Goal: Task Accomplishment & Management: Manage account settings

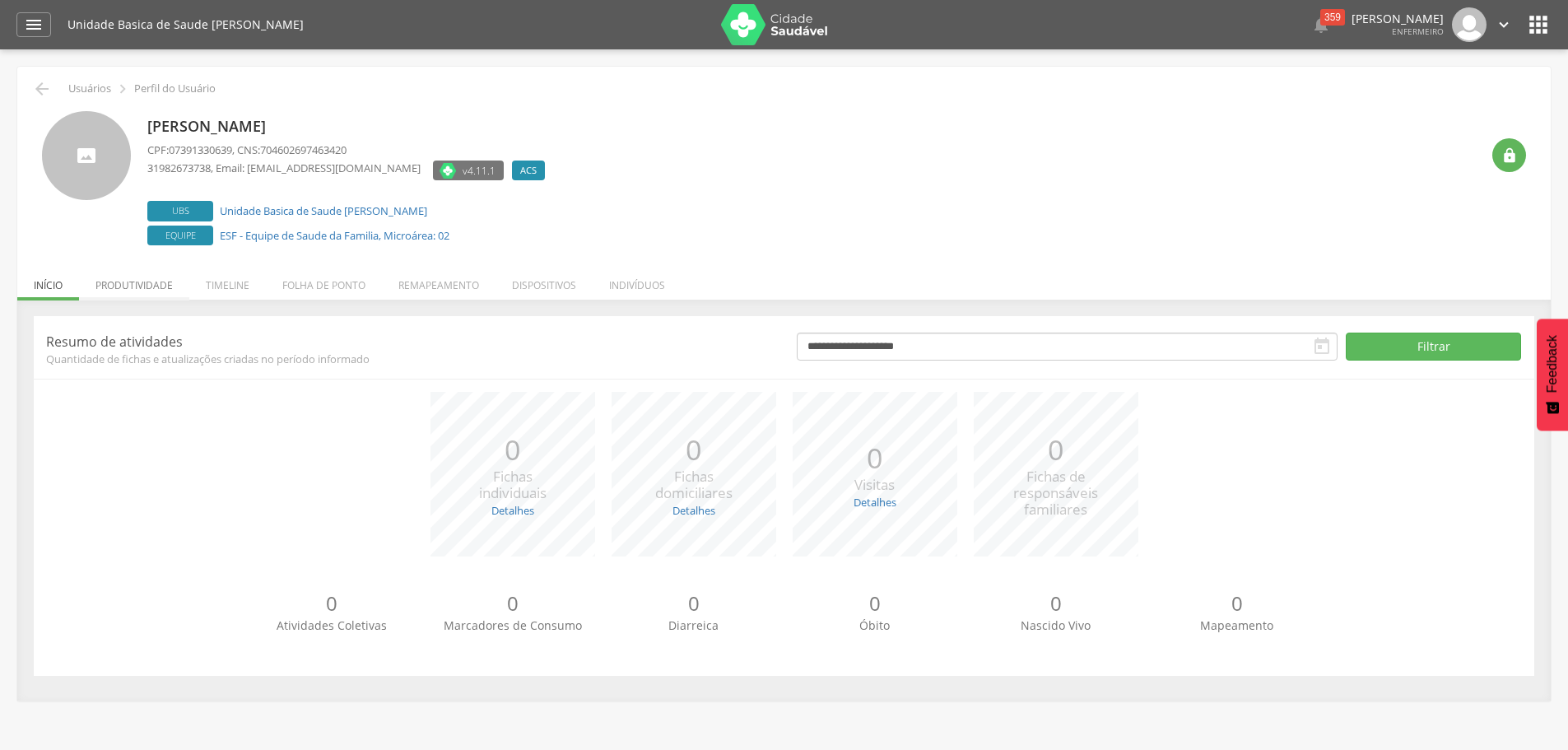
click at [125, 281] on li "Produtividade" at bounding box center [134, 280] width 110 height 38
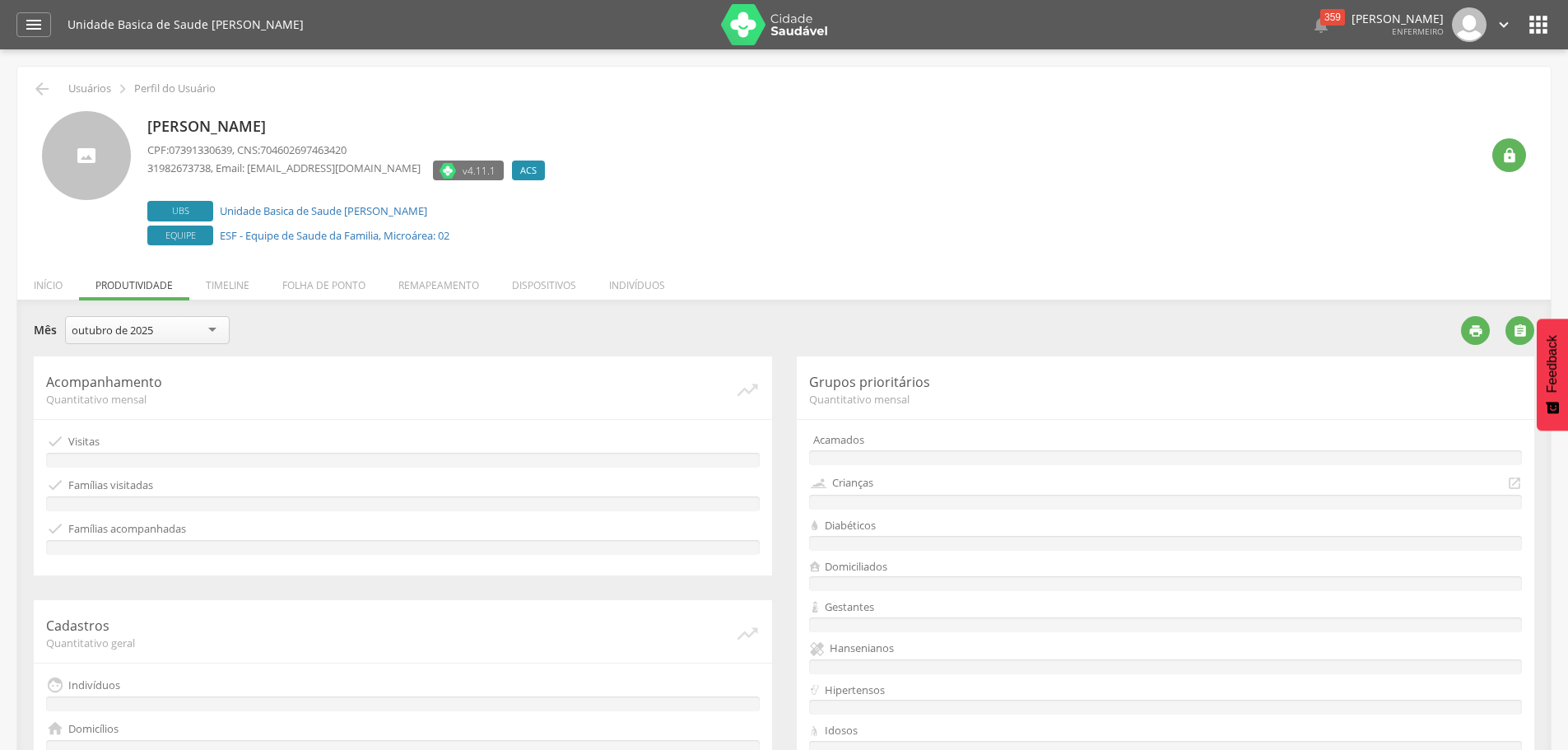
click at [211, 334] on div "outubro de 2025" at bounding box center [147, 329] width 165 height 28
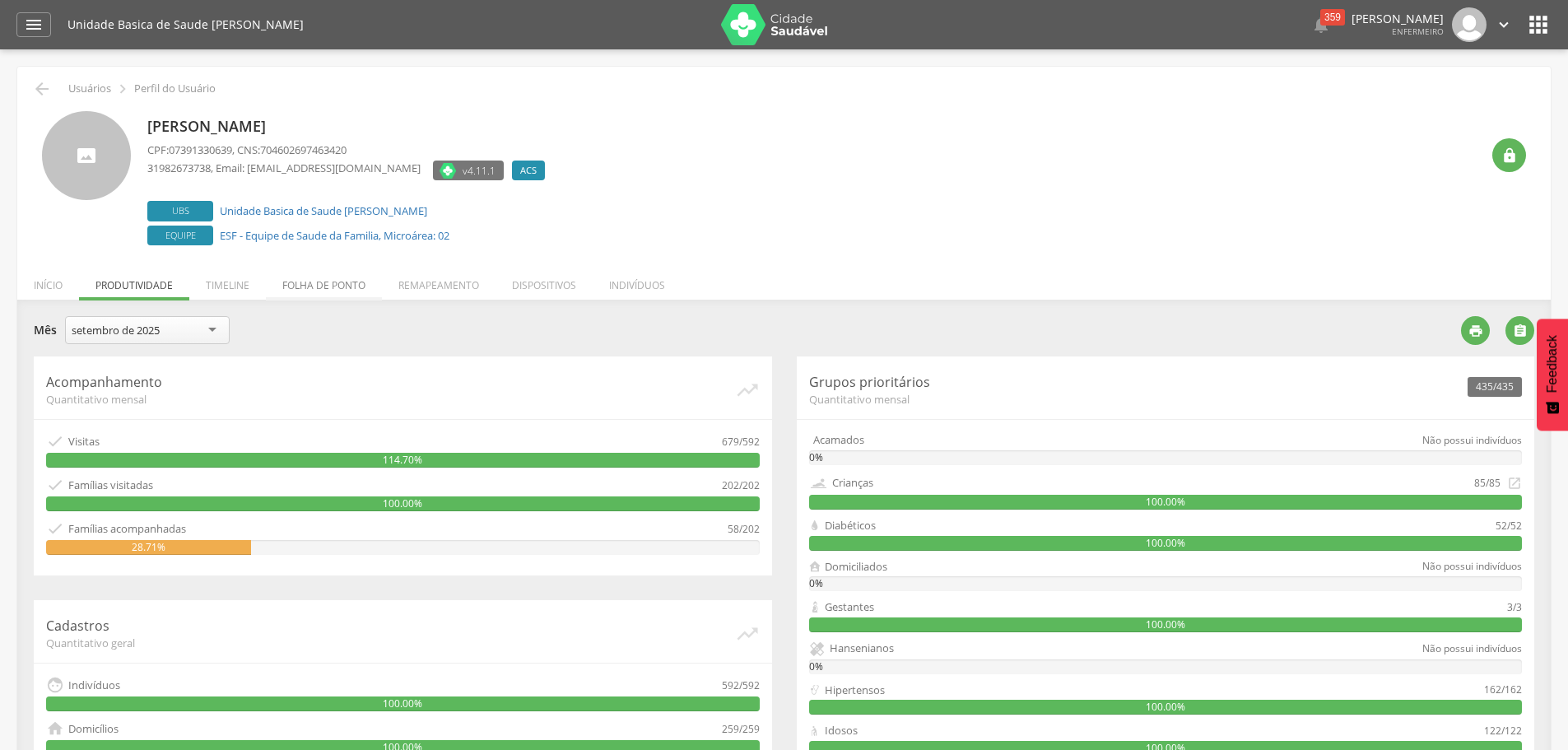
click at [319, 294] on li "Folha de ponto" at bounding box center [323, 280] width 116 height 38
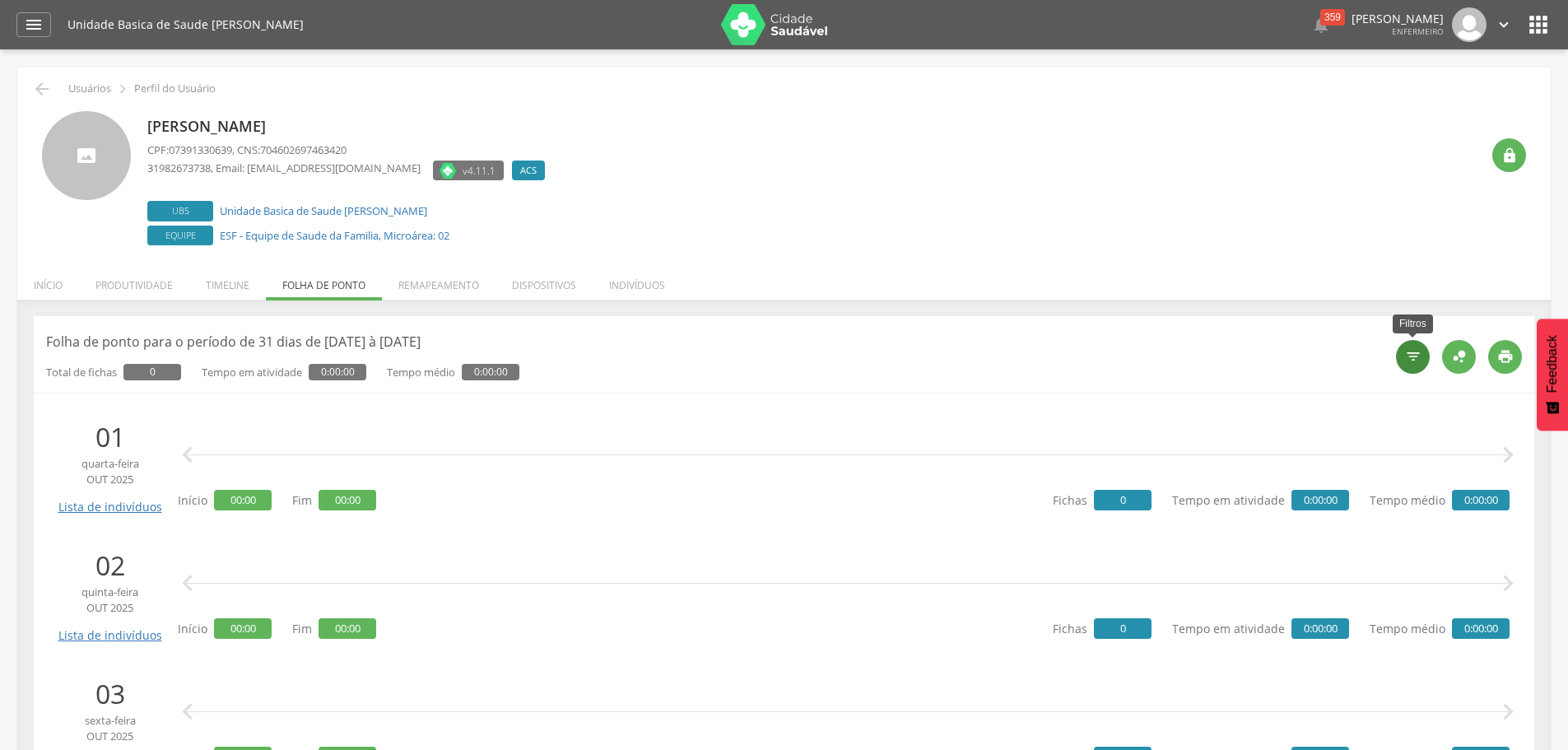
click at [1413, 352] on icon "" at bounding box center [1413, 356] width 16 height 16
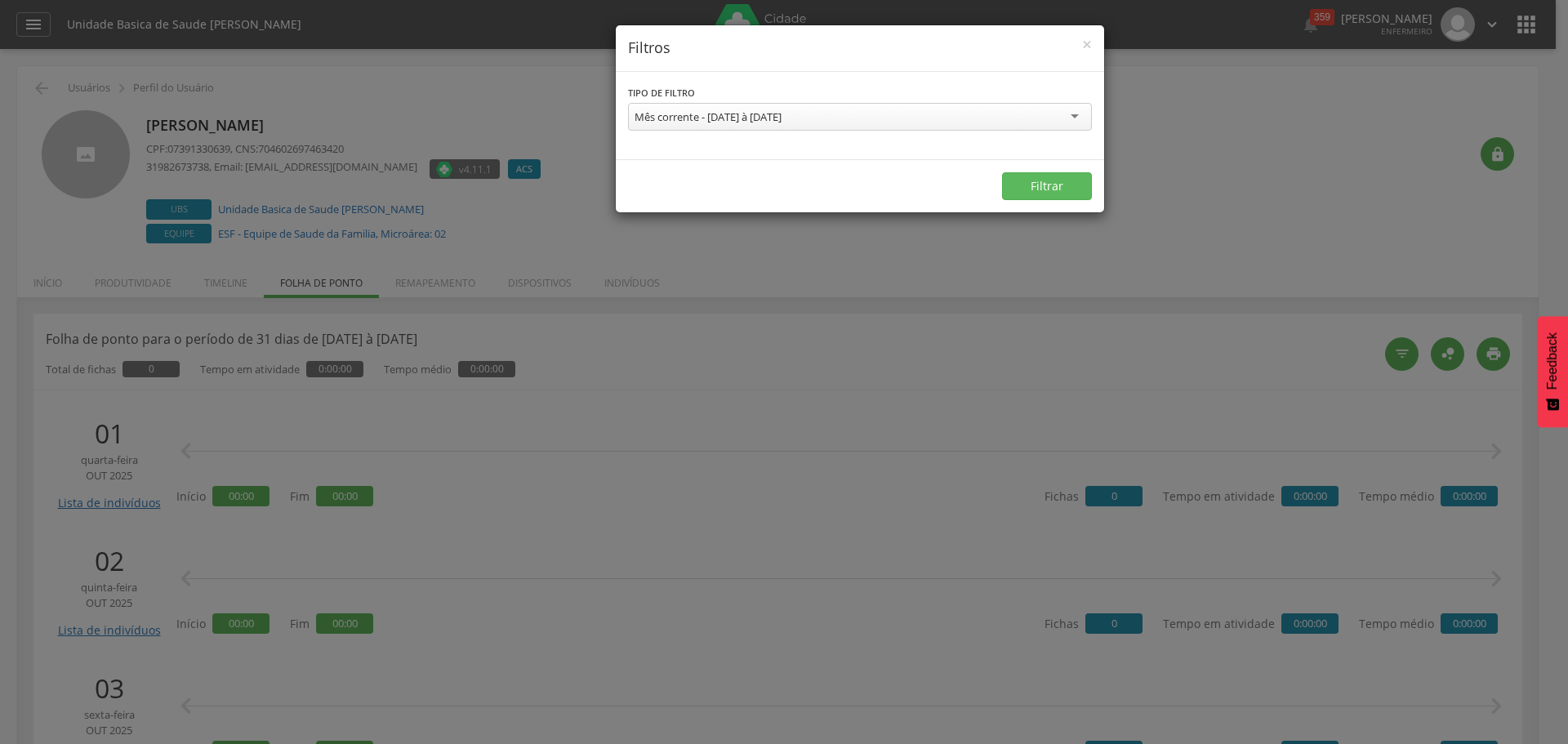
click at [1022, 107] on div "Mês corrente - [DATE] à [DATE]" at bounding box center [859, 116] width 463 height 28
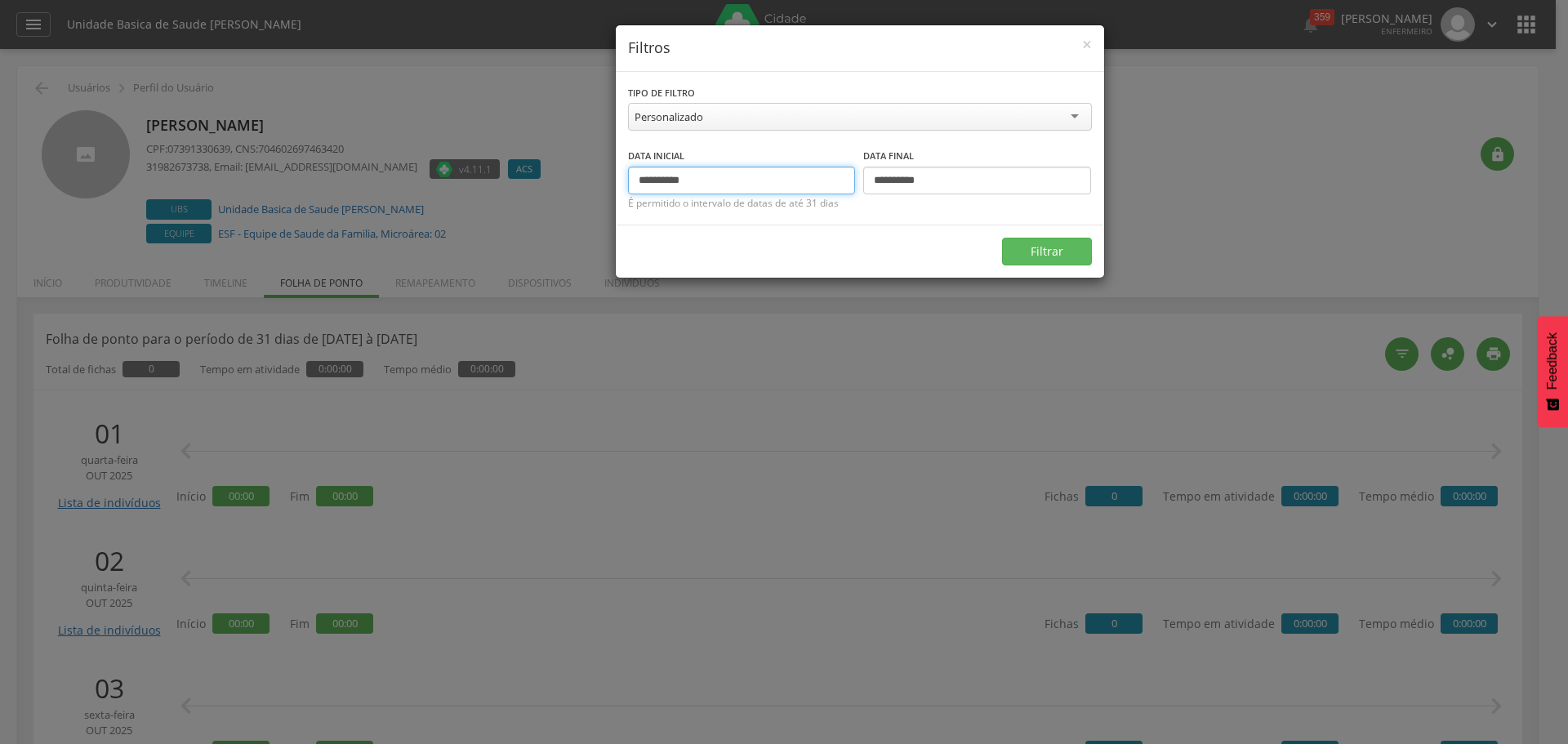
click at [665, 174] on input "**********" at bounding box center [742, 180] width 228 height 28
type input "**********"
drag, startPoint x: 902, startPoint y: 184, endPoint x: 880, endPoint y: 186, distance: 22.1
click at [880, 186] on input "**********" at bounding box center [977, 180] width 228 height 28
type input "**********"
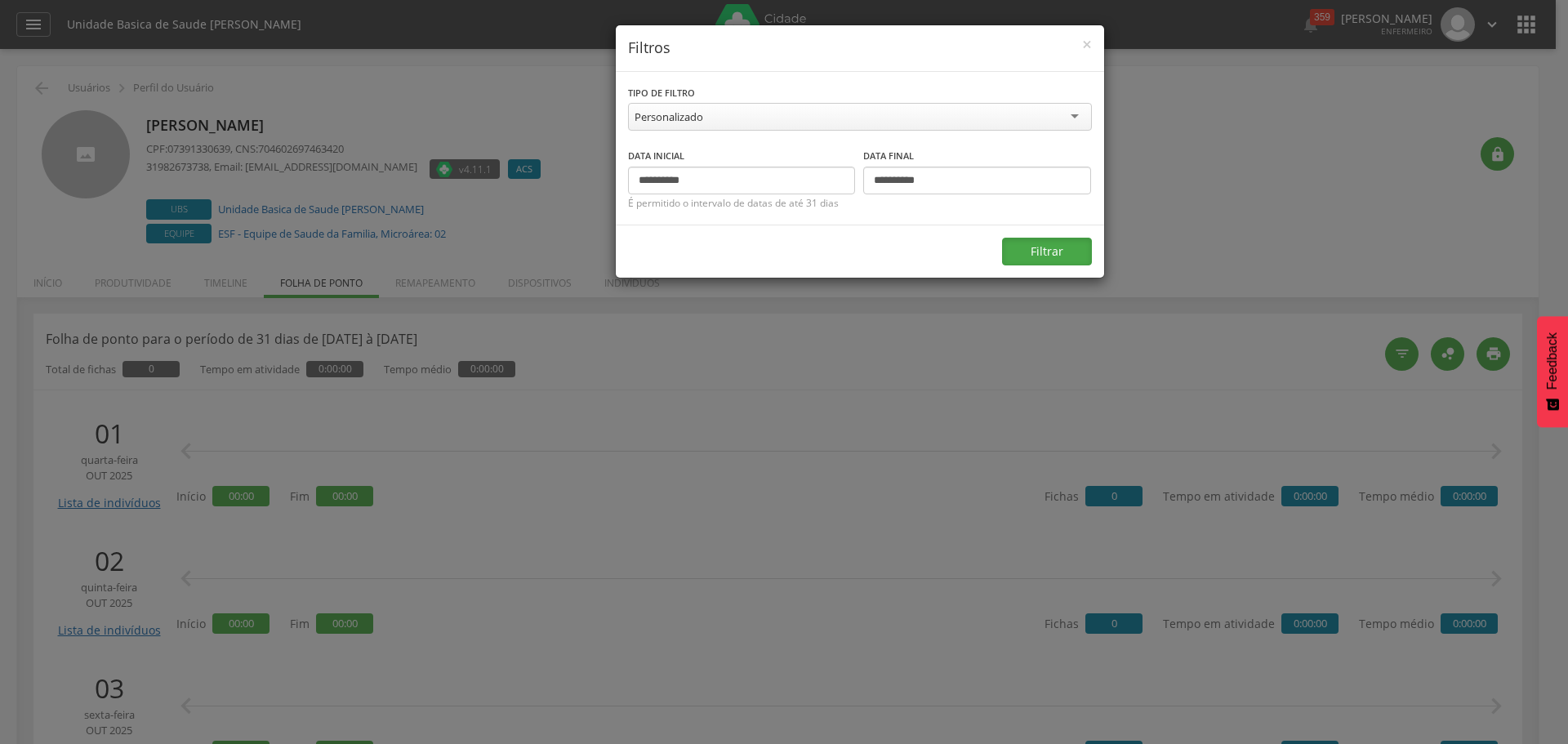
click at [1033, 243] on button "Filtrar" at bounding box center [1046, 251] width 89 height 28
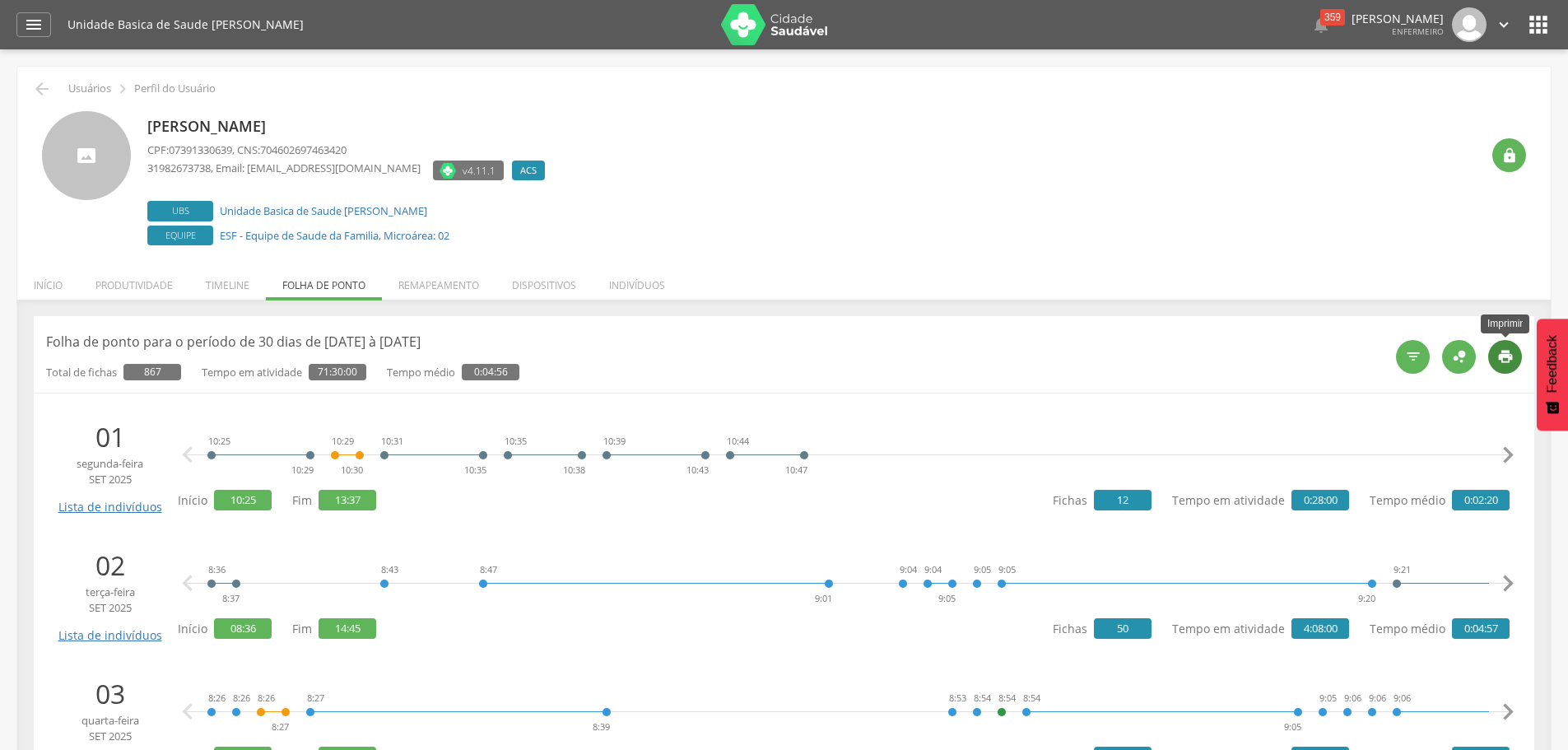
click at [1509, 359] on icon "" at bounding box center [1505, 356] width 16 height 16
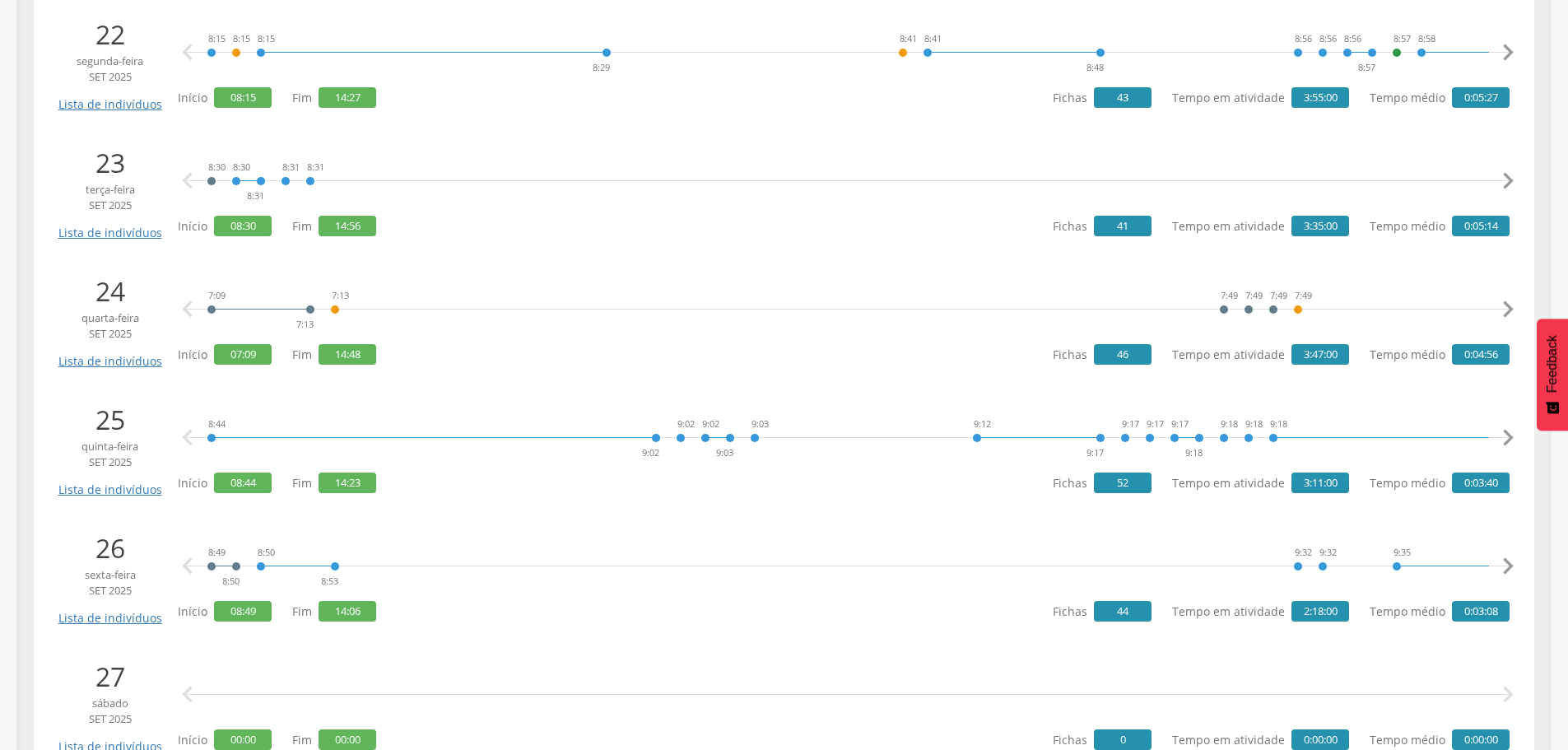
scroll to position [3127, 0]
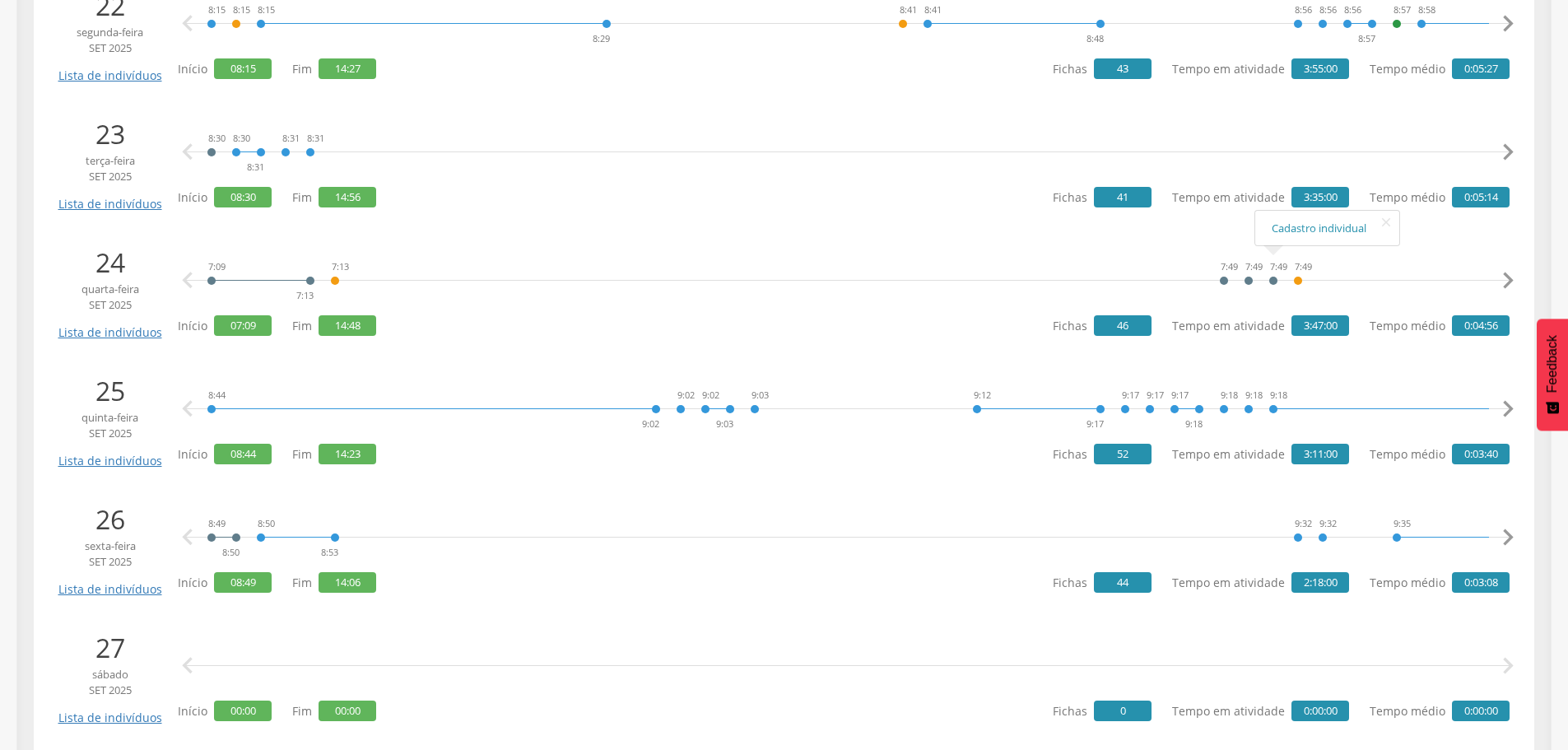
click at [1507, 281] on icon "" at bounding box center [1508, 280] width 33 height 33
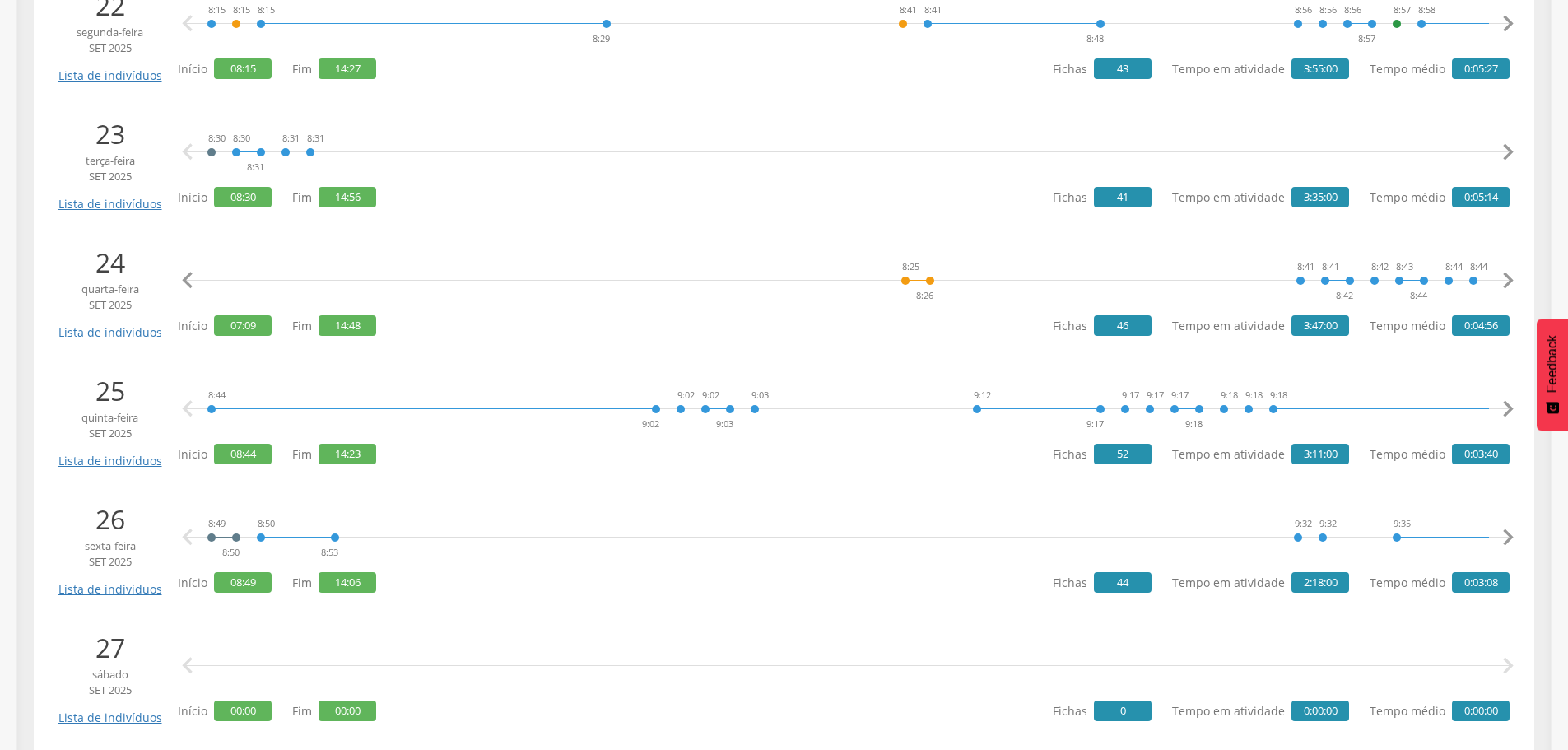
click at [1507, 281] on icon "" at bounding box center [1508, 280] width 33 height 33
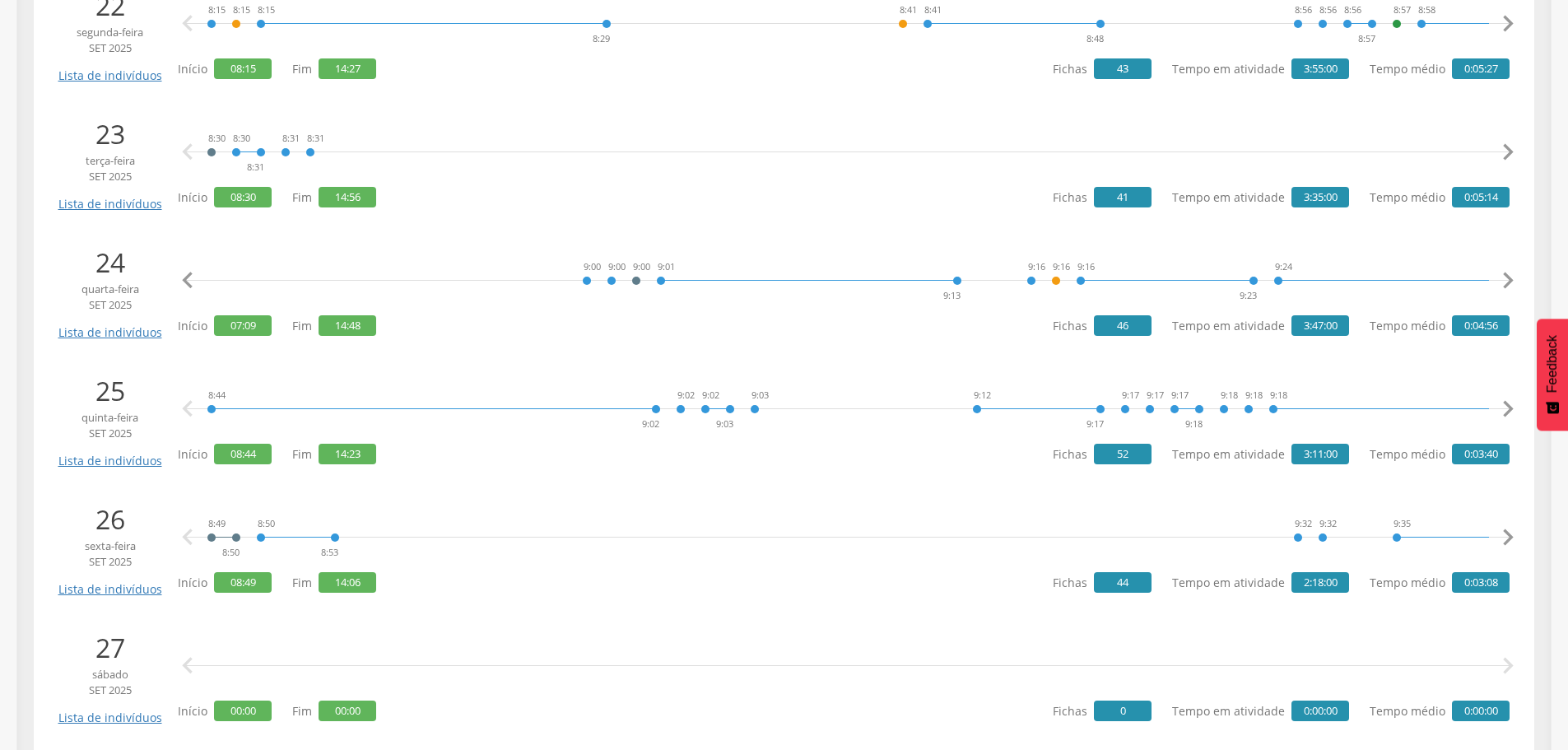
click at [1507, 281] on icon "" at bounding box center [1508, 280] width 33 height 33
click at [1507, 279] on icon "" at bounding box center [1508, 280] width 33 height 33
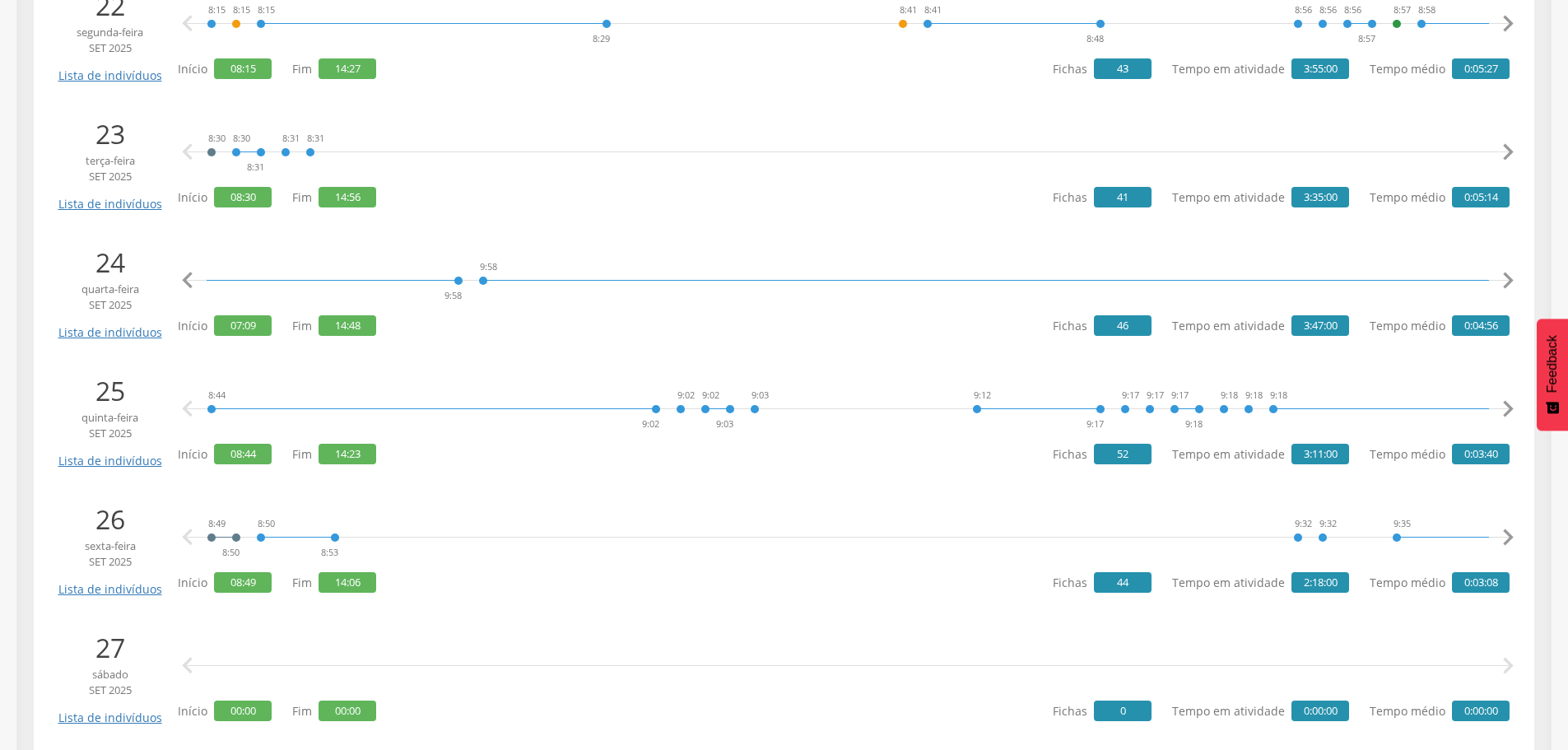
click at [1507, 279] on icon "" at bounding box center [1508, 280] width 33 height 33
click at [1503, 277] on icon "" at bounding box center [1508, 280] width 33 height 33
click at [1501, 277] on icon "" at bounding box center [1508, 280] width 33 height 33
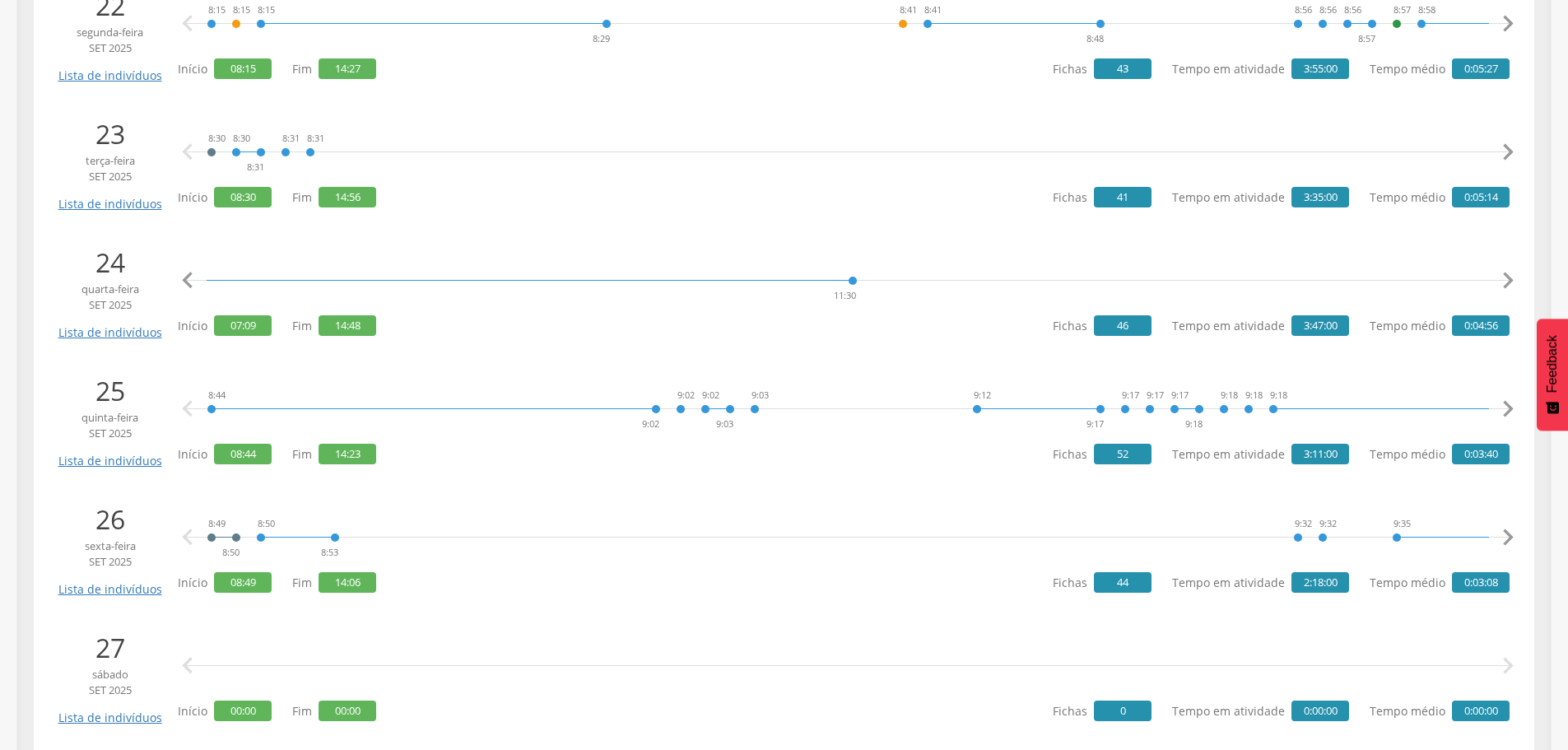
scroll to position [0, 6408]
click at [1499, 277] on icon "" at bounding box center [1508, 280] width 33 height 33
click at [1504, 277] on icon "" at bounding box center [1508, 280] width 33 height 33
click at [1512, 279] on icon "" at bounding box center [1508, 280] width 33 height 33
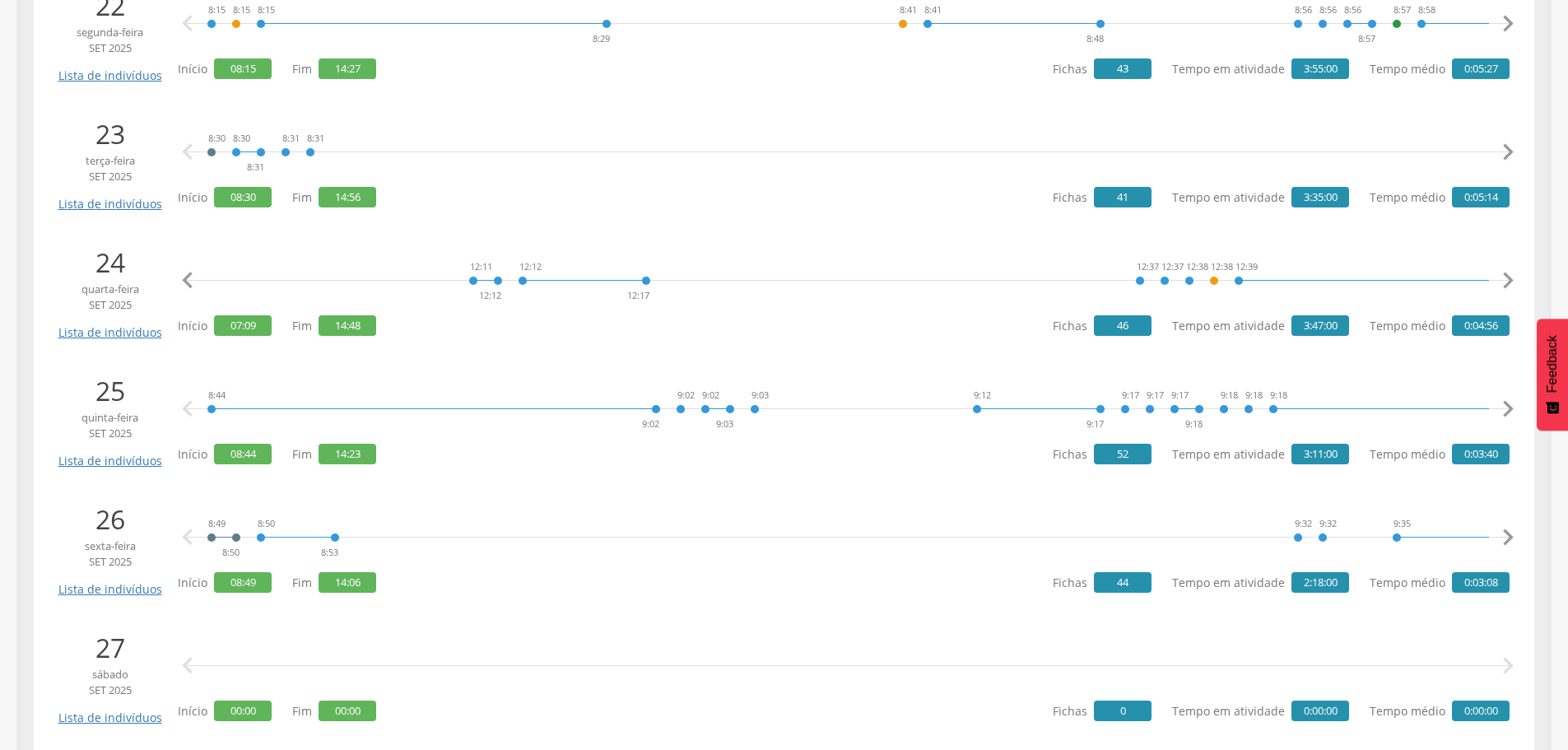
click at [1512, 279] on icon "" at bounding box center [1508, 280] width 33 height 33
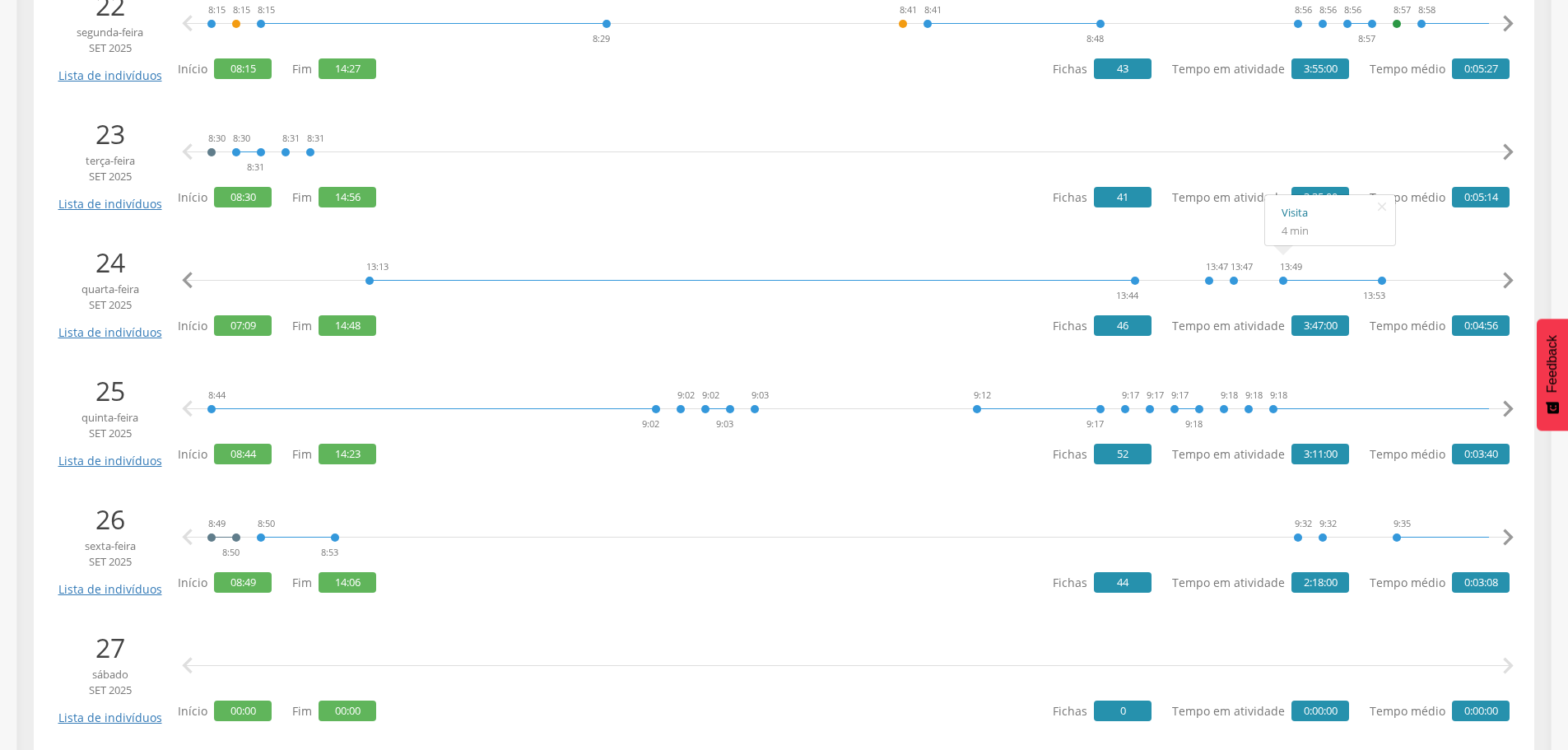
click at [1296, 210] on link "Visita" at bounding box center [1329, 212] width 97 height 21
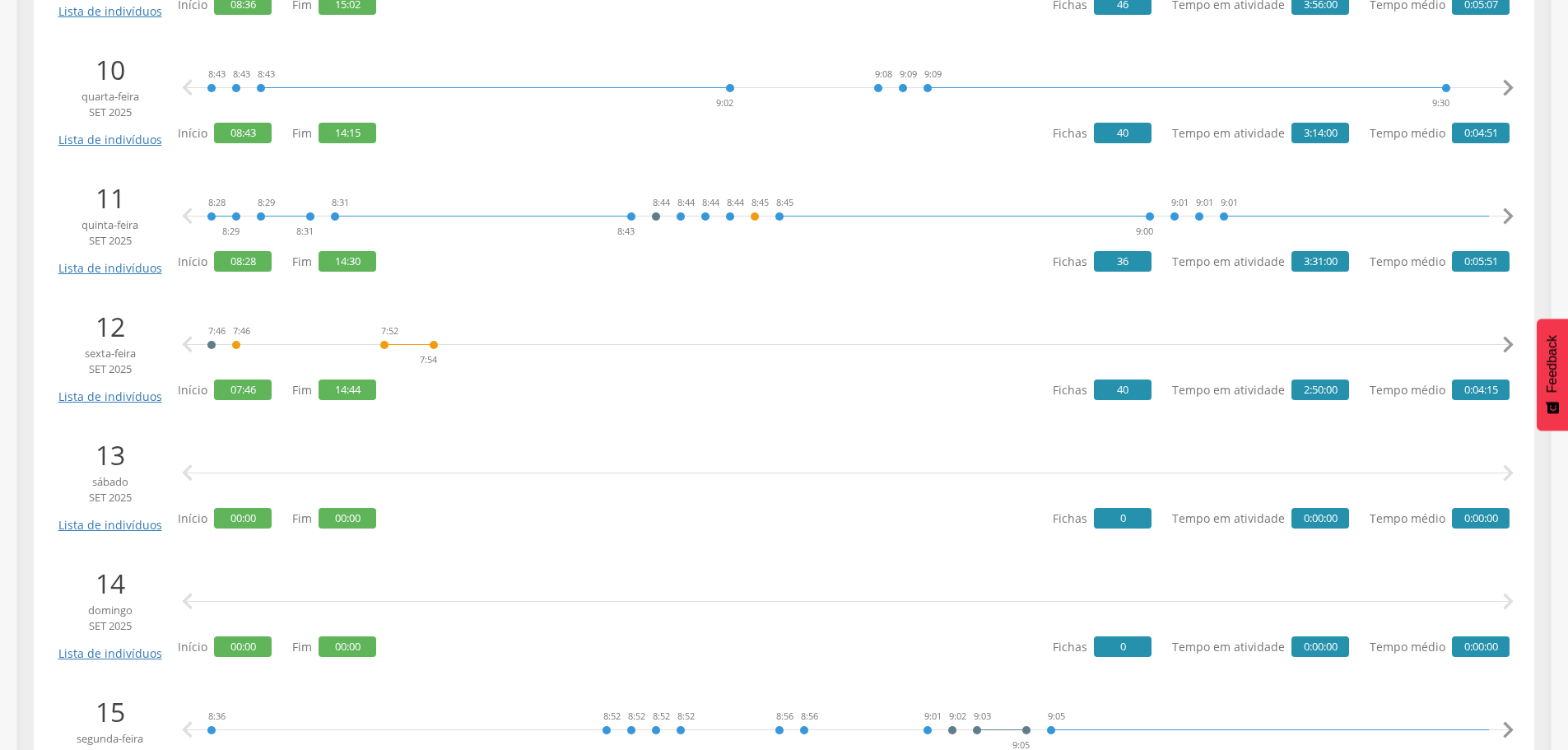
scroll to position [1481, 0]
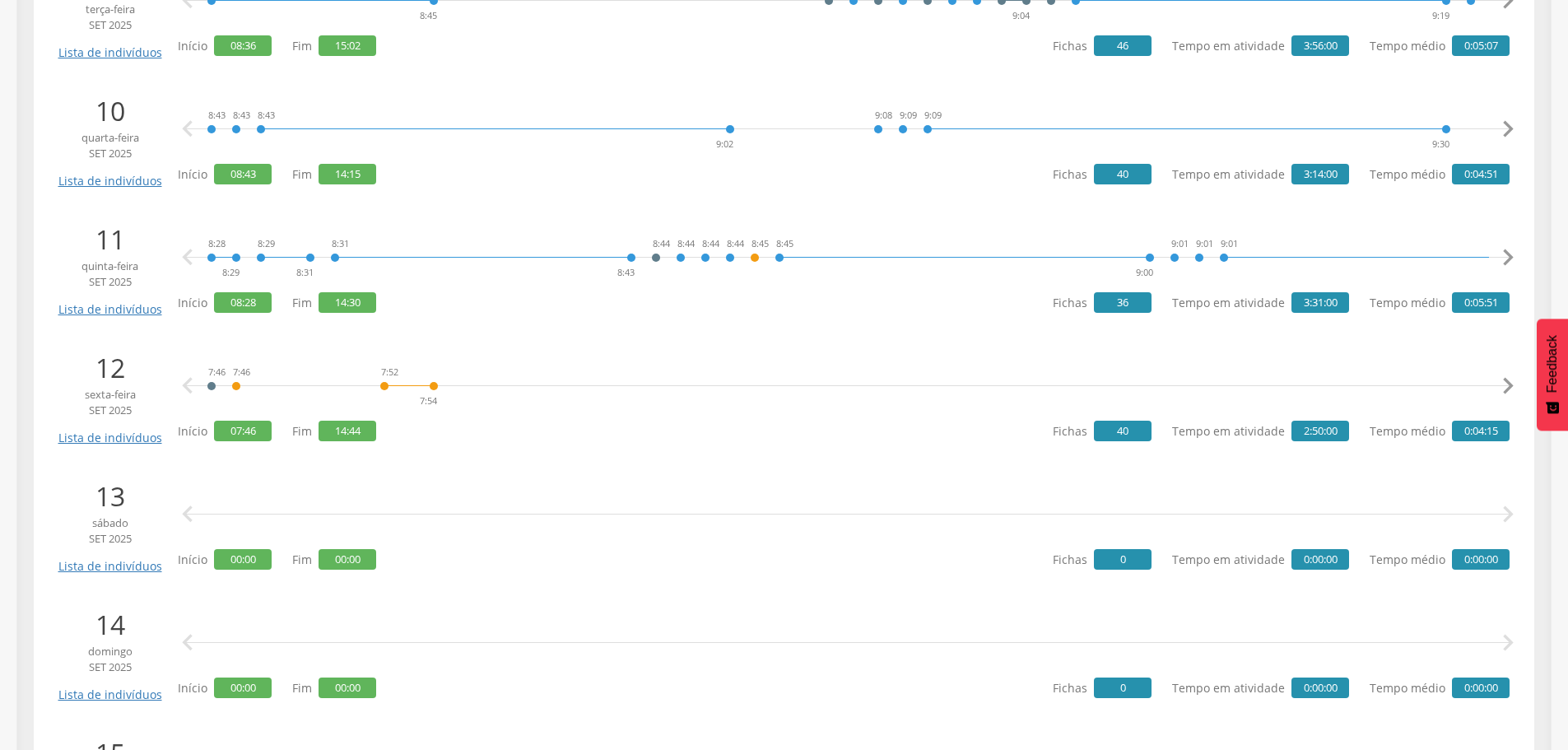
click at [1507, 380] on icon "" at bounding box center [1508, 386] width 33 height 33
click at [881, 313] on link "Visita" at bounding box center [910, 318] width 97 height 21
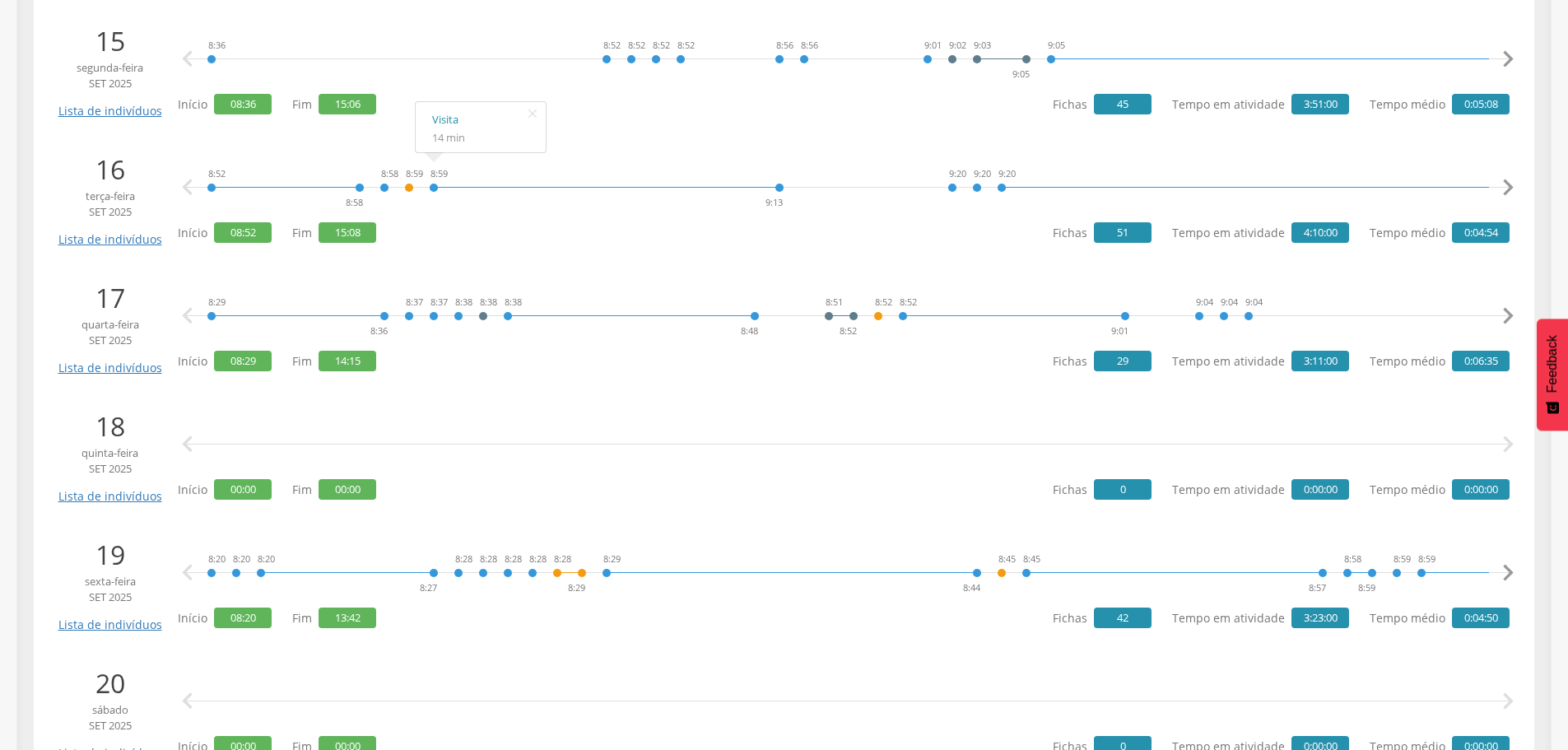
scroll to position [2222, 0]
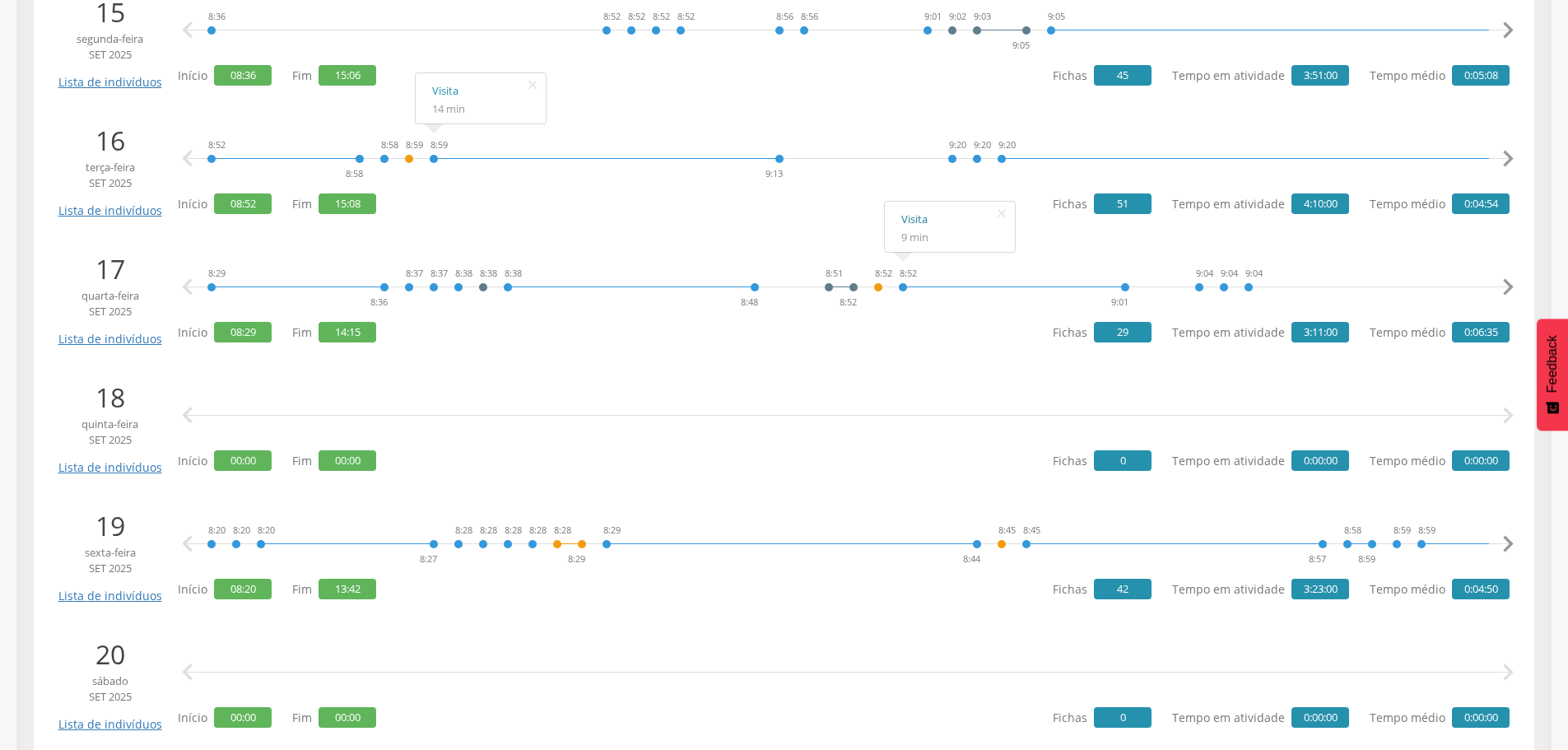
click at [914, 218] on link "Visita" at bounding box center [950, 219] width 97 height 21
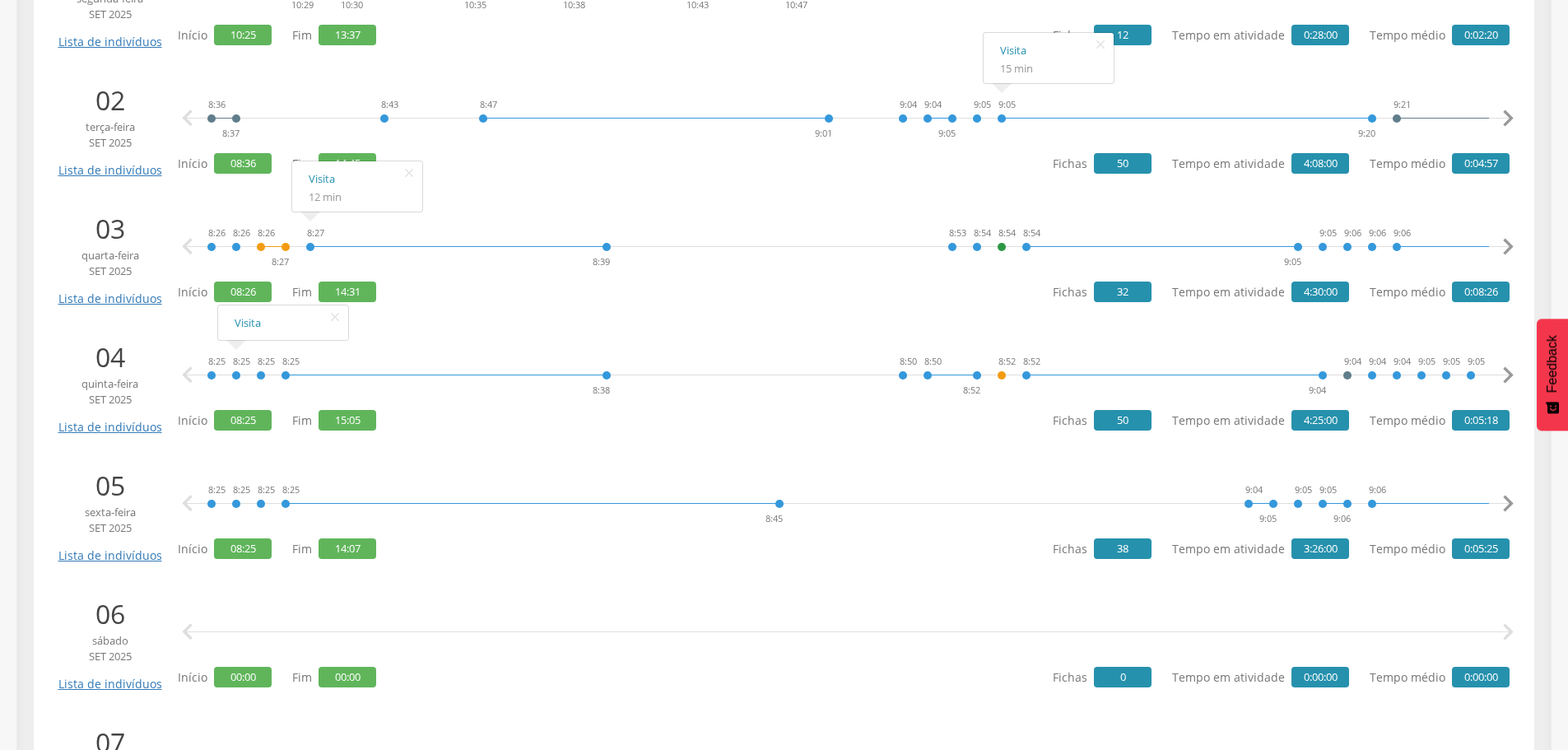
scroll to position [493, 0]
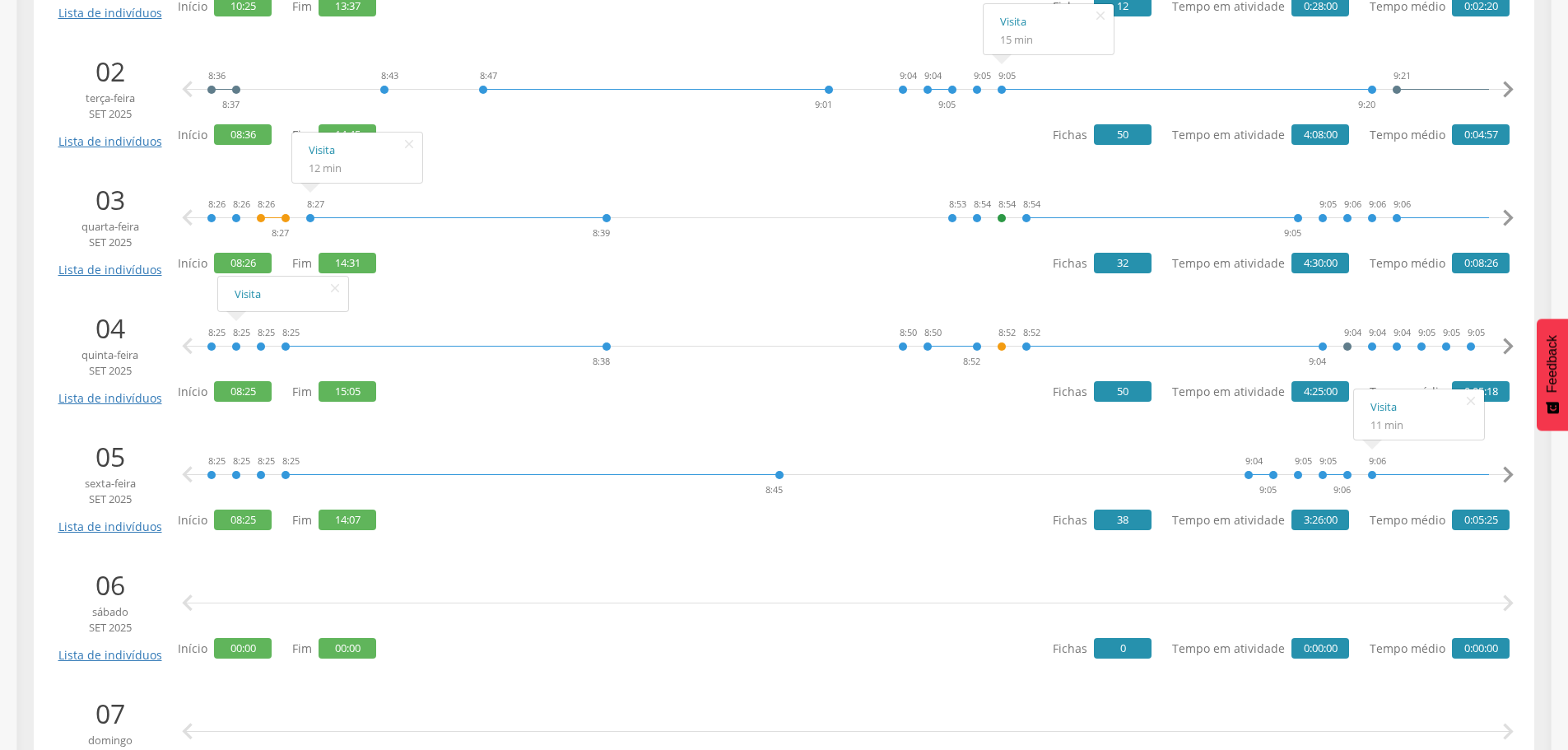
click at [1508, 471] on icon "" at bounding box center [1508, 475] width 33 height 33
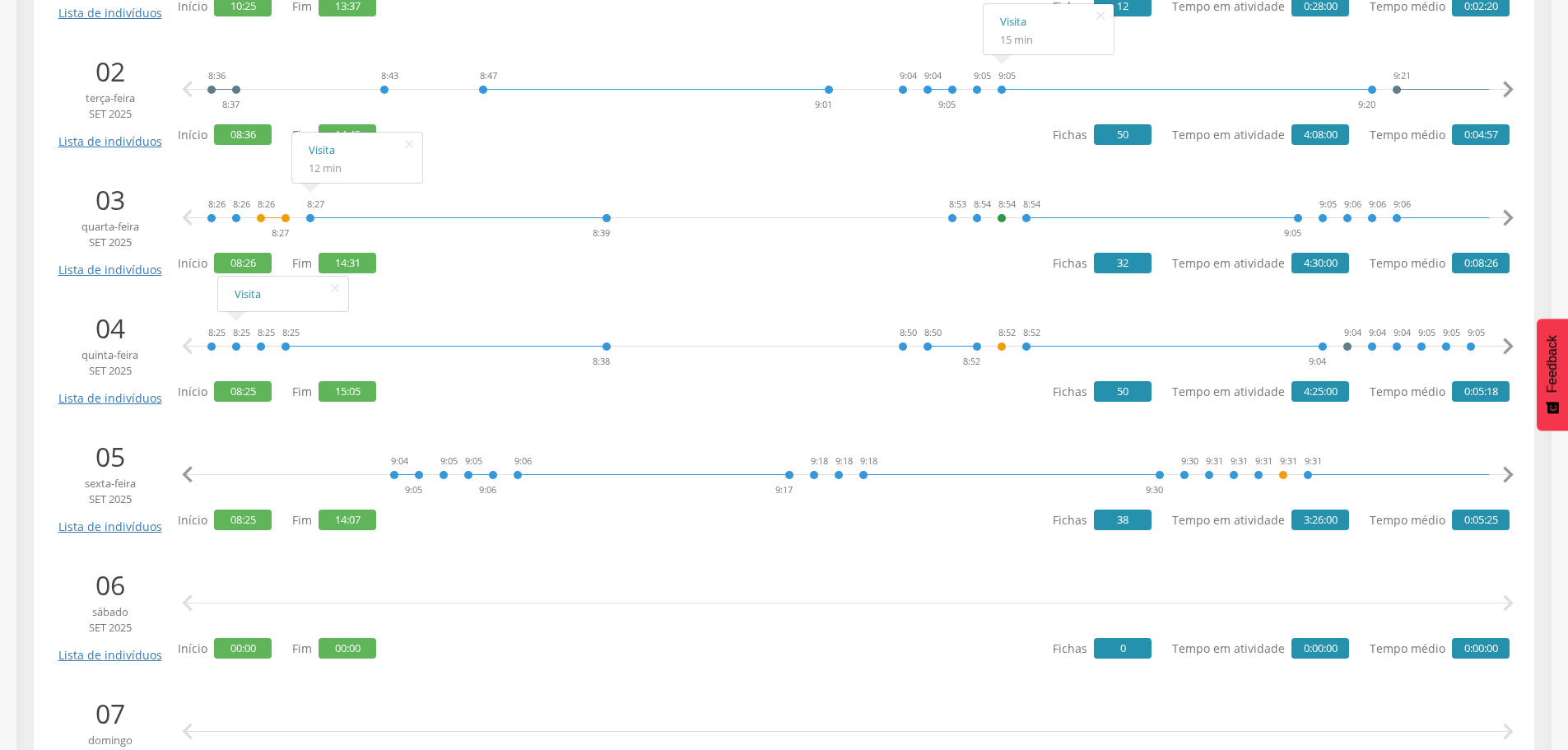
click at [1508, 471] on icon "" at bounding box center [1508, 475] width 33 height 33
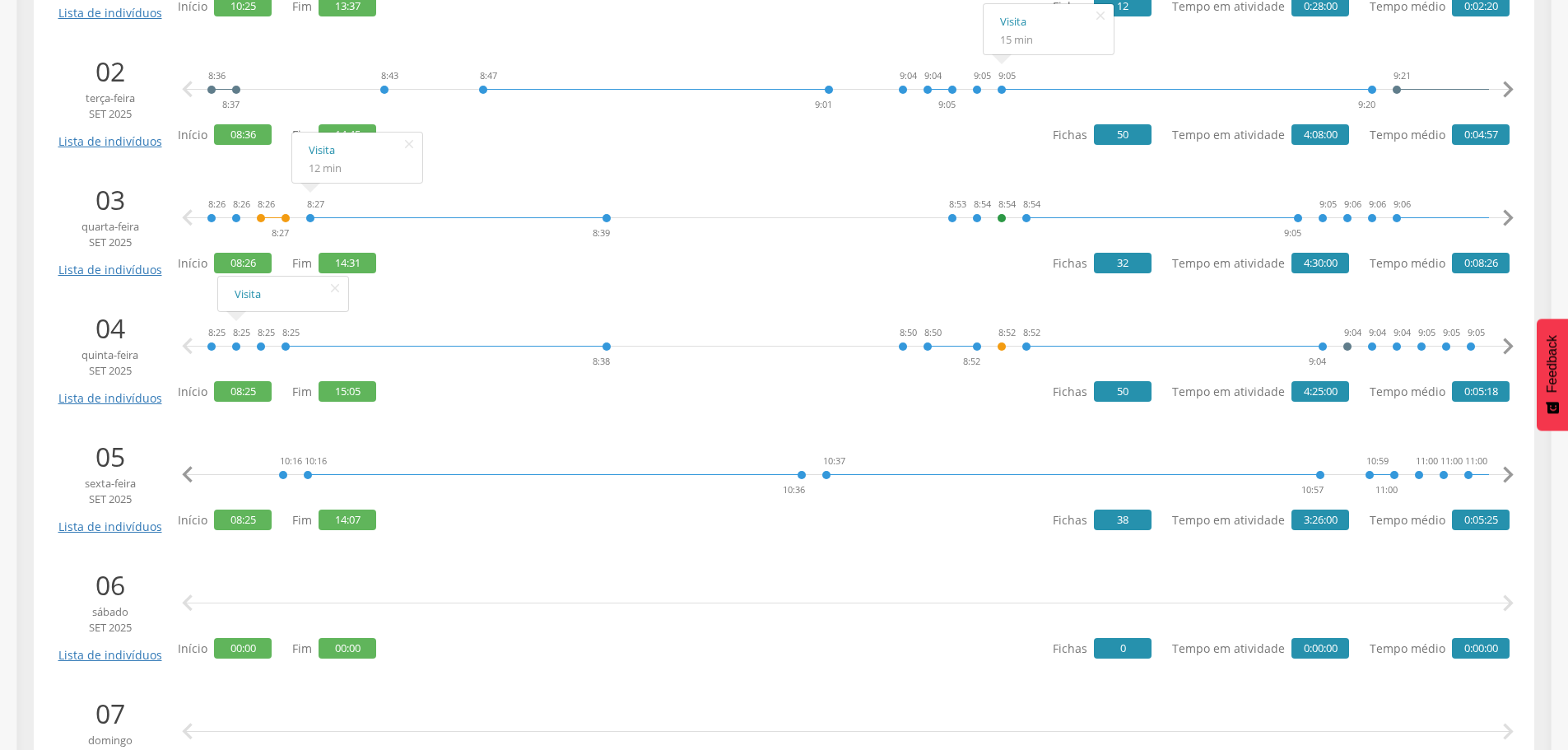
click at [1508, 471] on icon "" at bounding box center [1508, 475] width 33 height 33
click at [1054, 403] on link "Visita" at bounding box center [1088, 407] width 97 height 21
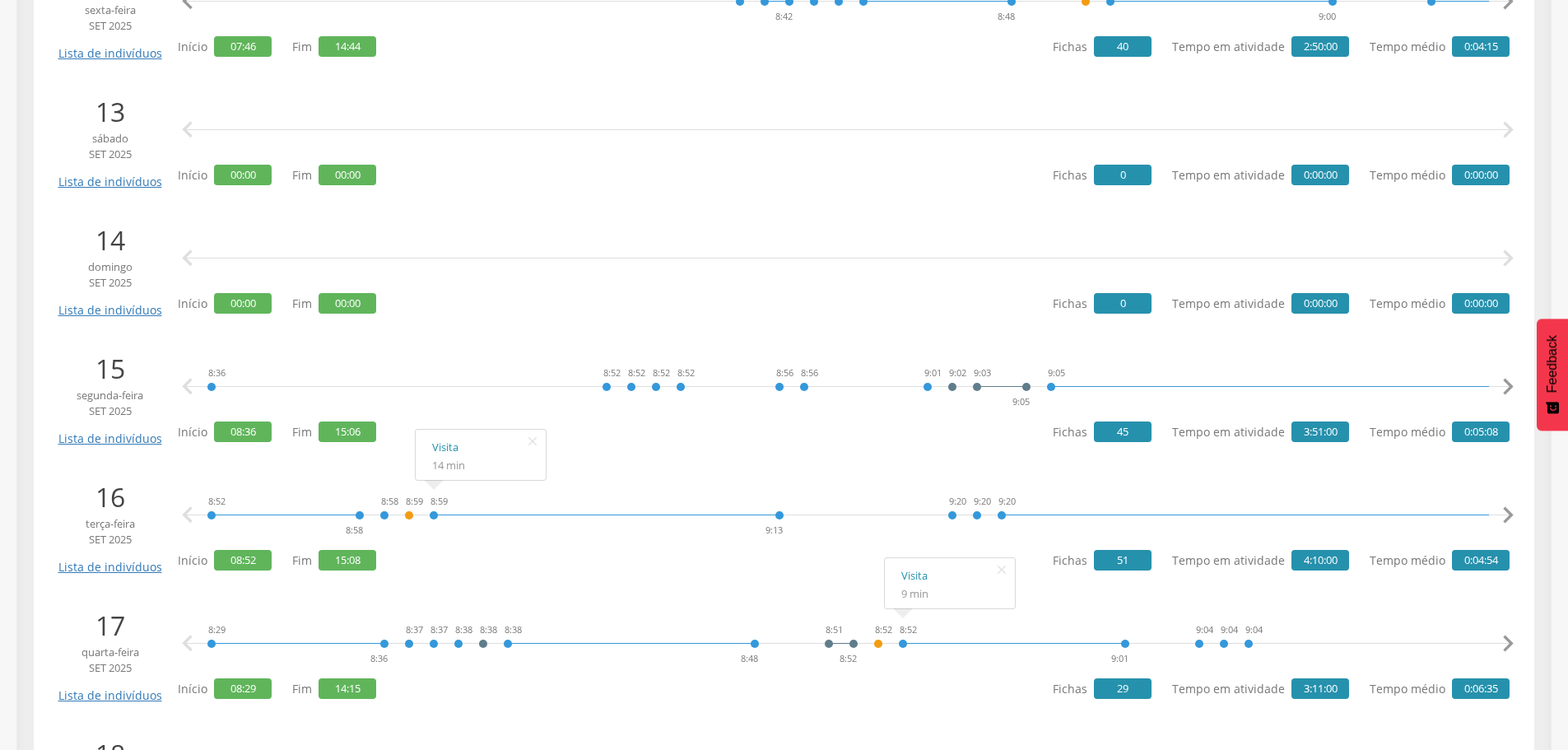
scroll to position [1892, 0]
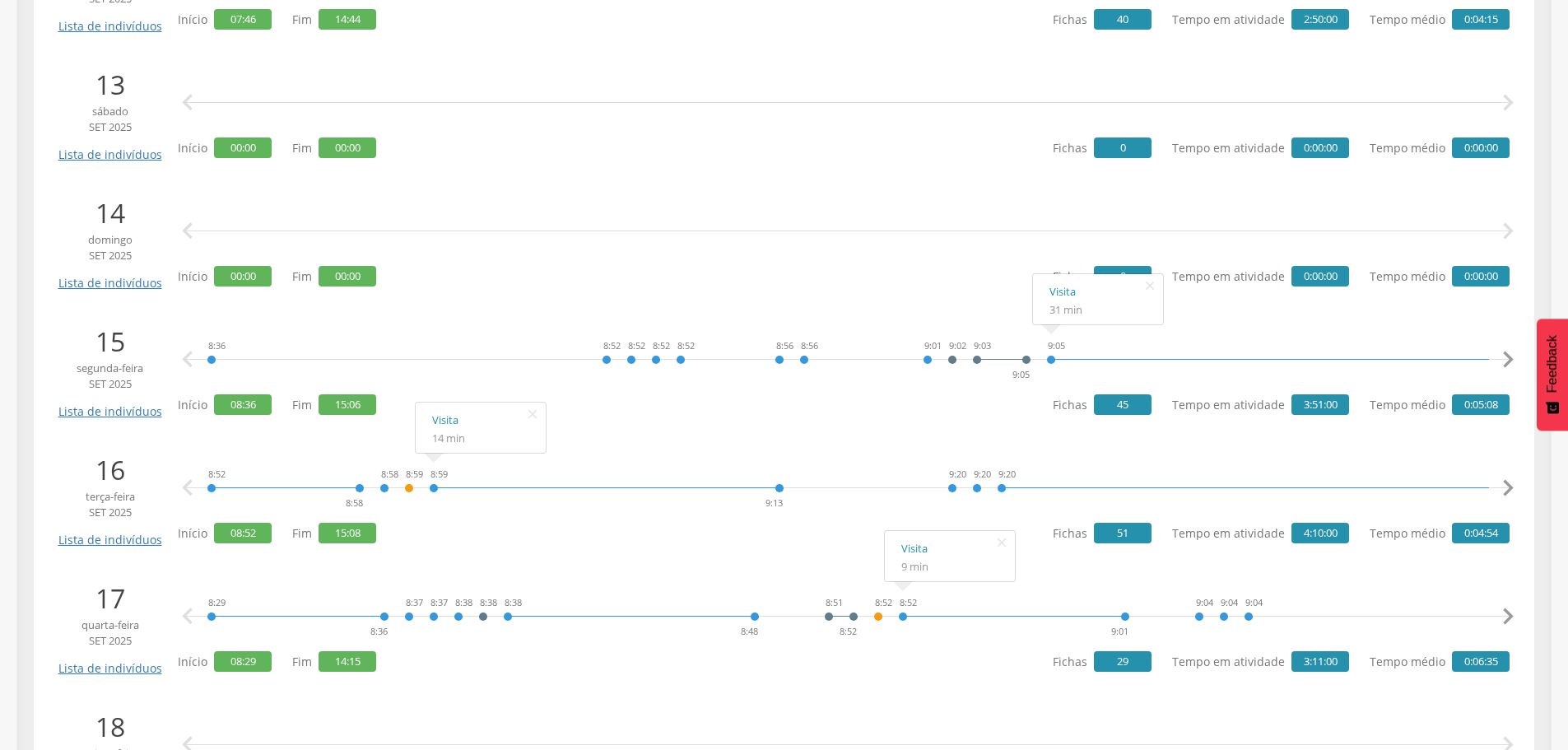
click at [1510, 356] on icon "" at bounding box center [1508, 360] width 33 height 33
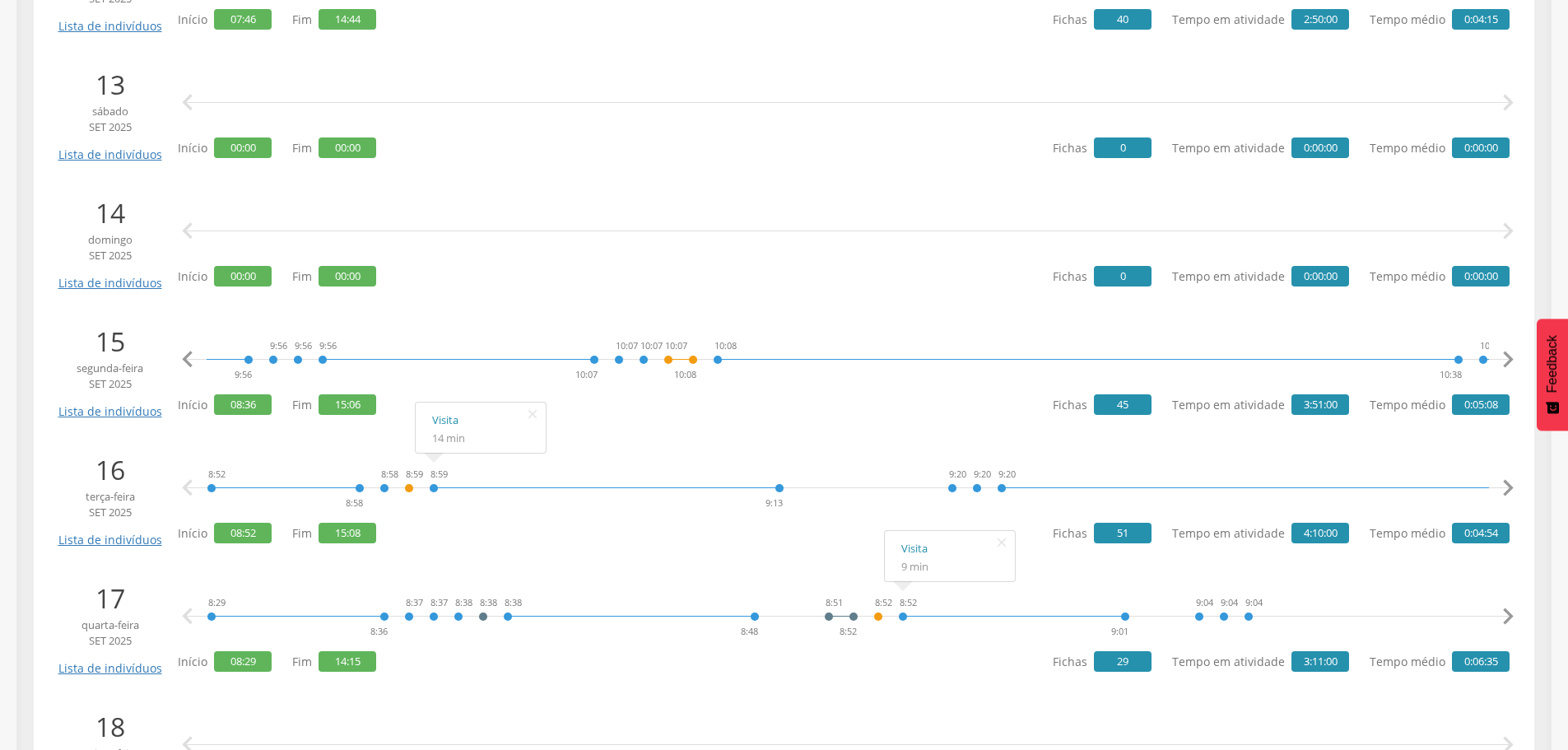
click at [1510, 356] on icon "" at bounding box center [1508, 360] width 33 height 33
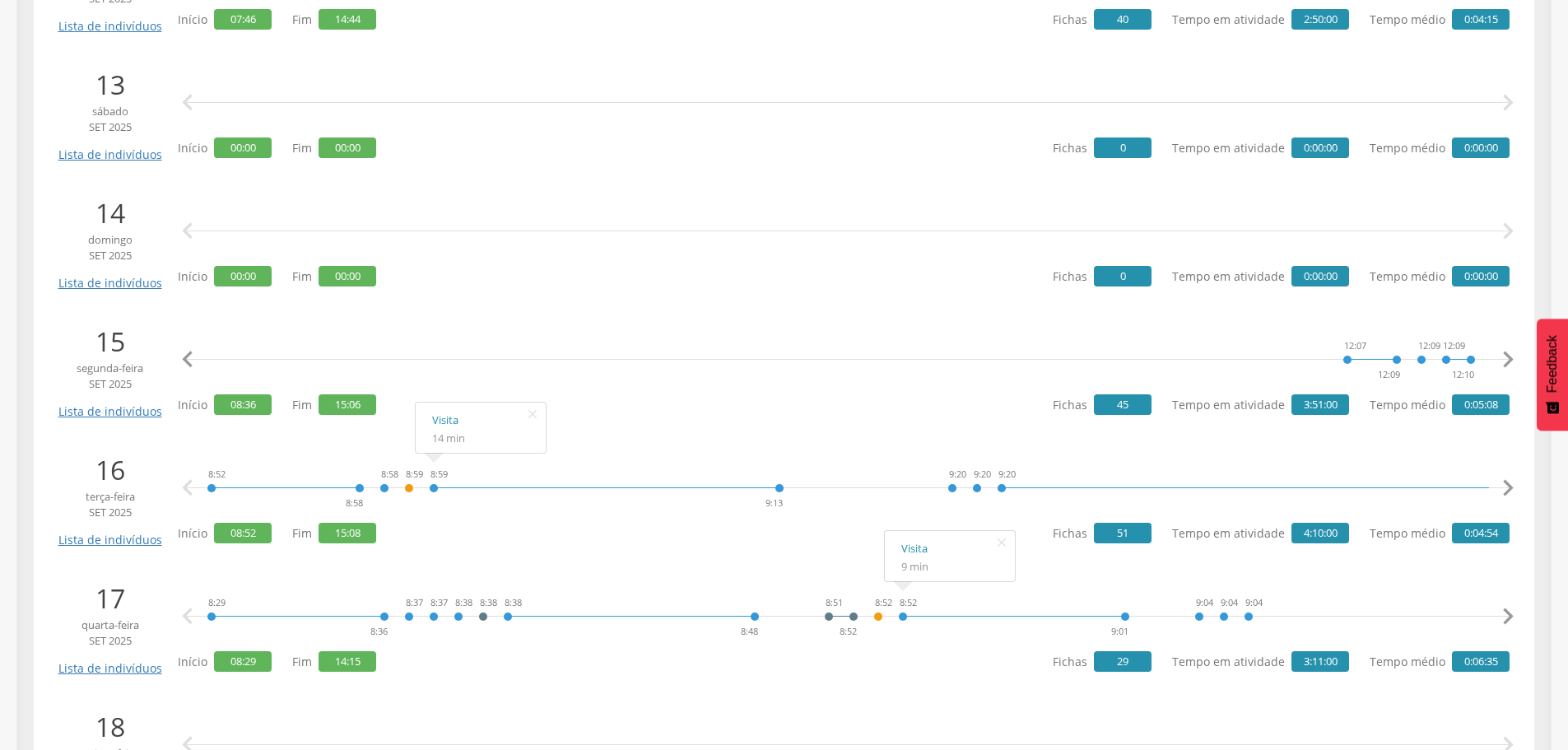
click at [1510, 356] on icon "" at bounding box center [1508, 360] width 33 height 33
click at [1187, 288] on link "Visita" at bounding box center [1214, 291] width 97 height 21
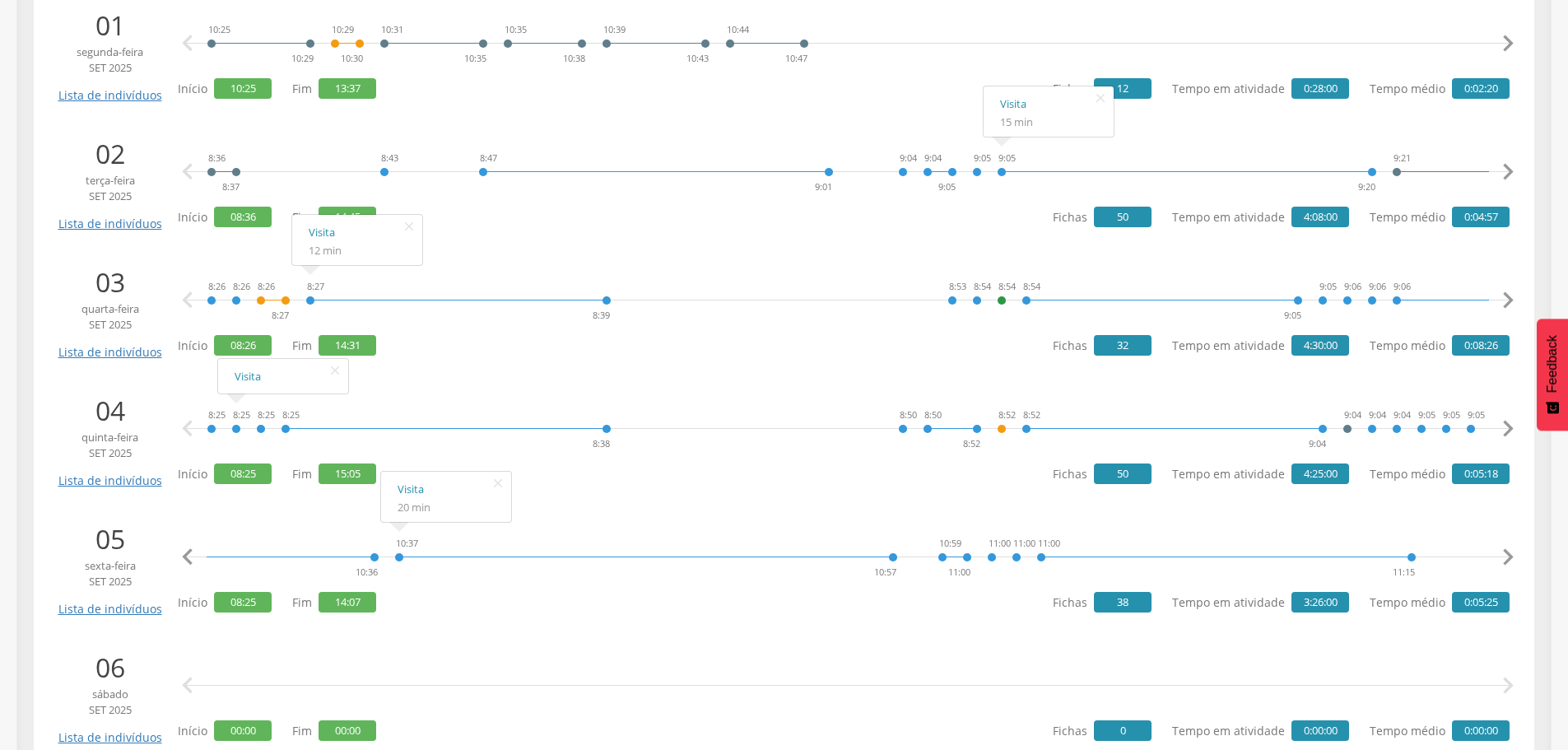
scroll to position [0, 0]
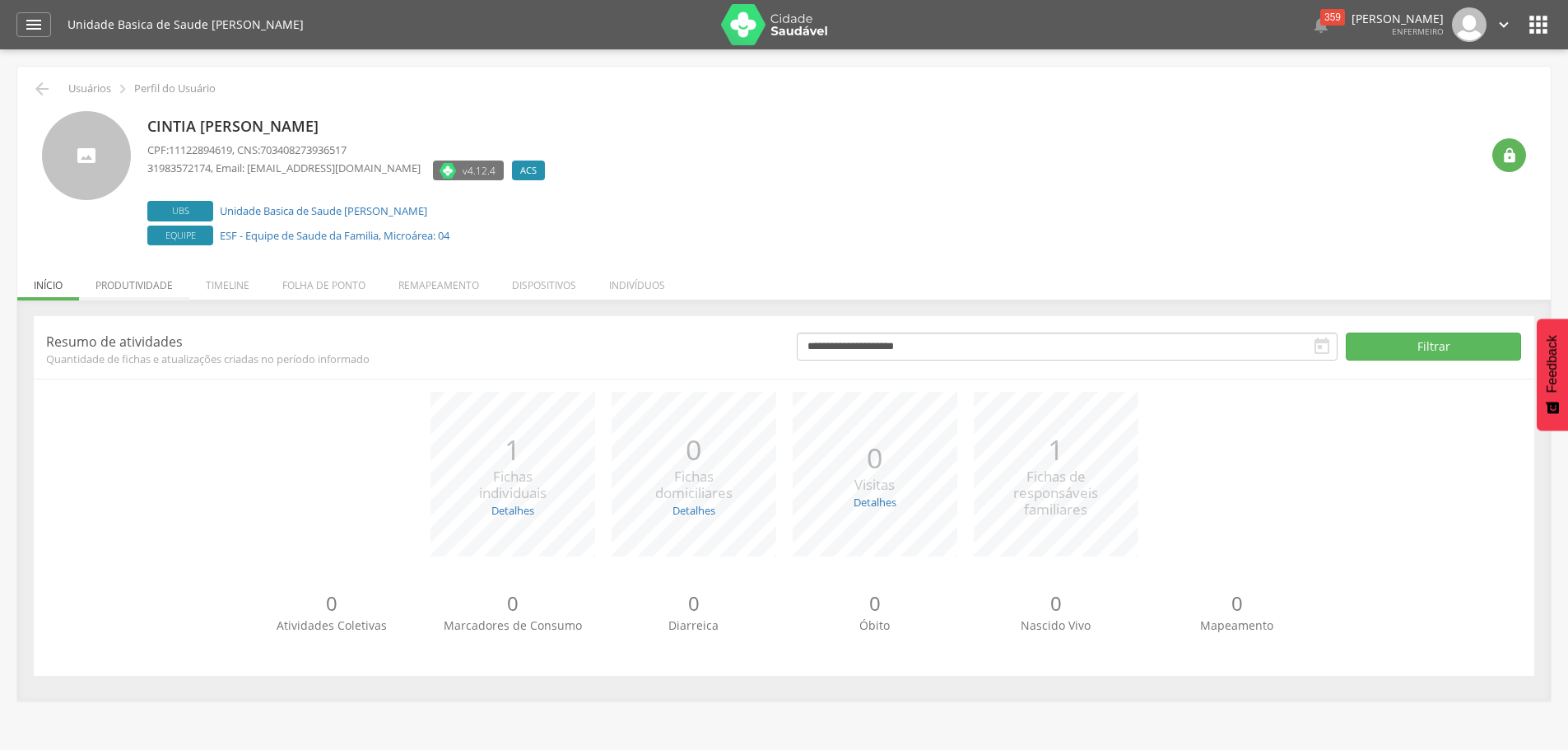
click at [158, 280] on li "Produtividade" at bounding box center [134, 280] width 110 height 38
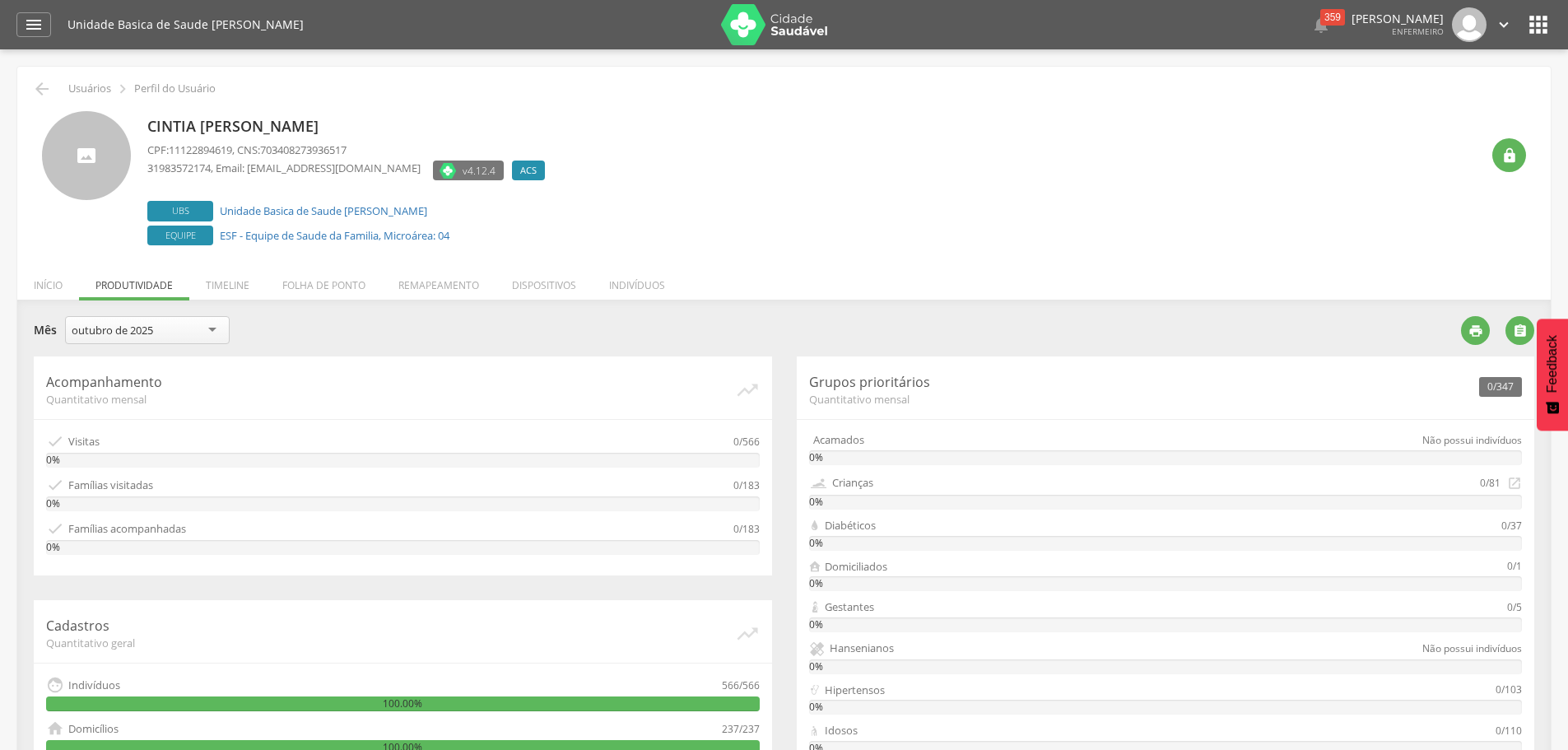
click at [212, 329] on div "outubro de 2025" at bounding box center [147, 329] width 165 height 28
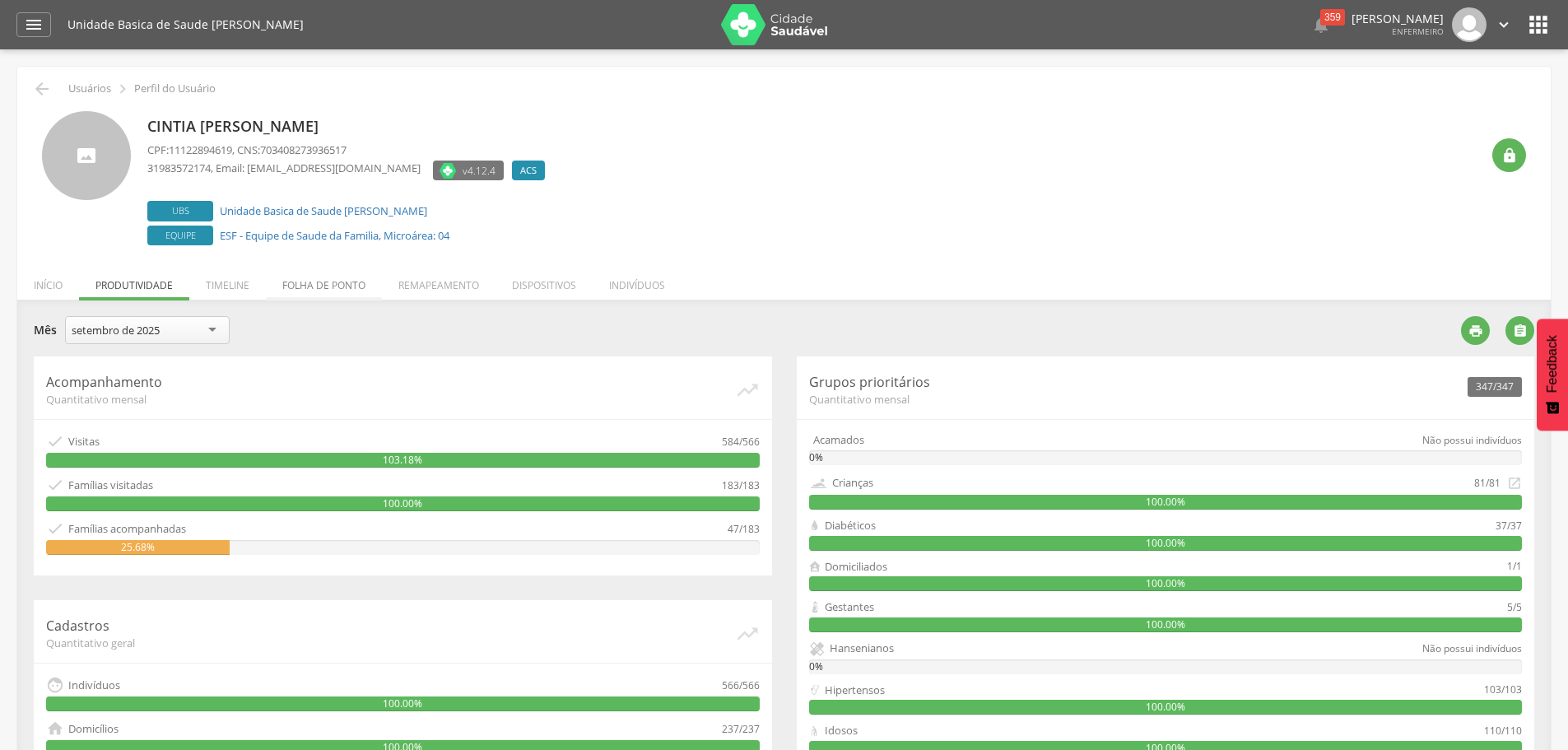
click at [315, 288] on li "Folha de ponto" at bounding box center [323, 280] width 116 height 38
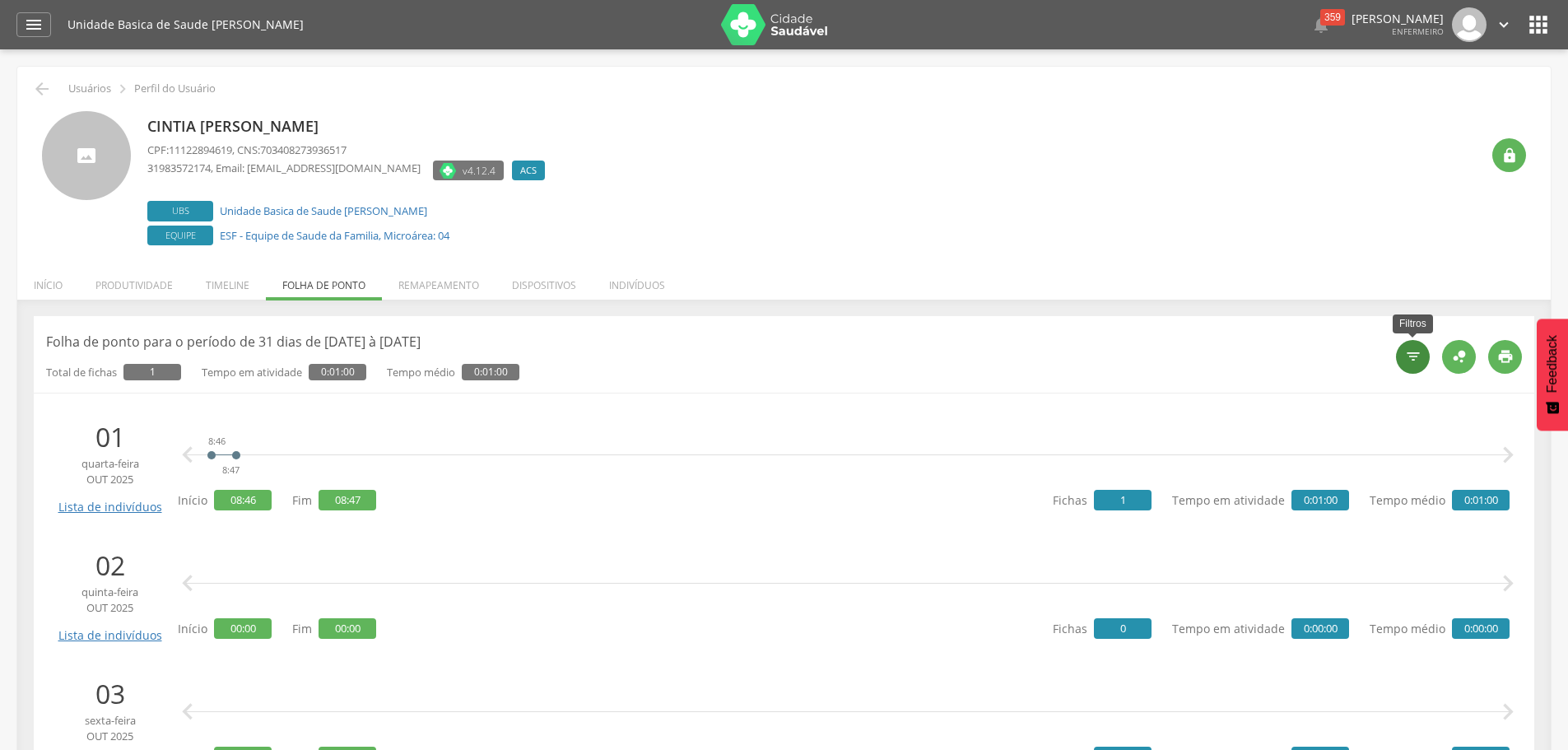
click at [1410, 354] on icon "" at bounding box center [1413, 356] width 16 height 16
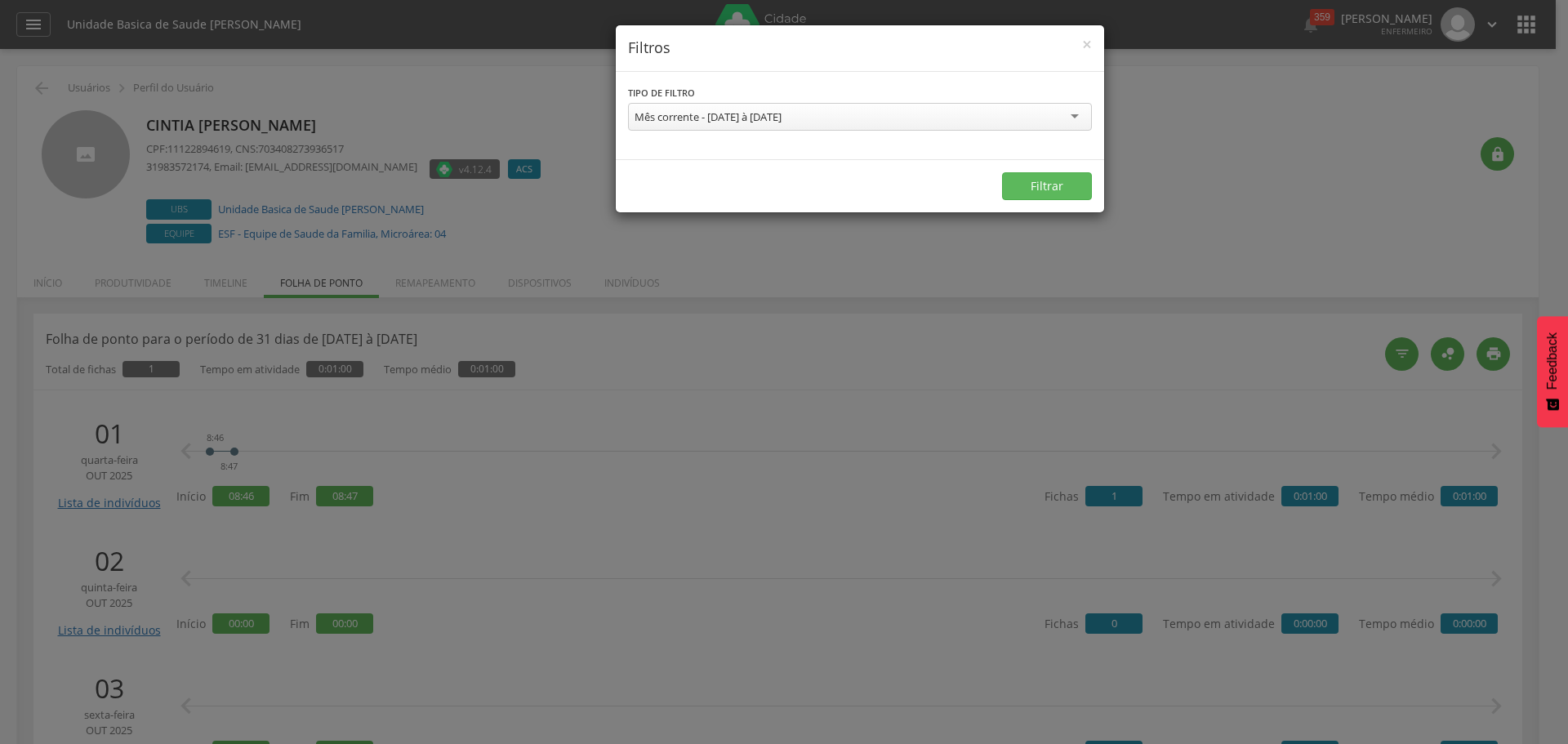
click at [944, 107] on div "Mês corrente - [DATE] à [DATE]" at bounding box center [859, 116] width 463 height 28
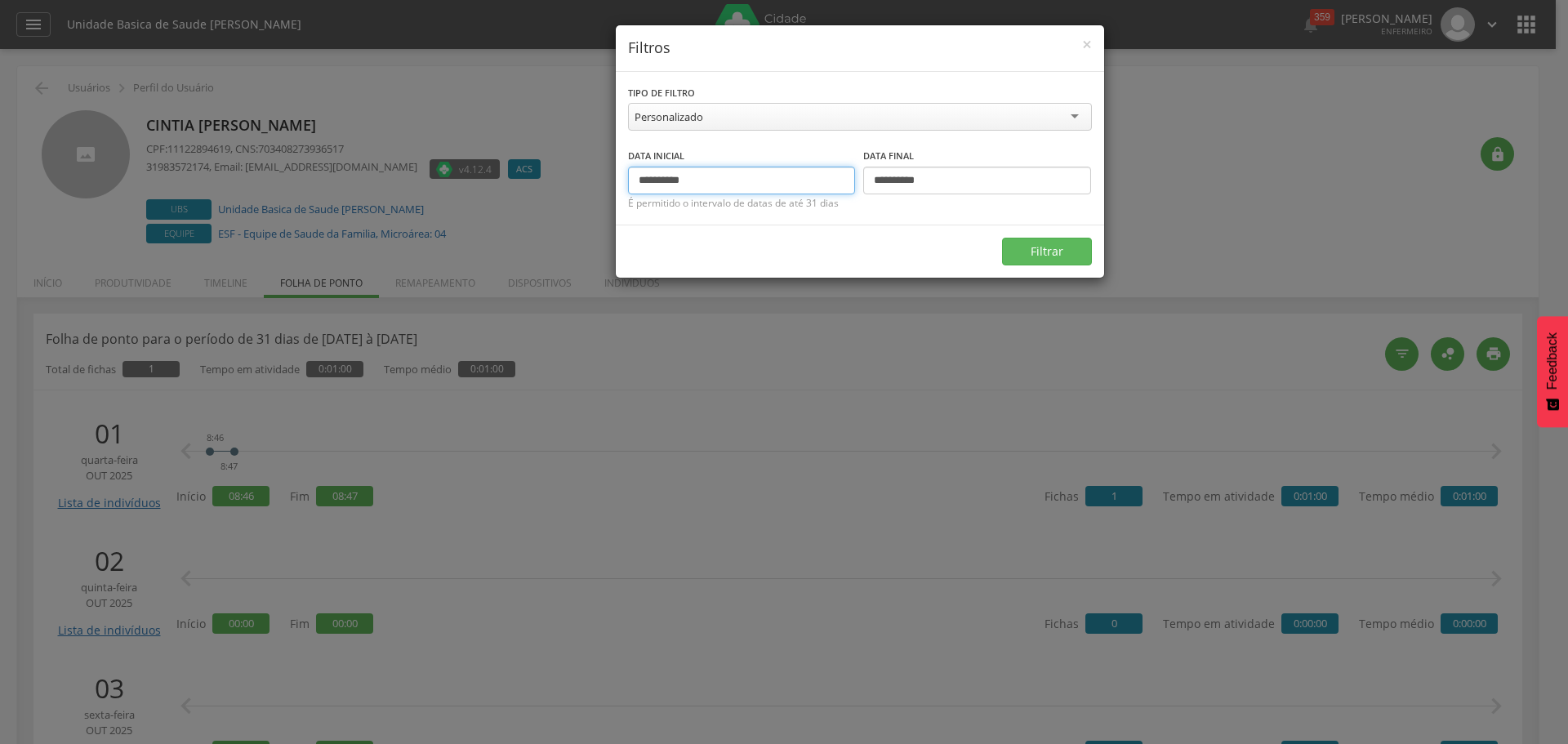
click at [669, 182] on input "**********" at bounding box center [742, 180] width 228 height 28
click at [665, 181] on input "**********" at bounding box center [742, 180] width 228 height 28
type input "**********"
drag, startPoint x: 902, startPoint y: 181, endPoint x: 882, endPoint y: 181, distance: 20.0
click at [882, 181] on input "**********" at bounding box center [977, 180] width 228 height 28
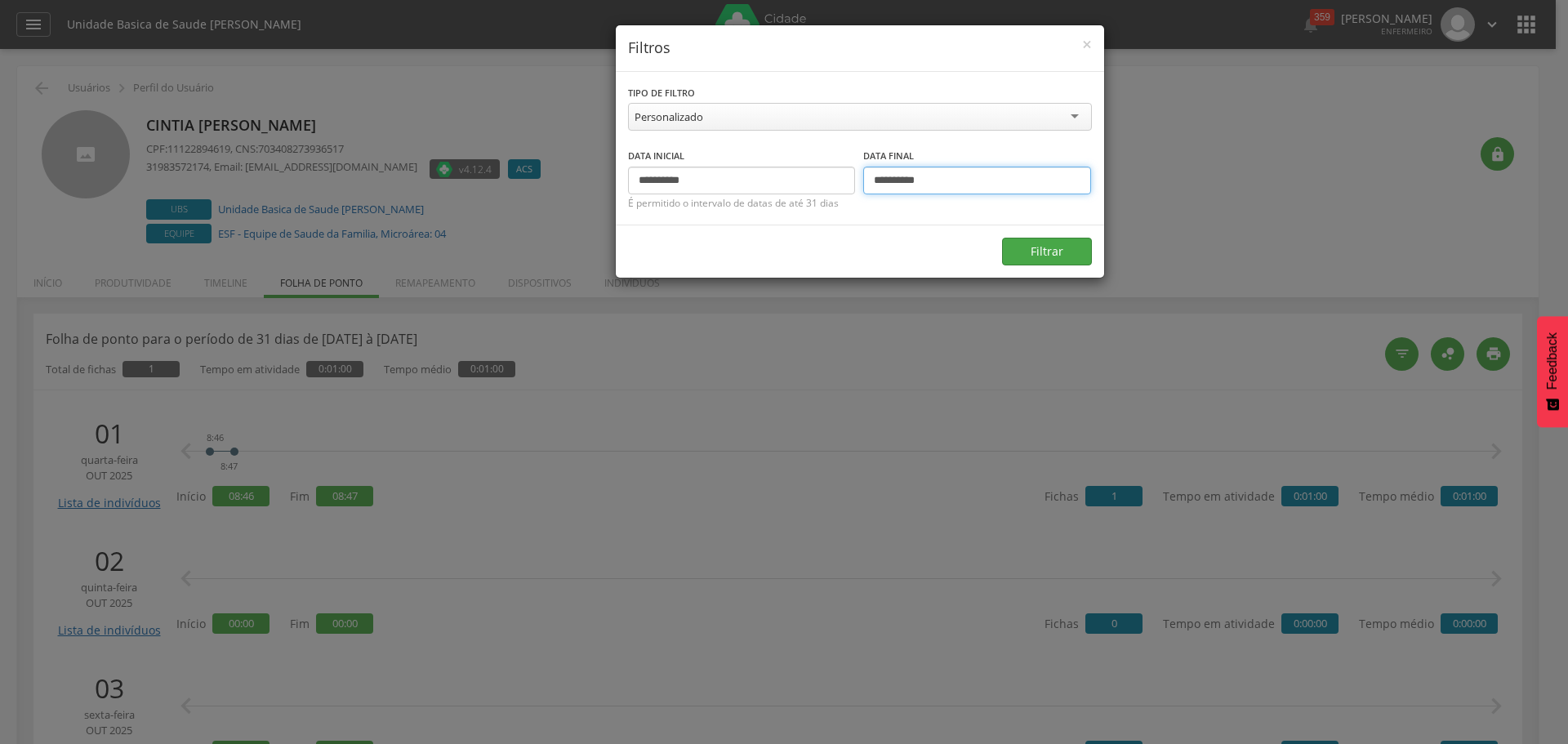
type input "**********"
click at [1029, 257] on button "Filtrar" at bounding box center [1046, 251] width 89 height 28
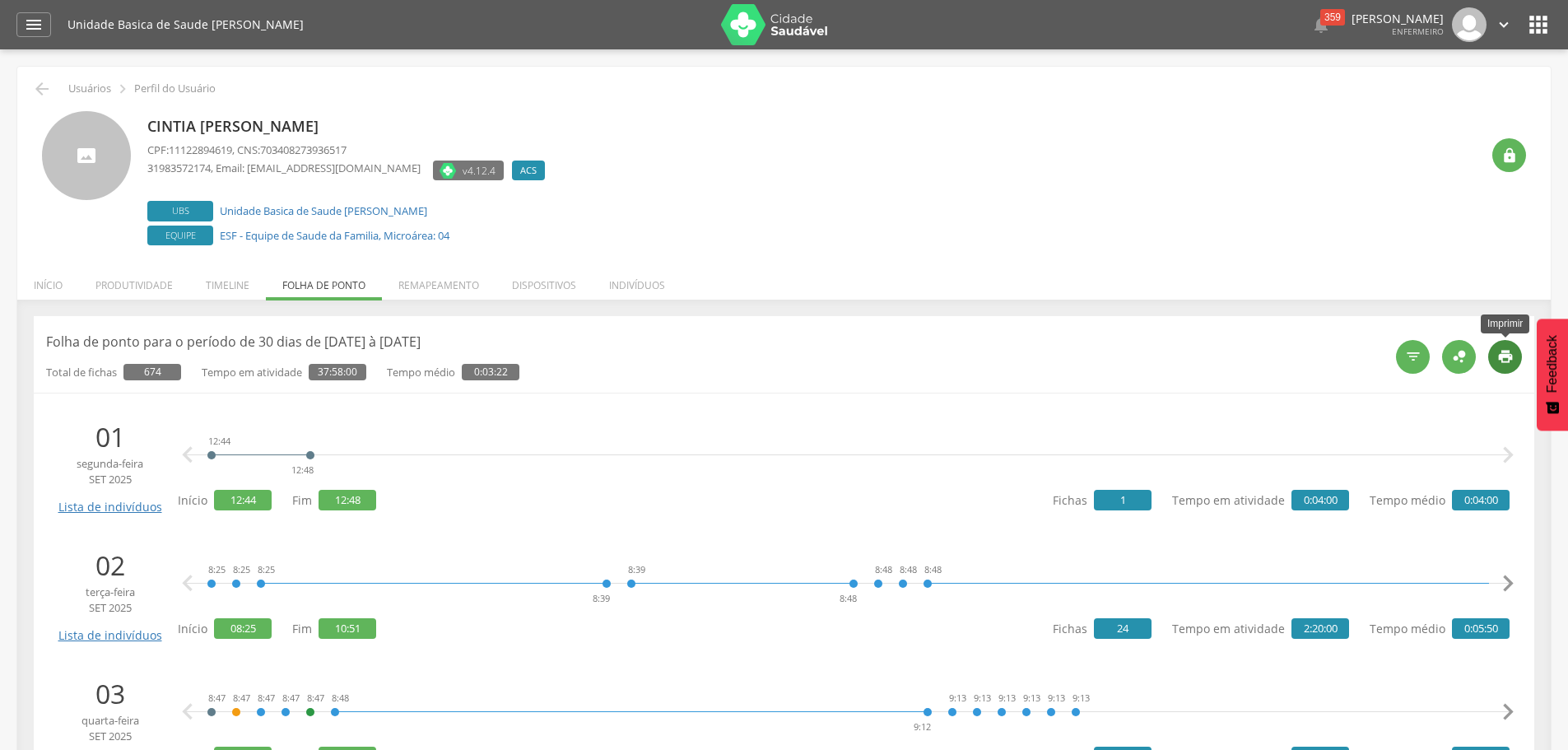
click at [1511, 360] on icon "" at bounding box center [1505, 356] width 16 height 16
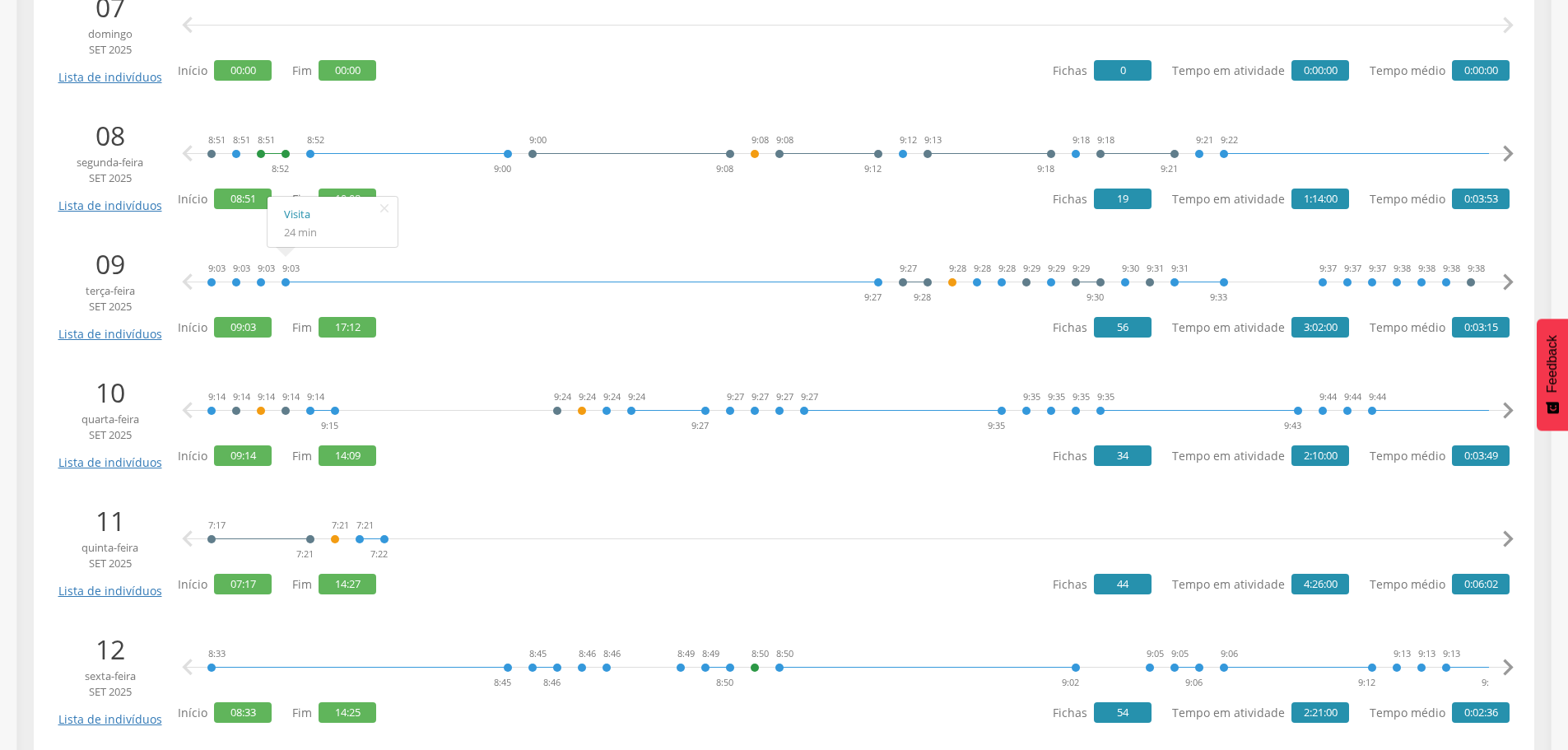
scroll to position [1152, 0]
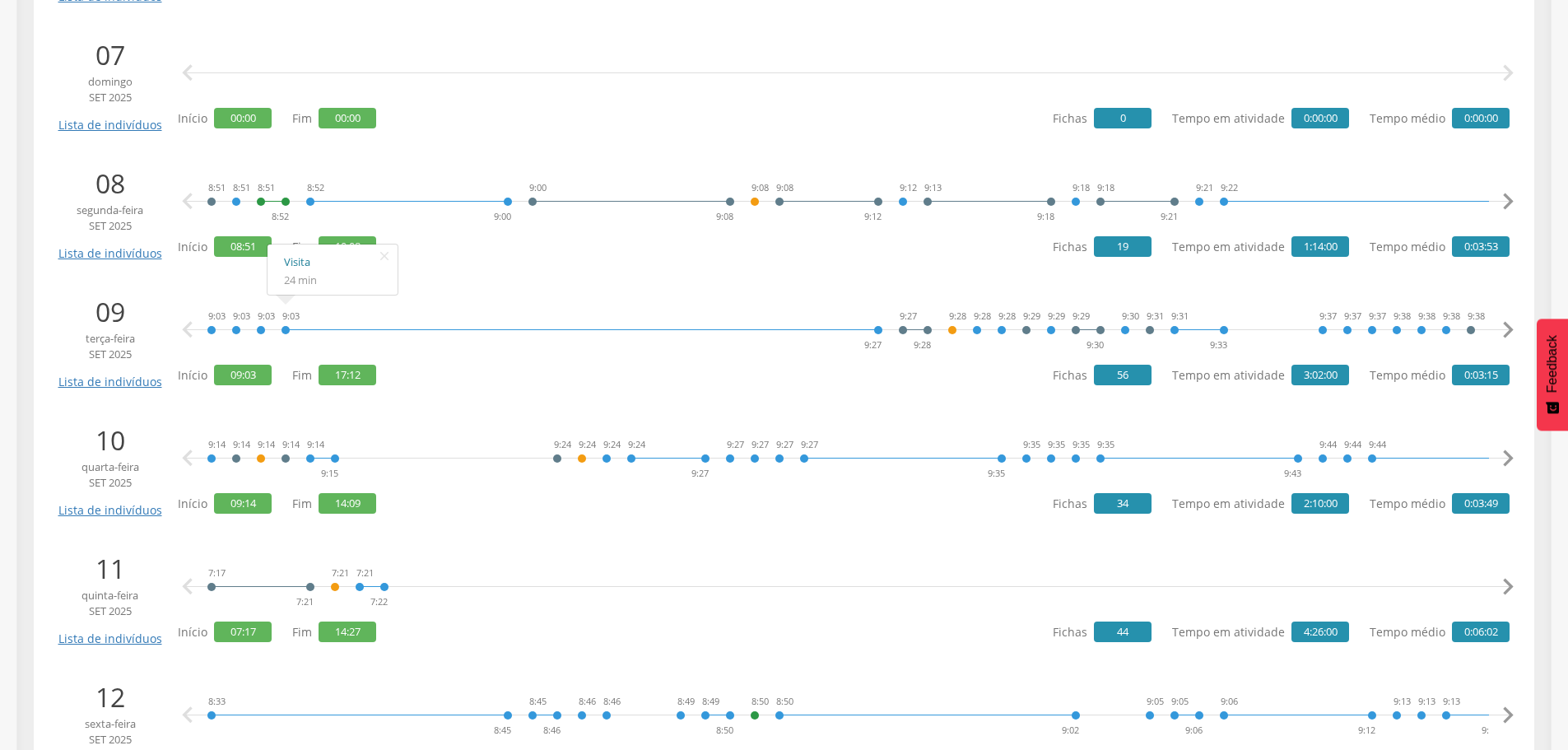
click at [297, 262] on link "Visita" at bounding box center [332, 262] width 97 height 21
click at [645, 389] on link "Visita" at bounding box center [678, 390] width 97 height 21
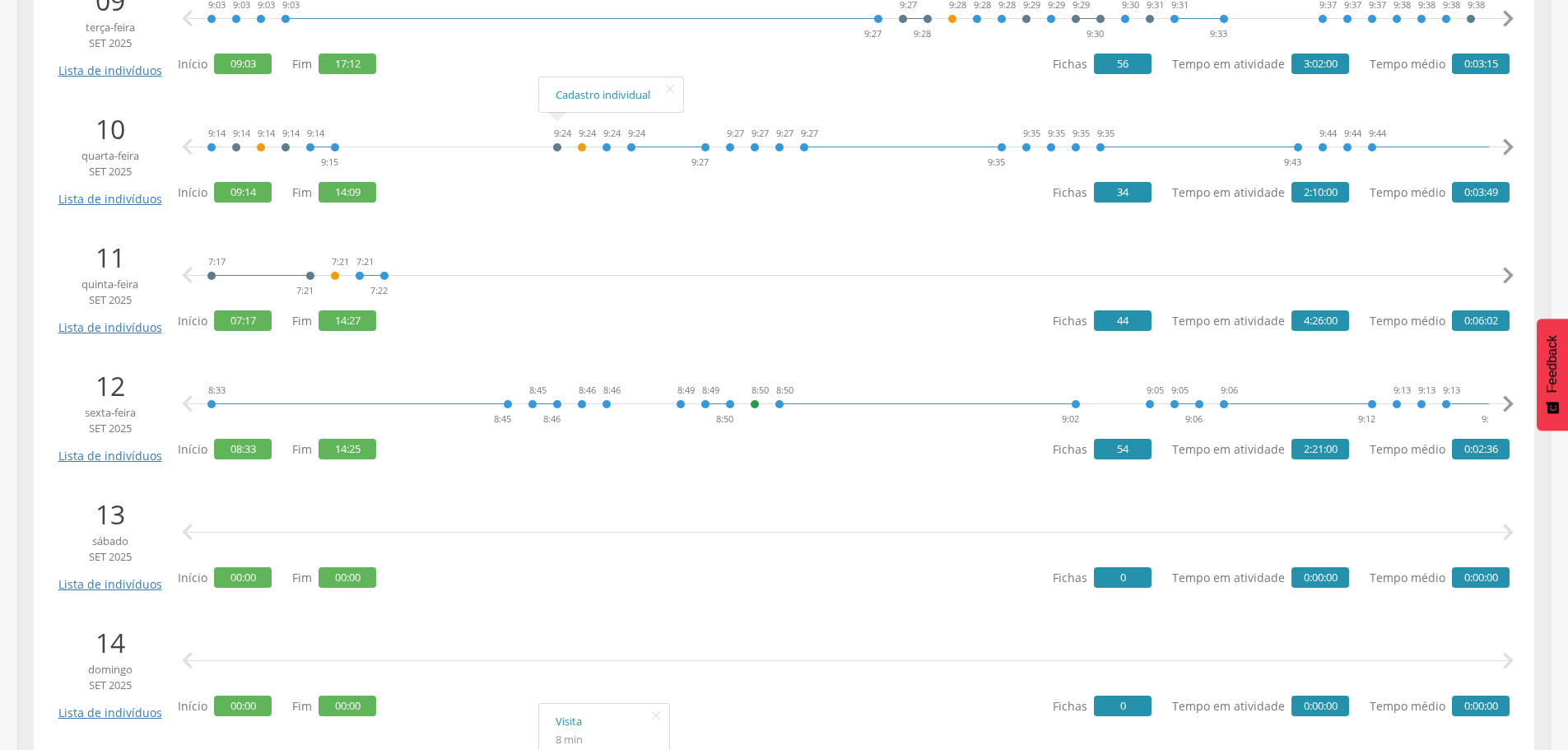
scroll to position [1481, 0]
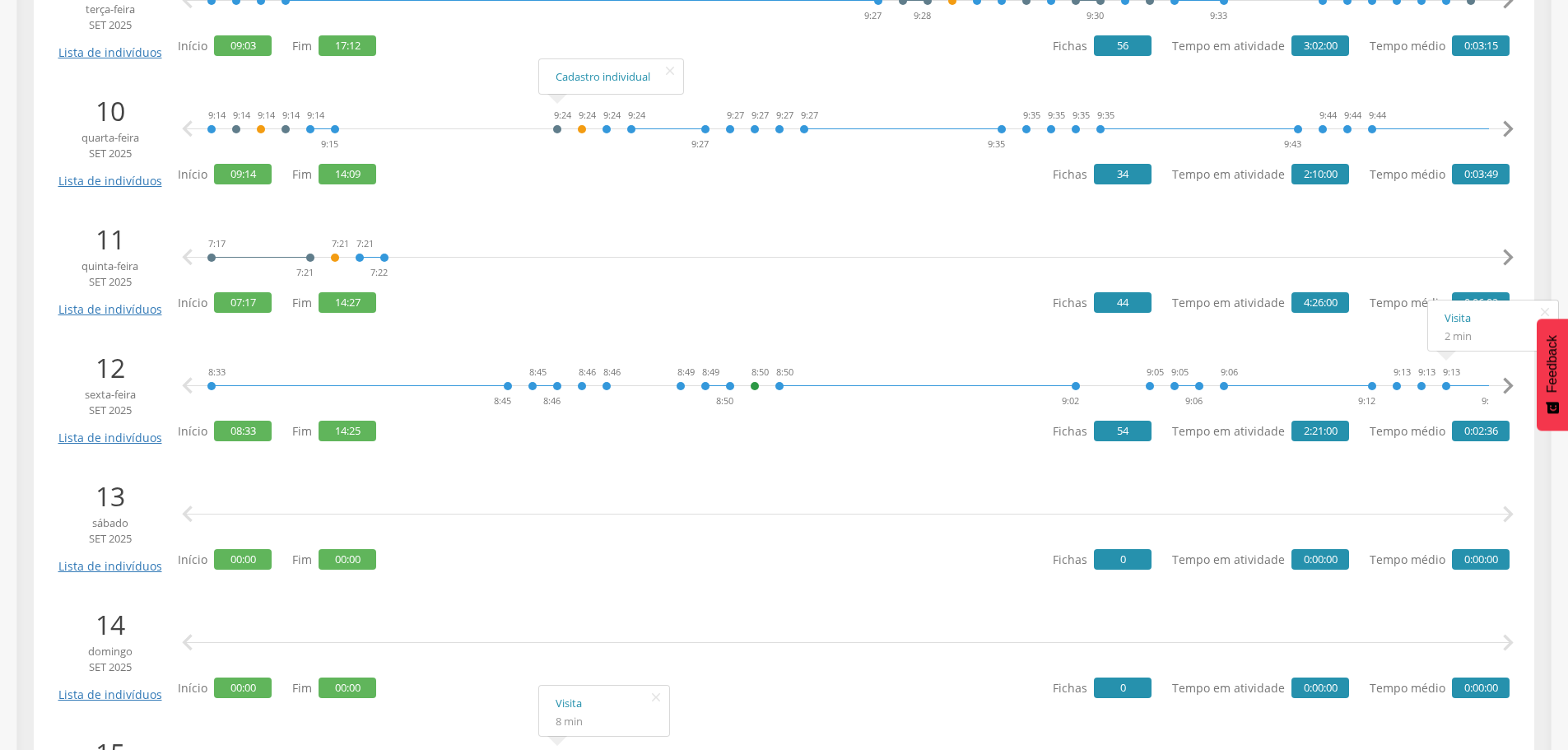
click at [1511, 381] on icon "" at bounding box center [1508, 386] width 33 height 33
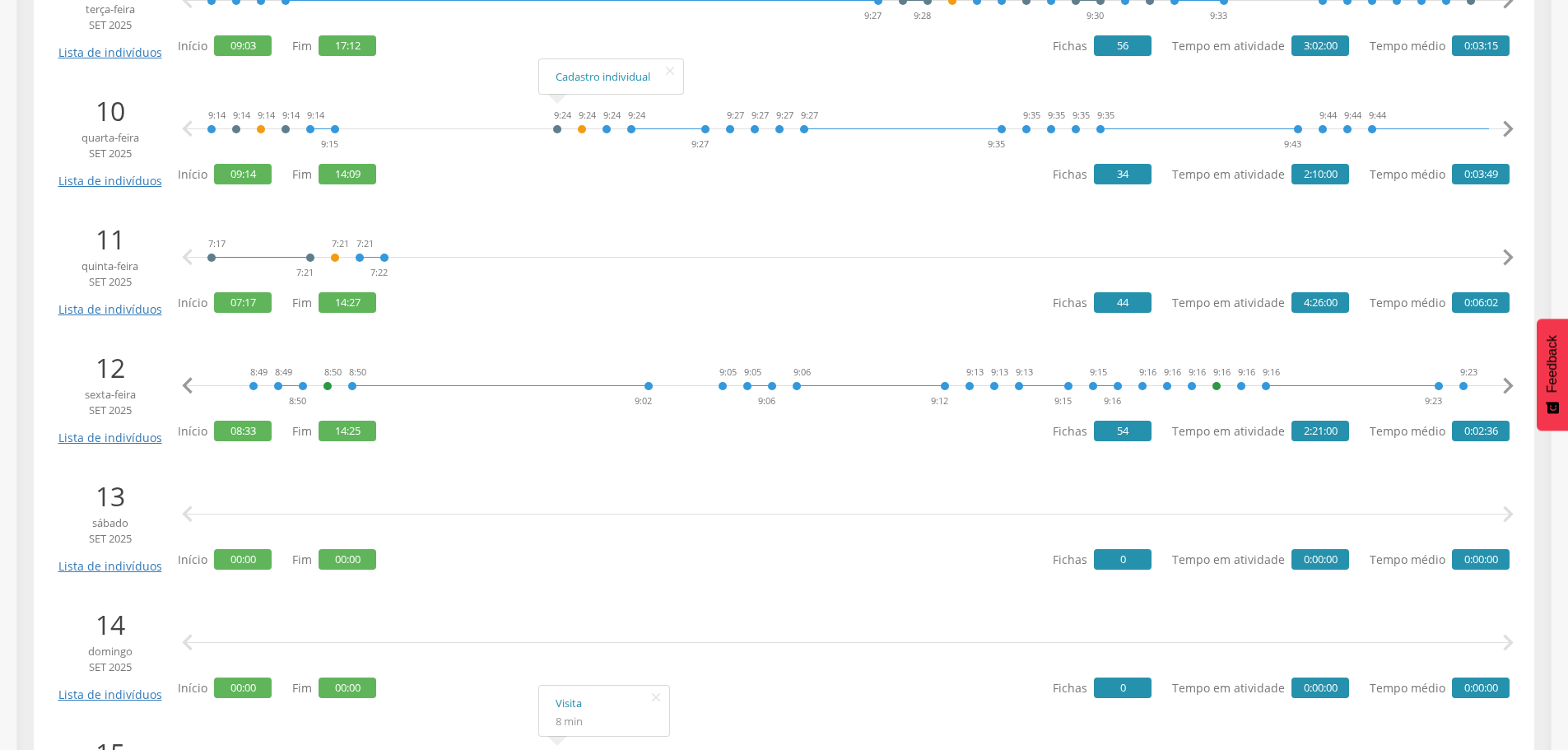
click at [1509, 381] on icon "" at bounding box center [1508, 386] width 33 height 33
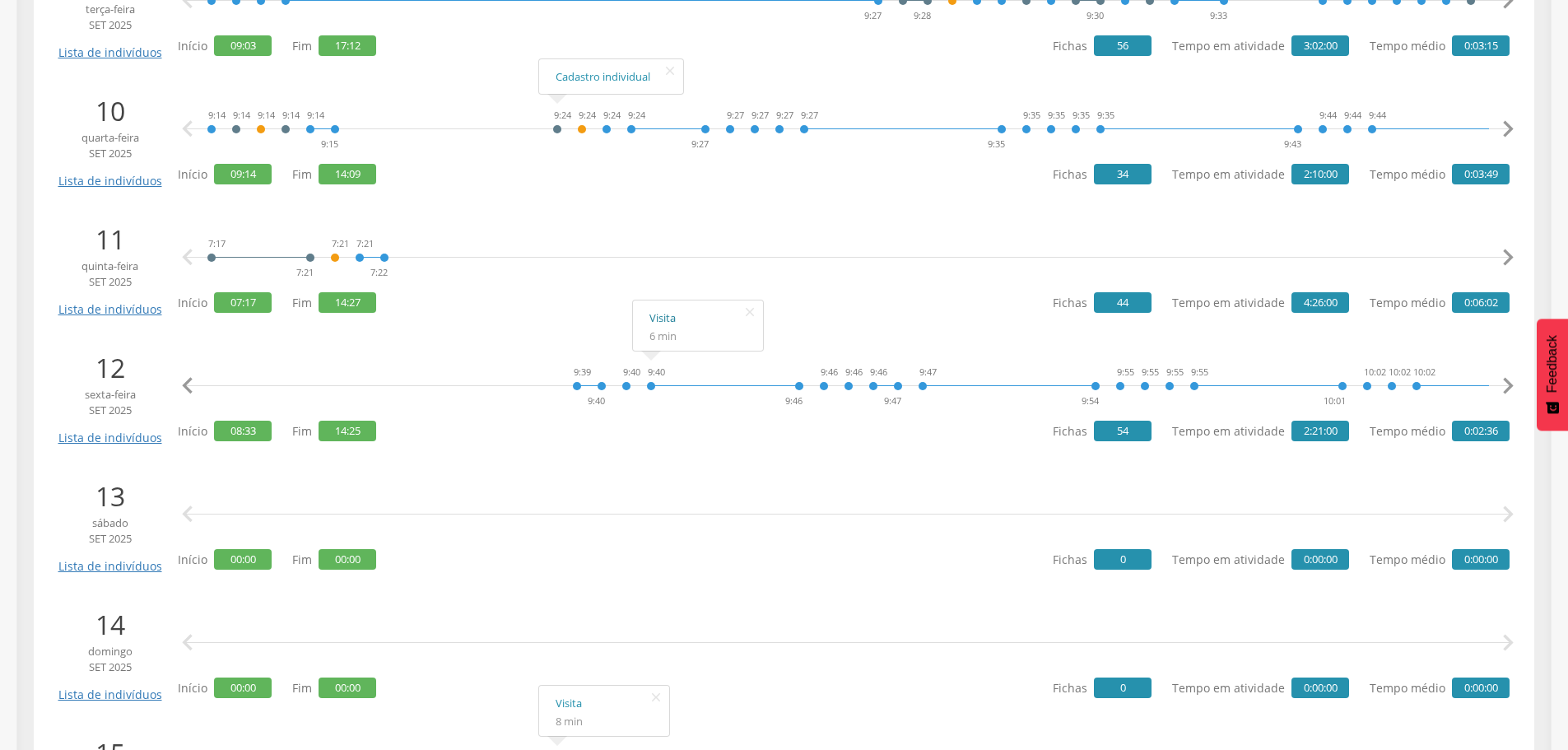
click at [661, 315] on link "Visita" at bounding box center [697, 318] width 97 height 21
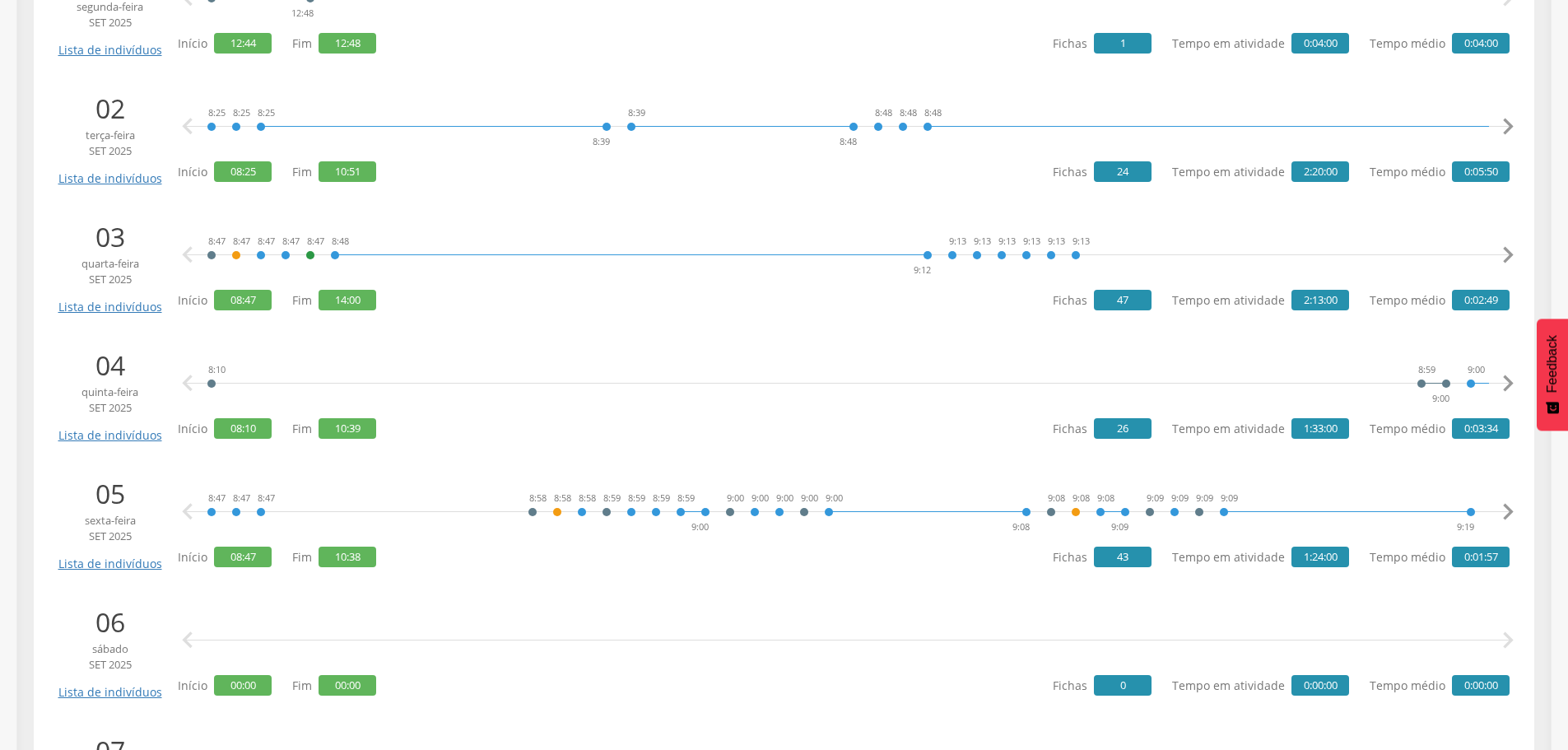
scroll to position [411, 0]
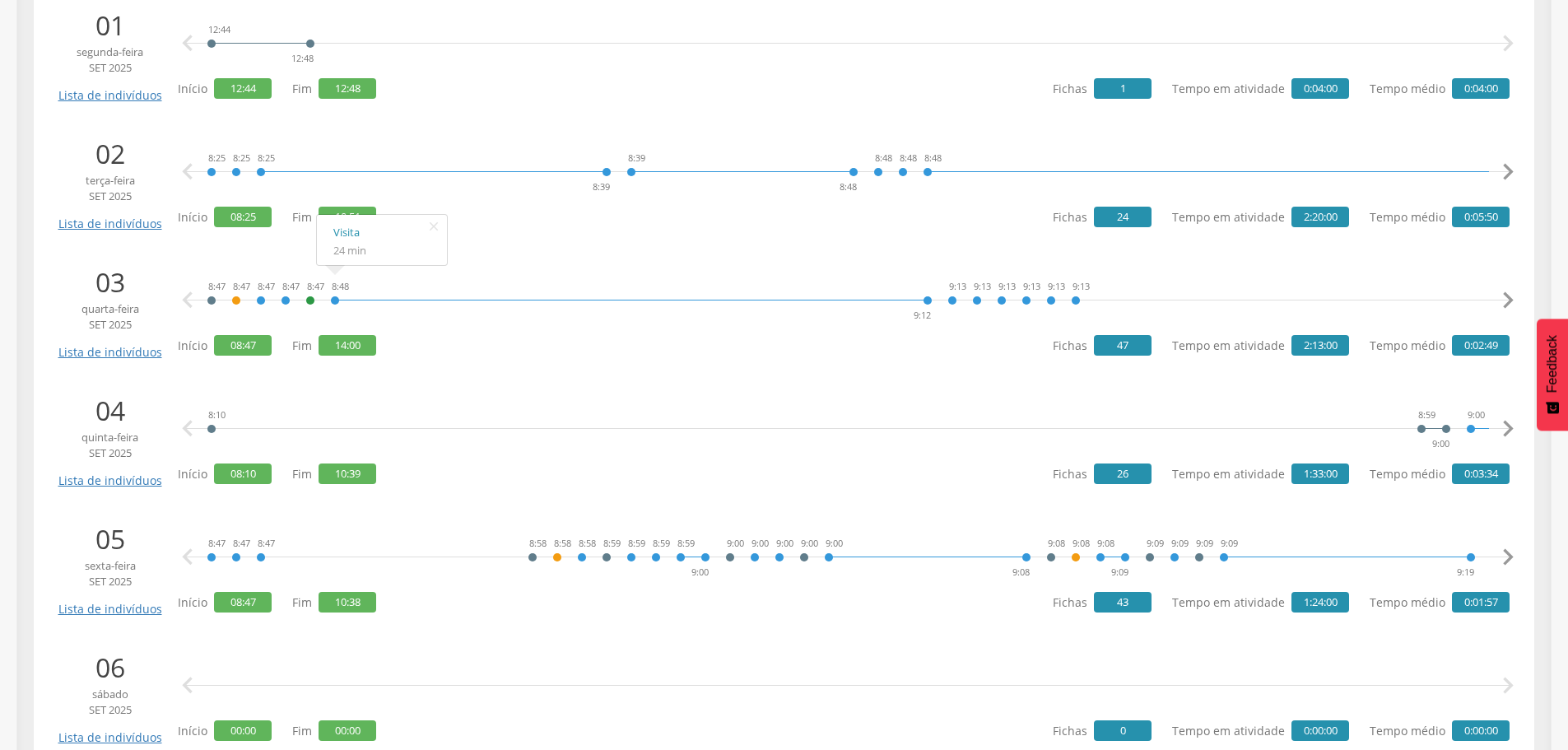
click at [1508, 166] on icon "" at bounding box center [1508, 172] width 33 height 33
click at [1514, 296] on icon "" at bounding box center [1508, 300] width 33 height 33
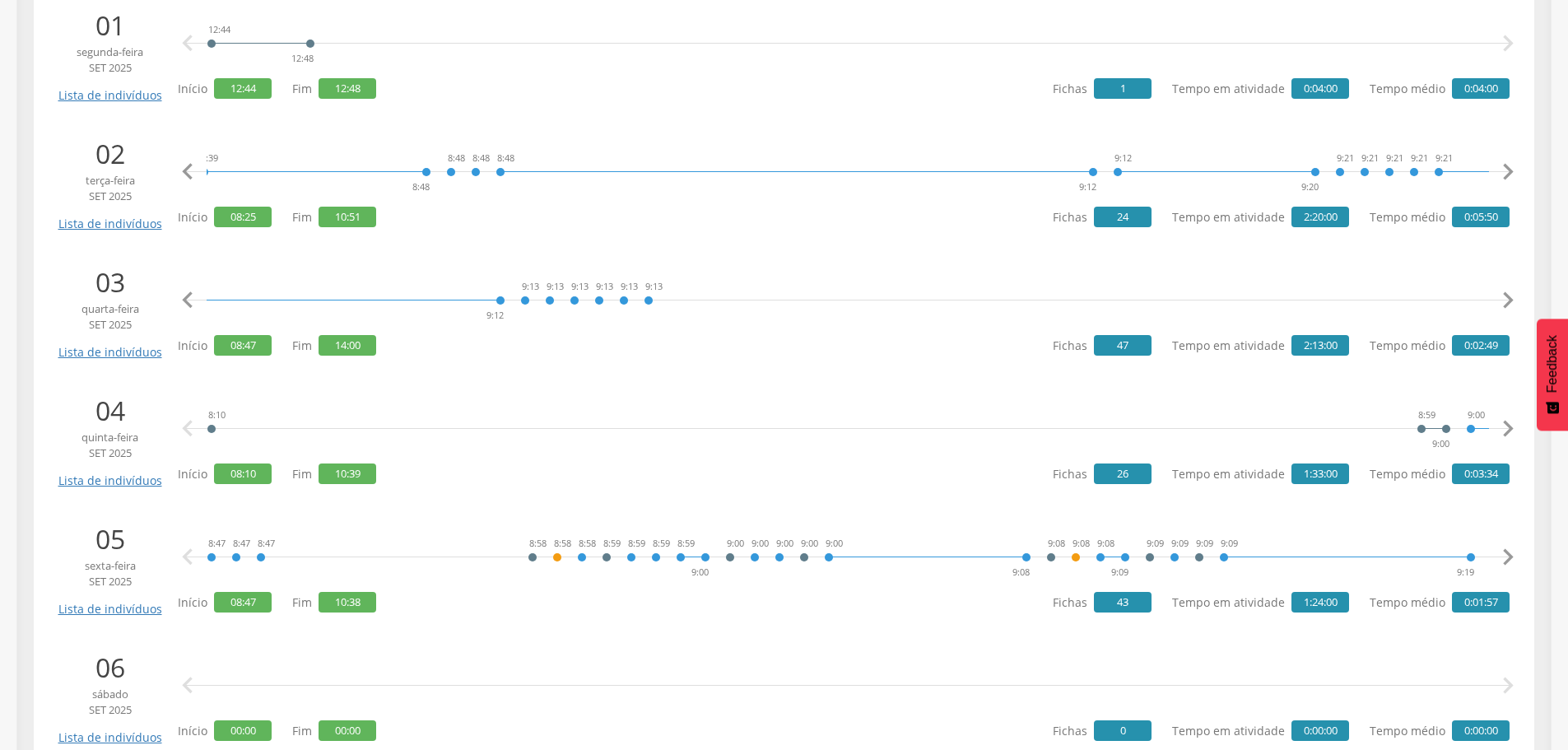
click at [1514, 296] on icon "" at bounding box center [1508, 300] width 33 height 33
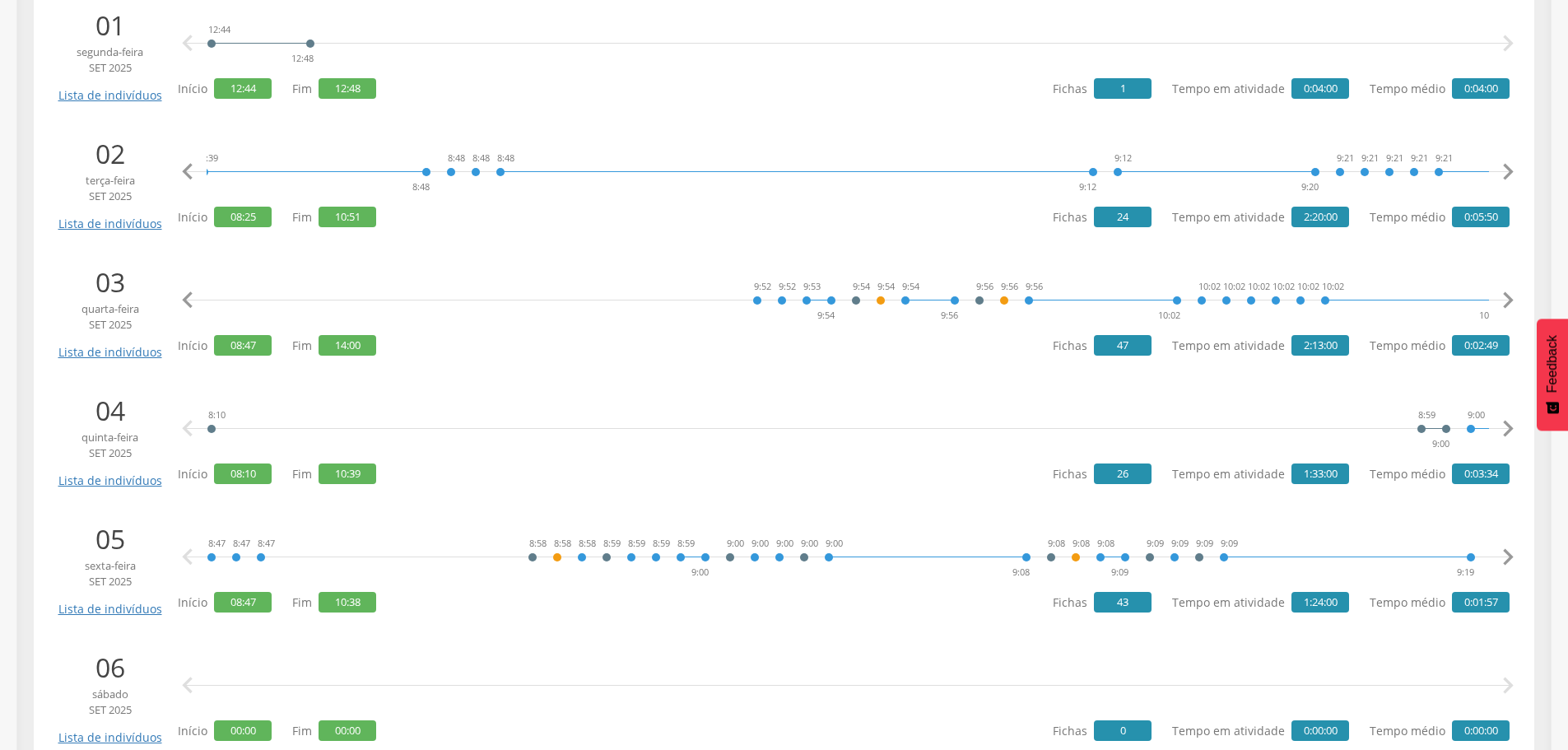
click at [1514, 296] on icon "" at bounding box center [1508, 300] width 33 height 33
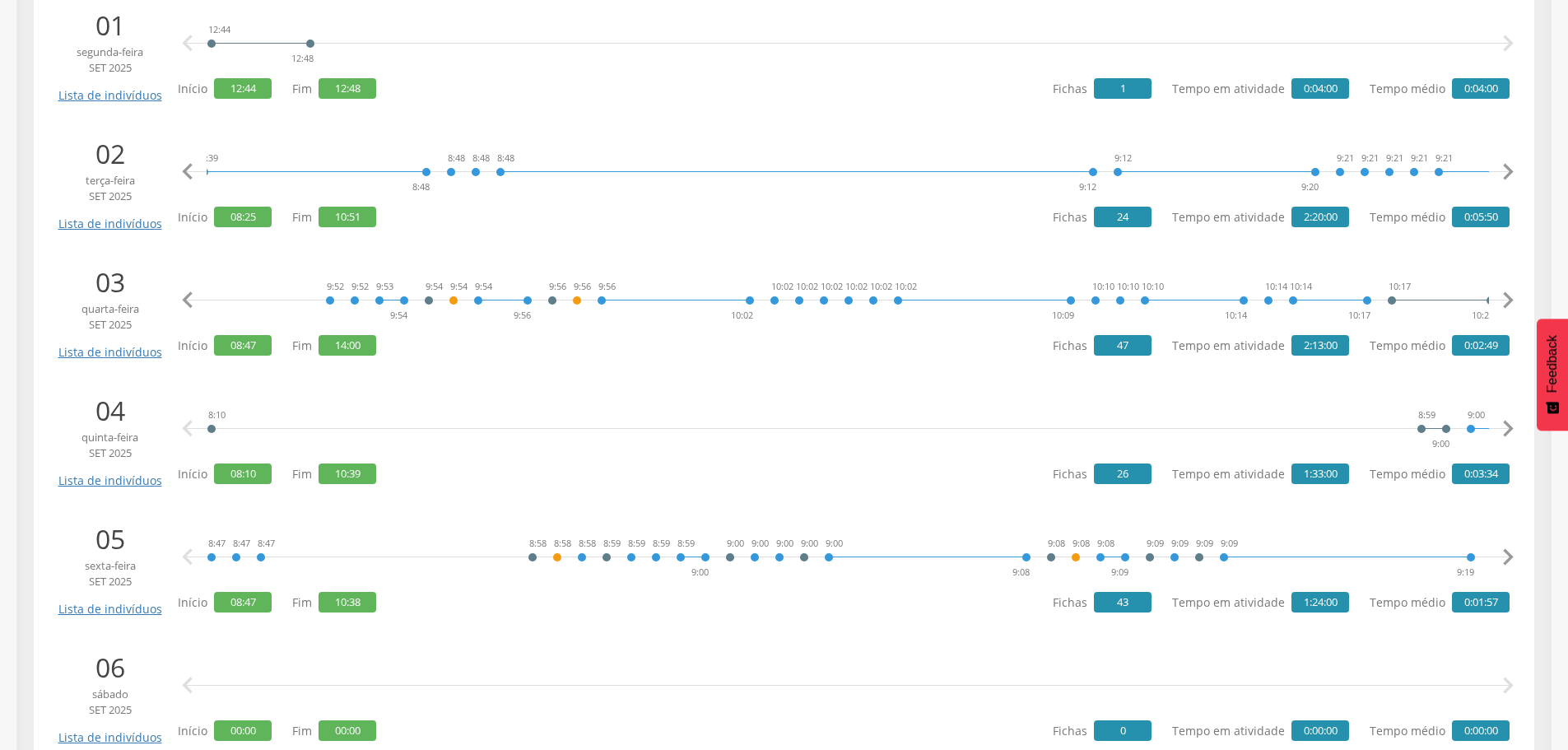
scroll to position [0, 1709]
click at [1514, 296] on icon "" at bounding box center [1508, 300] width 33 height 33
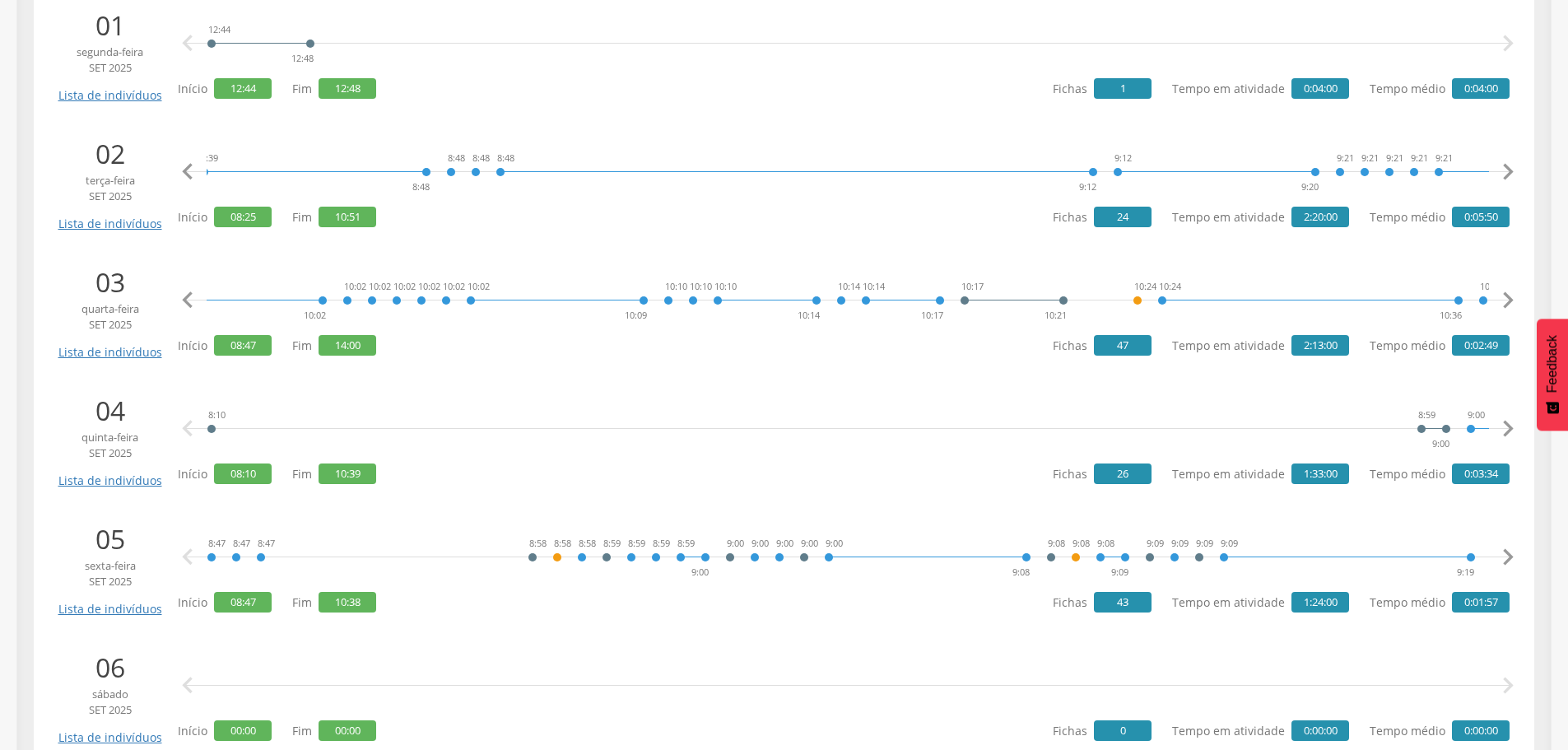
click at [1514, 296] on icon "" at bounding box center [1508, 300] width 33 height 33
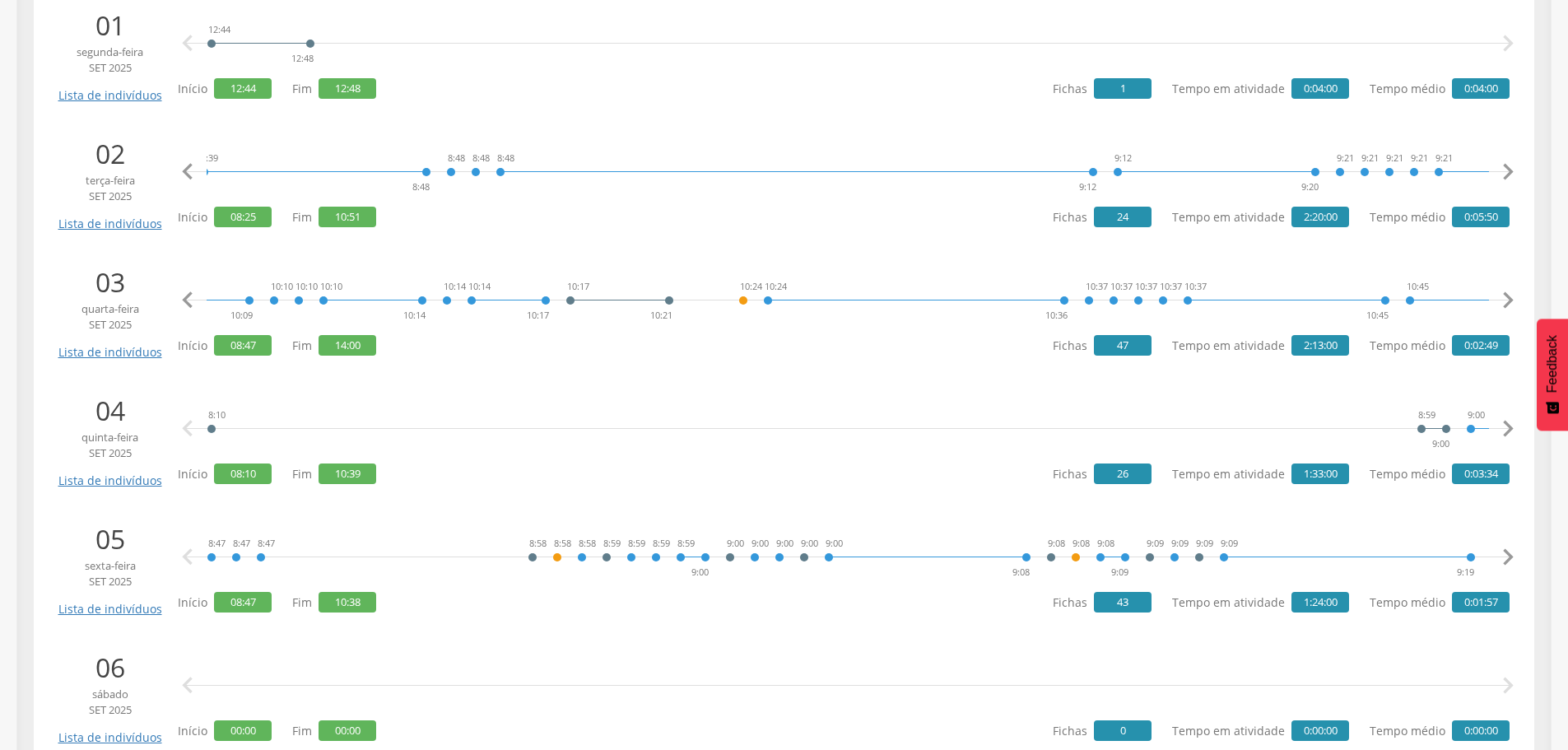
scroll to position [0, 2563]
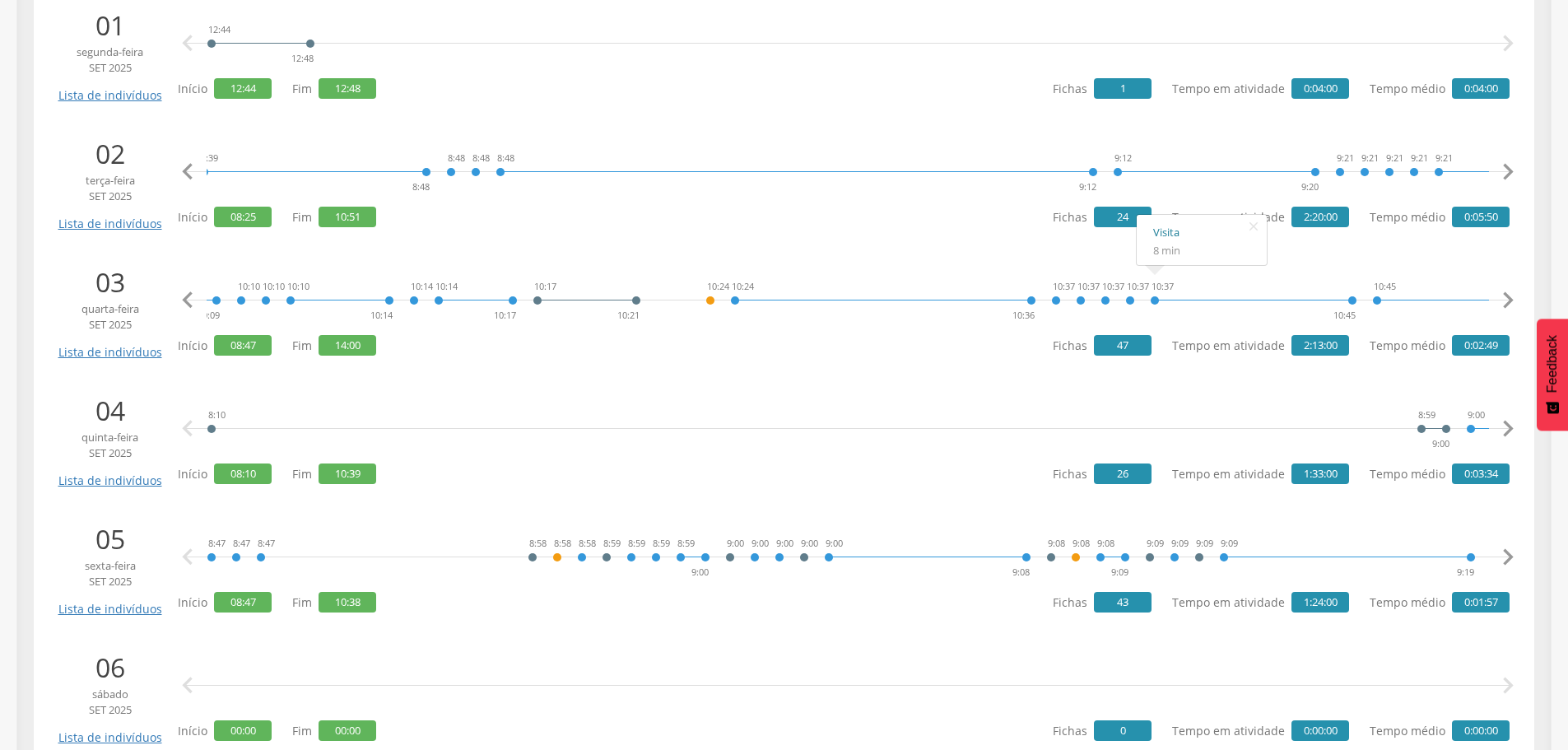
click at [1162, 229] on link "Visita" at bounding box center [1201, 232] width 97 height 21
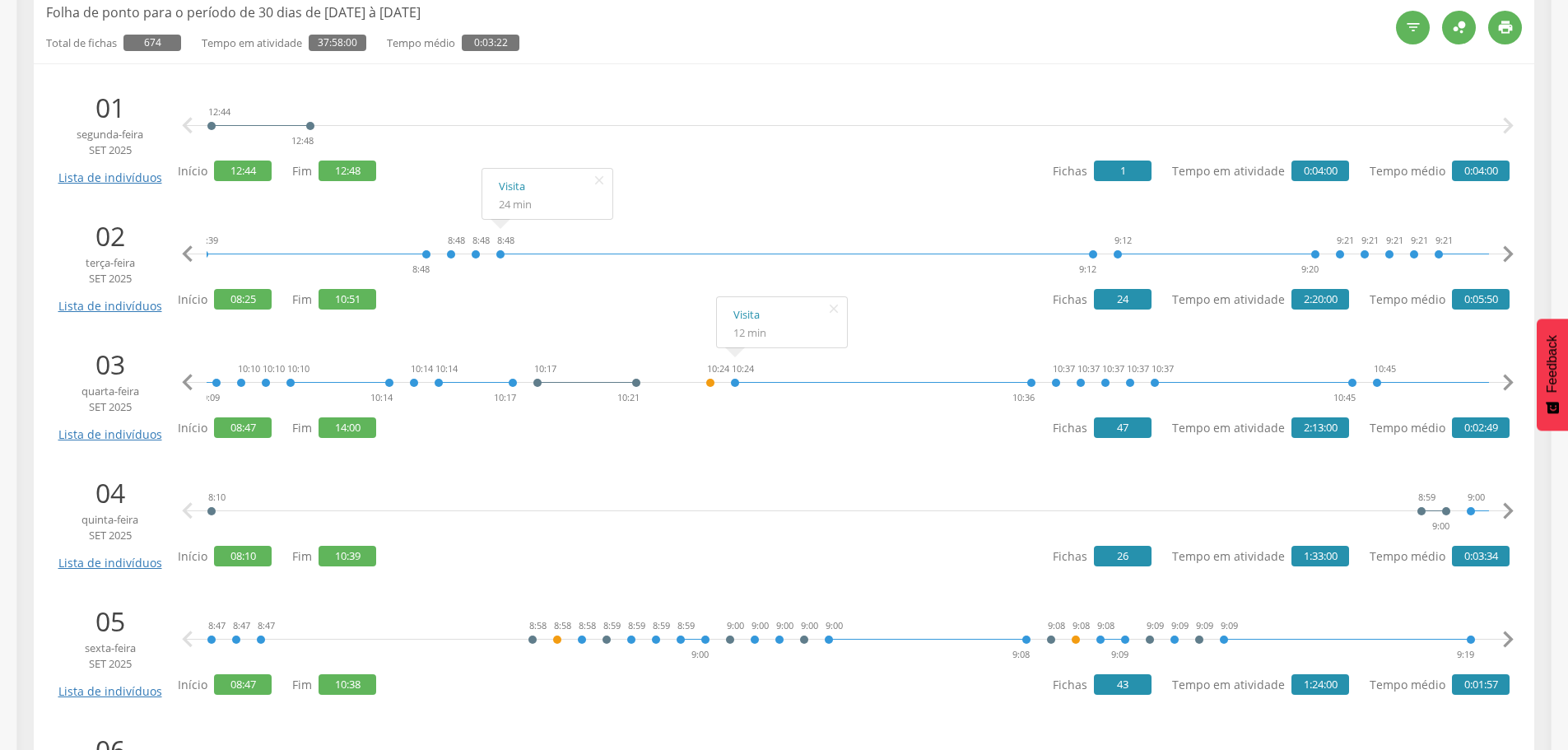
scroll to position [411, 0]
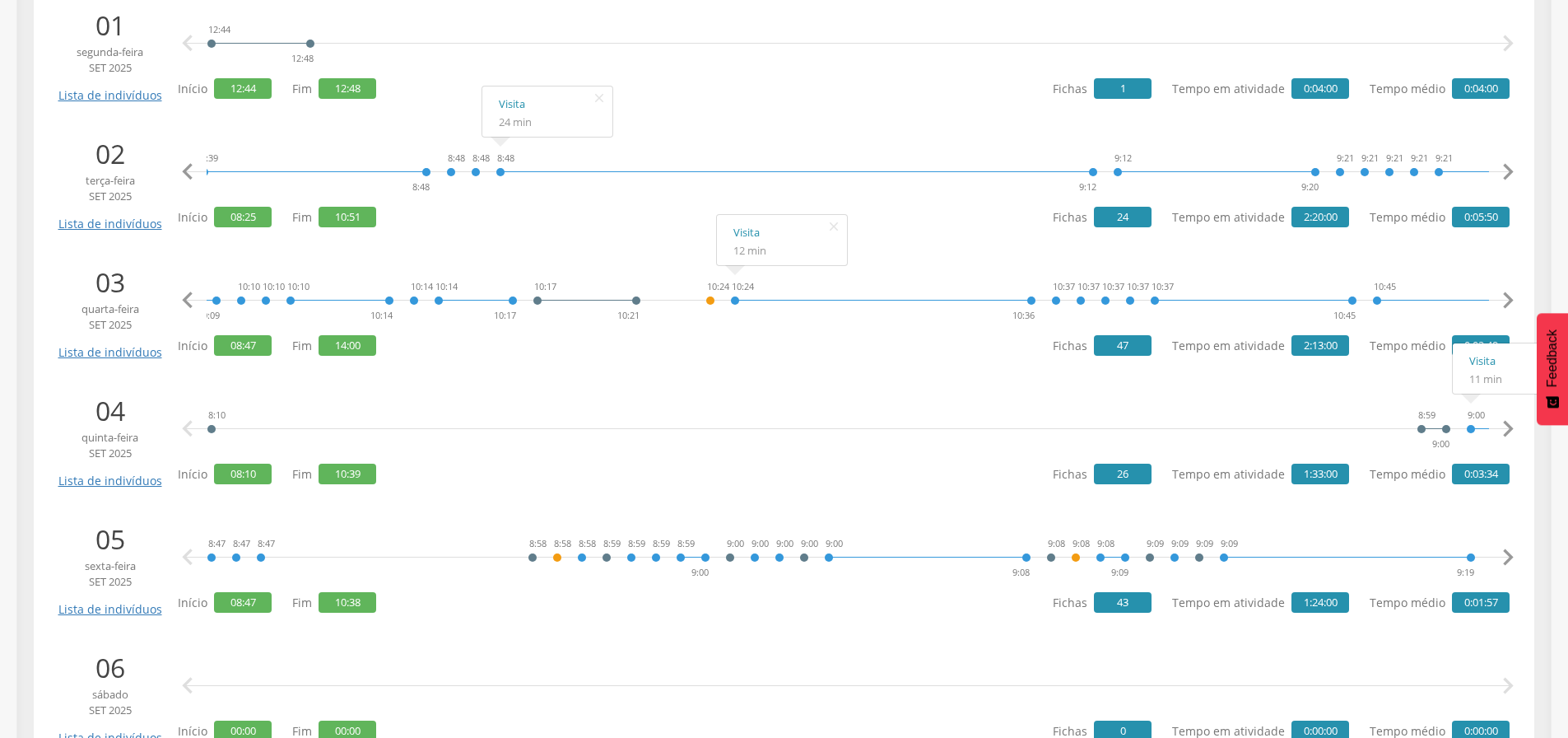
click at [1504, 426] on icon "" at bounding box center [1508, 429] width 33 height 33
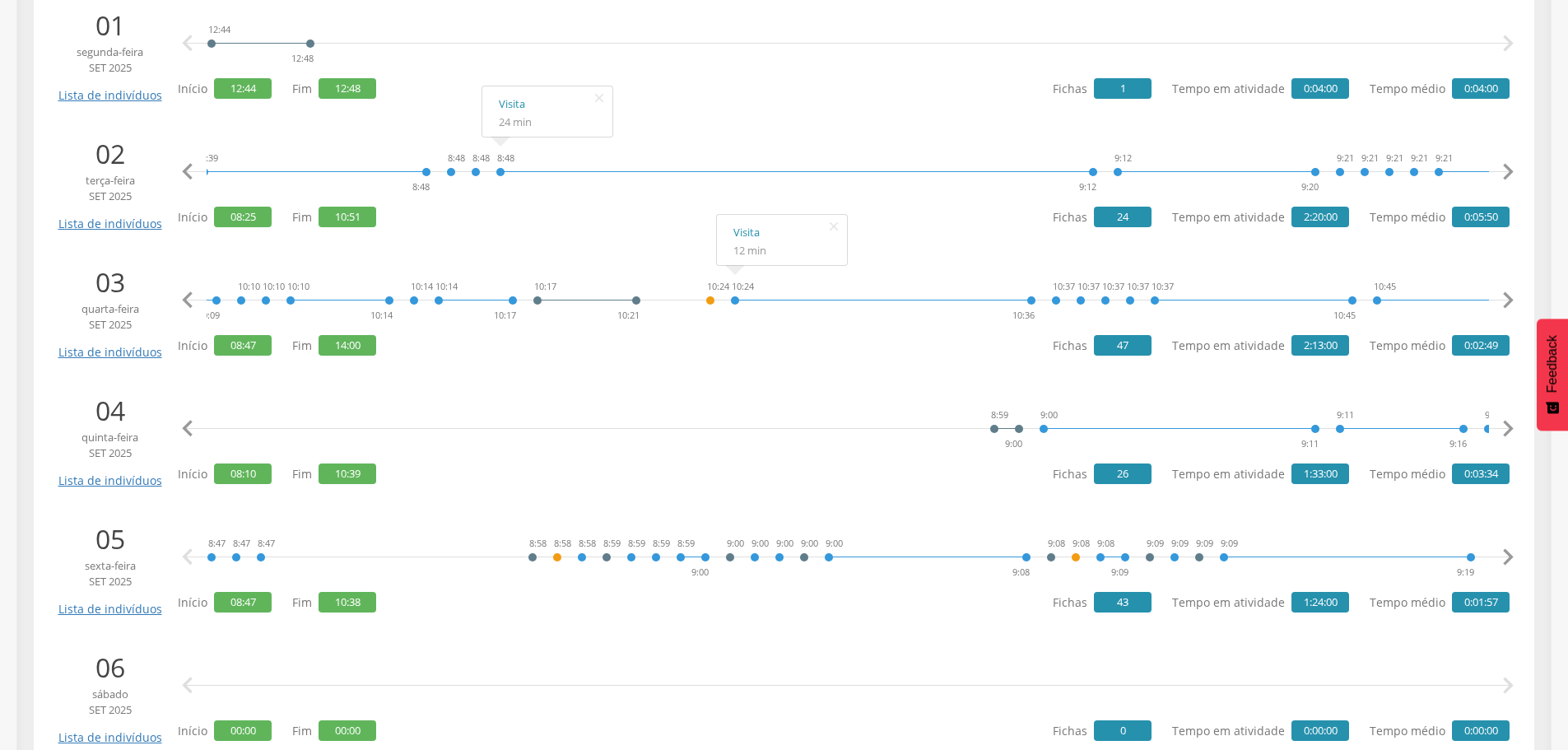
click at [1505, 424] on icon "" at bounding box center [1508, 429] width 33 height 33
click at [1504, 421] on icon "" at bounding box center [1508, 429] width 33 height 33
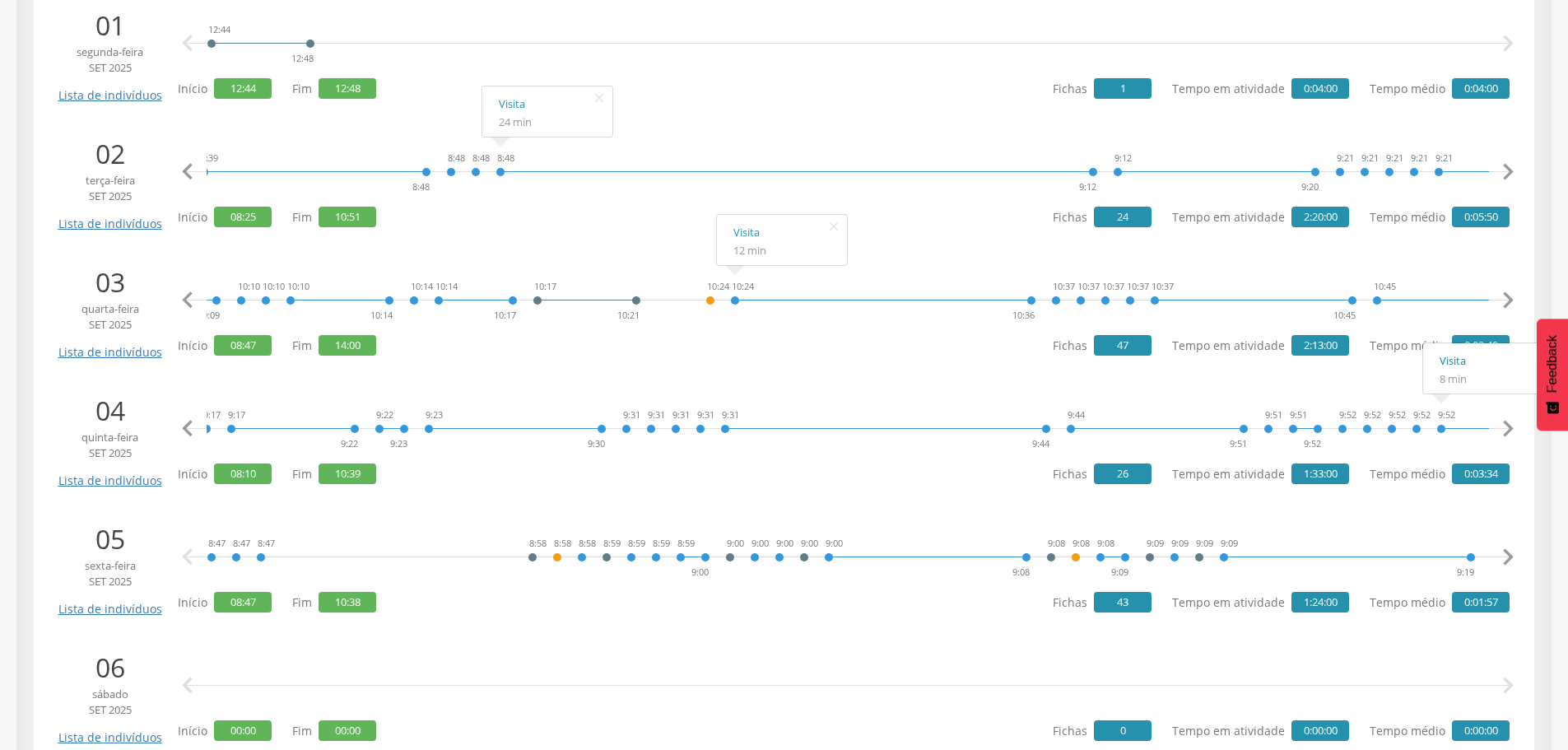
click at [1451, 361] on link "Visita" at bounding box center [1488, 360] width 97 height 21
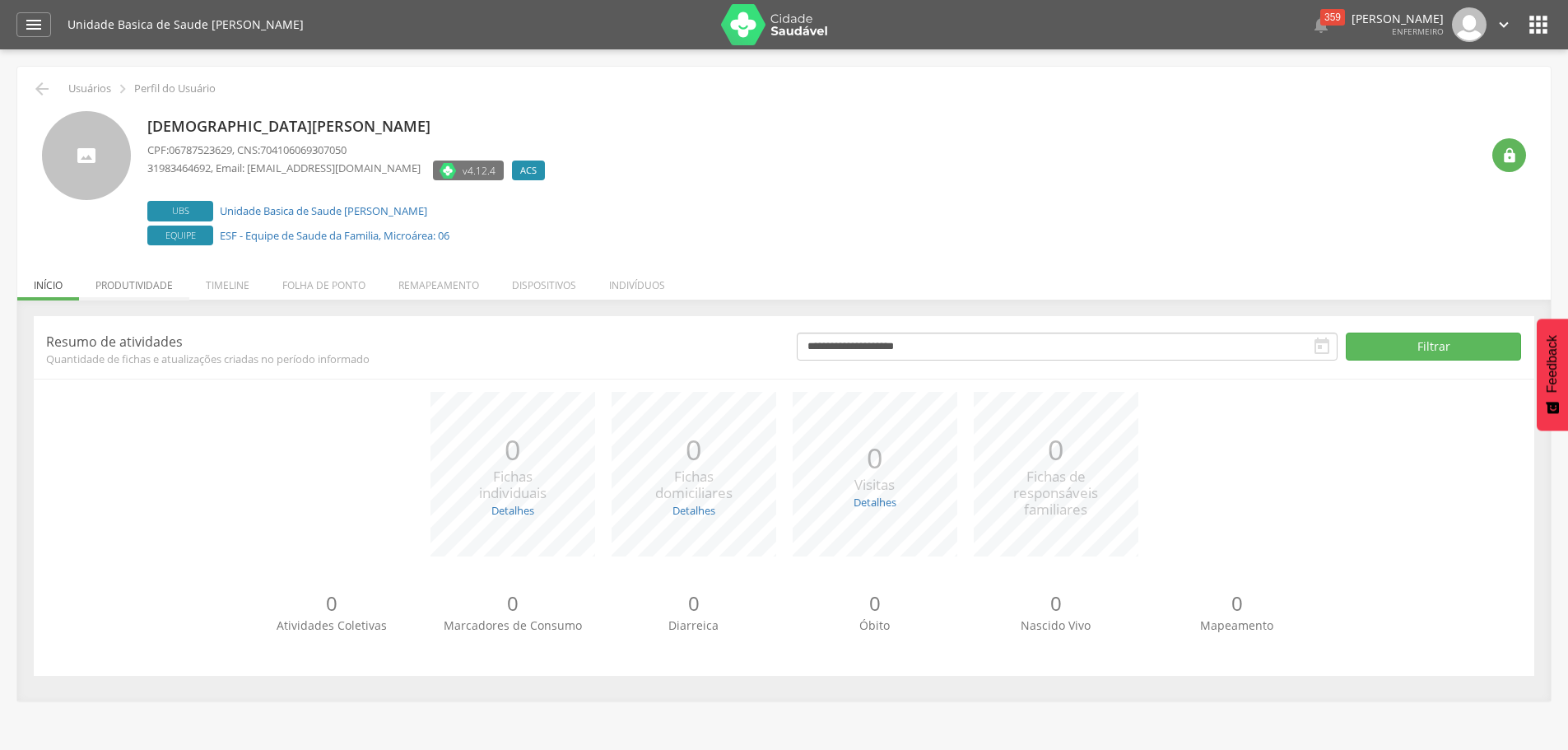
click at [149, 284] on li "Produtividade" at bounding box center [134, 280] width 110 height 38
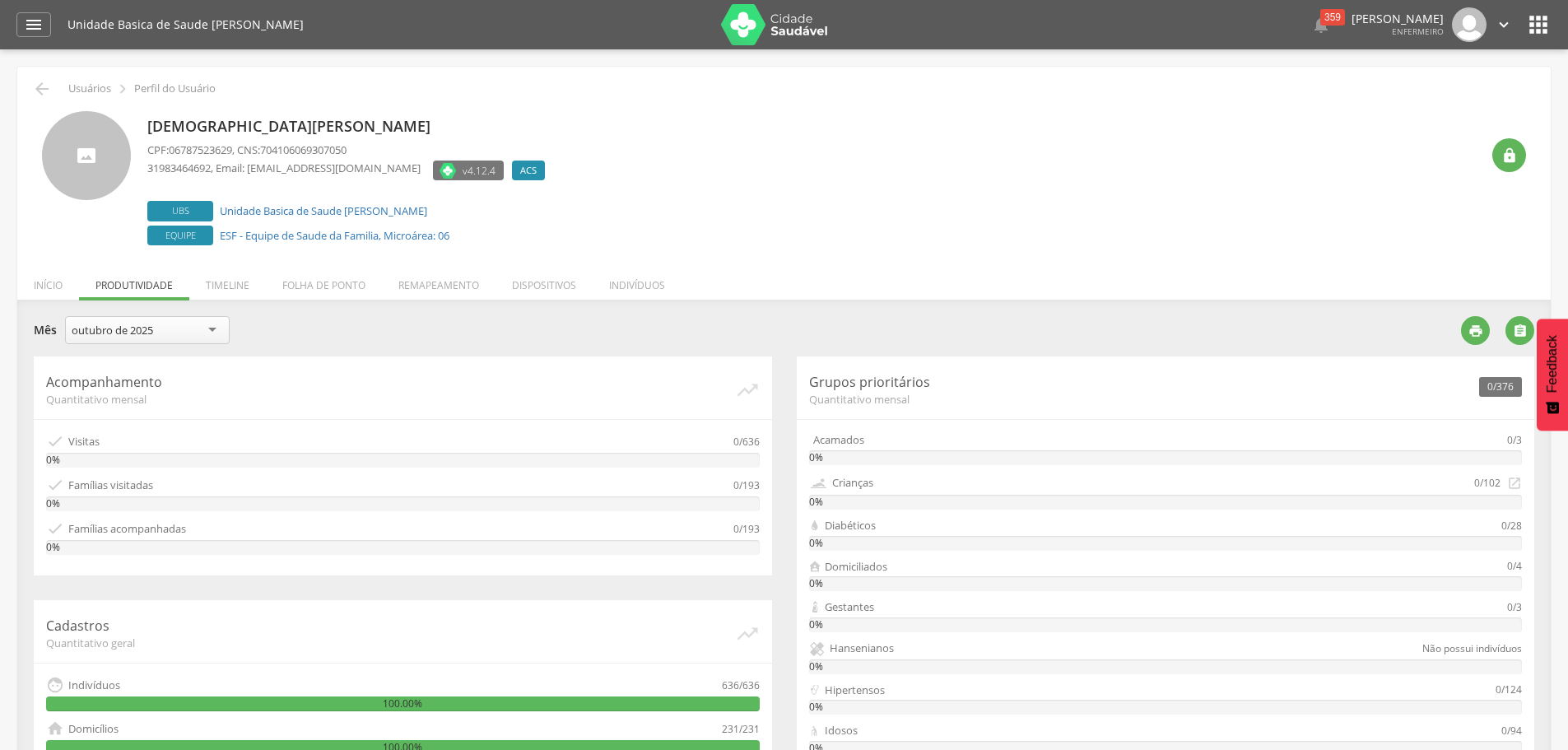
click at [219, 329] on div "outubro de 2025" at bounding box center [147, 329] width 165 height 28
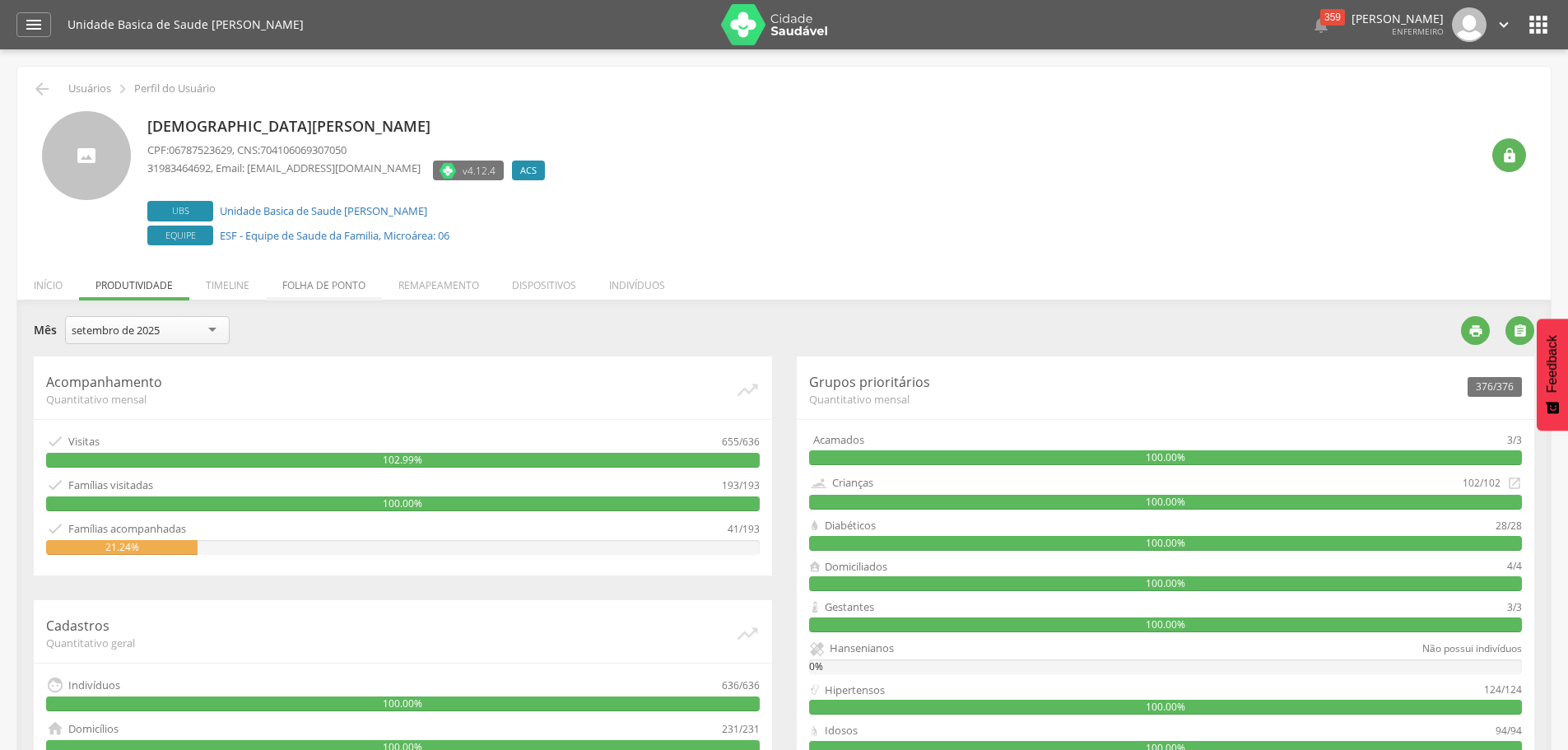
click at [337, 289] on li "Folha de ponto" at bounding box center [323, 280] width 116 height 38
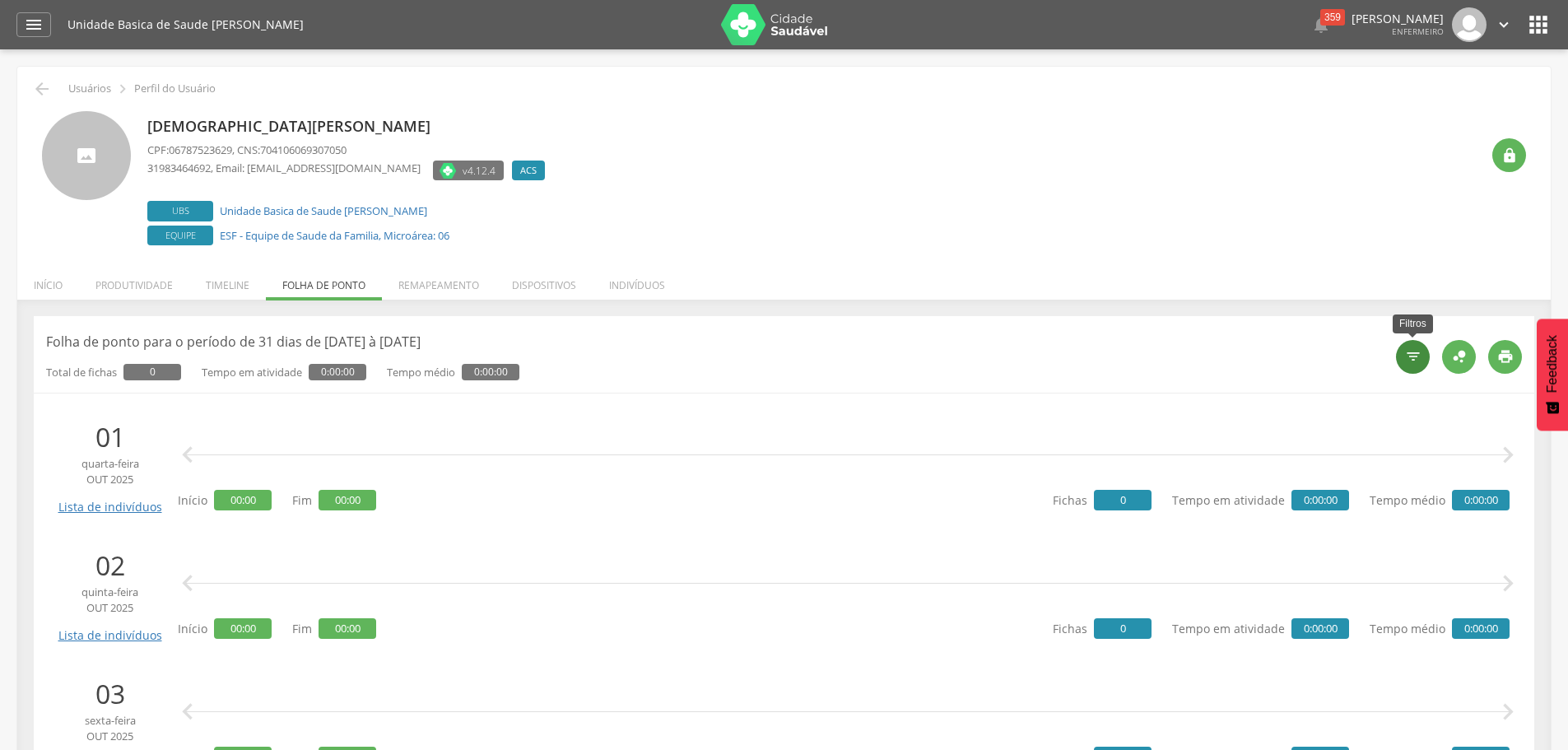
click at [1412, 349] on icon "" at bounding box center [1413, 356] width 16 height 16
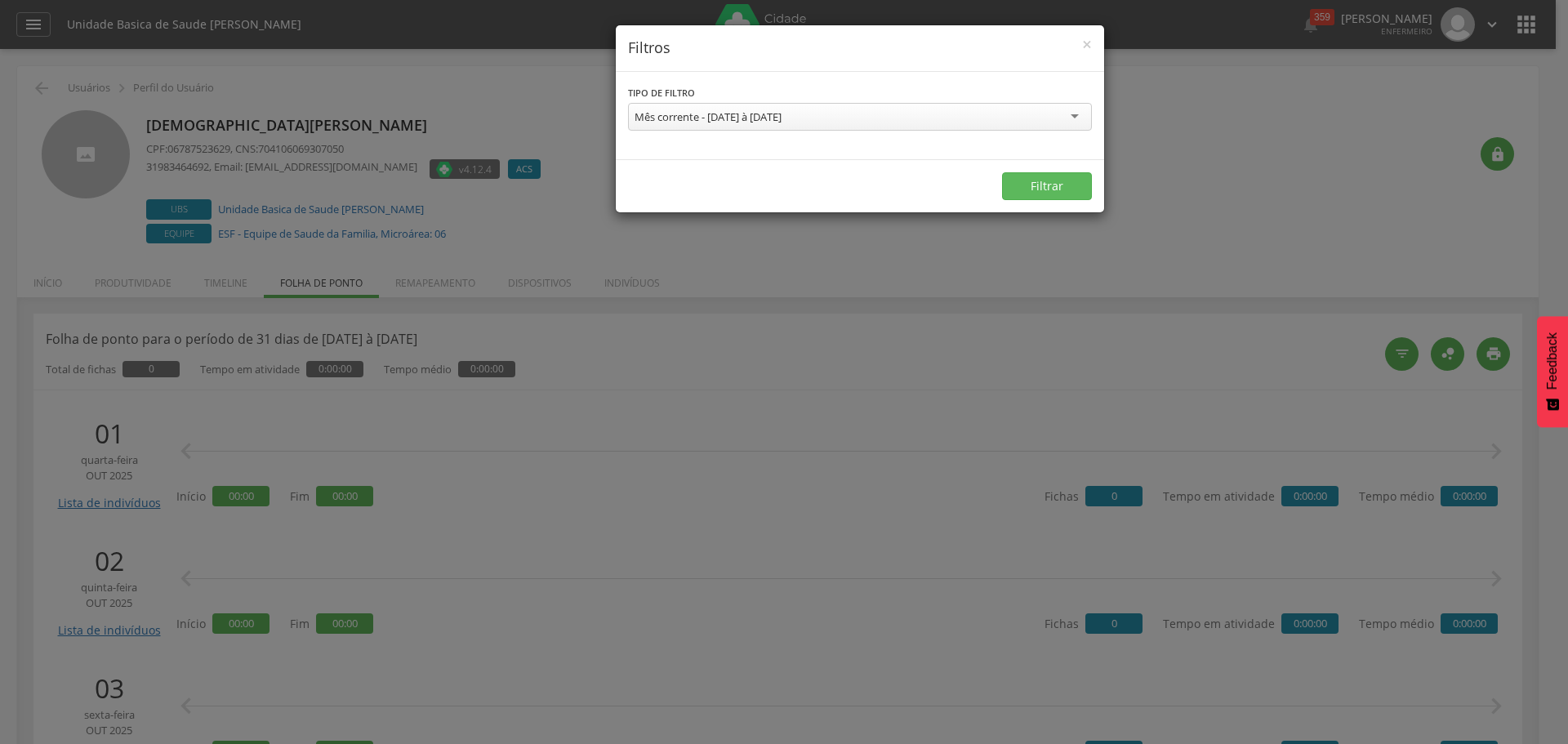
click at [989, 110] on div "Mês corrente - 01/10/2025 à 31/10/2025" at bounding box center [859, 116] width 463 height 28
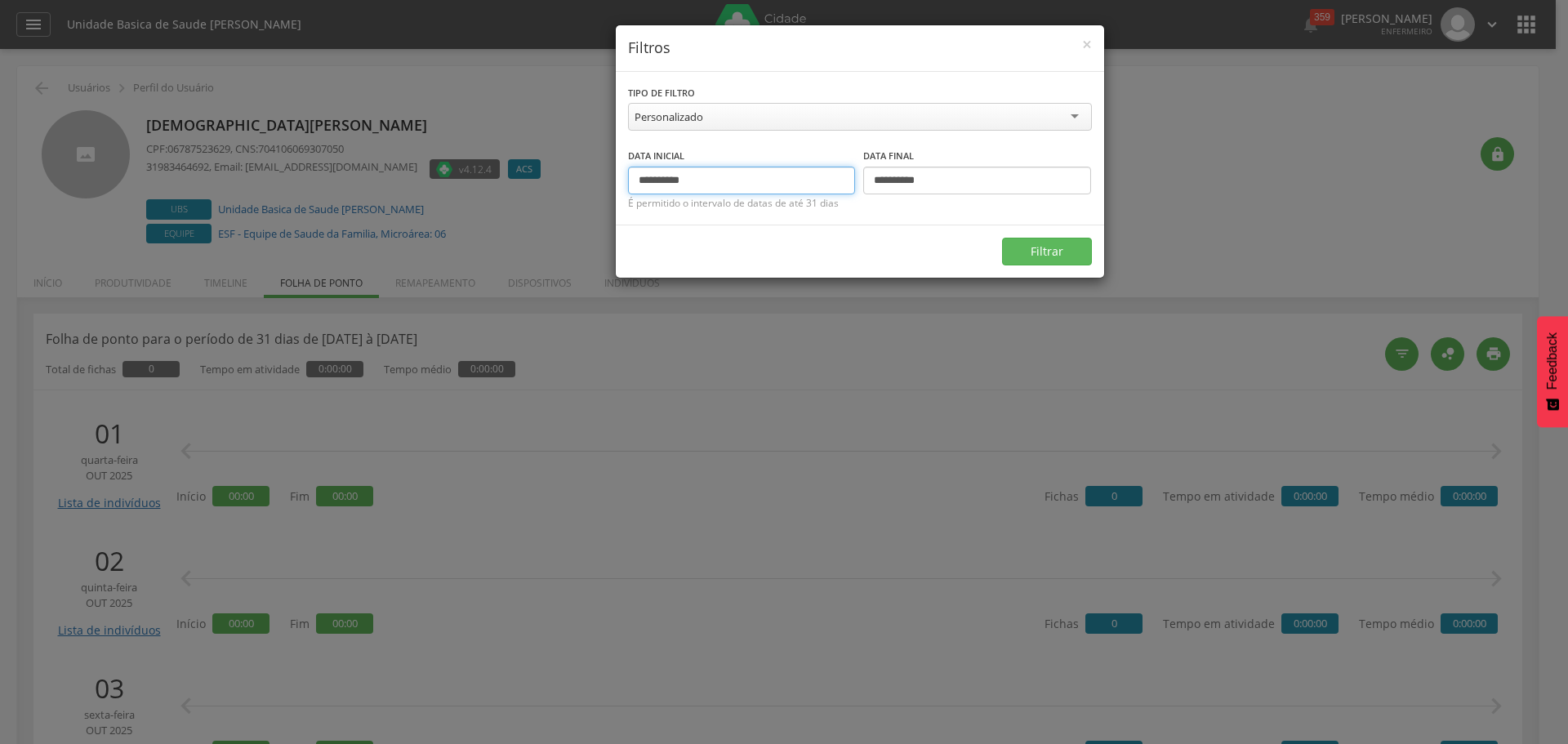
click at [667, 178] on input "**********" at bounding box center [742, 180] width 228 height 28
type input "**********"
drag, startPoint x: 901, startPoint y: 179, endPoint x: 881, endPoint y: 181, distance: 20.1
click at [881, 181] on input "**********" at bounding box center [977, 180] width 228 height 28
type input "**********"
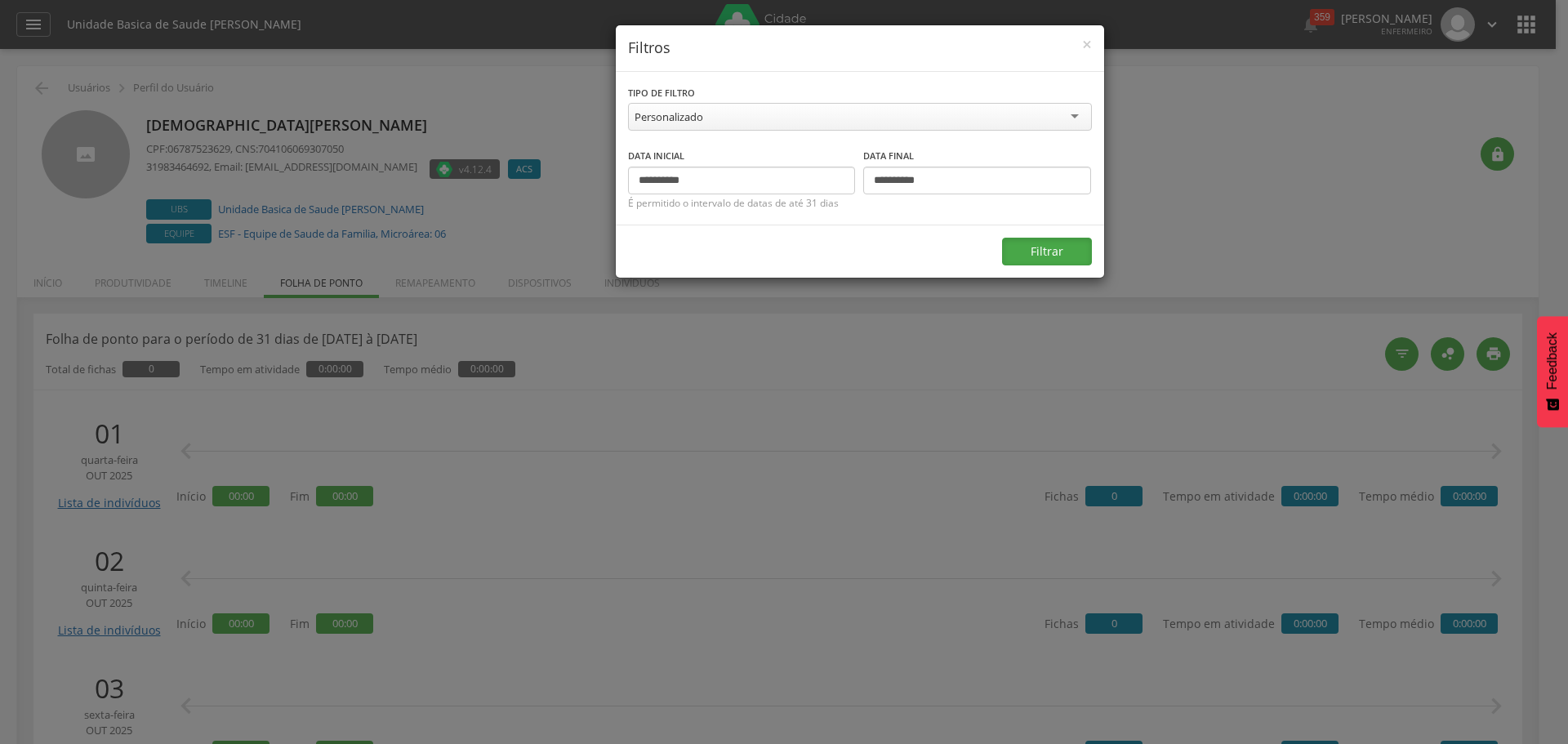
click at [1054, 249] on button "Filtrar" at bounding box center [1046, 251] width 89 height 28
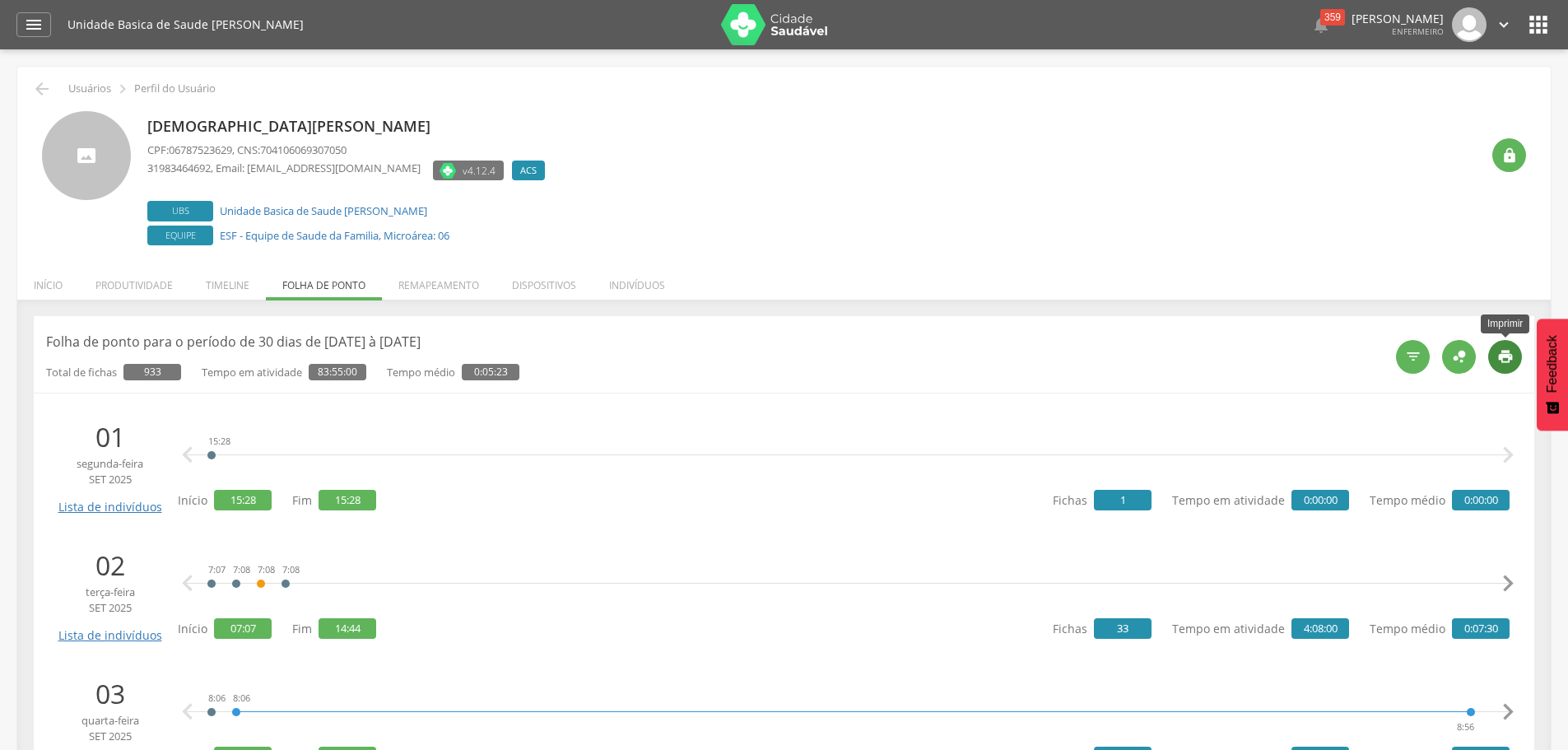
click at [1514, 348] on div "" at bounding box center [1504, 356] width 34 height 34
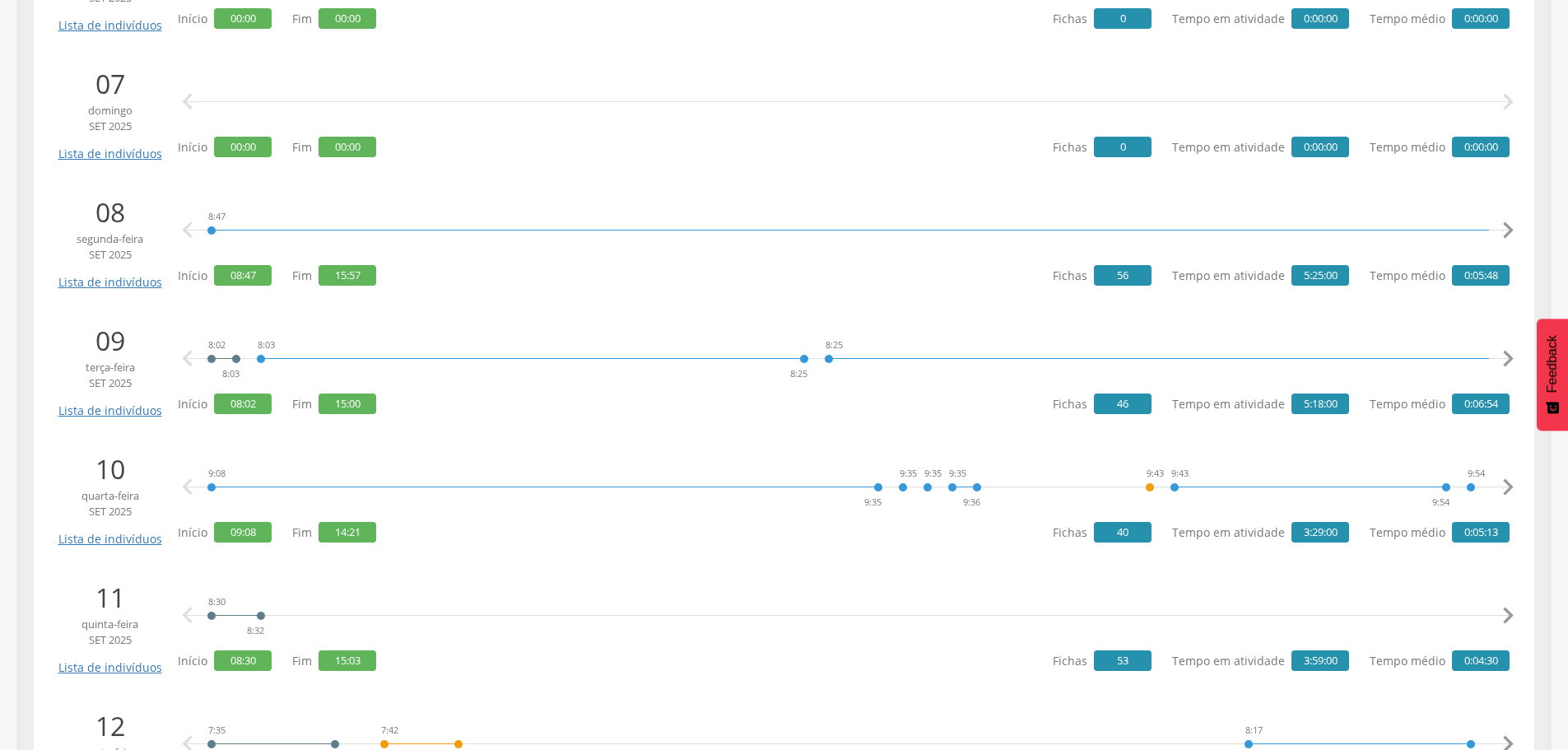
scroll to position [1152, 0]
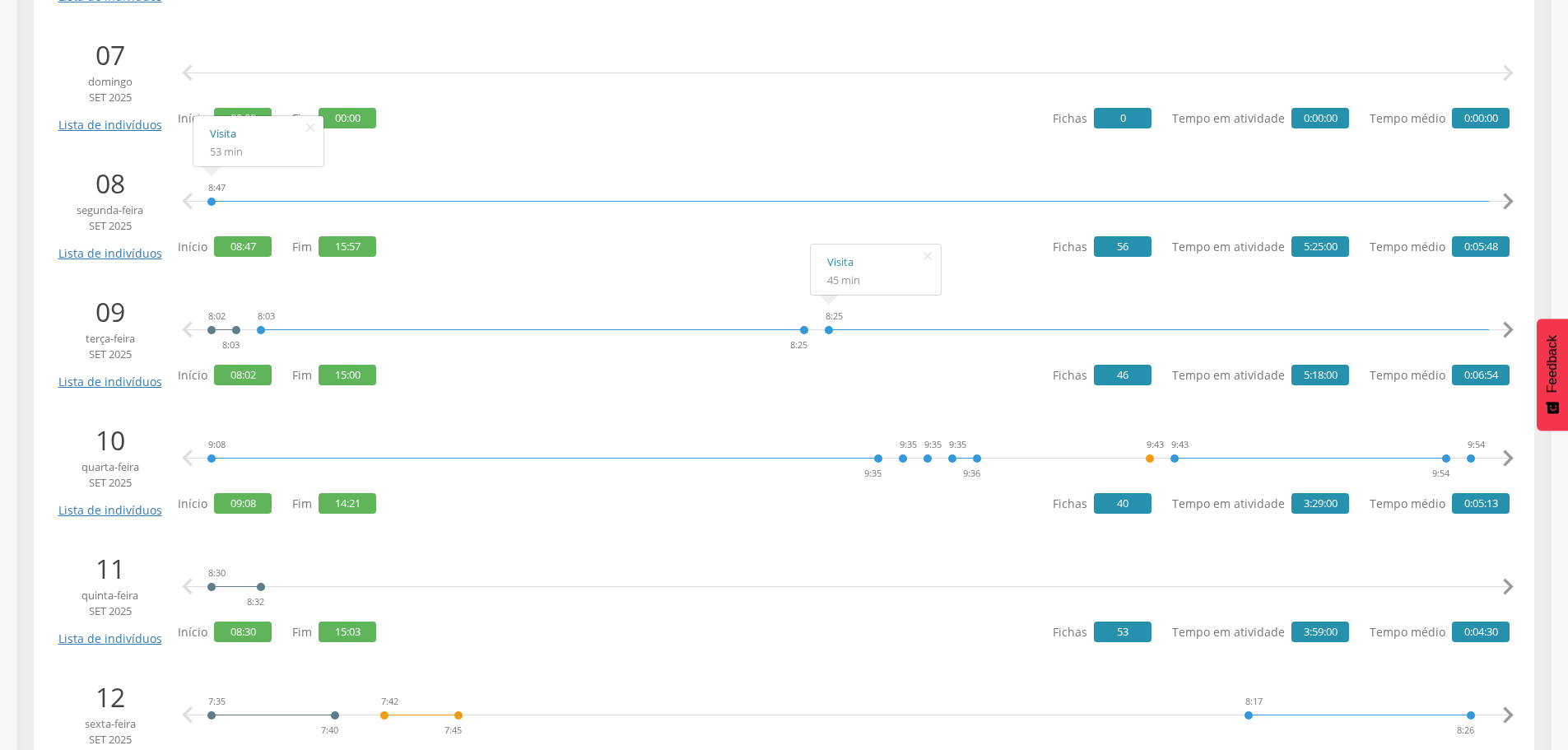
click at [221, 133] on link "Visita" at bounding box center [259, 134] width 97 height 21
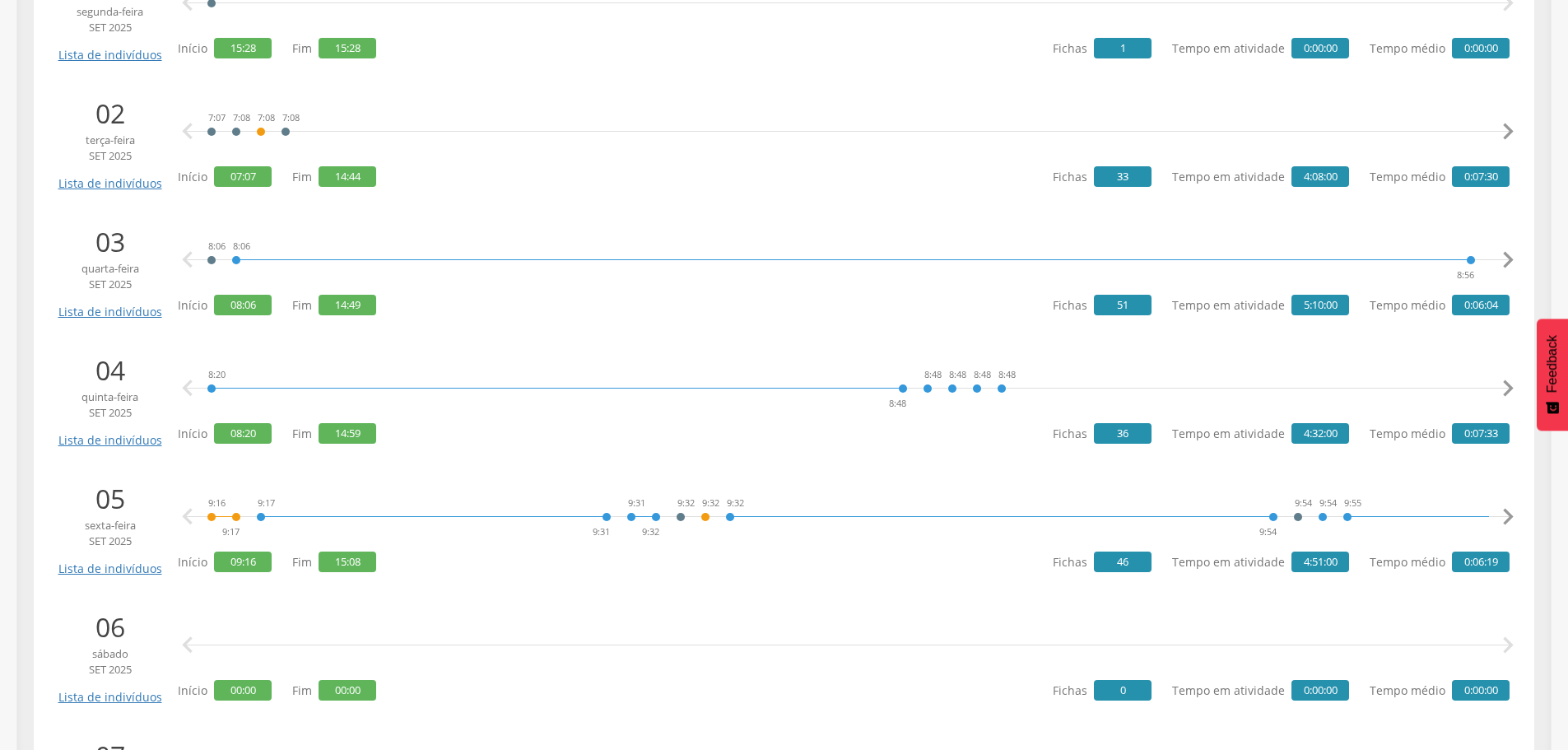
scroll to position [411, 0]
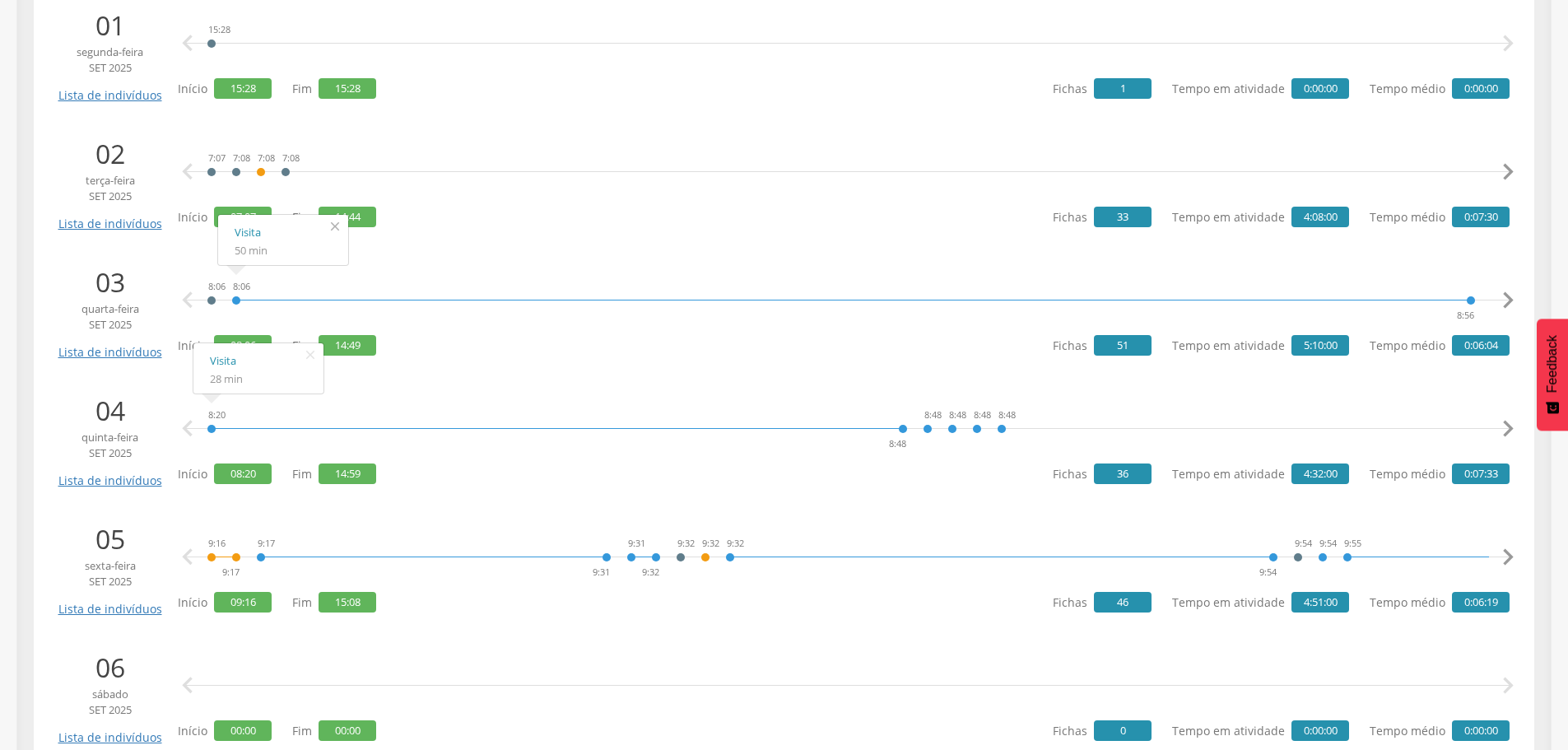
click at [334, 226] on icon "" at bounding box center [334, 226] width 26 height 23
click at [338, 227] on icon "" at bounding box center [334, 226] width 26 height 23
click at [1498, 299] on icon "" at bounding box center [1508, 300] width 33 height 33
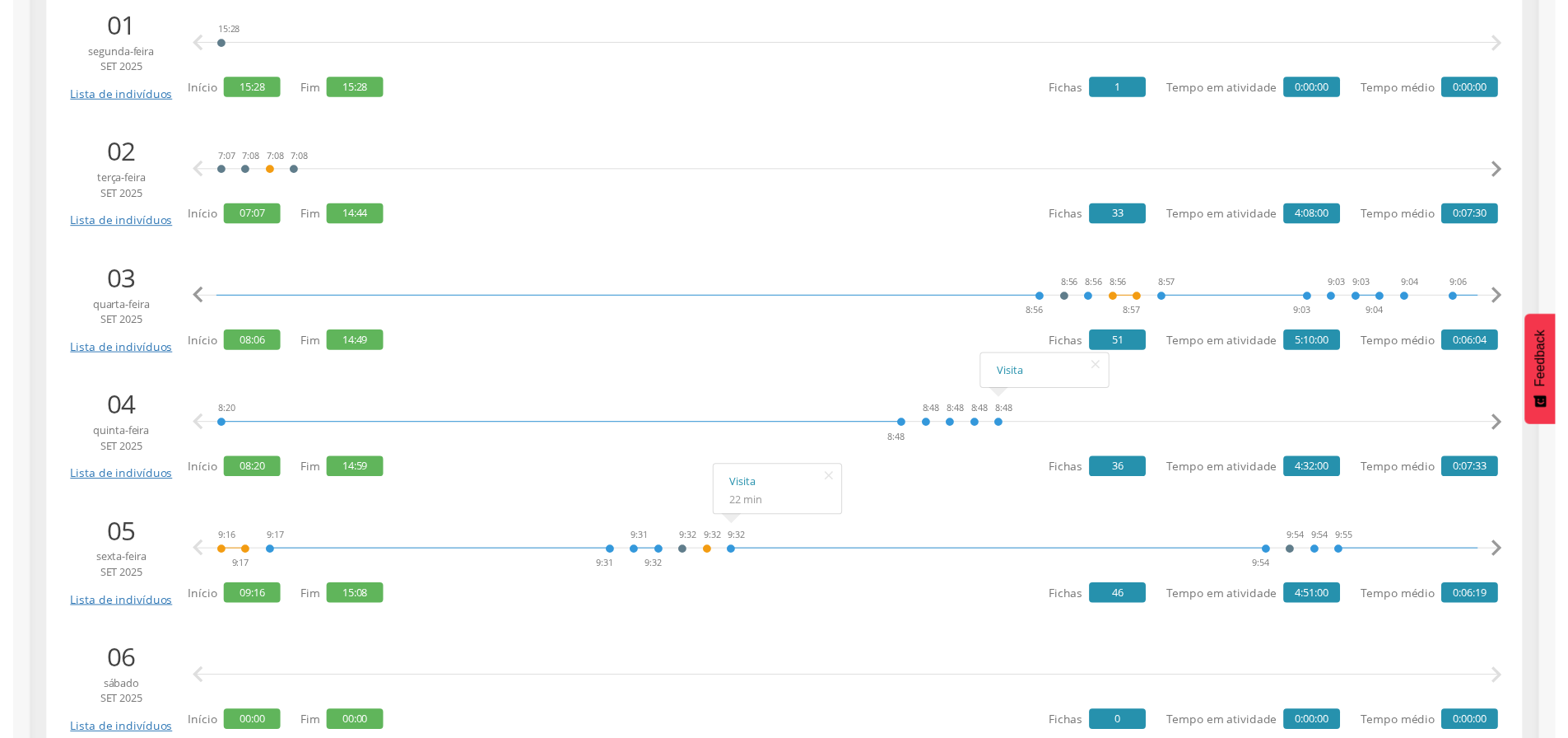
scroll to position [0, 427]
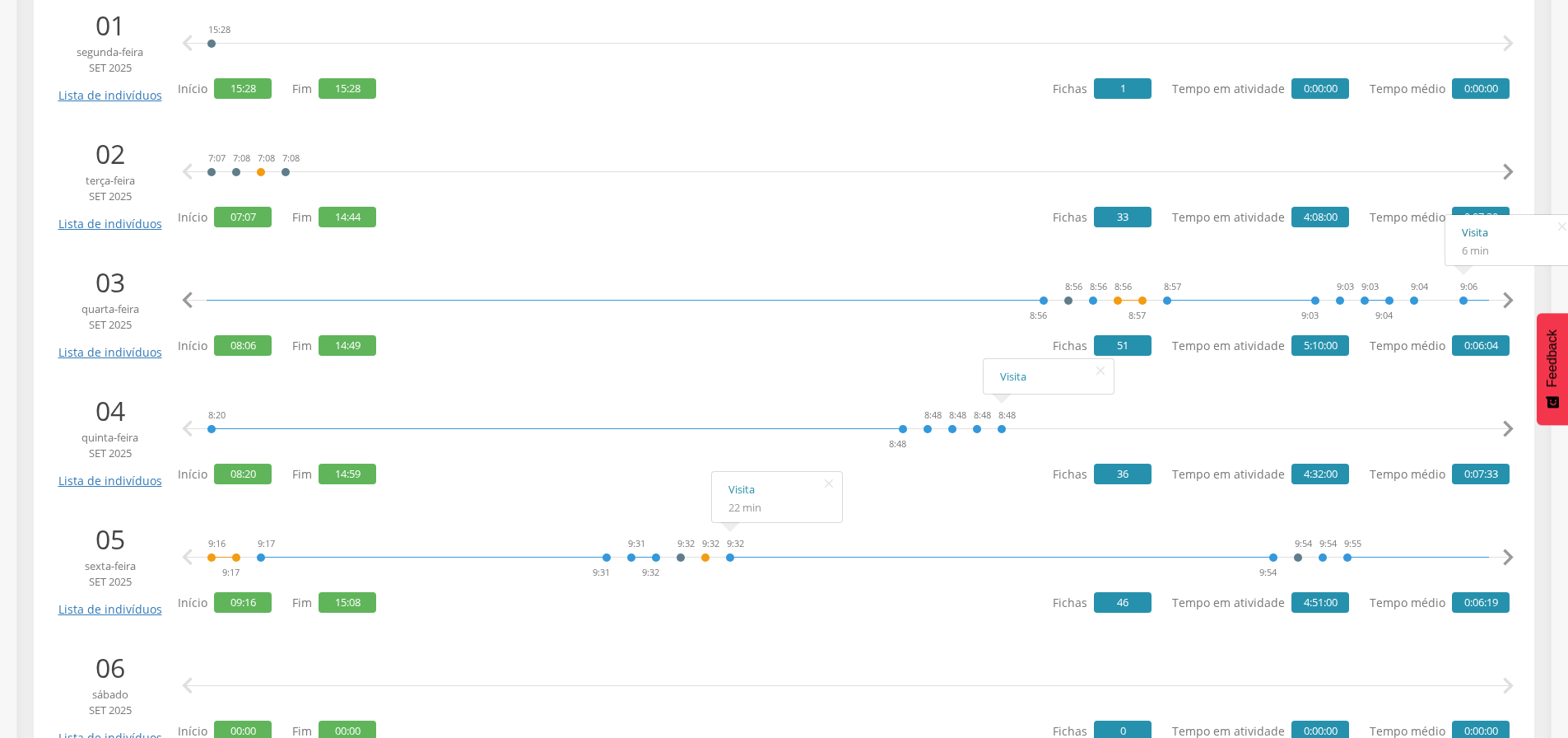
click at [1479, 232] on link "Visita" at bounding box center [1510, 232] width 97 height 21
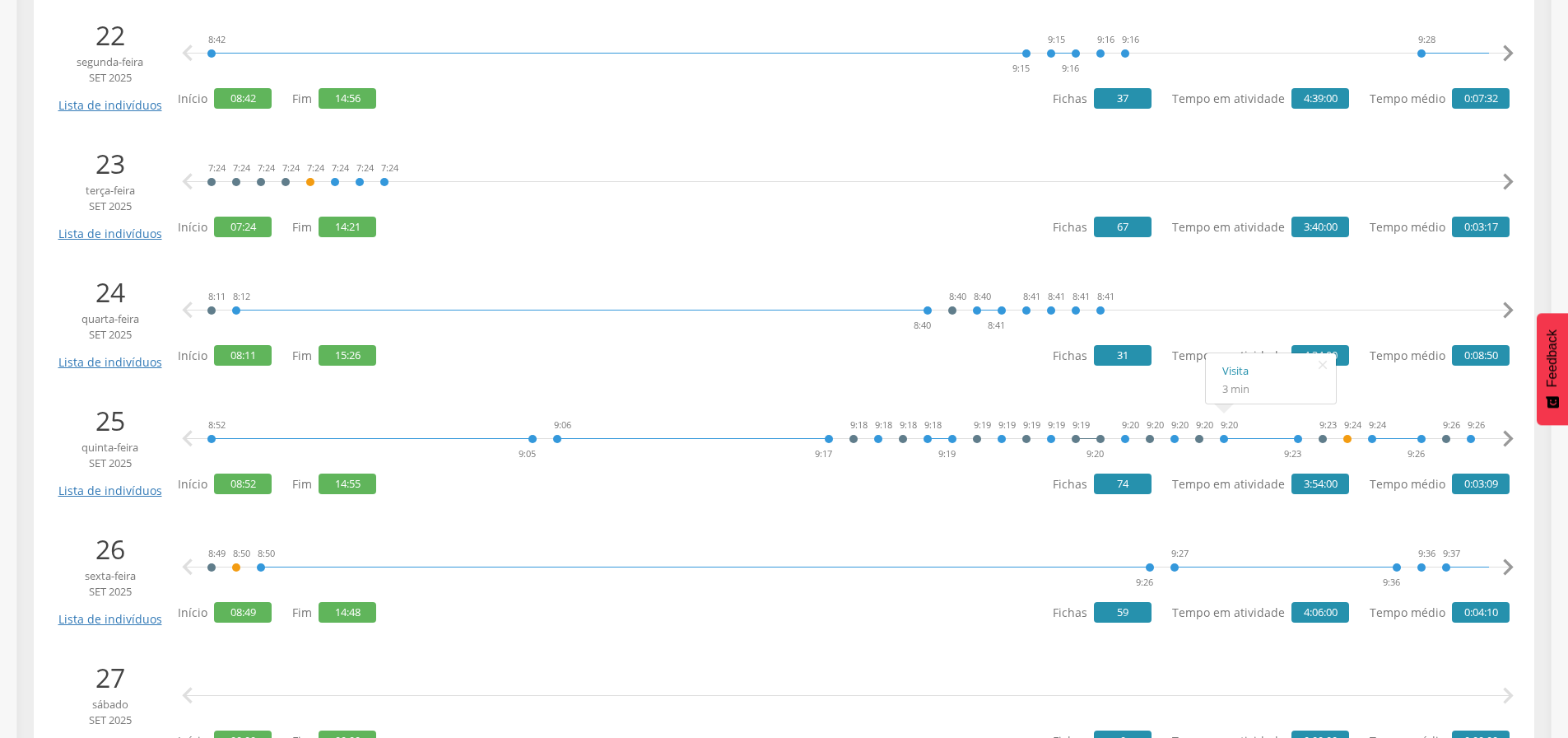
scroll to position [3130, 0]
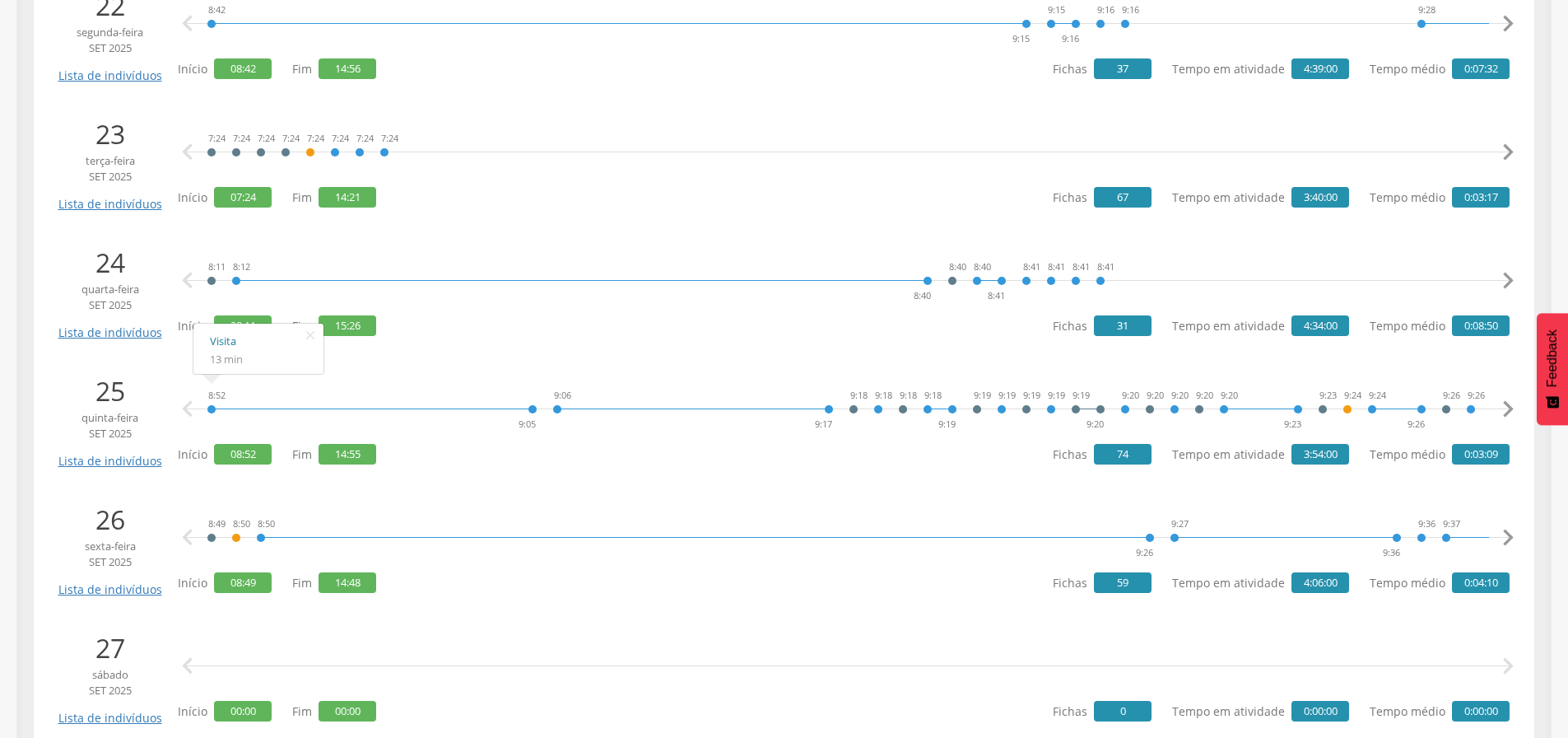
click at [225, 342] on link "Visita" at bounding box center [259, 341] width 97 height 21
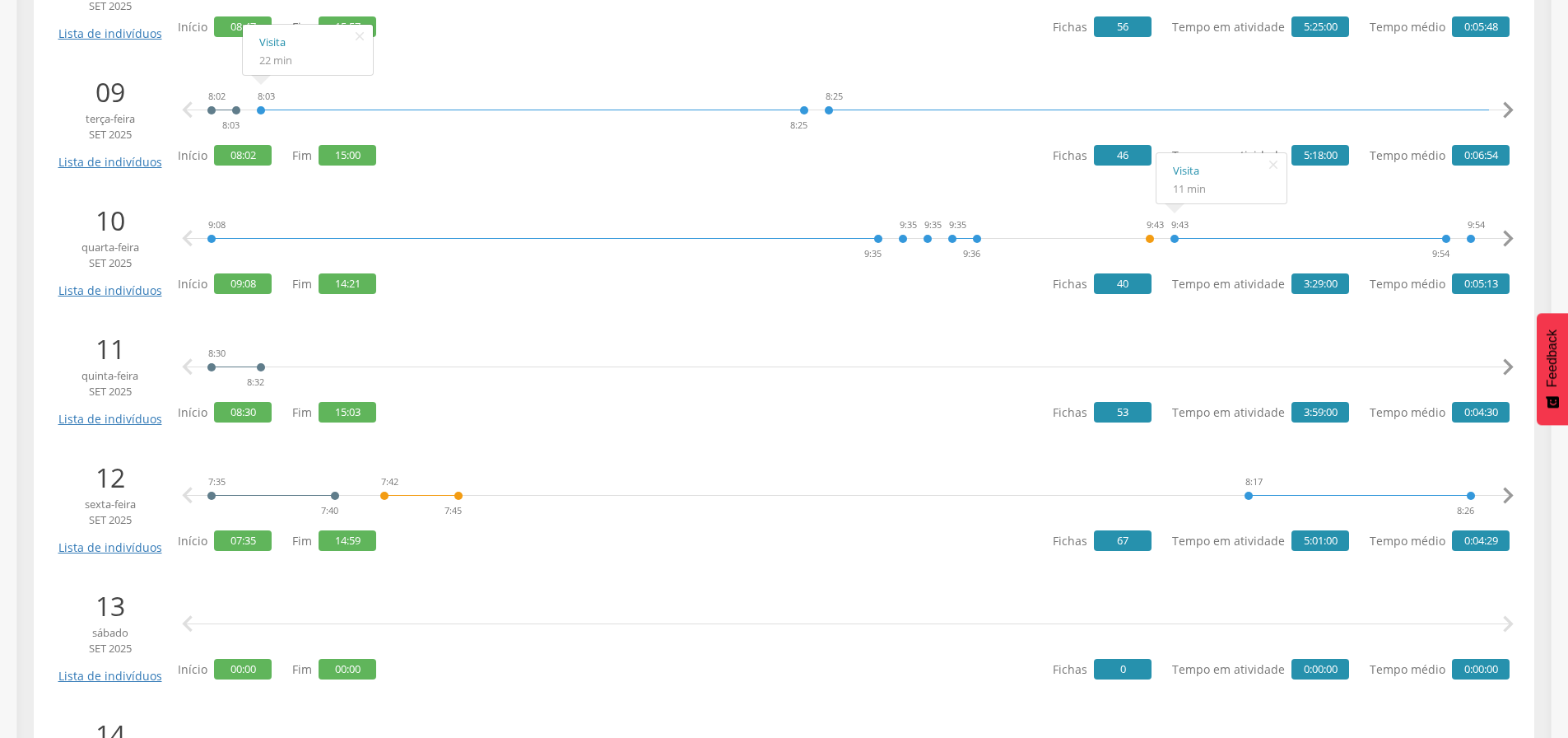
scroll to position [1400, 0]
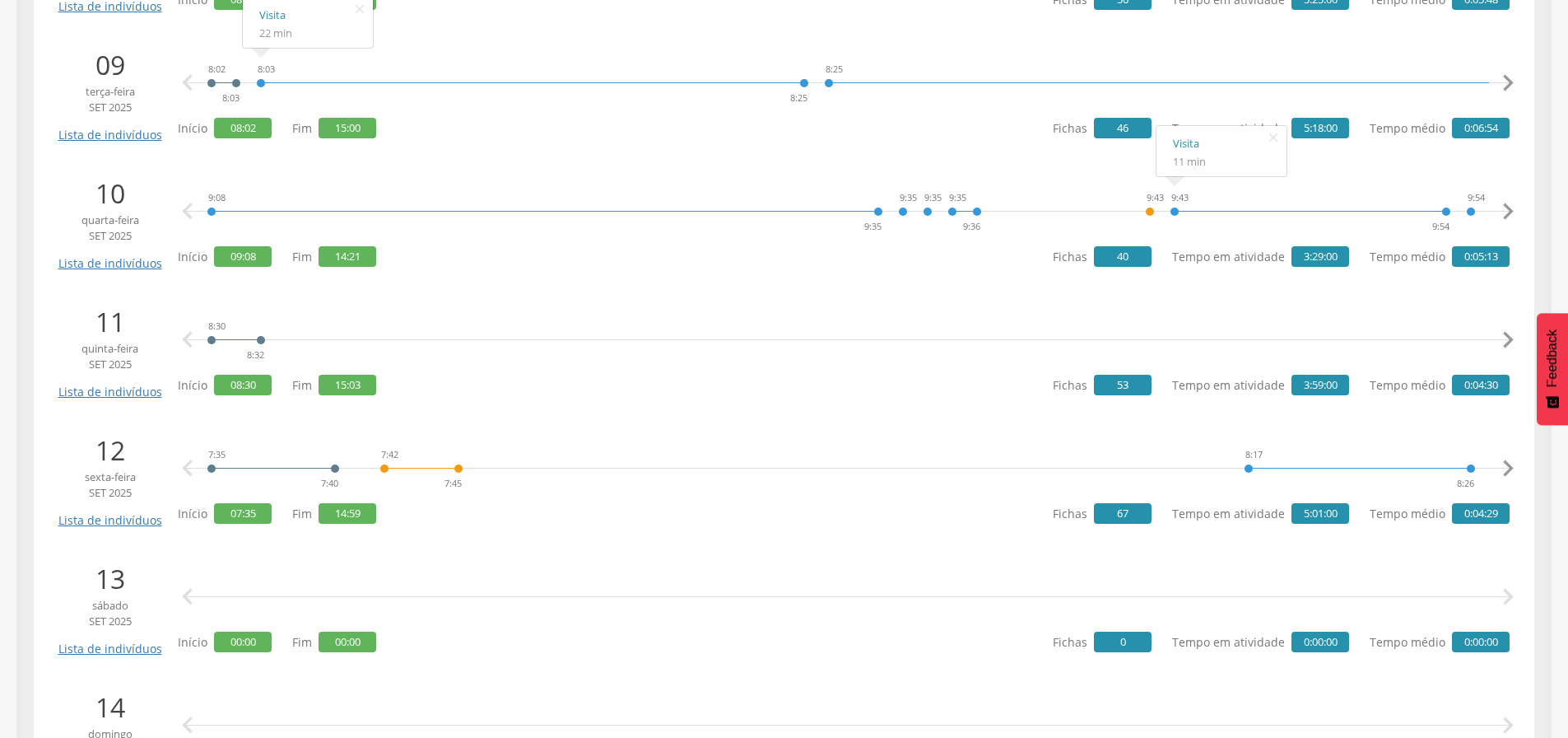
click at [1506, 333] on icon "" at bounding box center [1508, 340] width 33 height 33
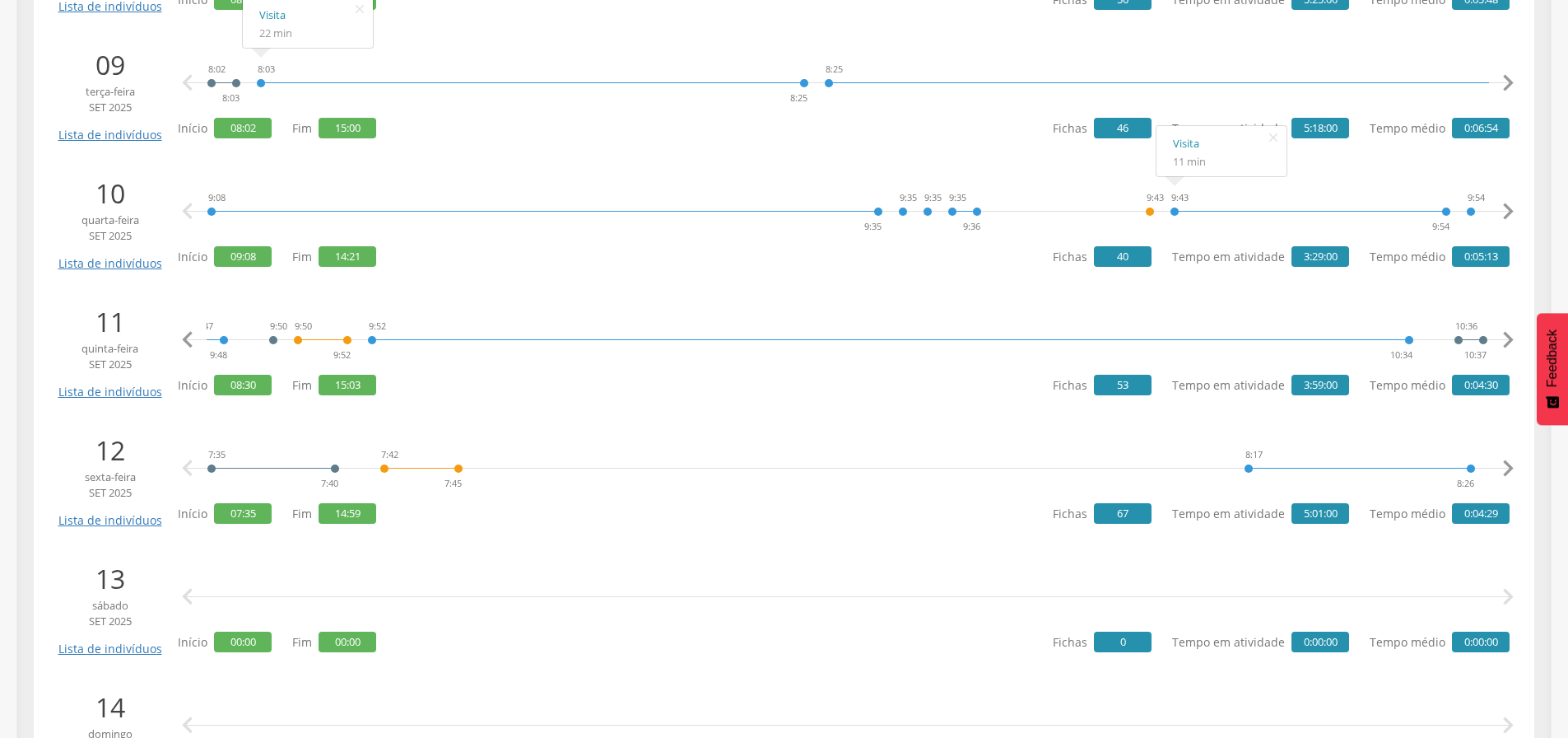
click at [1506, 333] on icon "" at bounding box center [1508, 340] width 33 height 33
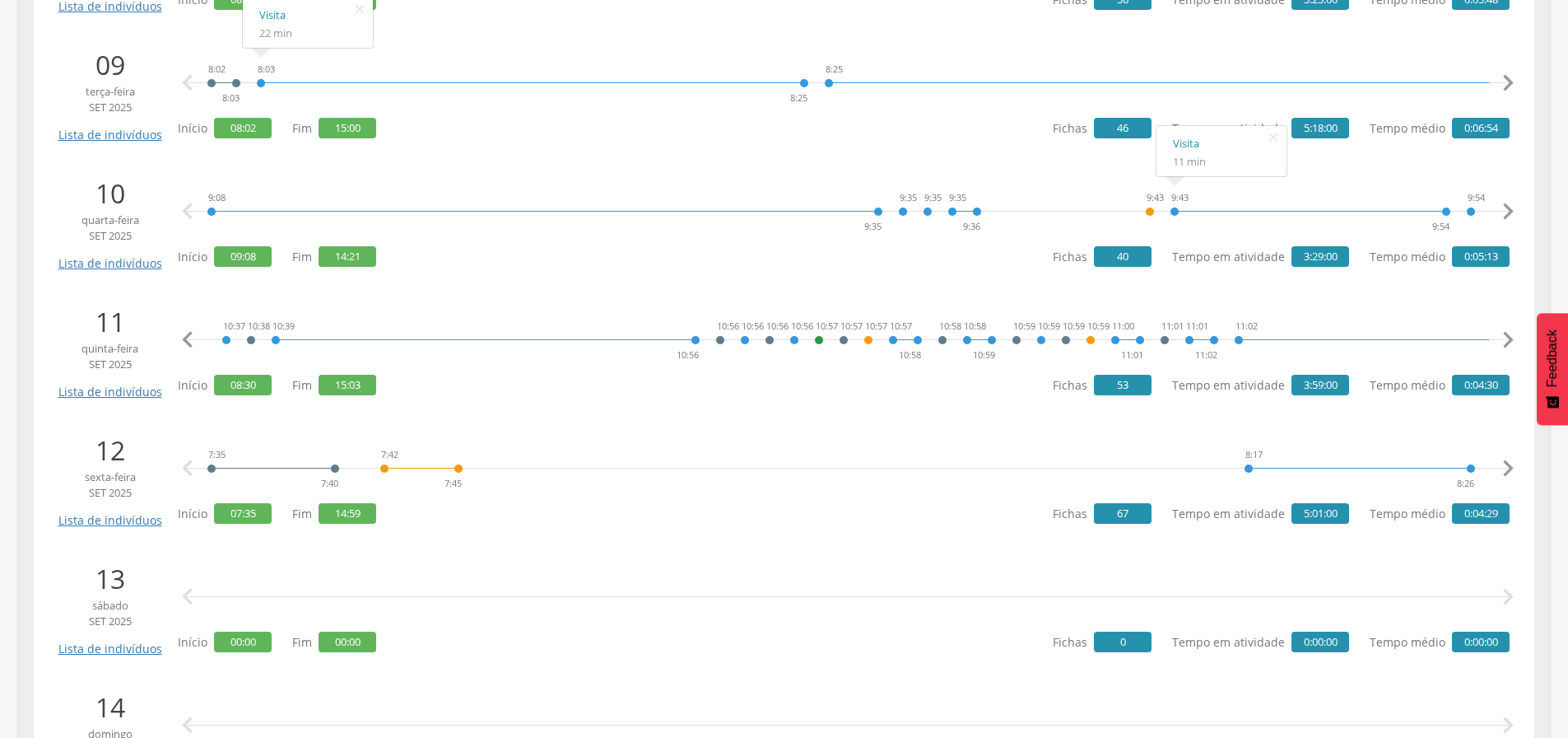
click at [1506, 333] on icon "" at bounding box center [1508, 340] width 33 height 33
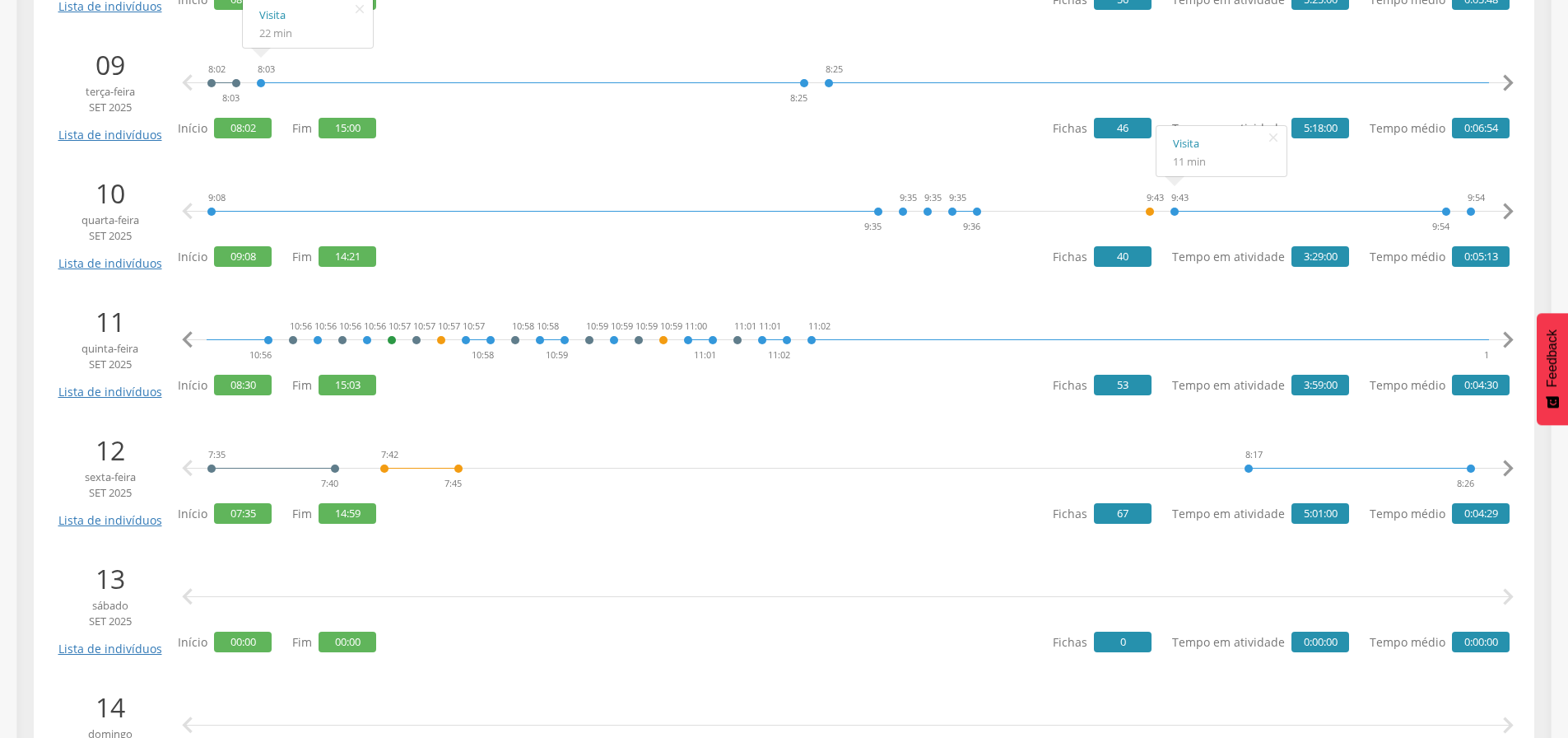
click at [1506, 333] on icon "" at bounding box center [1508, 340] width 33 height 33
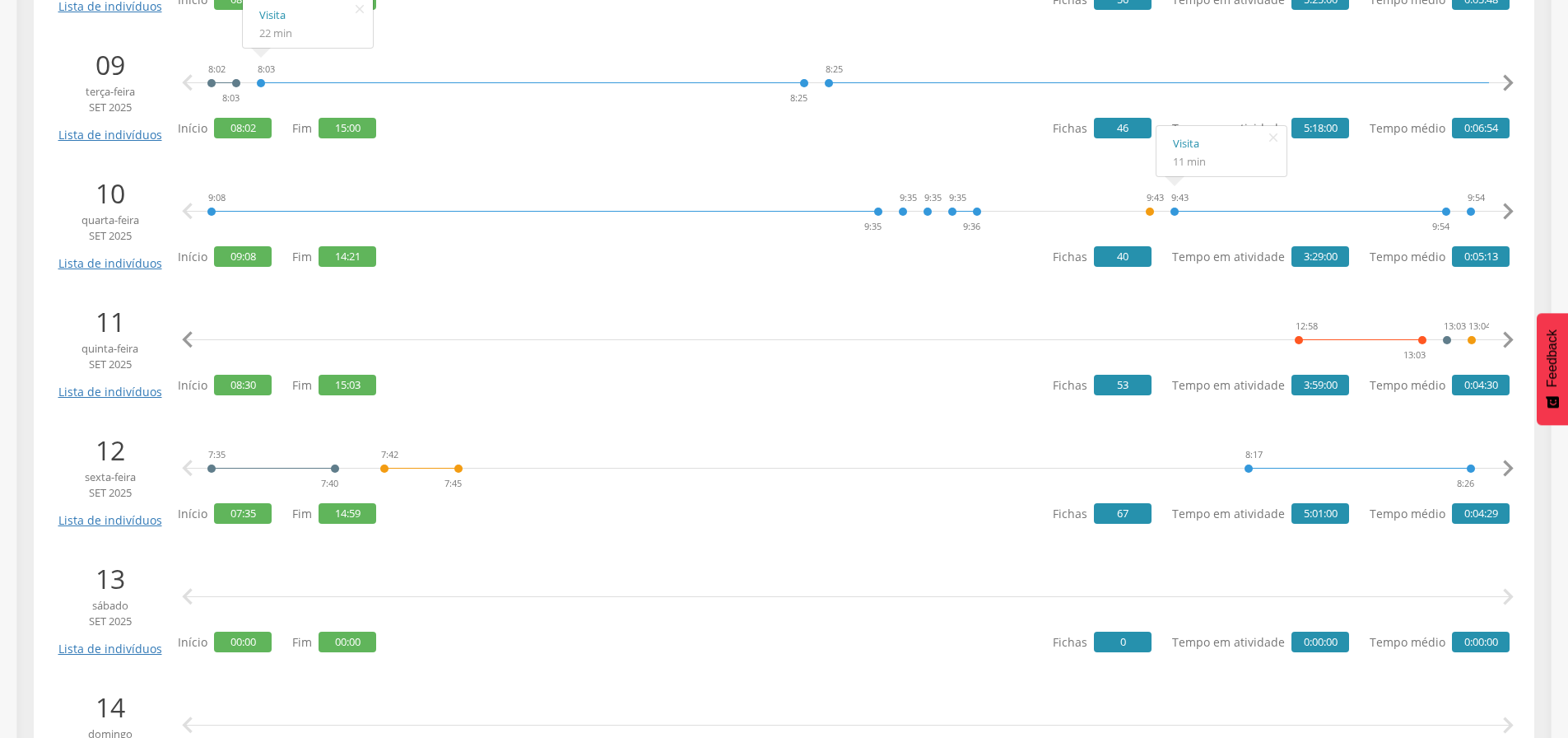
click at [1506, 333] on icon "" at bounding box center [1508, 340] width 33 height 33
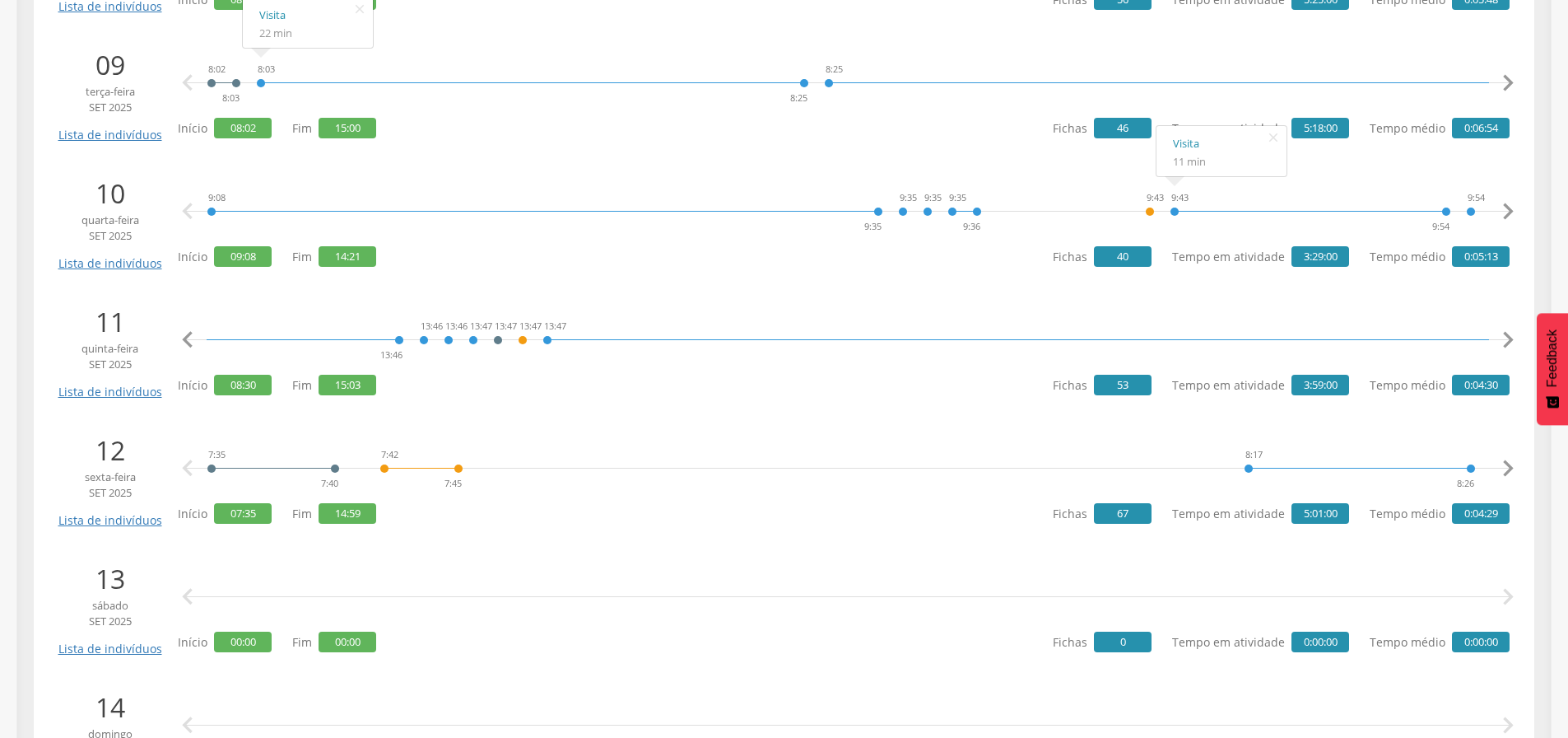
click at [1506, 333] on icon "" at bounding box center [1508, 340] width 33 height 33
click at [1084, 274] on link "Visita" at bounding box center [1123, 272] width 97 height 21
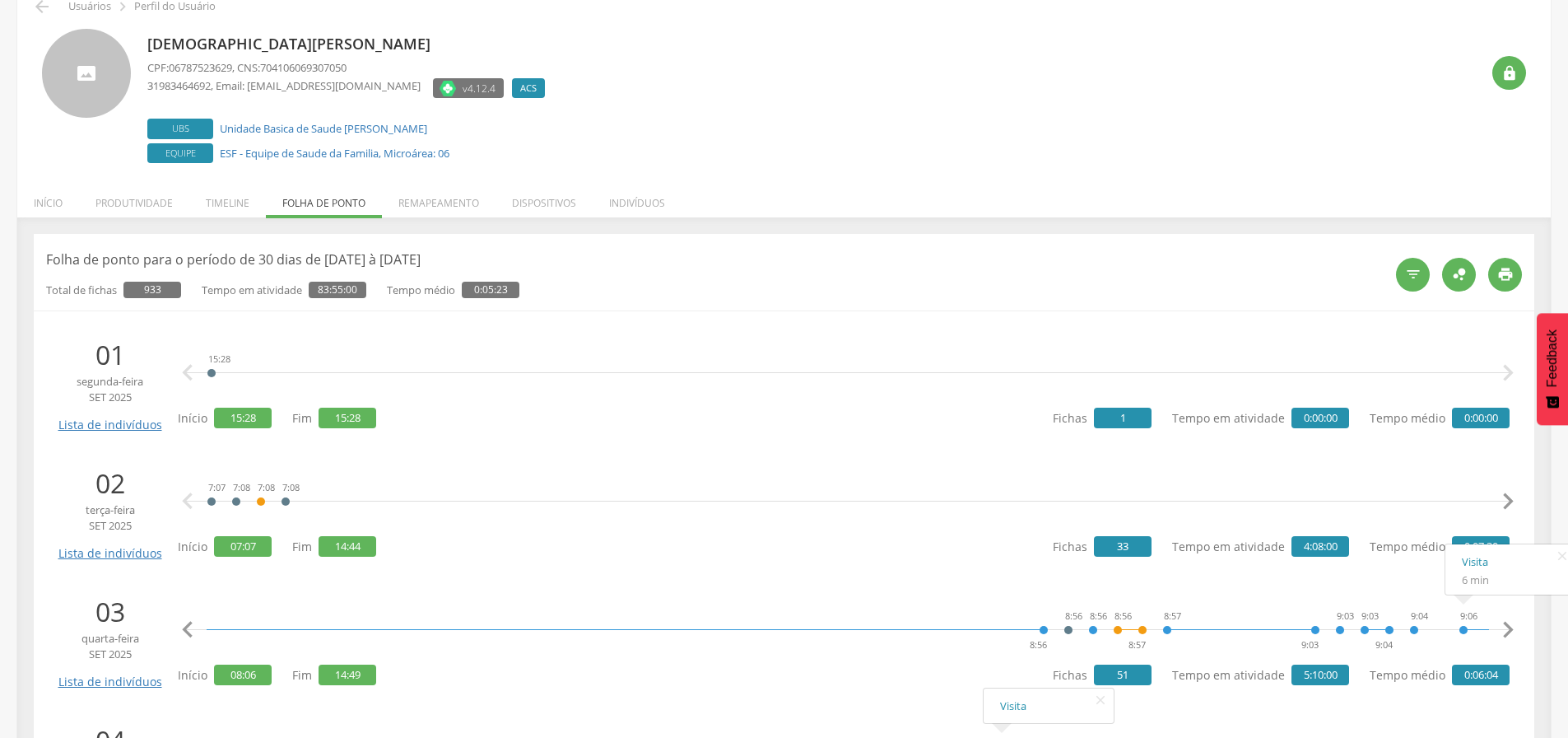
scroll to position [0, 0]
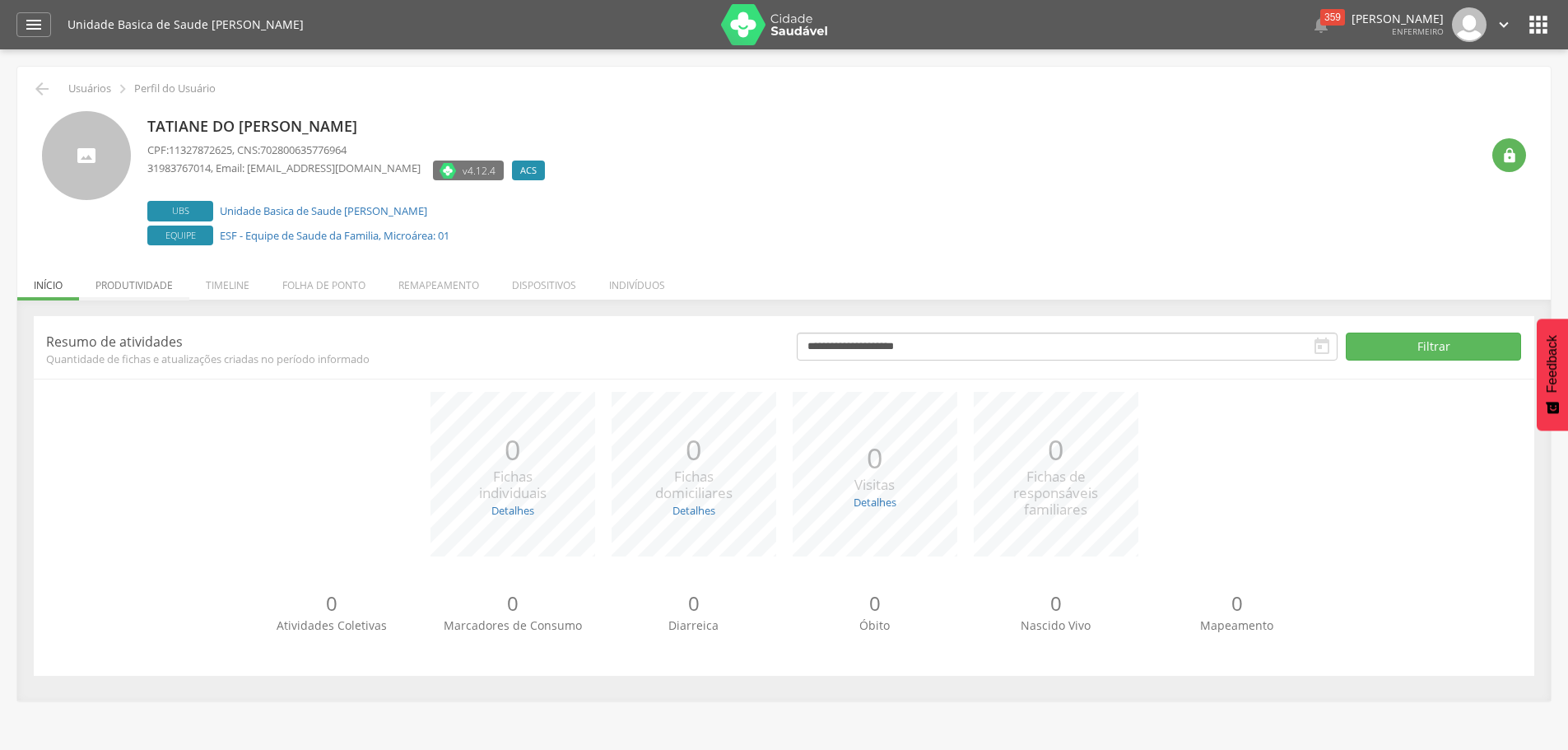
click at [127, 282] on li "Produtividade" at bounding box center [134, 280] width 110 height 38
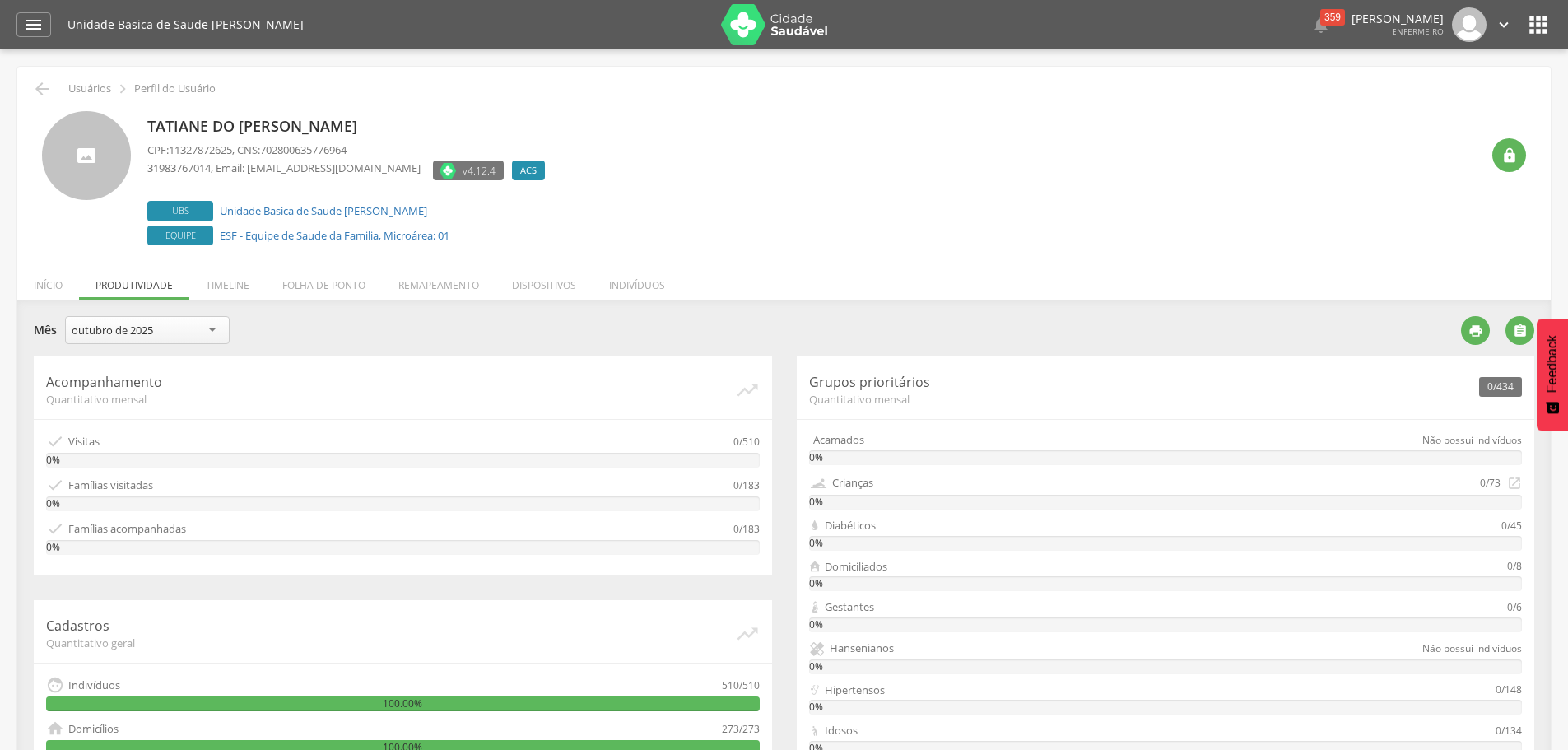
click at [207, 333] on div "outubro de 2025" at bounding box center [147, 329] width 165 height 28
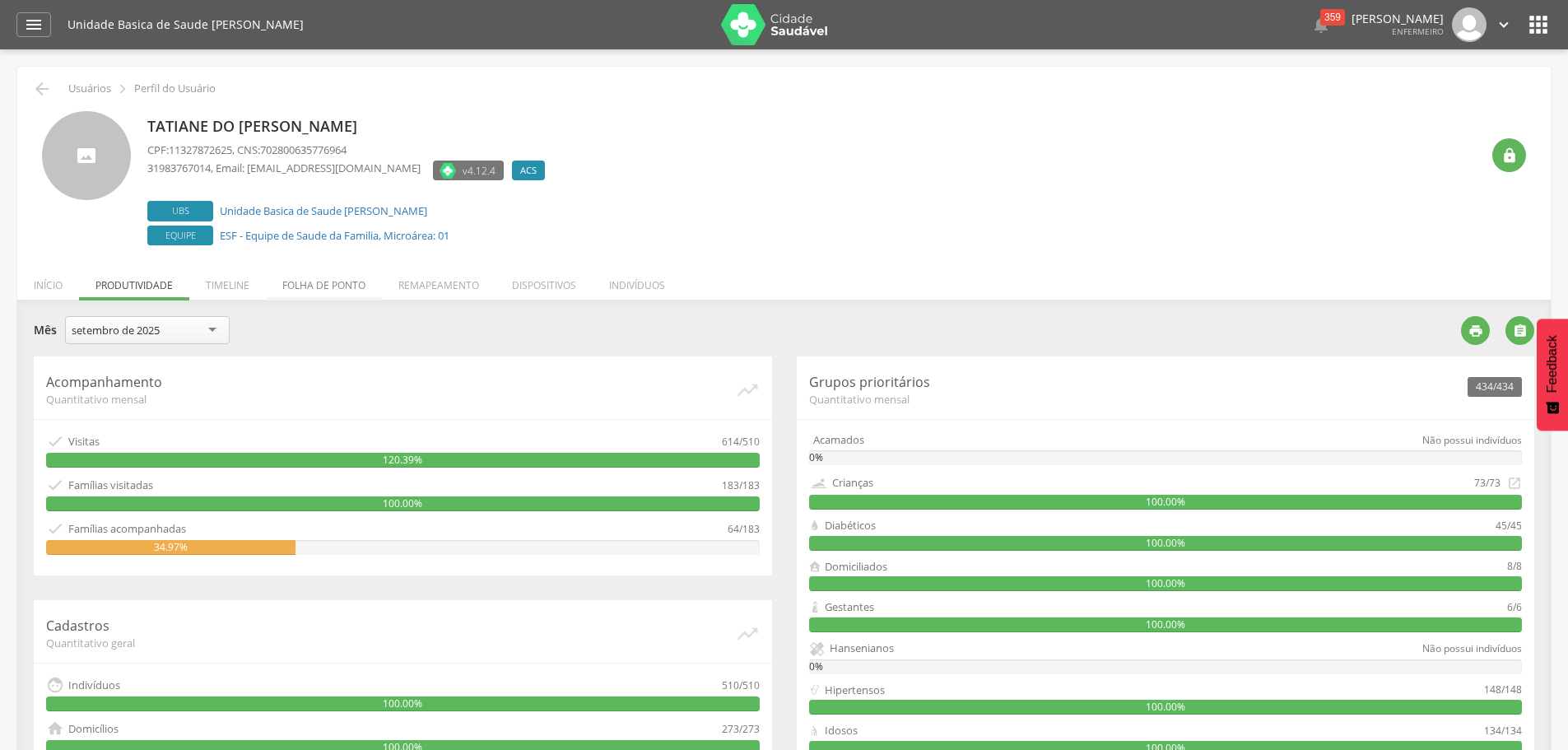
click at [328, 287] on li "Folha de ponto" at bounding box center [323, 280] width 116 height 38
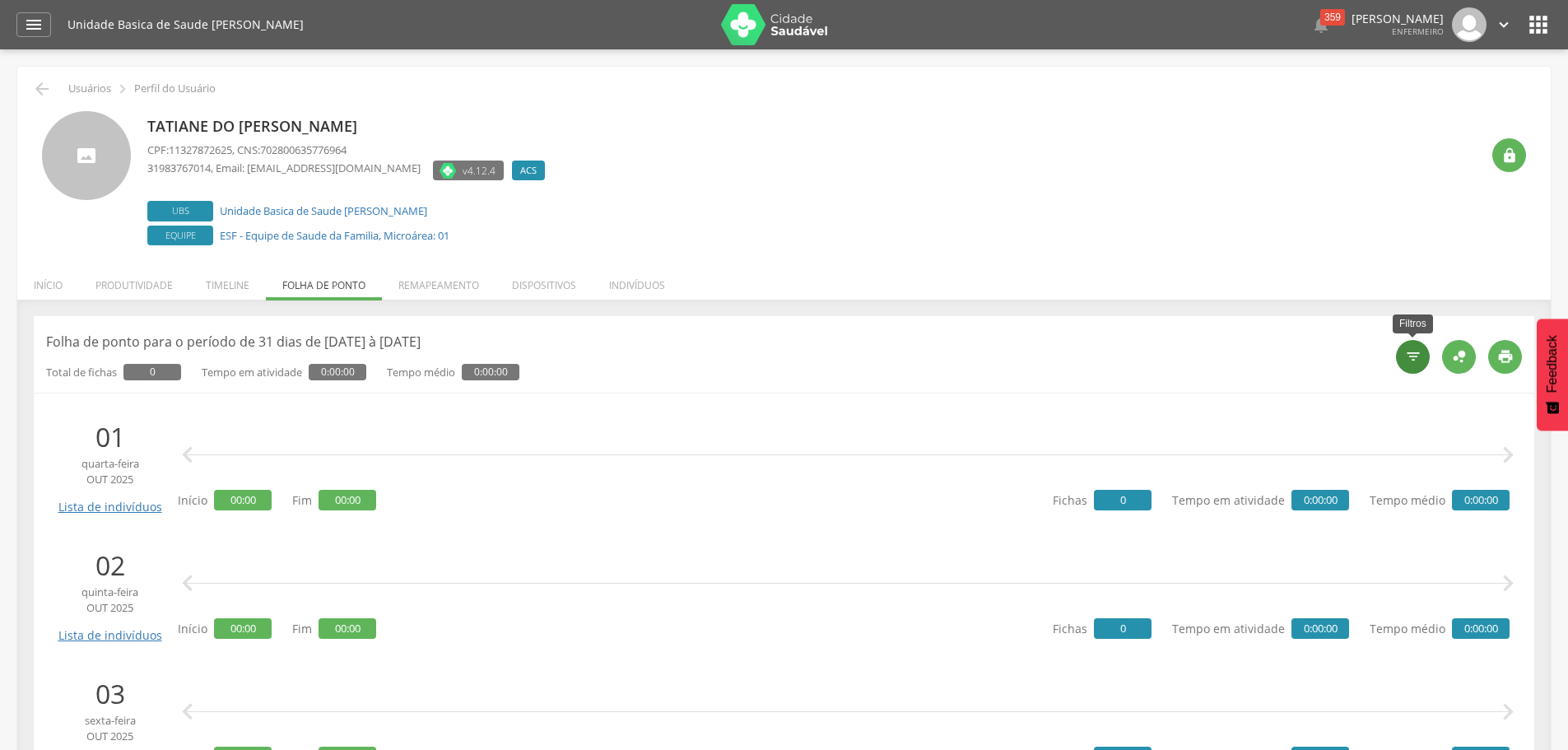
click at [1419, 361] on icon "" at bounding box center [1413, 356] width 16 height 16
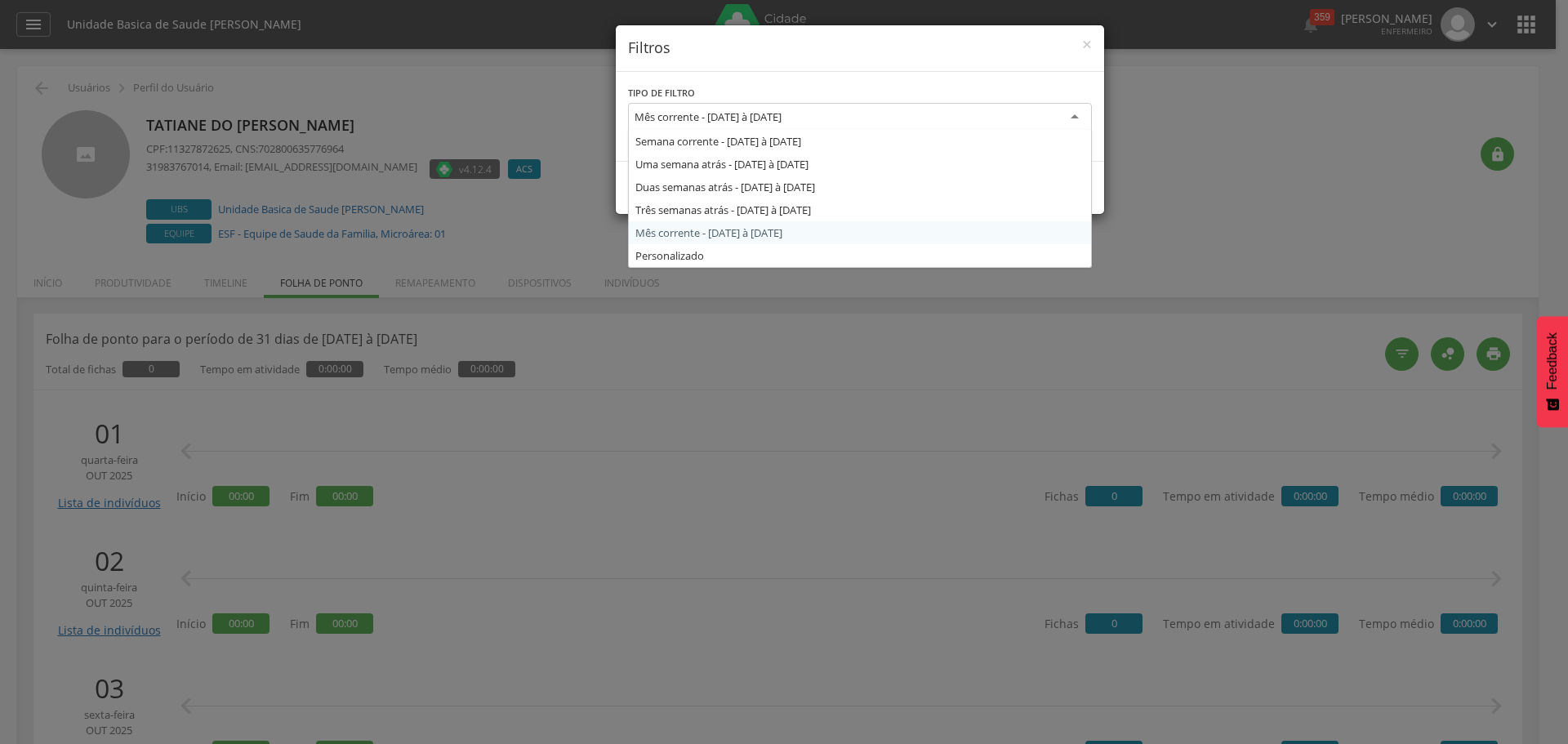
click at [877, 119] on div "Mês corrente - [DATE] à [DATE]" at bounding box center [859, 117] width 463 height 30
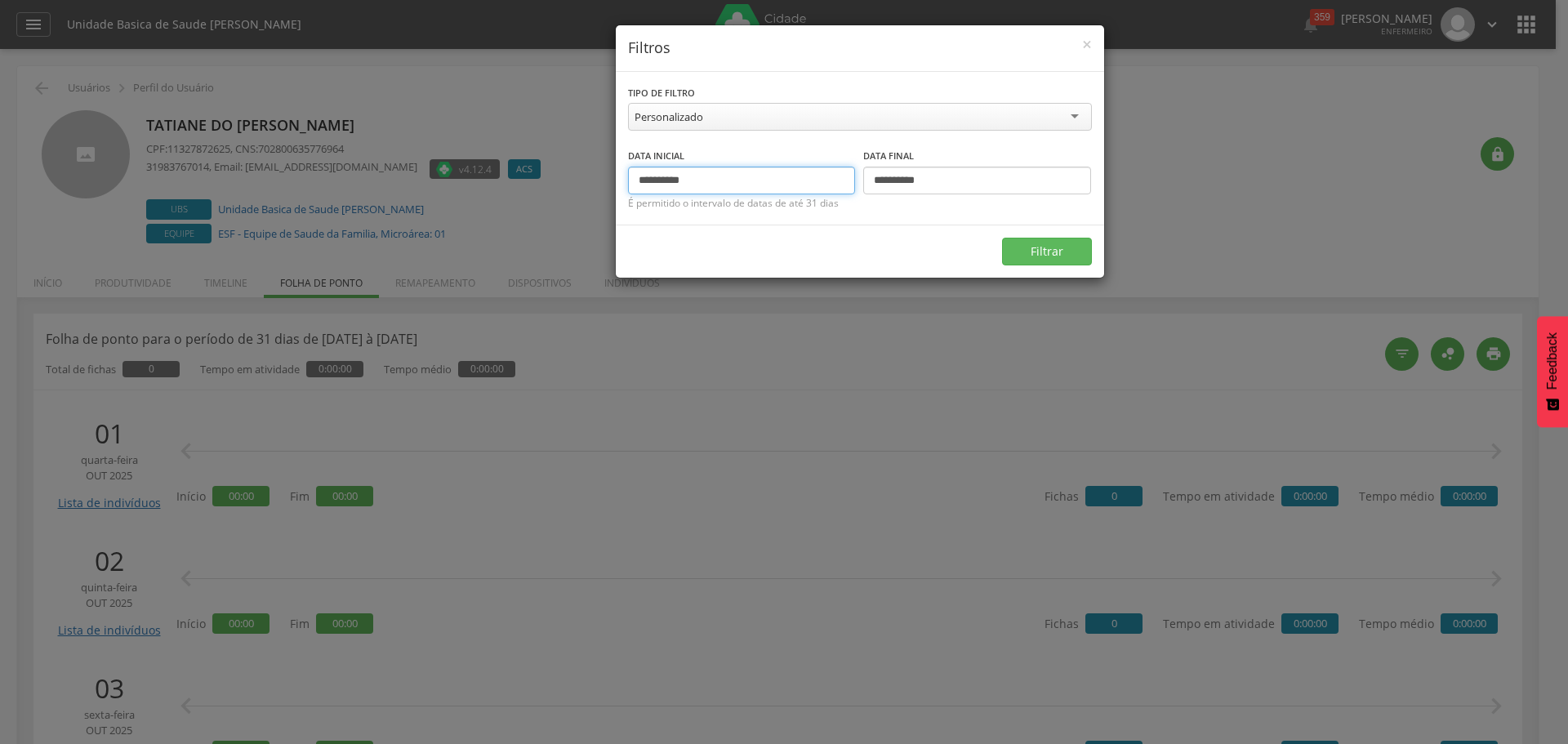
click at [666, 182] on input "**********" at bounding box center [742, 180] width 228 height 28
type input "**********"
drag, startPoint x: 900, startPoint y: 182, endPoint x: 882, endPoint y: 179, distance: 18.2
click at [882, 179] on input "**********" at bounding box center [977, 180] width 228 height 28
drag, startPoint x: 920, startPoint y: 184, endPoint x: 896, endPoint y: 185, distance: 24.0
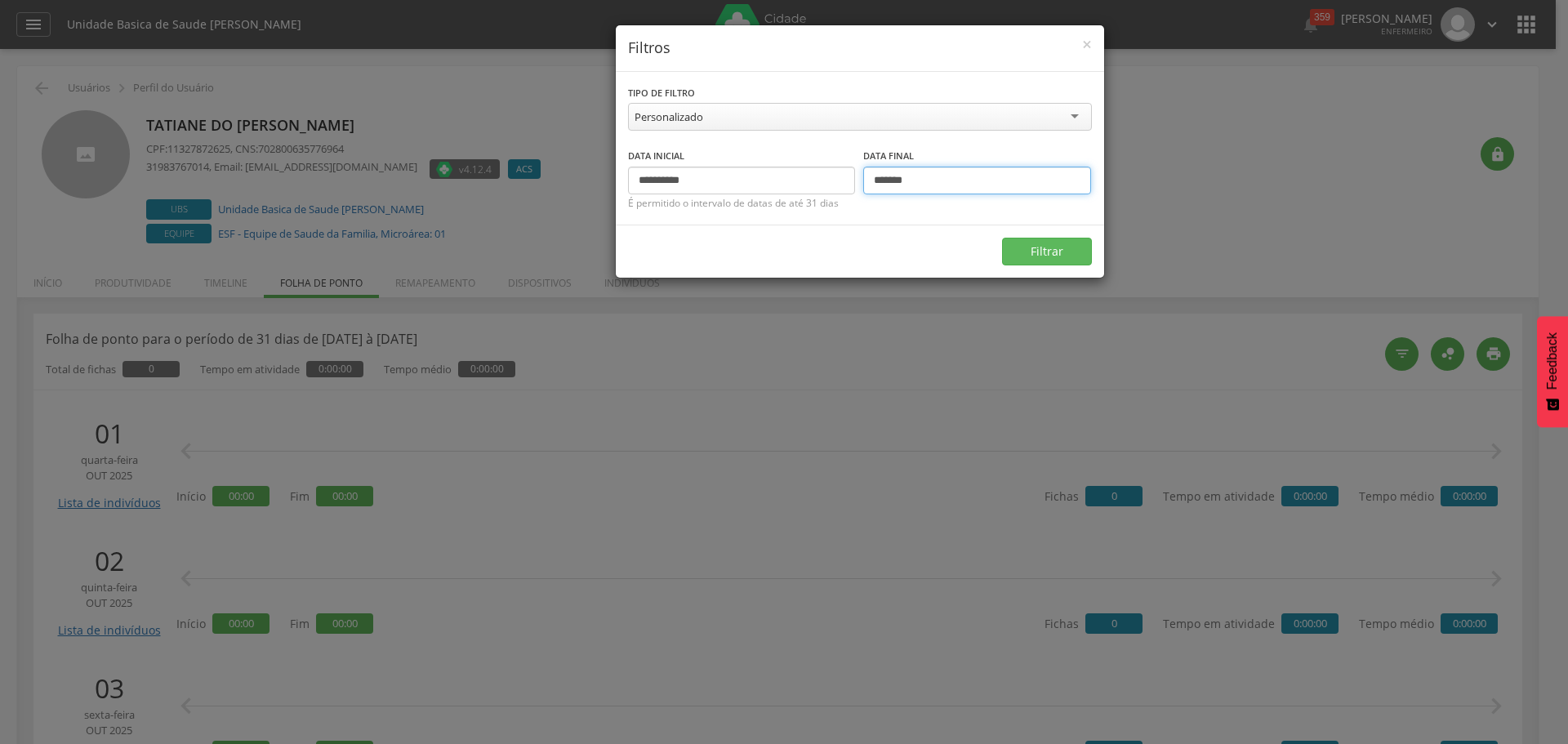
click at [896, 185] on input "*******" at bounding box center [977, 180] width 228 height 28
type input "**********"
click at [1046, 256] on button "Filtrar" at bounding box center [1046, 251] width 89 height 28
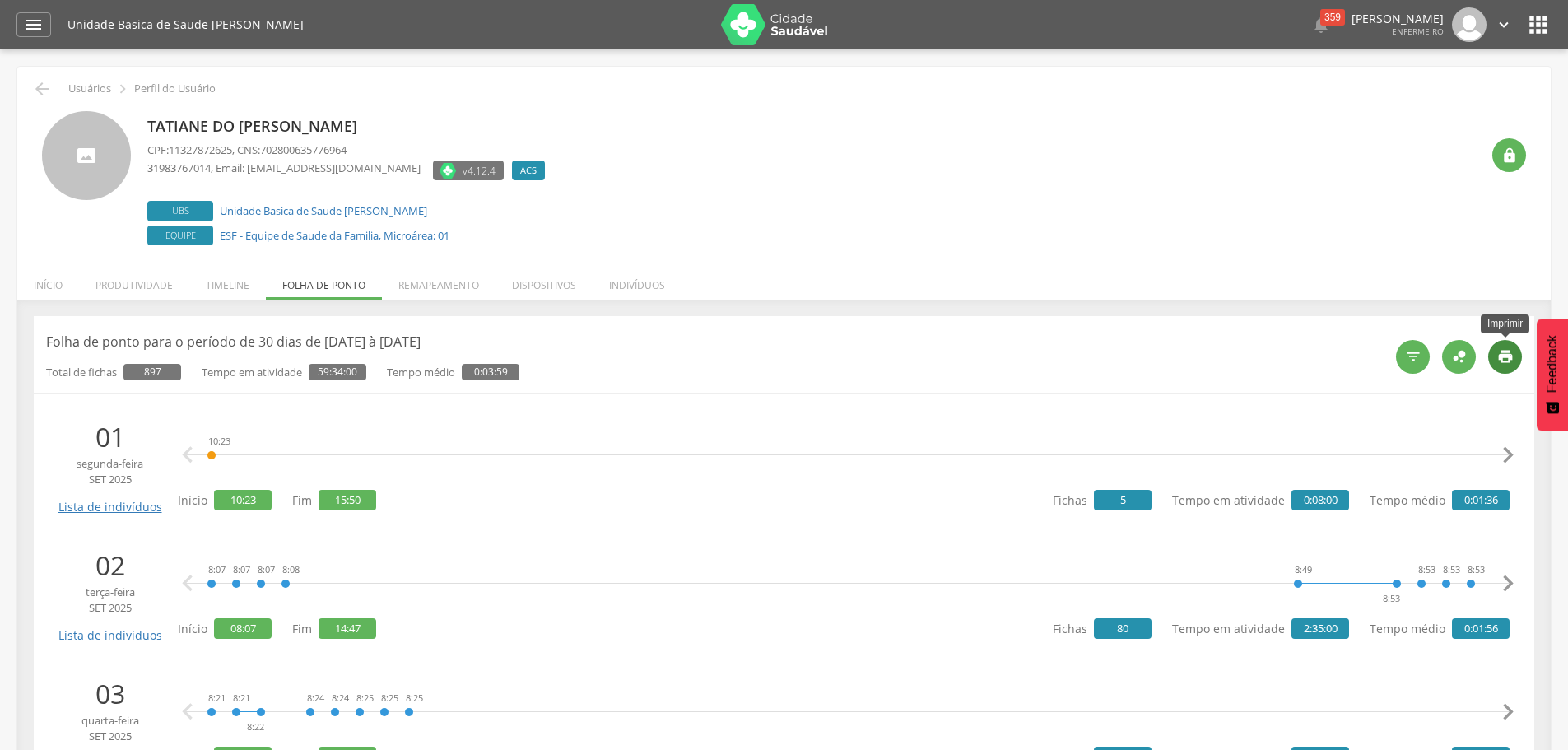
click at [1512, 354] on icon "" at bounding box center [1505, 356] width 16 height 16
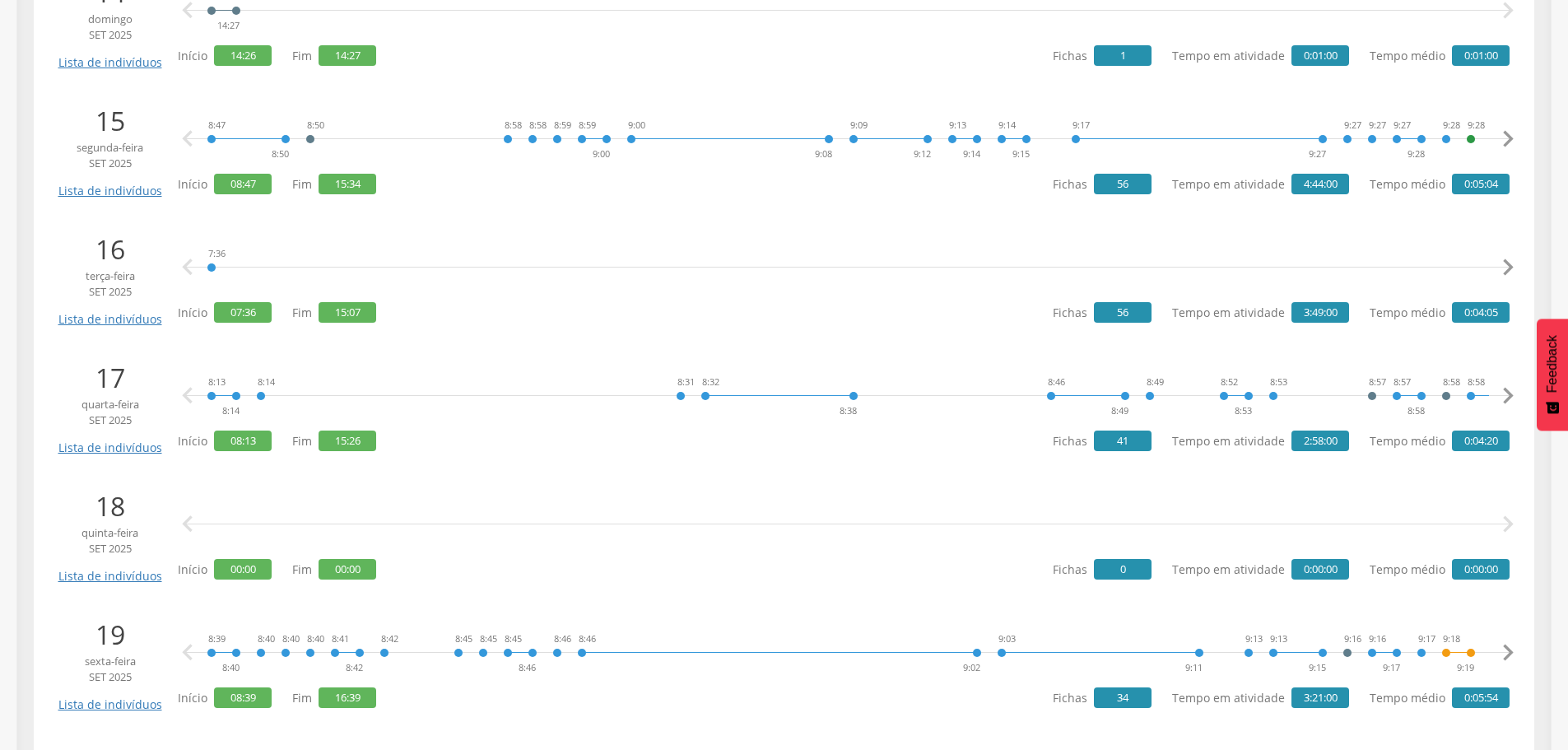
scroll to position [2139, 0]
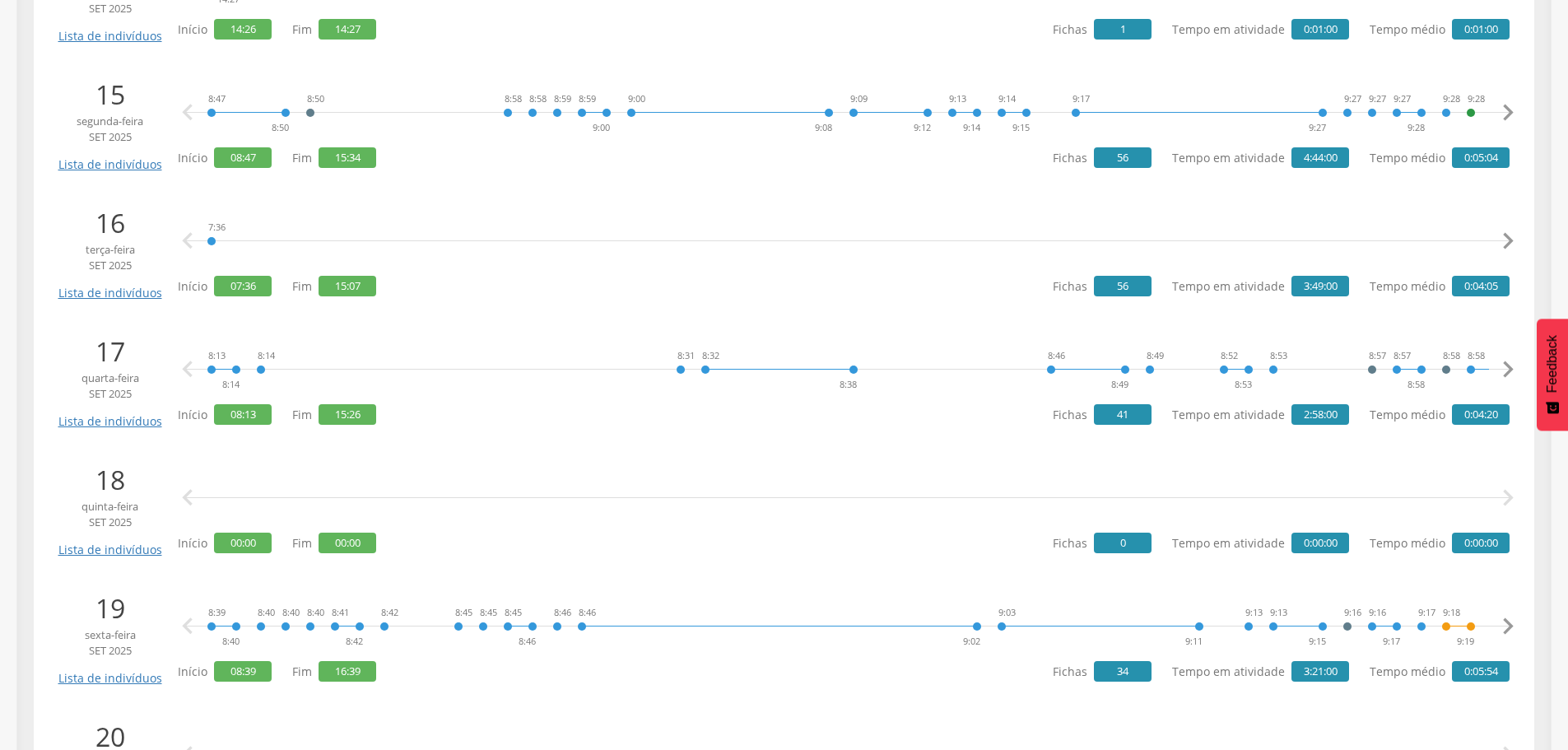
click at [1509, 238] on icon "" at bounding box center [1508, 241] width 33 height 33
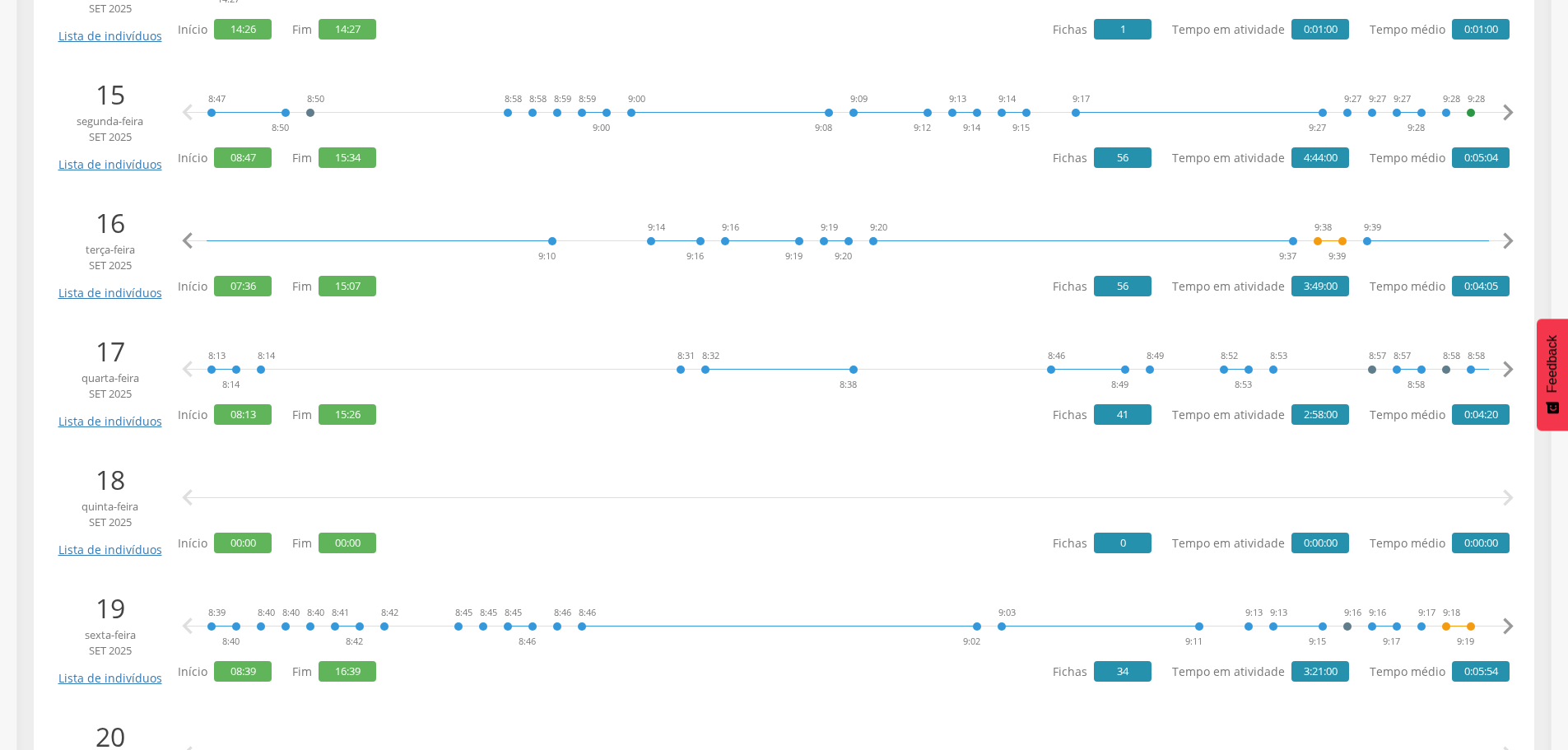
click at [1509, 238] on icon "" at bounding box center [1508, 241] width 33 height 33
click at [1033, 174] on link "Visita" at bounding box center [1078, 173] width 97 height 21
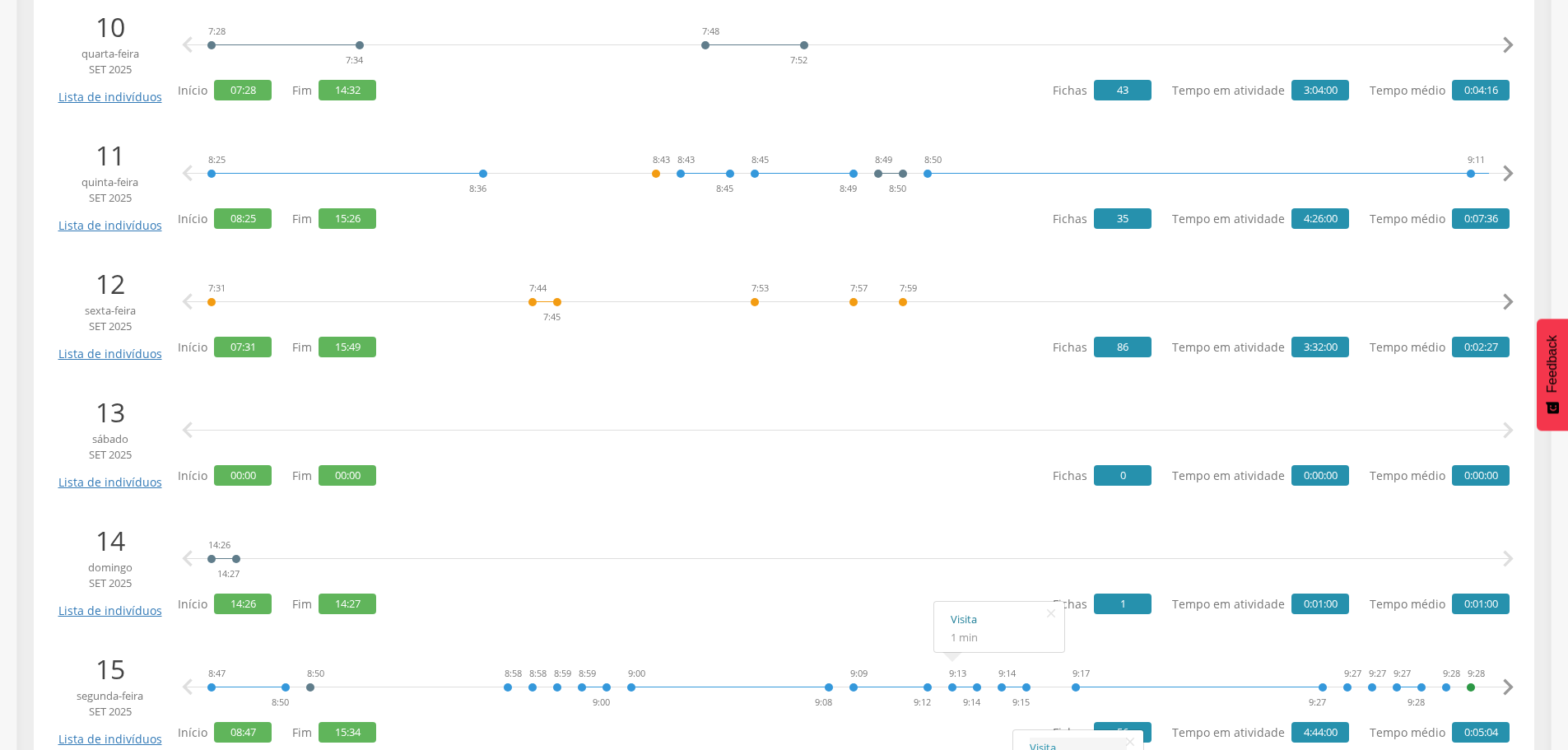
scroll to position [1564, 0]
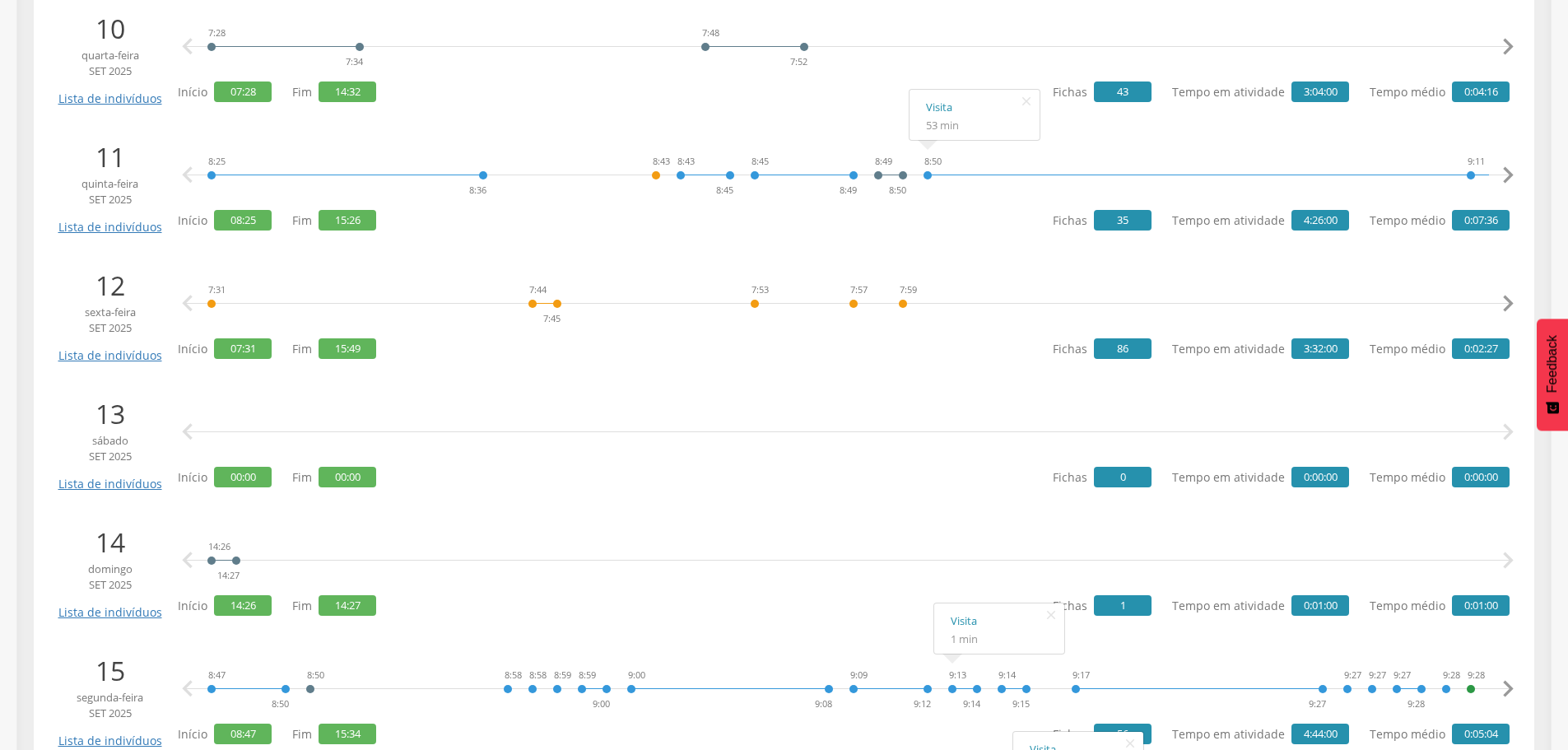
click at [1507, 297] on icon "" at bounding box center [1508, 303] width 33 height 33
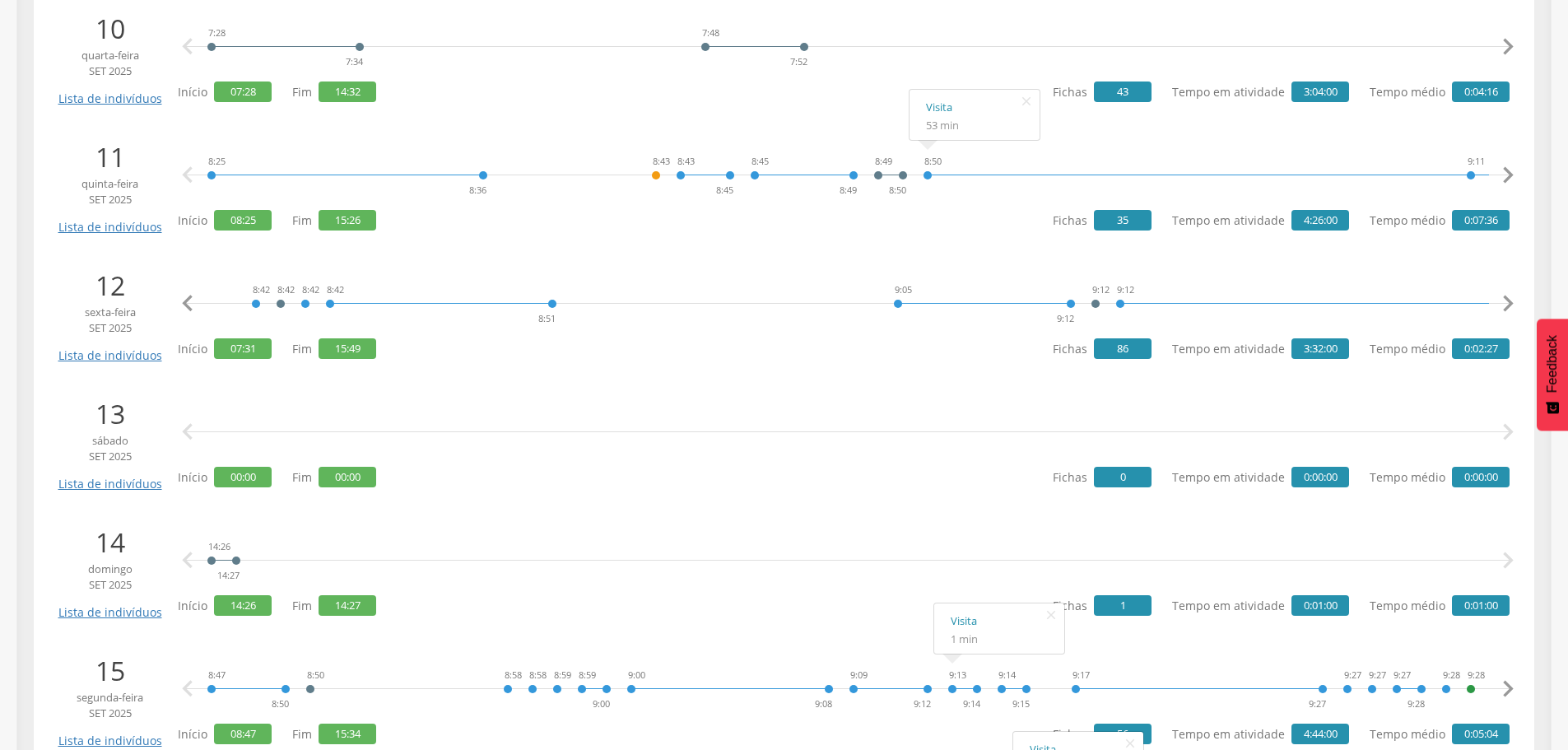
click at [1507, 297] on icon "" at bounding box center [1508, 303] width 33 height 33
click at [1507, 291] on icon "" at bounding box center [1508, 303] width 33 height 33
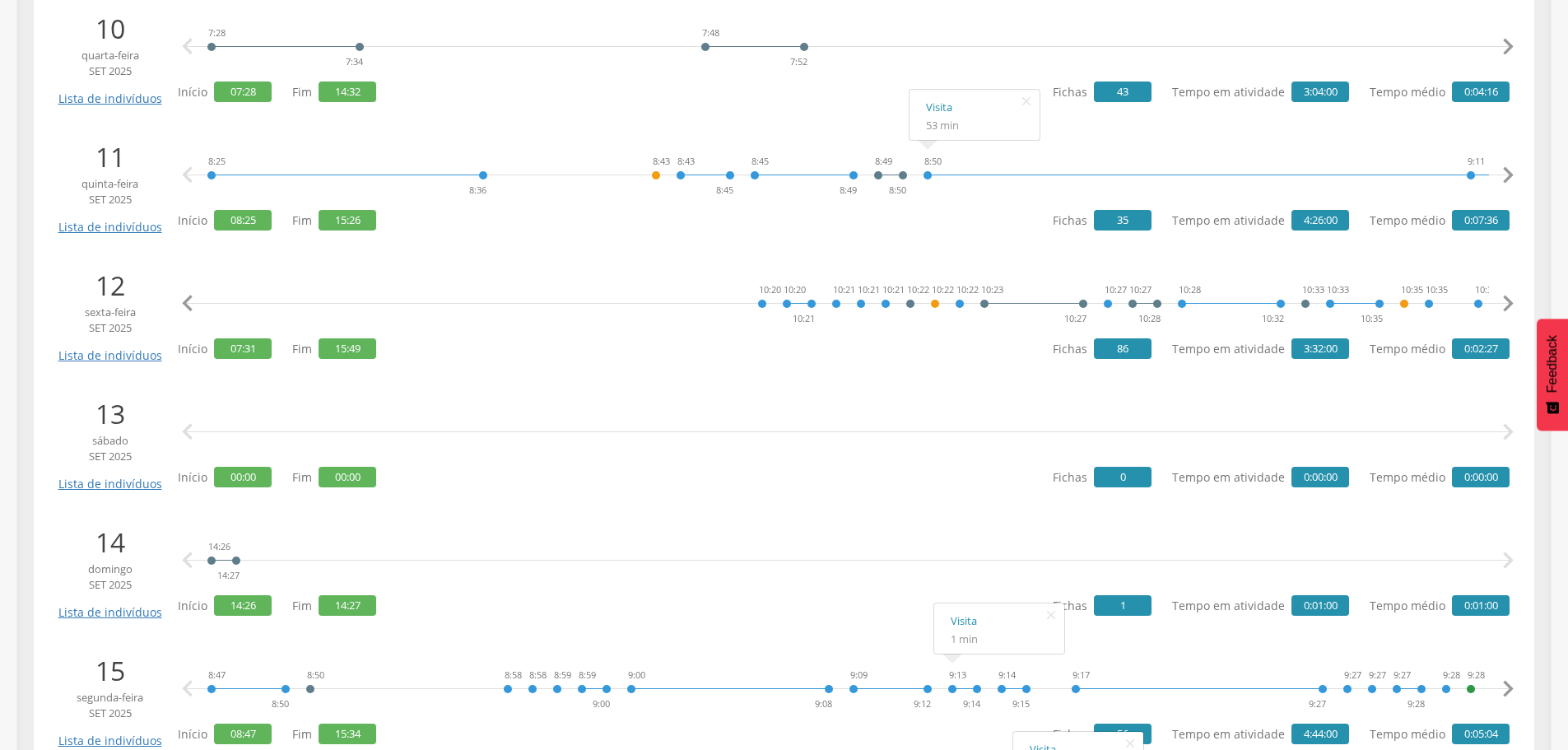
click at [1507, 291] on icon "" at bounding box center [1508, 303] width 33 height 33
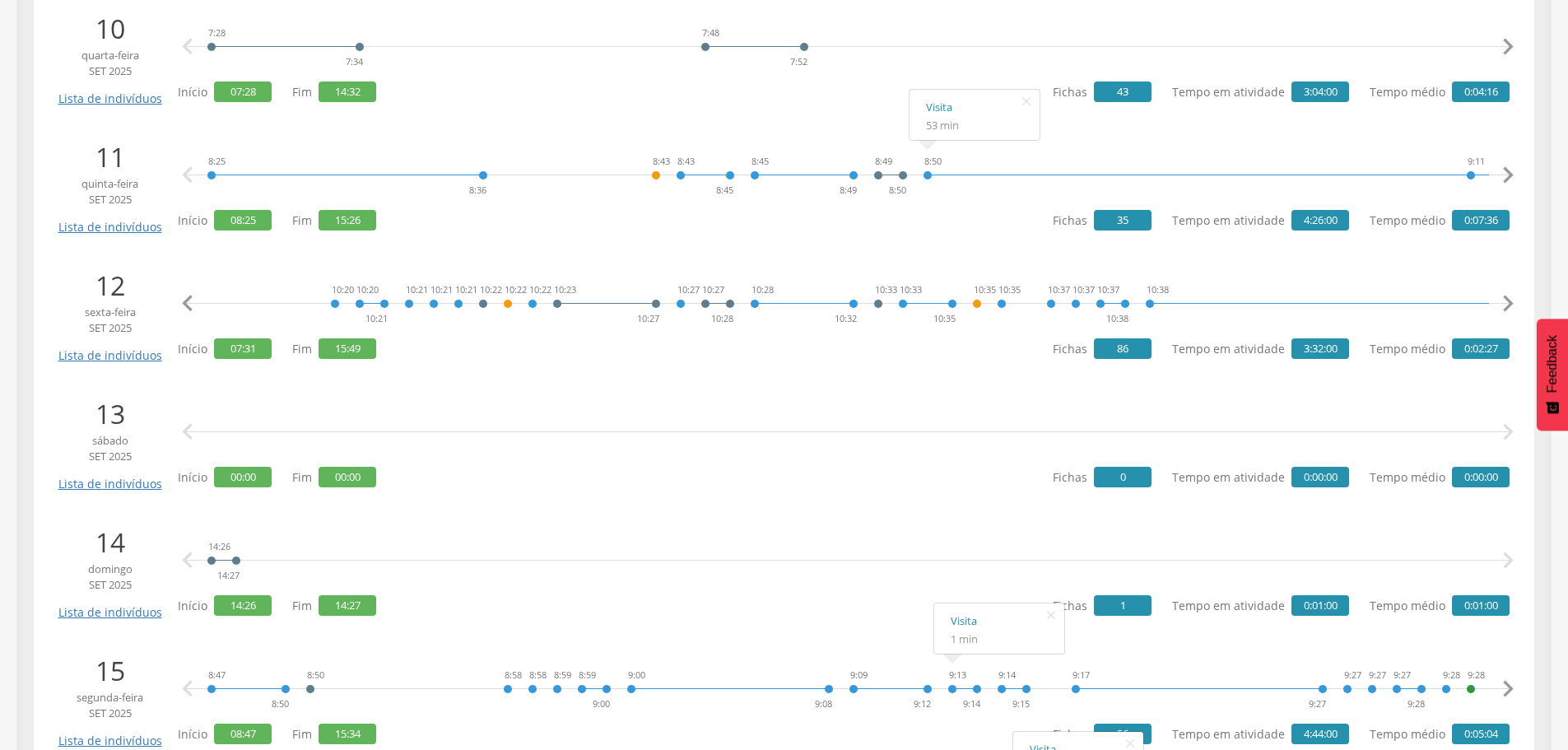
click at [1507, 291] on icon "" at bounding box center [1508, 303] width 33 height 33
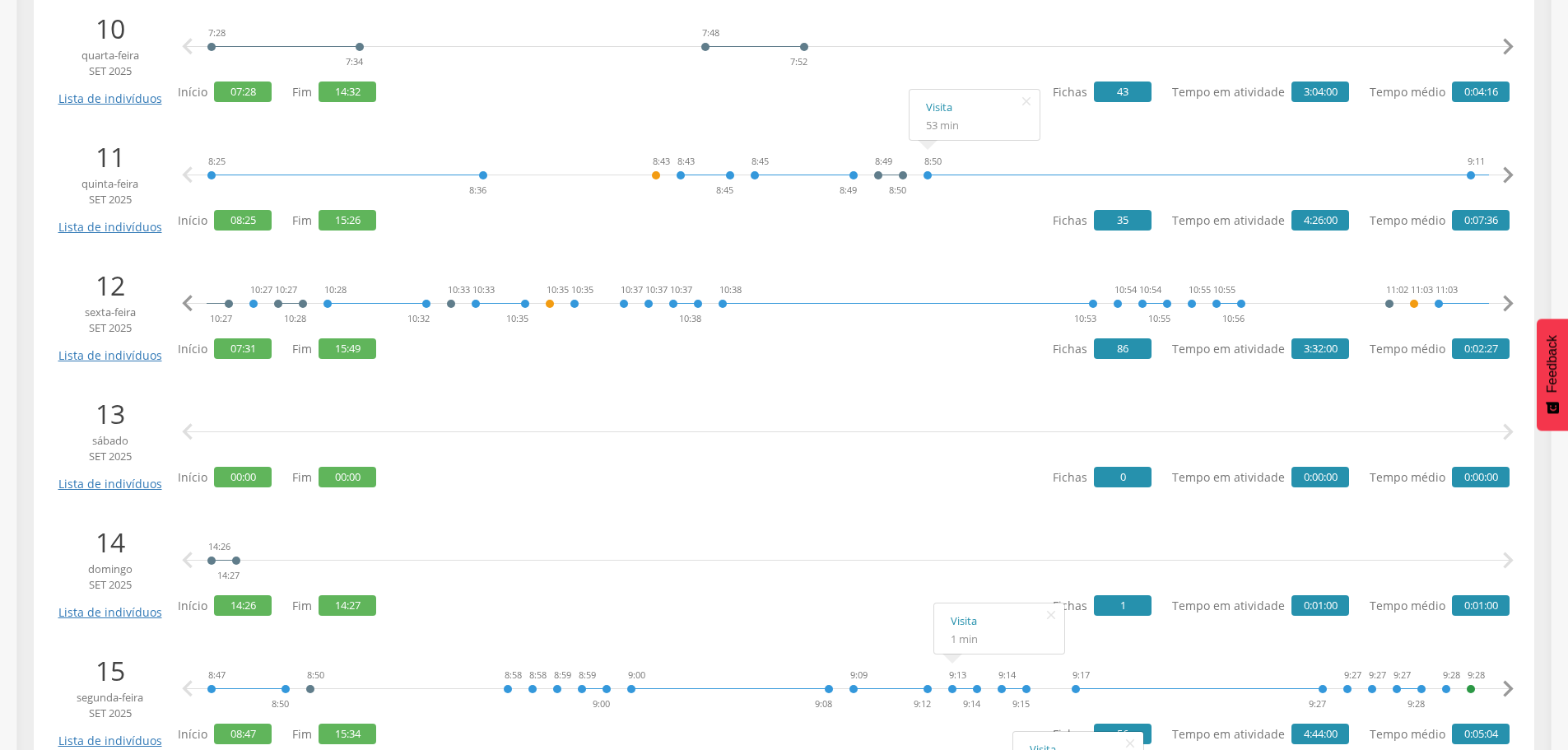
click at [1507, 291] on icon "" at bounding box center [1508, 303] width 33 height 33
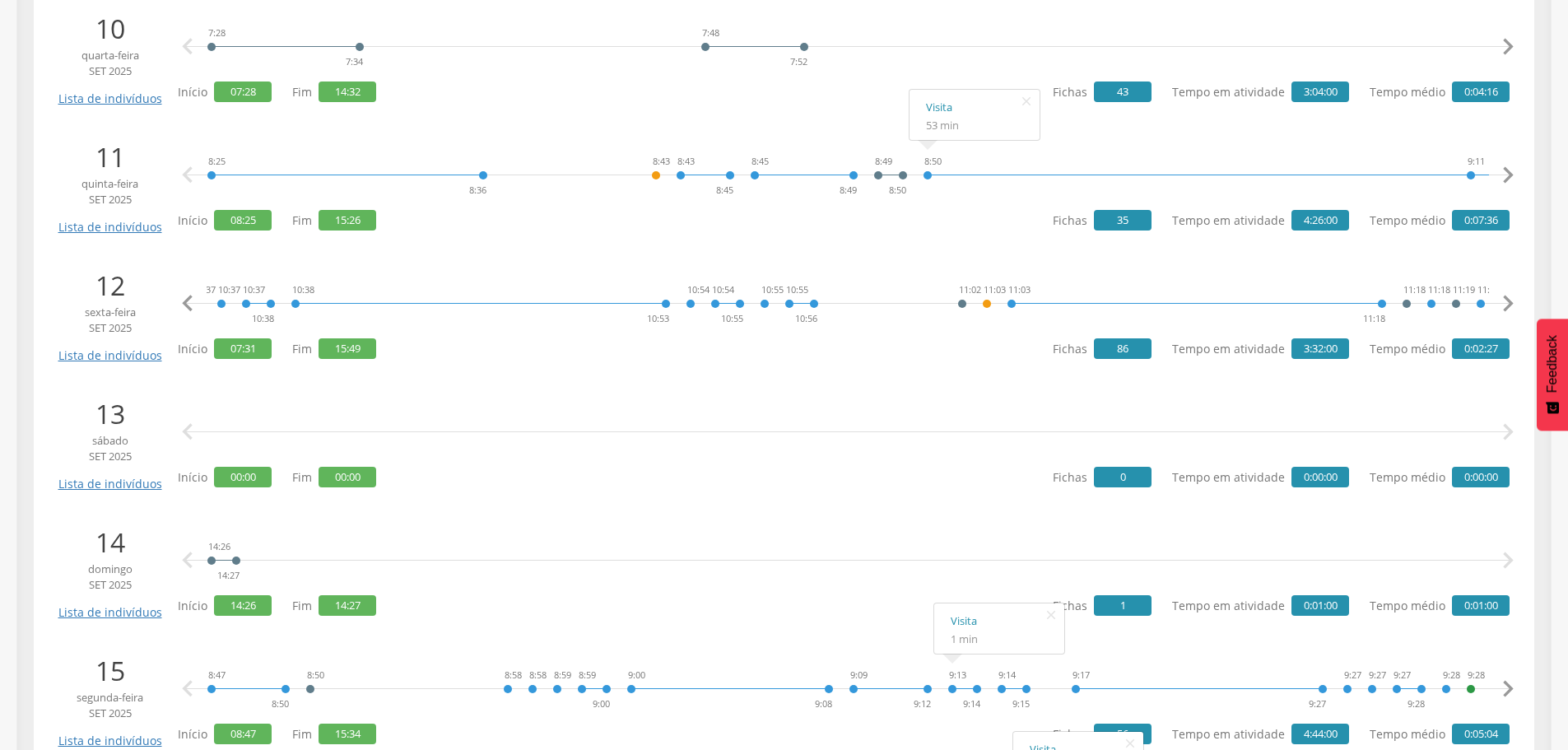
click at [1507, 291] on icon "" at bounding box center [1508, 303] width 33 height 33
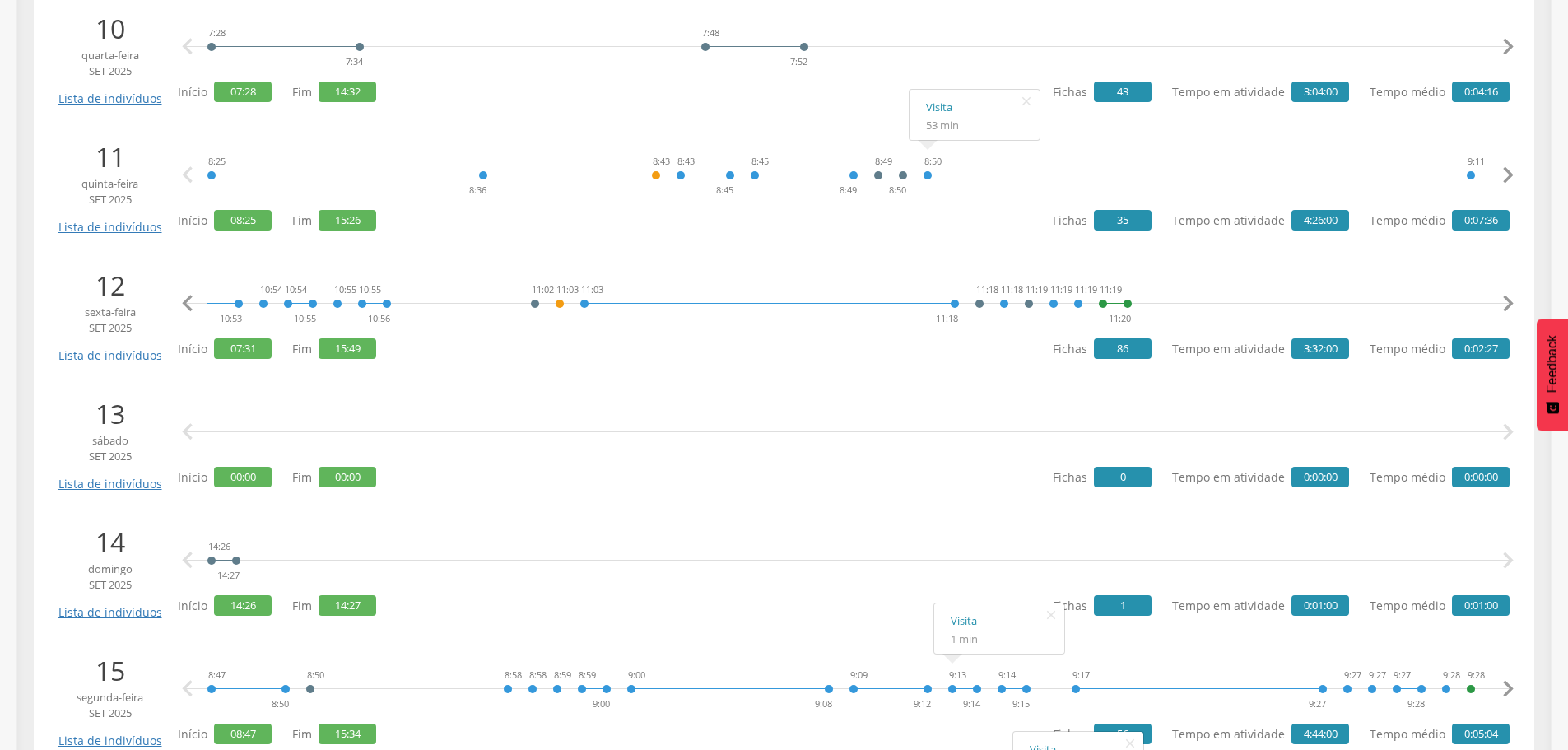
click at [1507, 291] on icon "" at bounding box center [1508, 303] width 33 height 33
click at [1507, 302] on icon "" at bounding box center [1508, 303] width 33 height 33
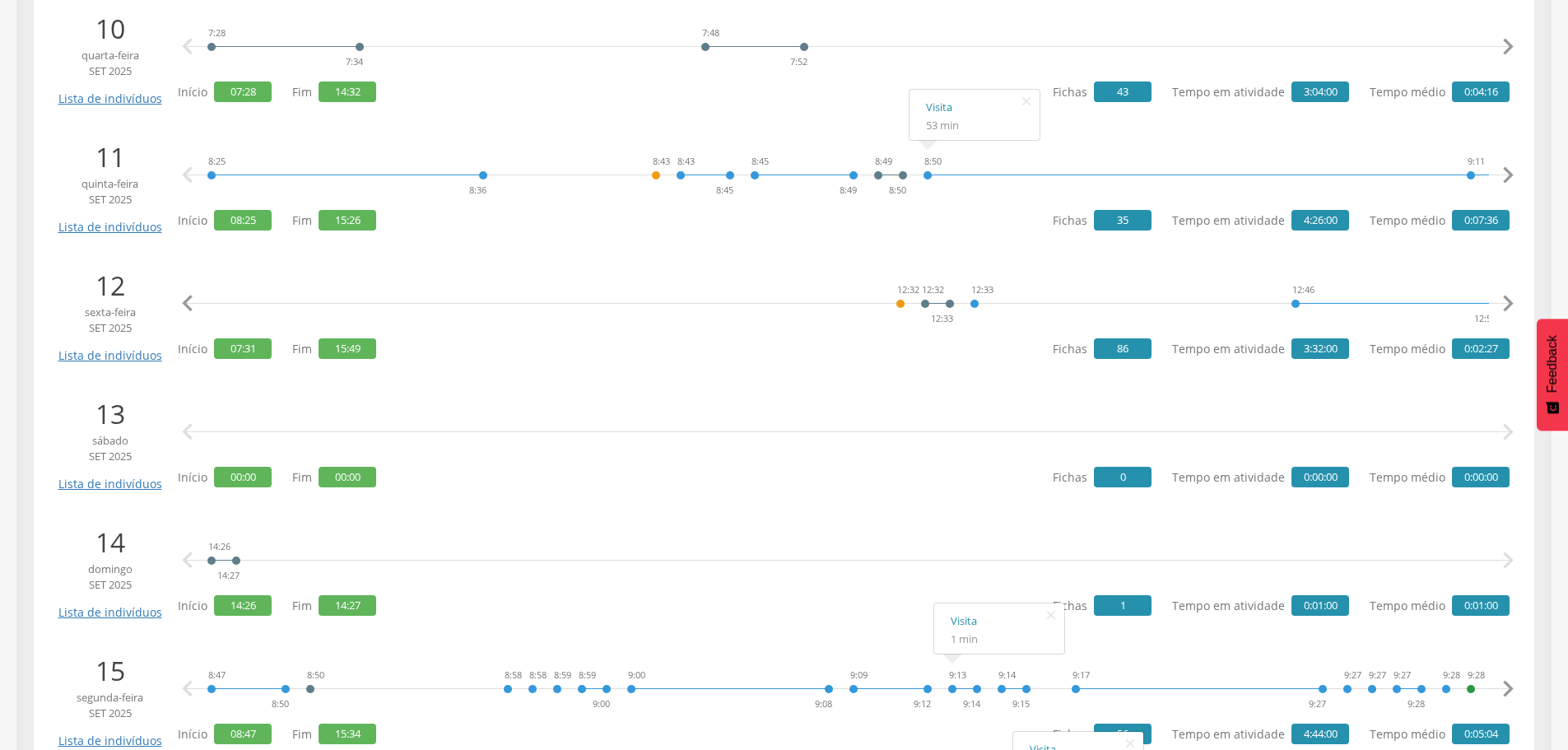
click at [1507, 302] on icon "" at bounding box center [1508, 303] width 33 height 33
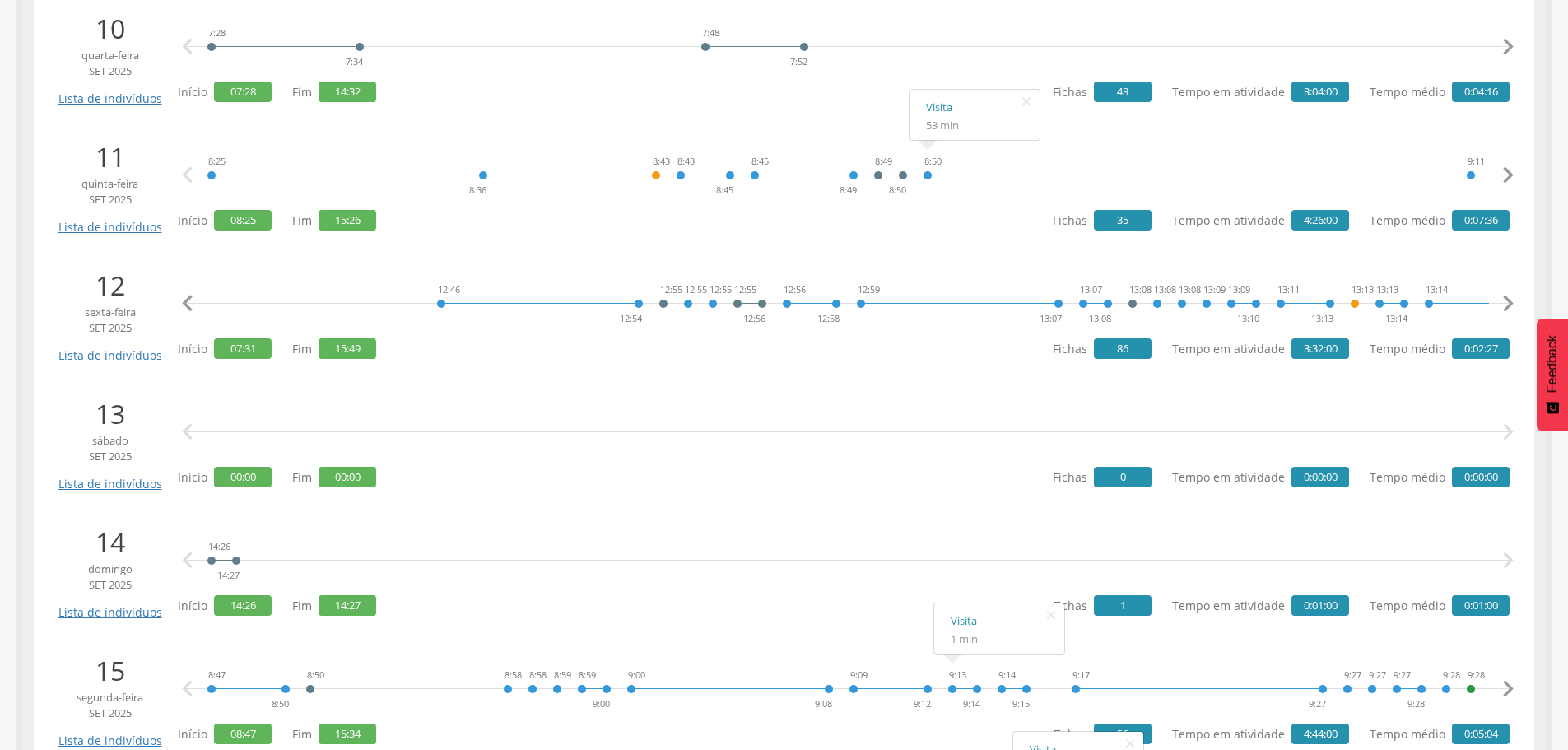
scroll to position [0, 8117]
click at [1507, 302] on icon "" at bounding box center [1508, 303] width 33 height 33
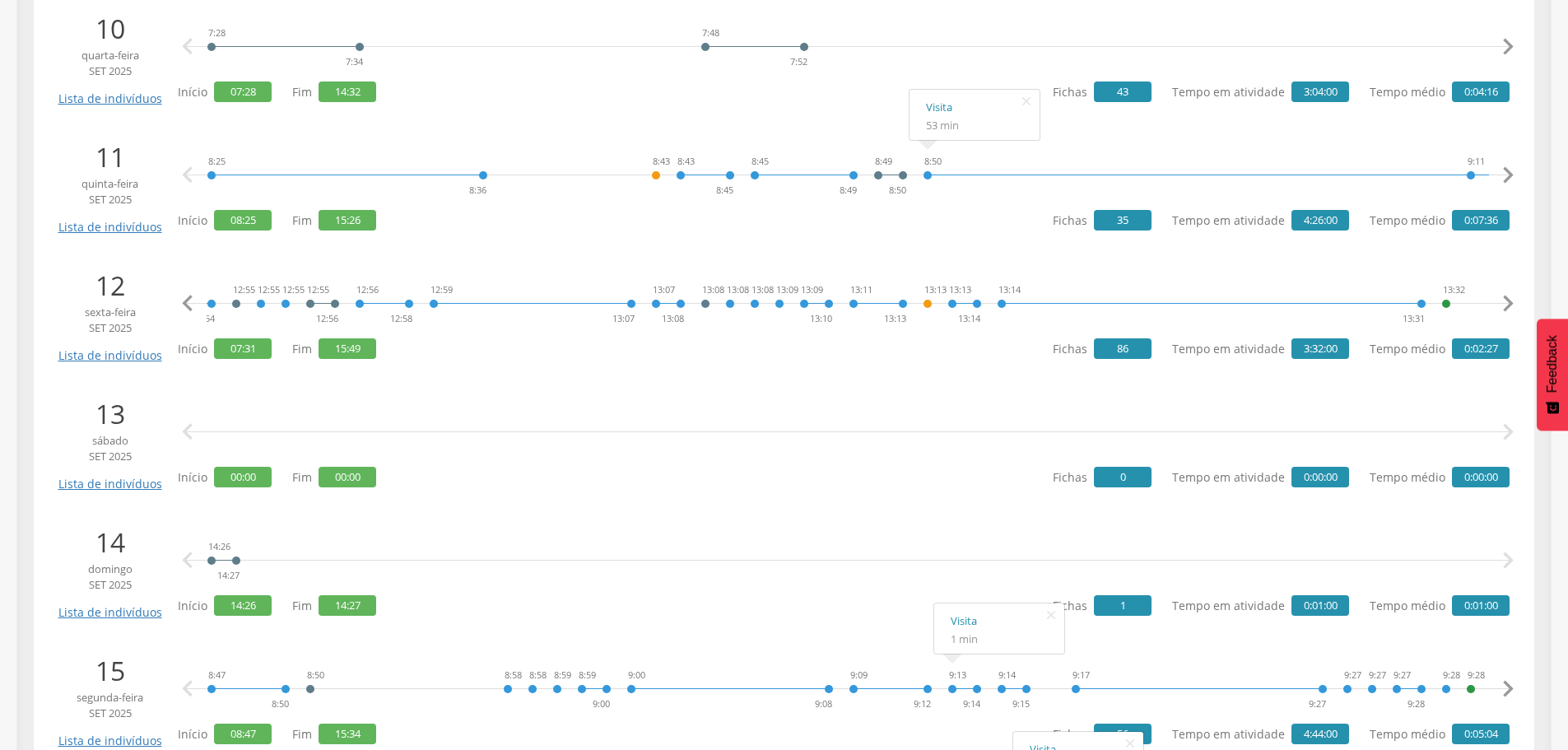
click at [1507, 302] on icon "" at bounding box center [1508, 303] width 33 height 33
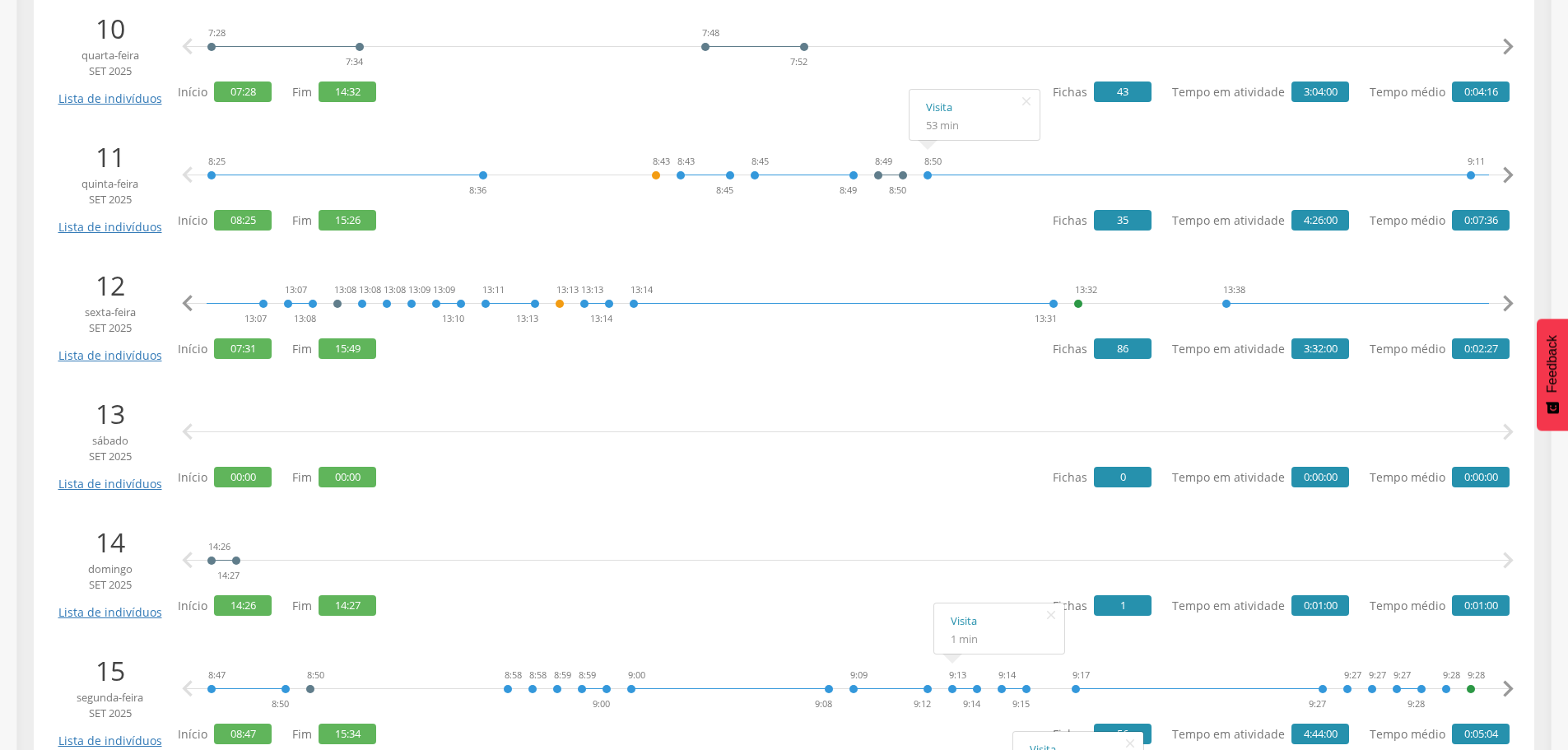
scroll to position [0, 8971]
click at [1173, 231] on link "Visita" at bounding box center [1214, 236] width 97 height 21
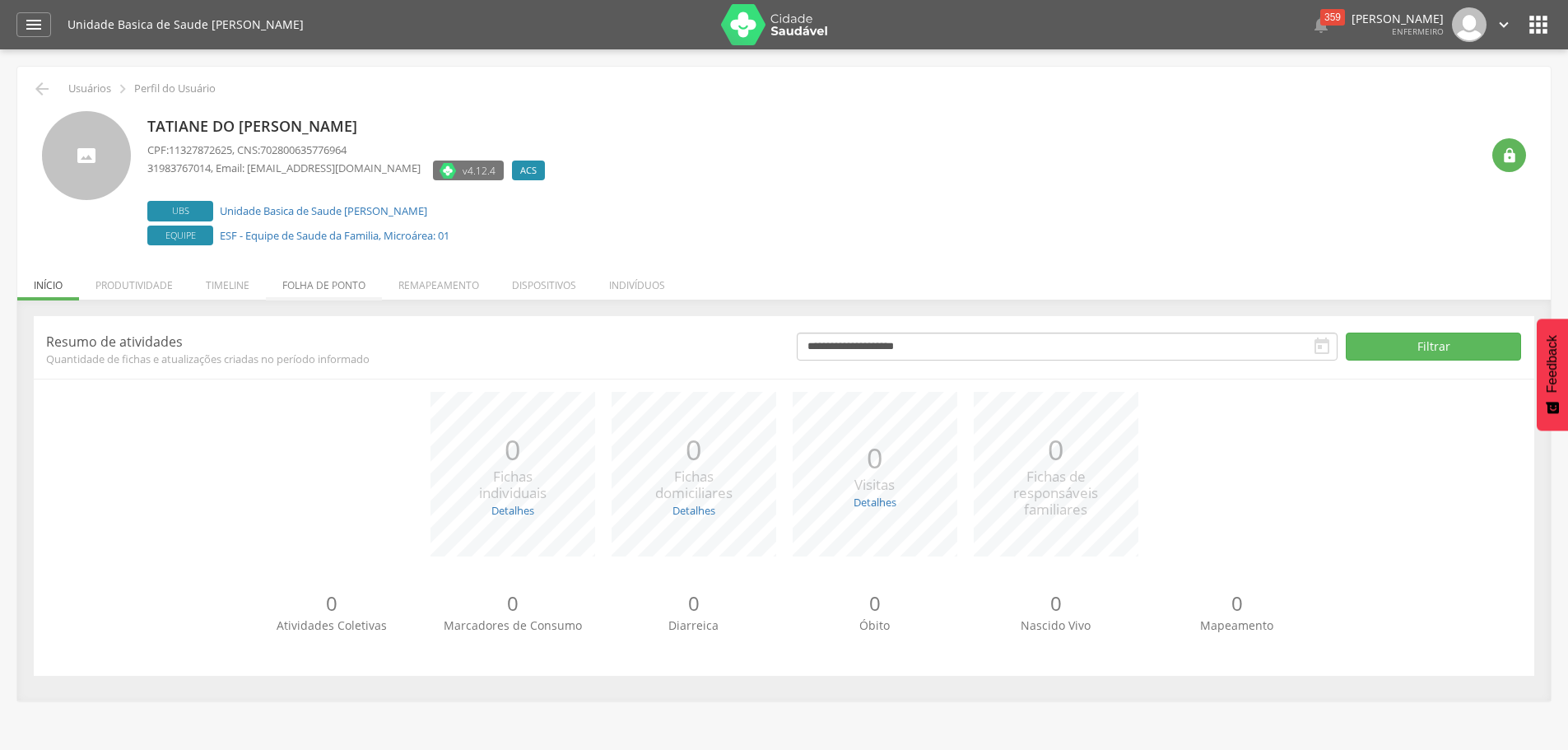
click at [300, 280] on li "Folha de ponto" at bounding box center [323, 280] width 116 height 38
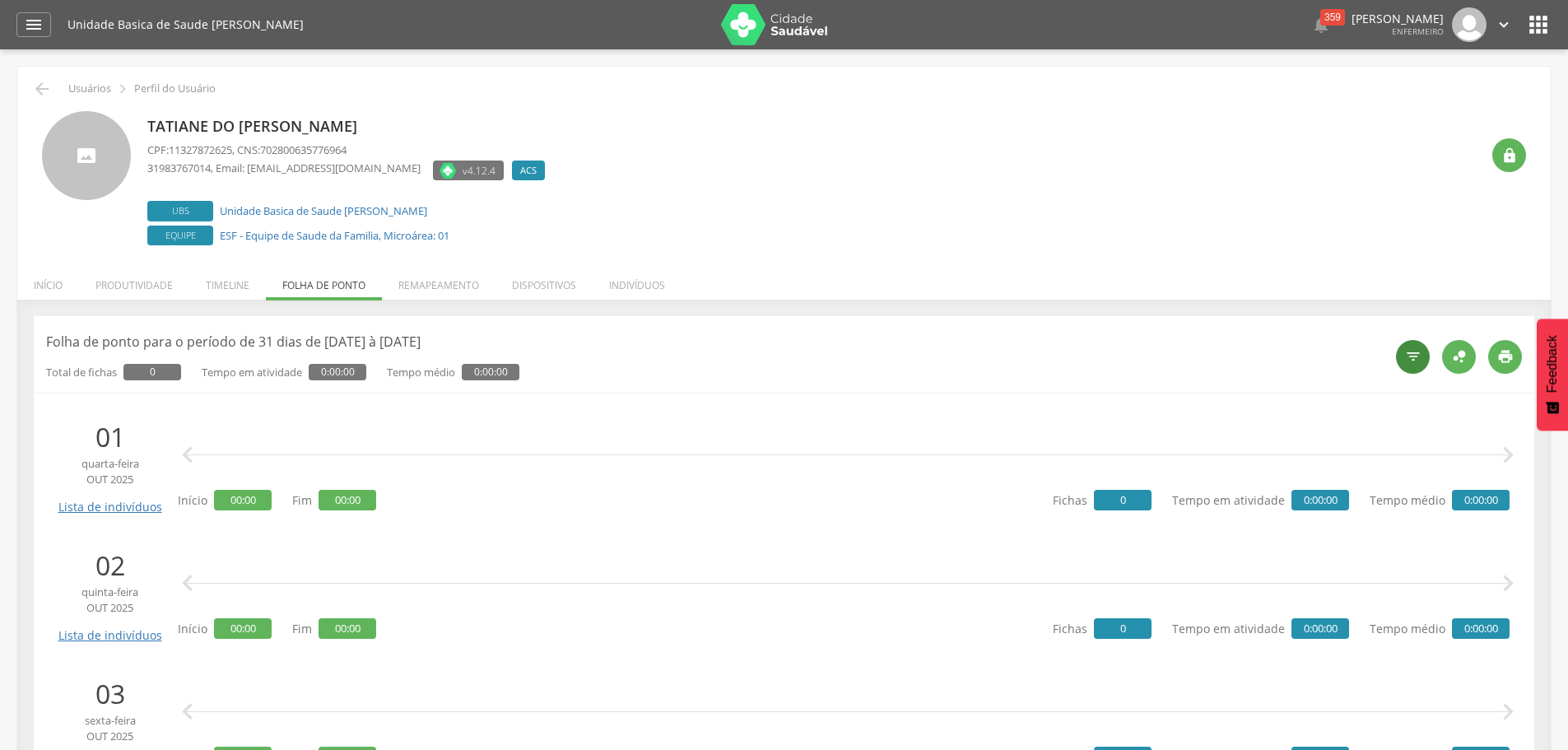
click at [1427, 350] on div "" at bounding box center [1412, 356] width 34 height 34
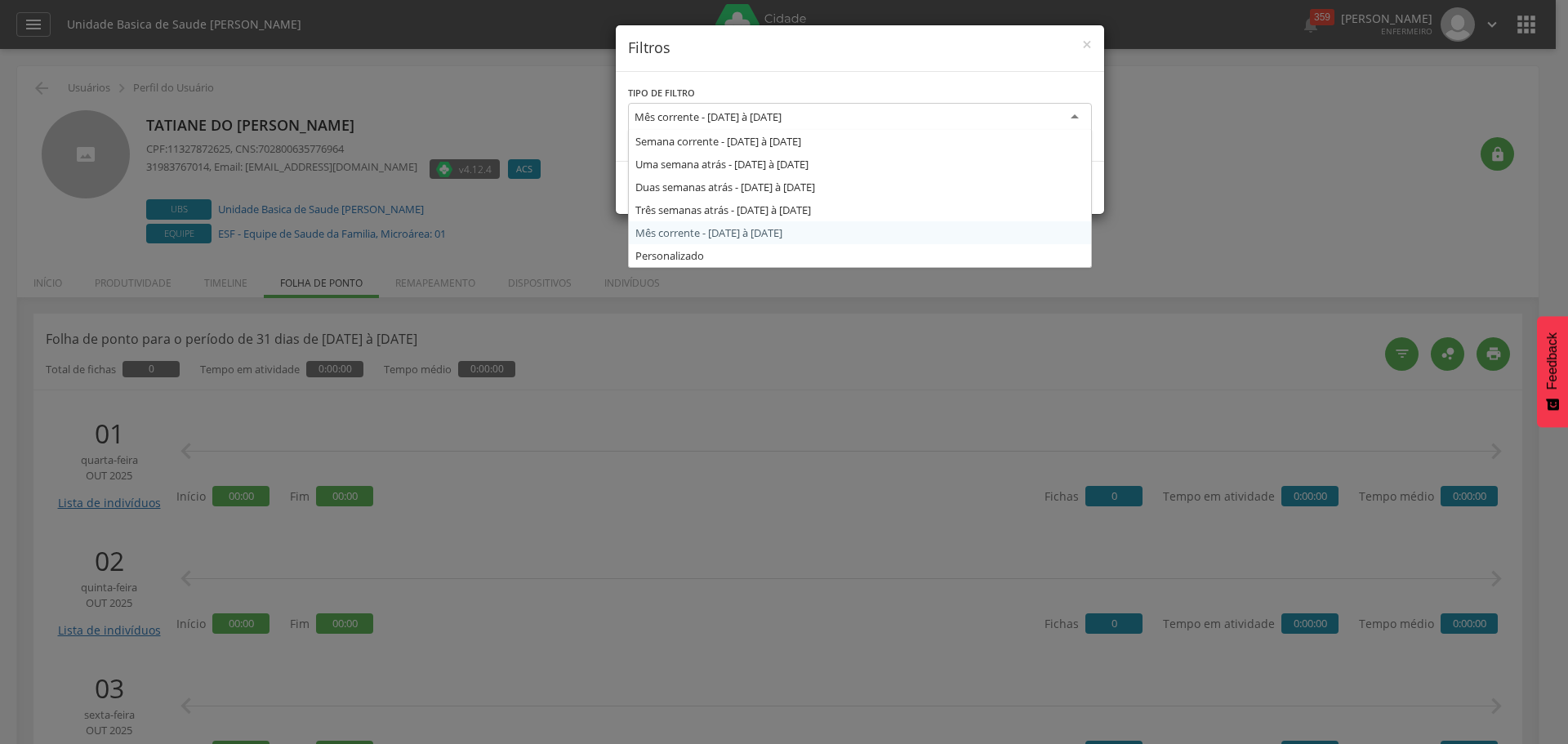
click at [781, 118] on div "Mês corrente - 01/10/2025 à 31/10/2025" at bounding box center [707, 116] width 147 height 14
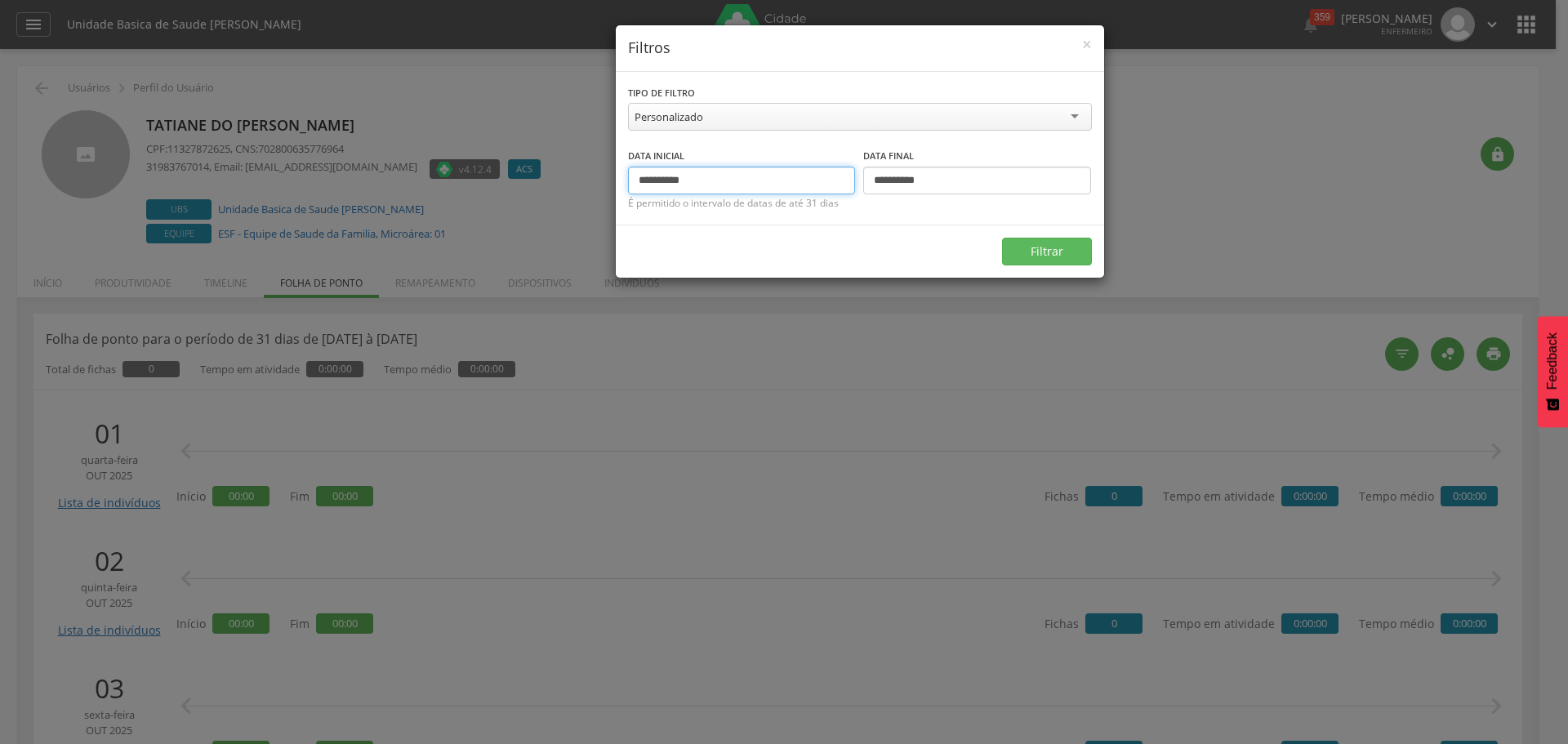
click at [666, 181] on input "**********" at bounding box center [742, 180] width 228 height 28
type input "**********"
click at [900, 181] on input "**********" at bounding box center [977, 180] width 228 height 28
type input "**********"
click at [1031, 239] on button "Filtrar" at bounding box center [1046, 251] width 89 height 28
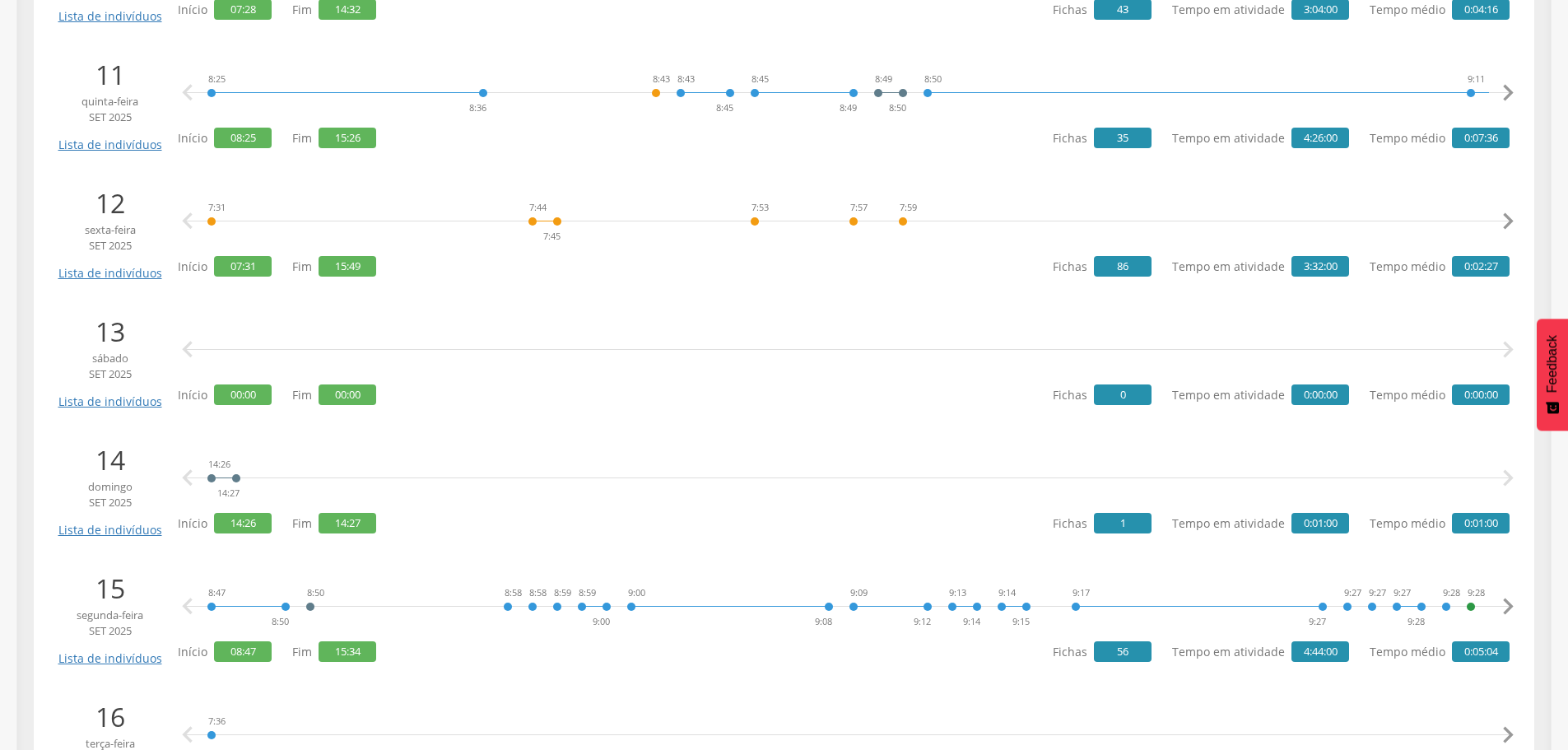
scroll to position [1892, 0]
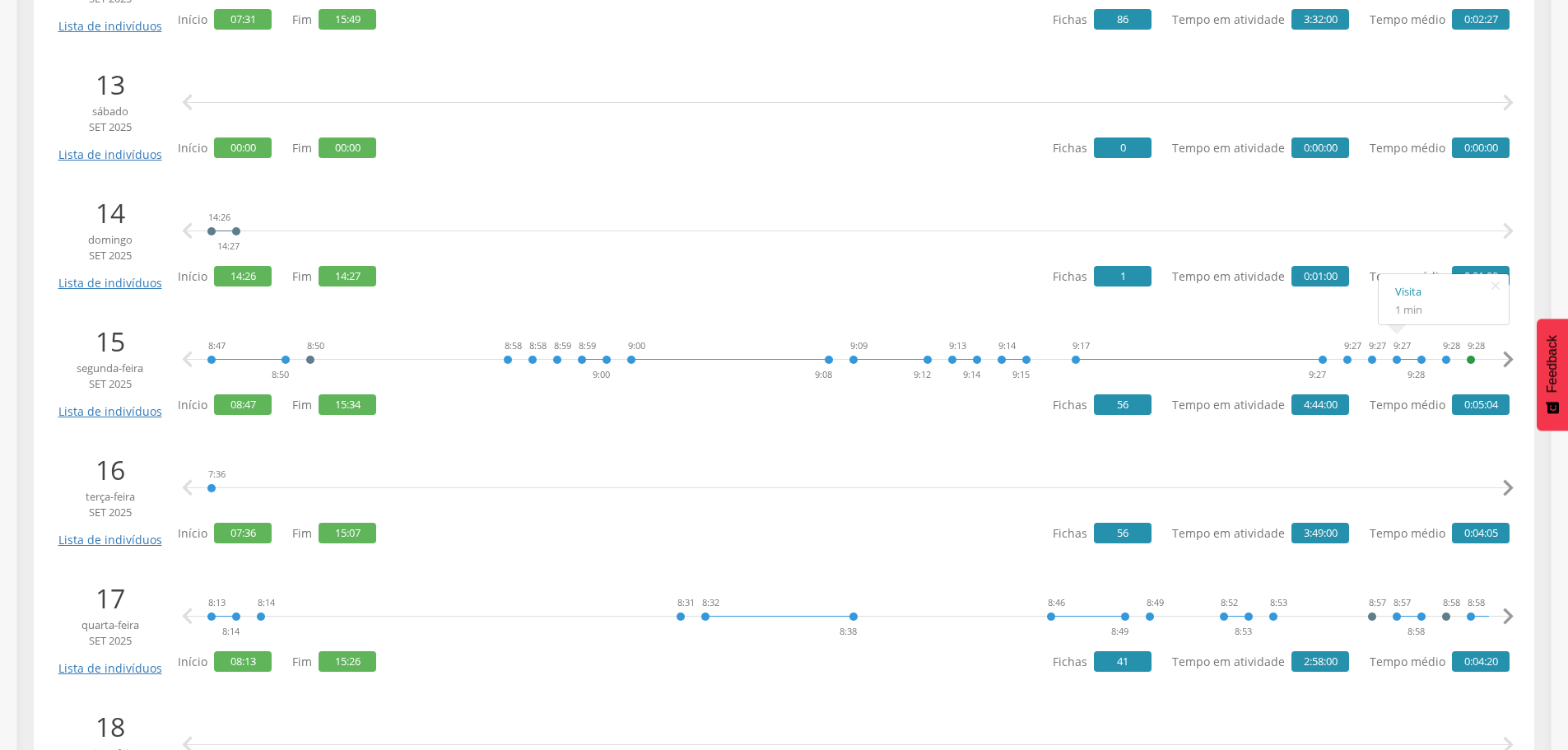
click at [1509, 356] on icon "" at bounding box center [1508, 360] width 33 height 33
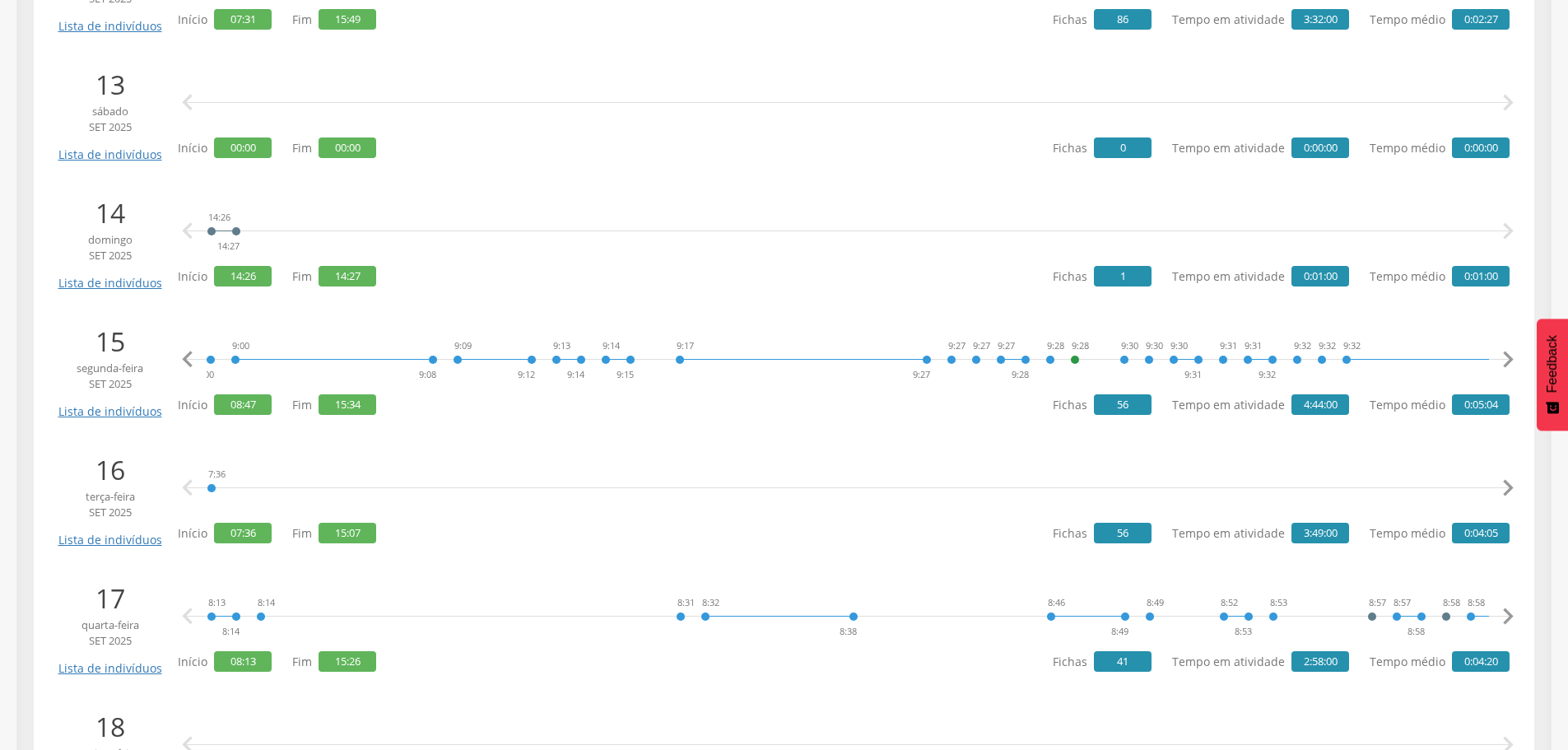
scroll to position [0, 427]
click at [1320, 289] on link "Visita" at bounding box center [1362, 291] width 97 height 21
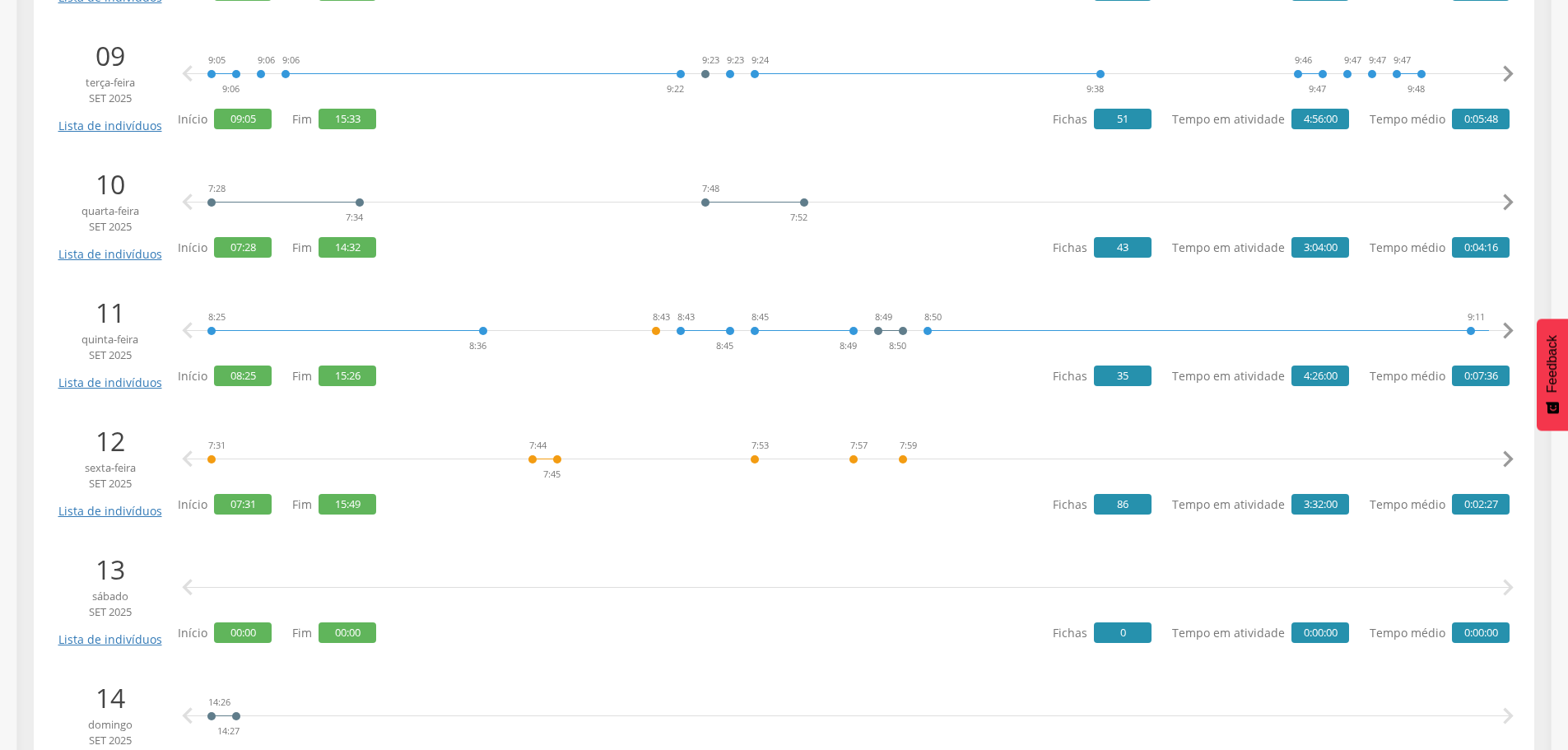
scroll to position [1399, 0]
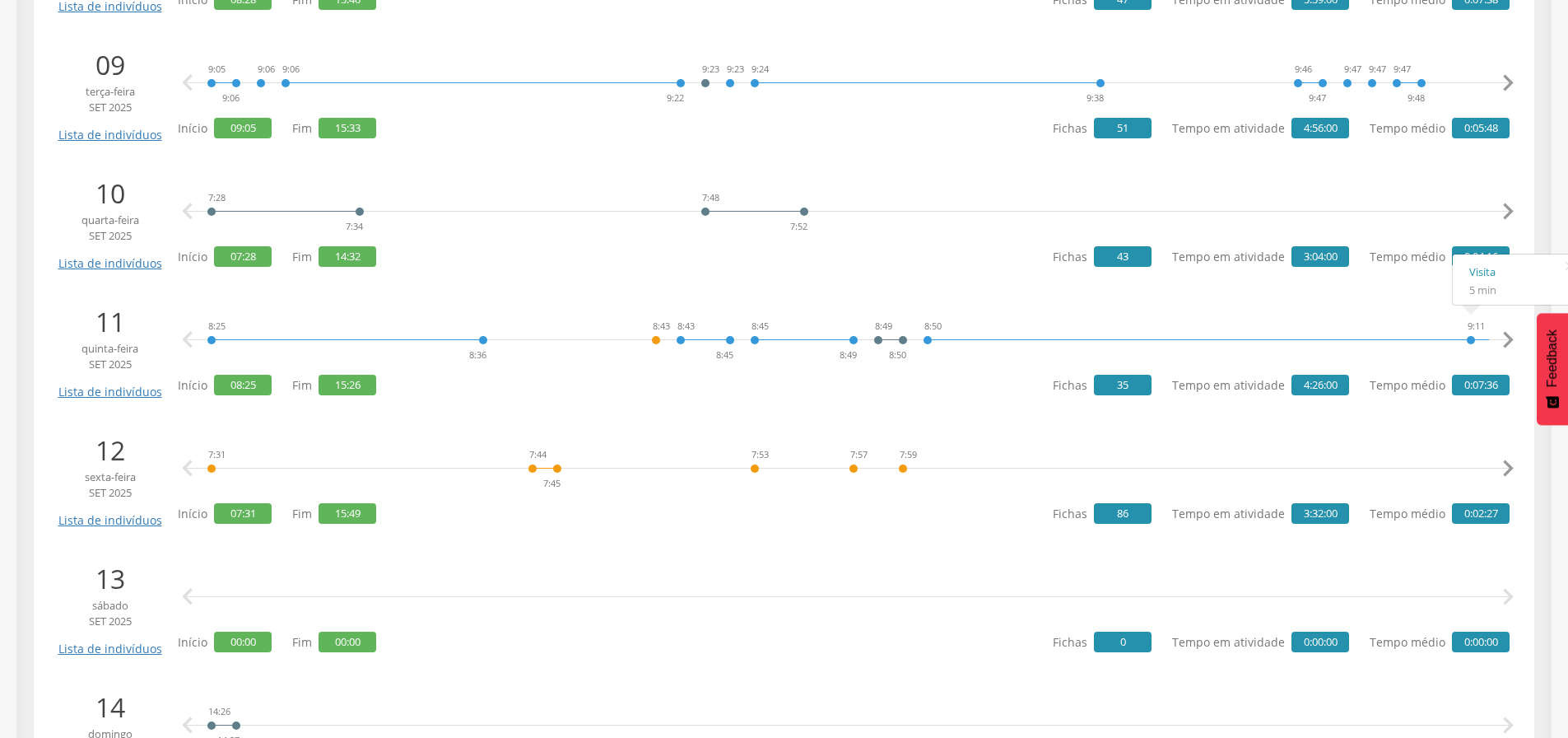
click at [1505, 333] on icon "" at bounding box center [1508, 340] width 33 height 33
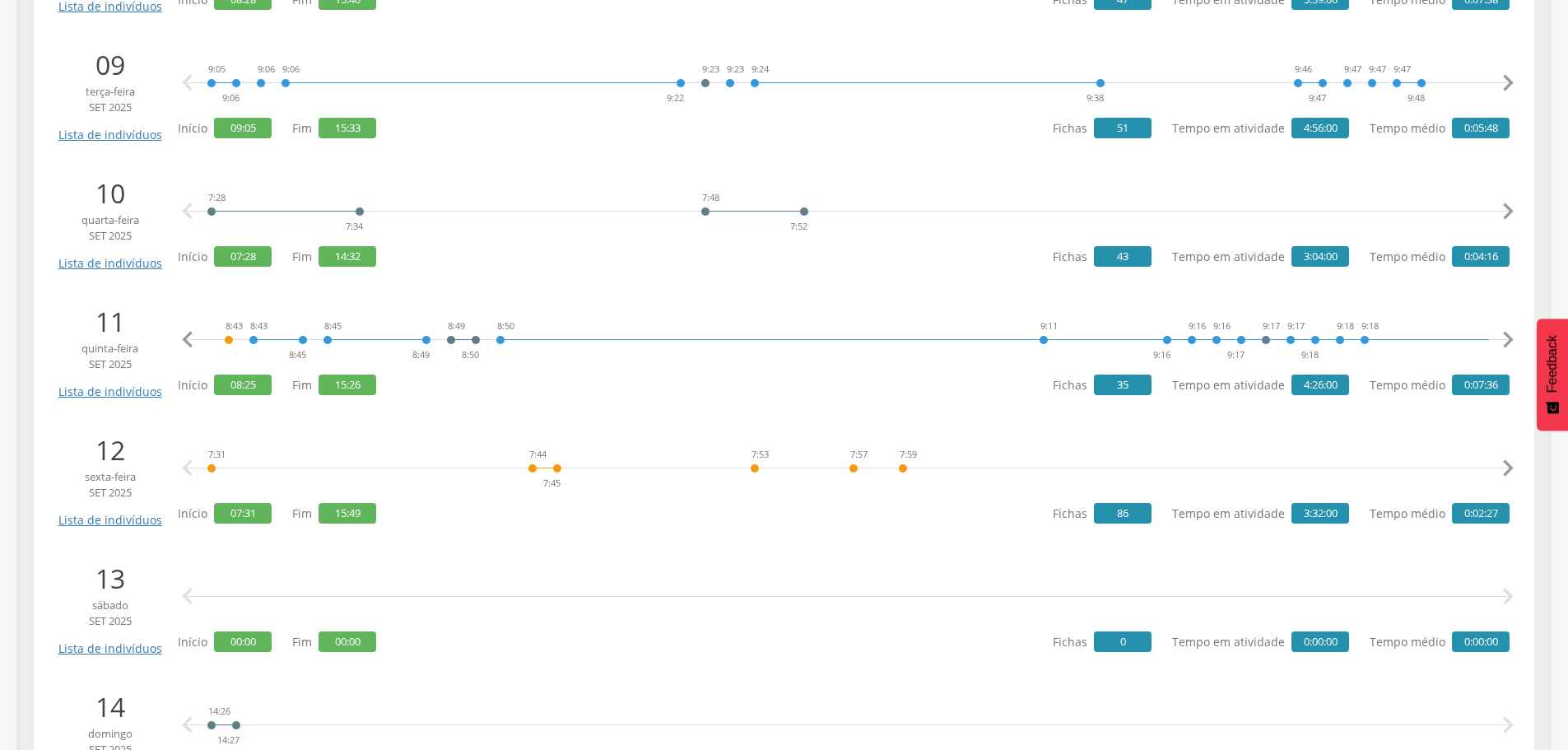
click at [1505, 333] on icon "" at bounding box center [1508, 340] width 33 height 33
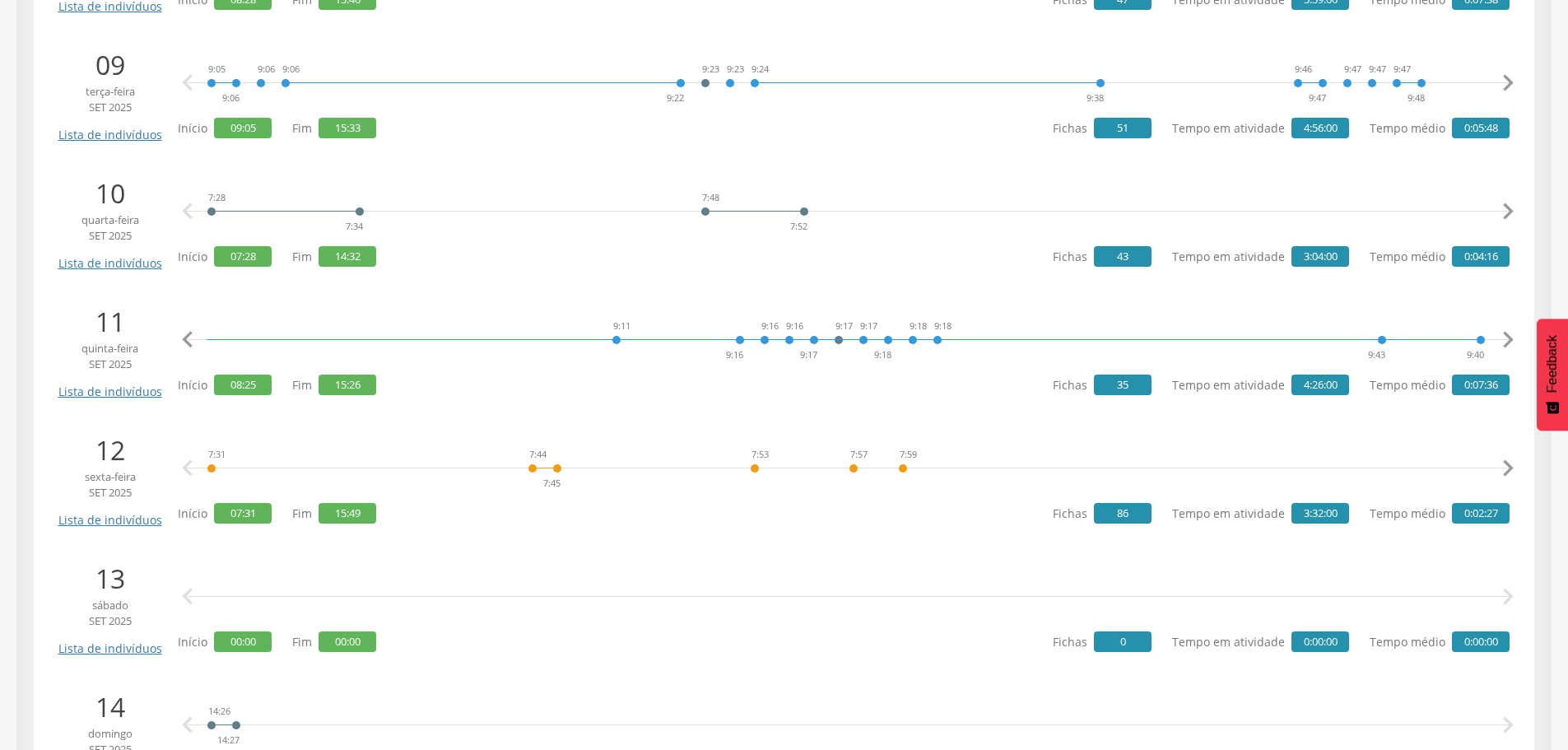
click at [1505, 333] on icon "" at bounding box center [1508, 340] width 33 height 33
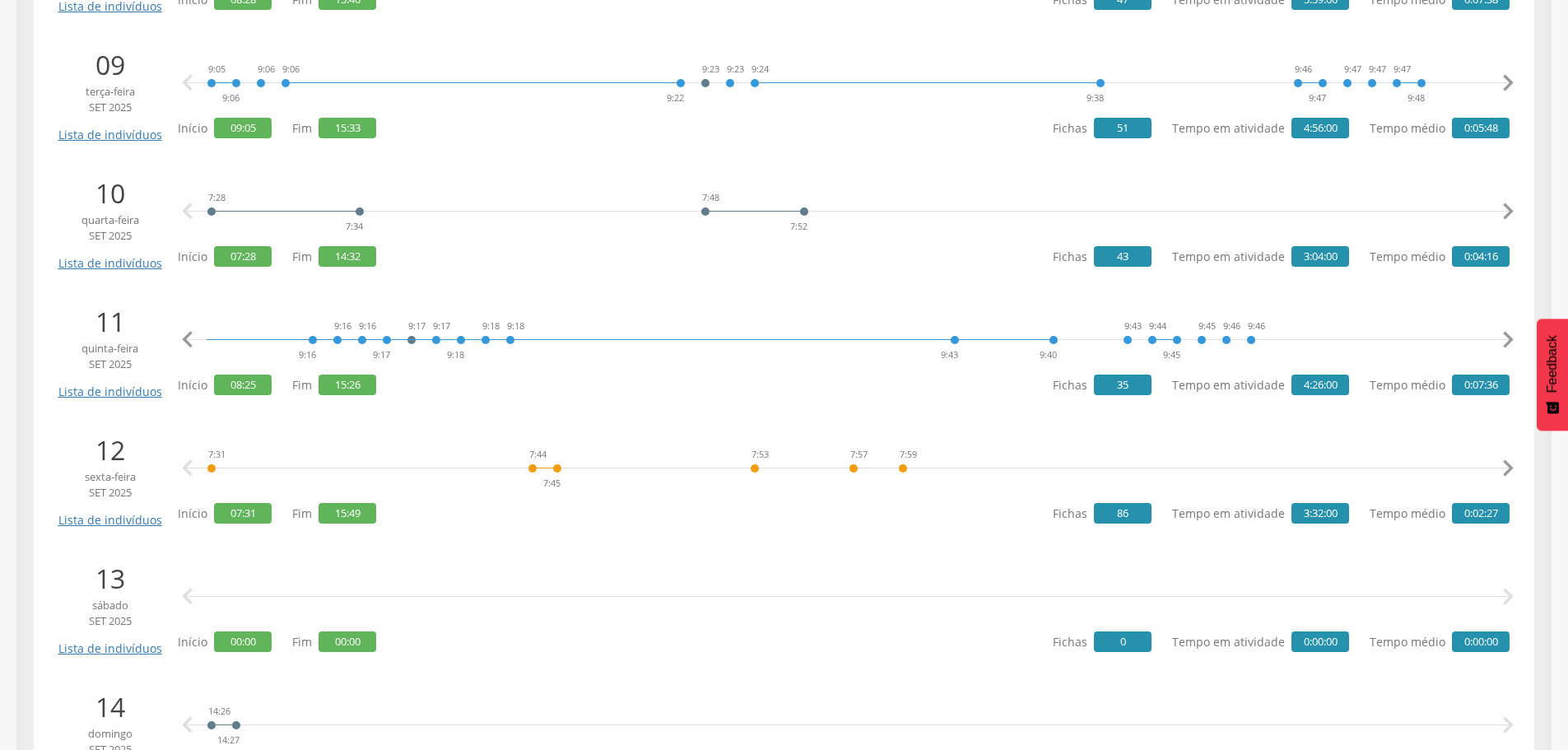
click at [1505, 333] on icon "" at bounding box center [1508, 340] width 33 height 33
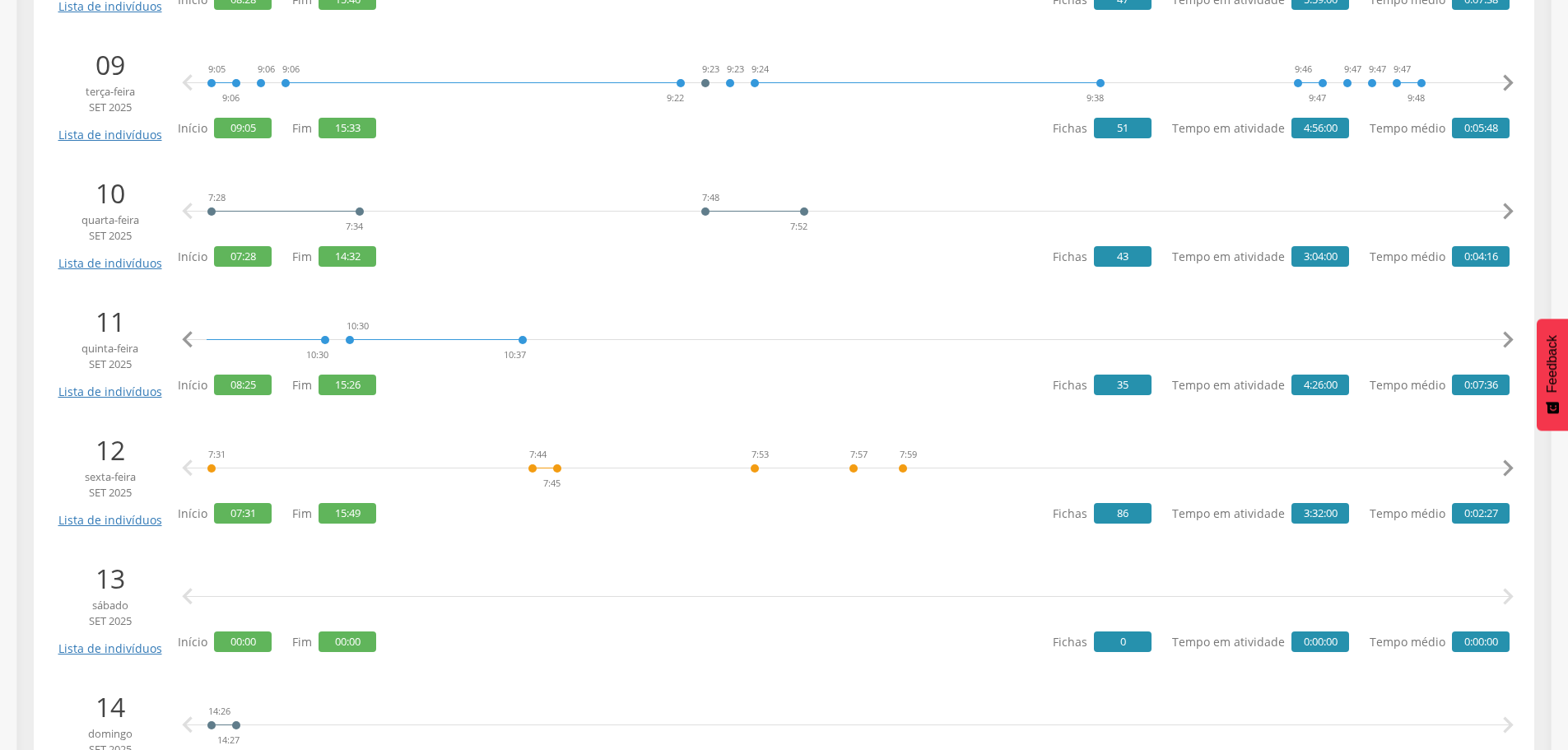
click at [1505, 333] on icon "" at bounding box center [1508, 340] width 33 height 33
click at [736, 271] on link "Visita" at bounding box center [769, 271] width 97 height 21
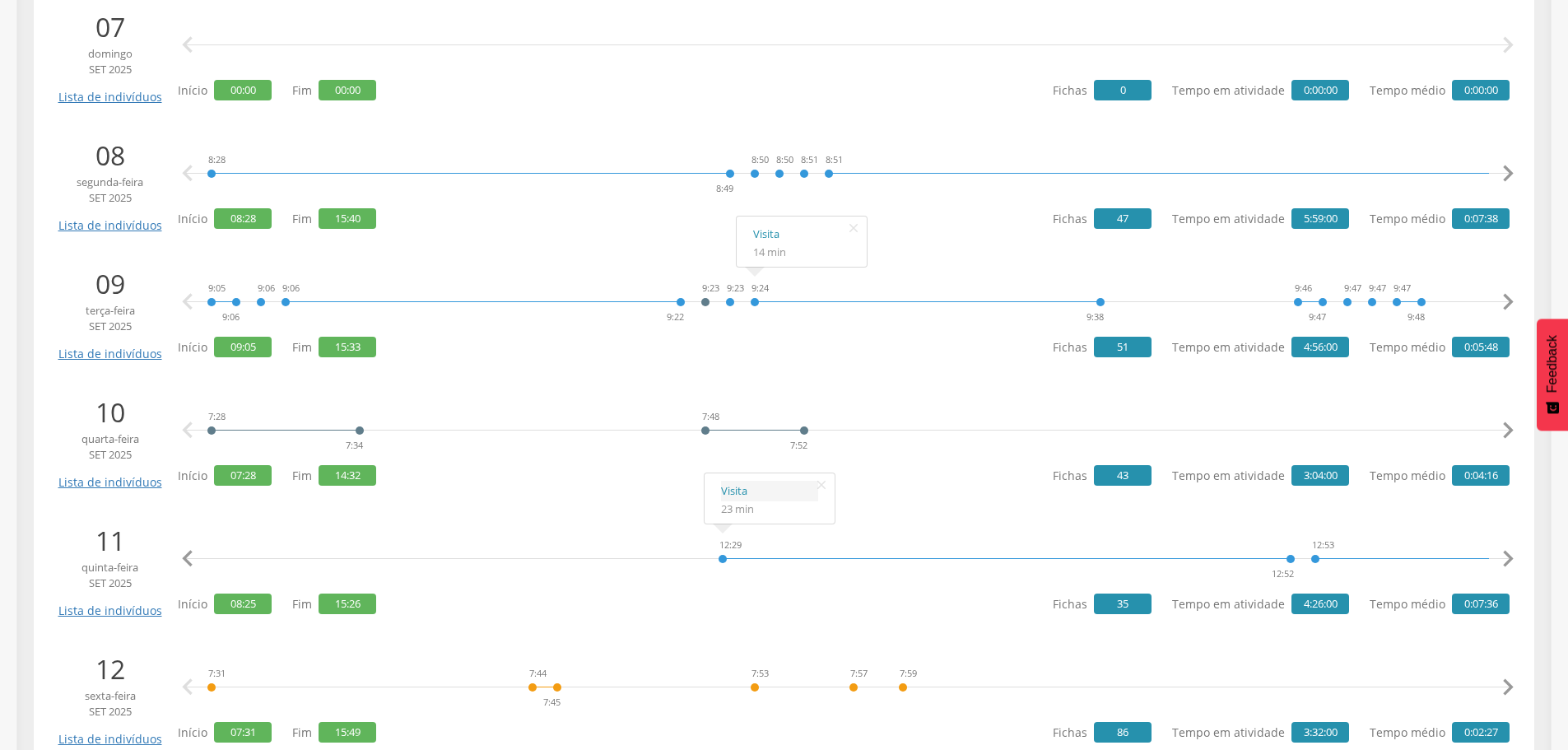
scroll to position [1152, 0]
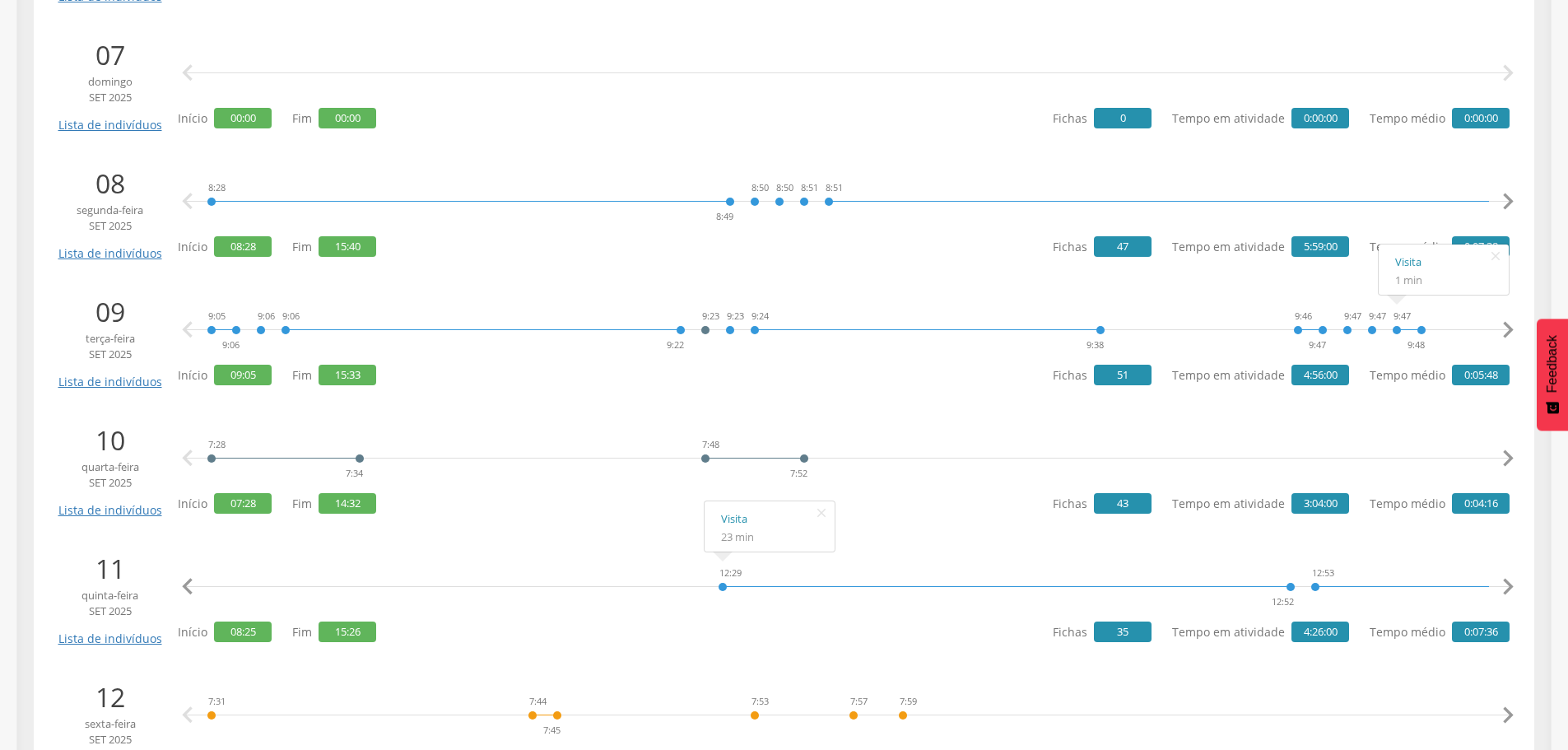
click at [1512, 321] on icon "" at bounding box center [1508, 329] width 33 height 33
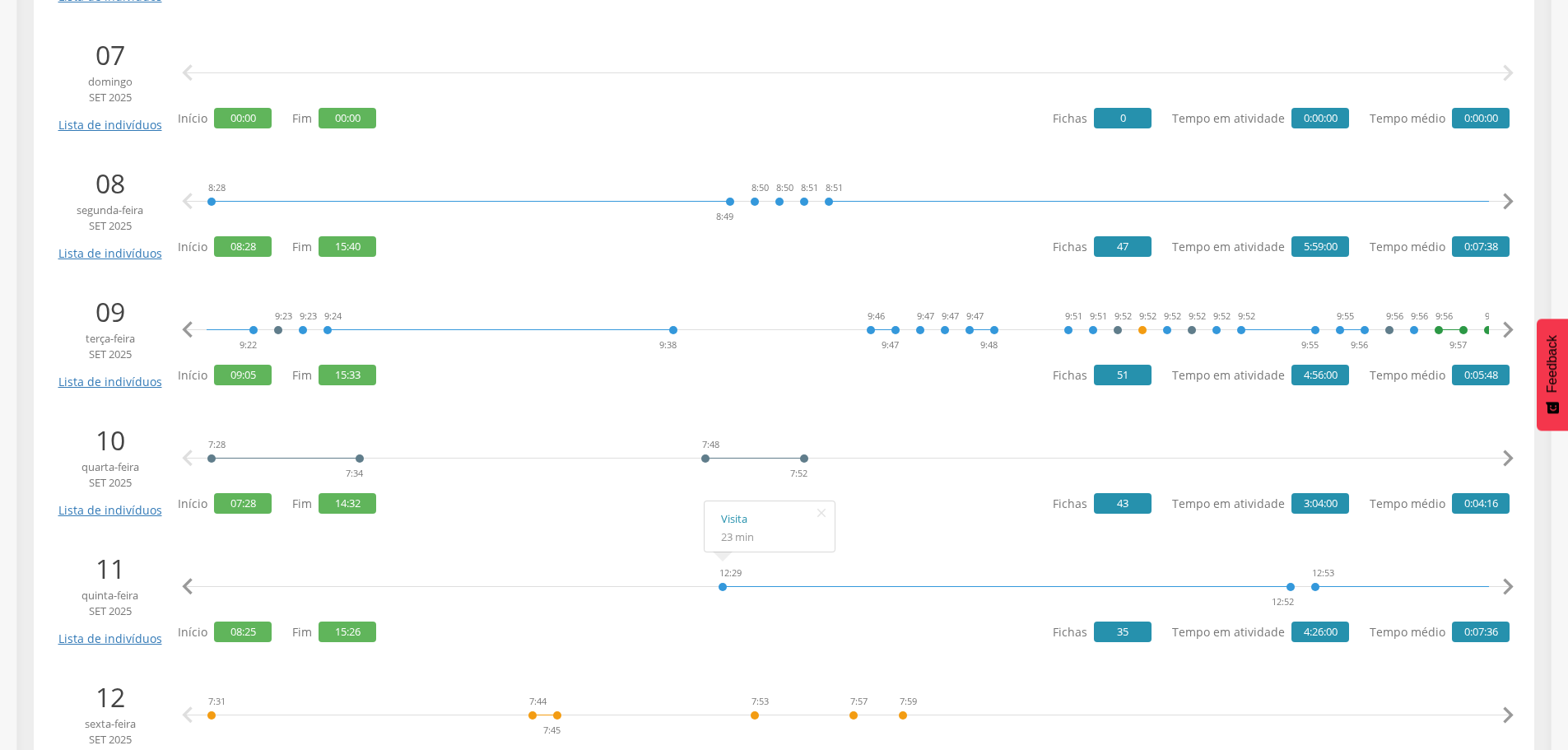
click at [1505, 329] on icon "" at bounding box center [1508, 329] width 33 height 33
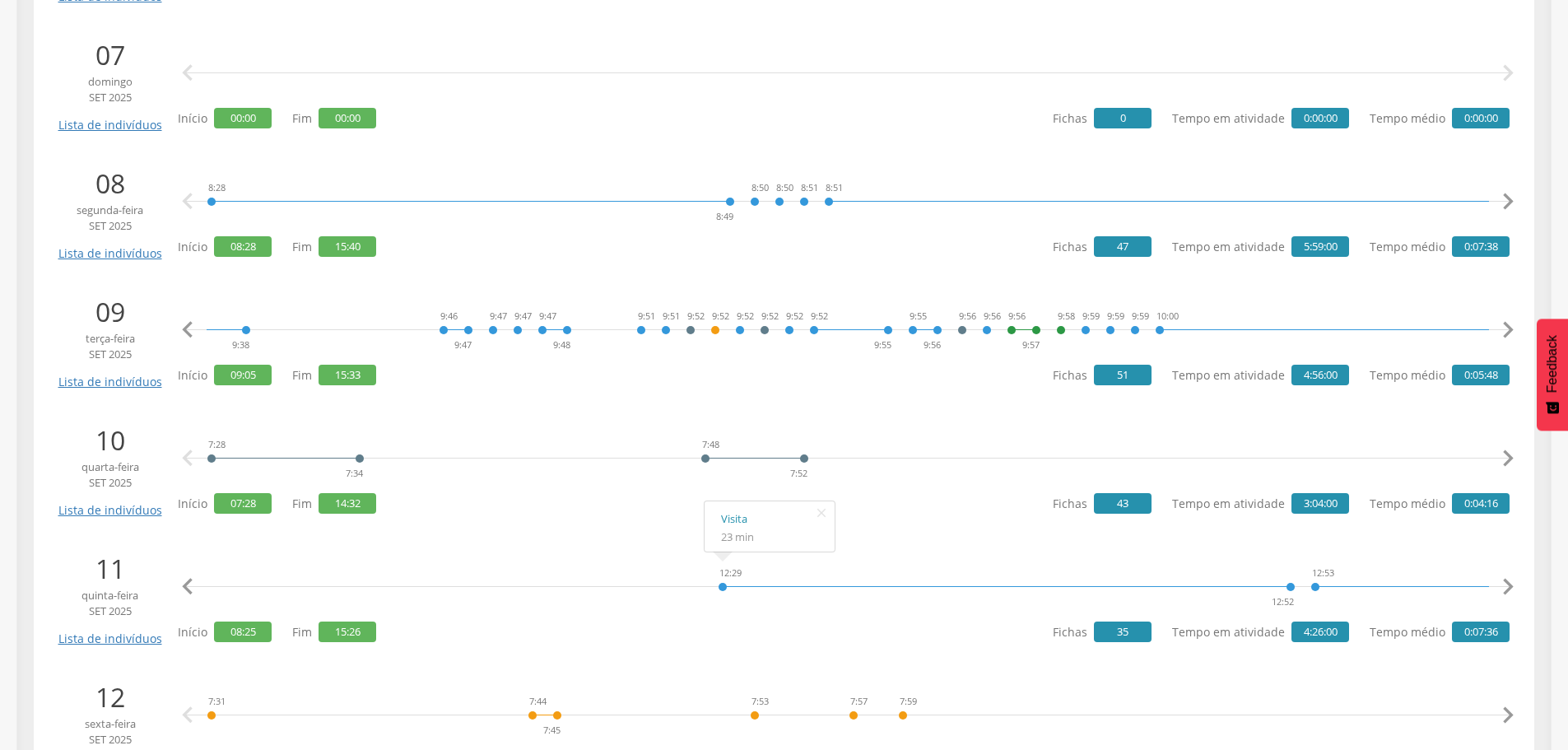
click at [1505, 329] on icon "" at bounding box center [1508, 329] width 33 height 33
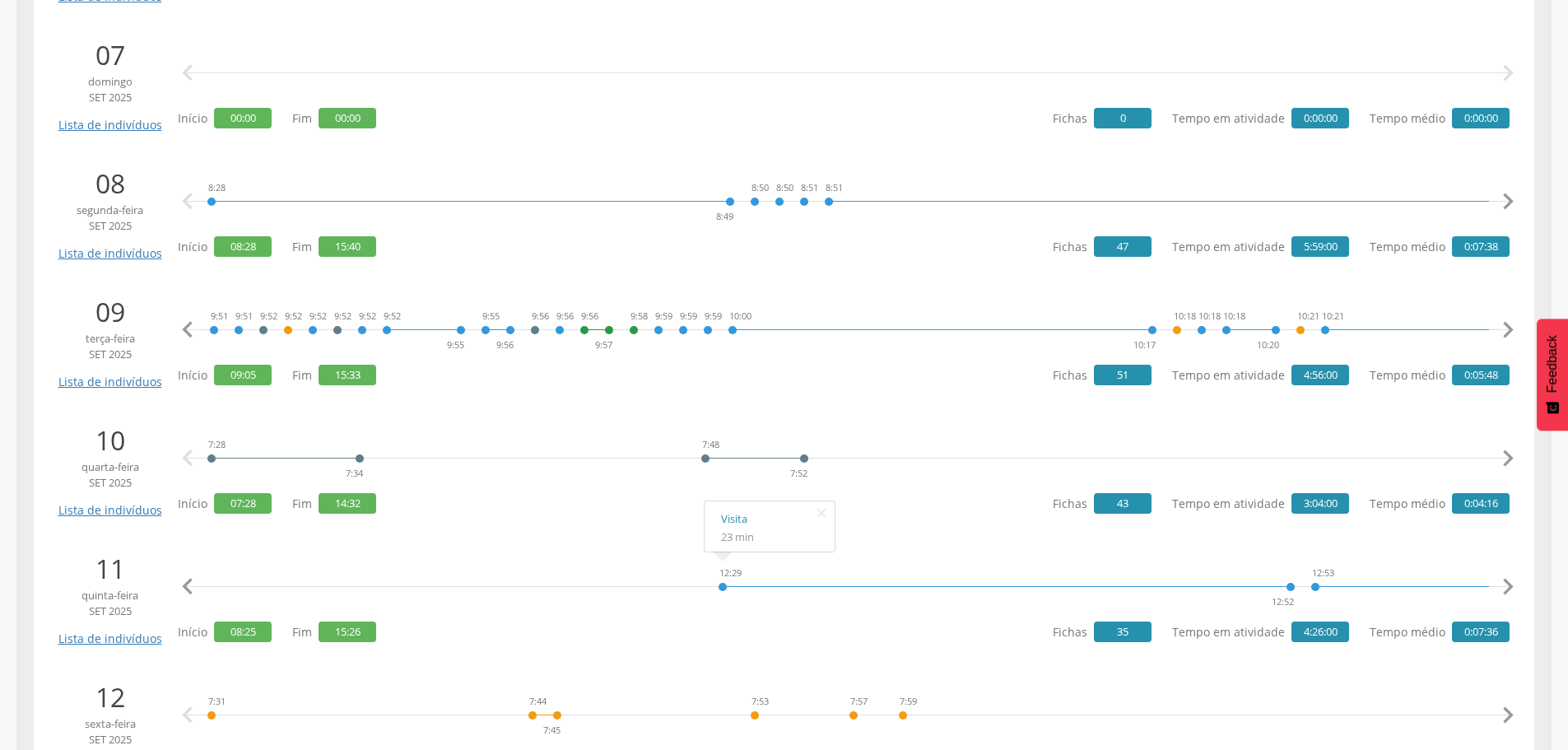
click at [1505, 329] on icon "" at bounding box center [1508, 329] width 33 height 33
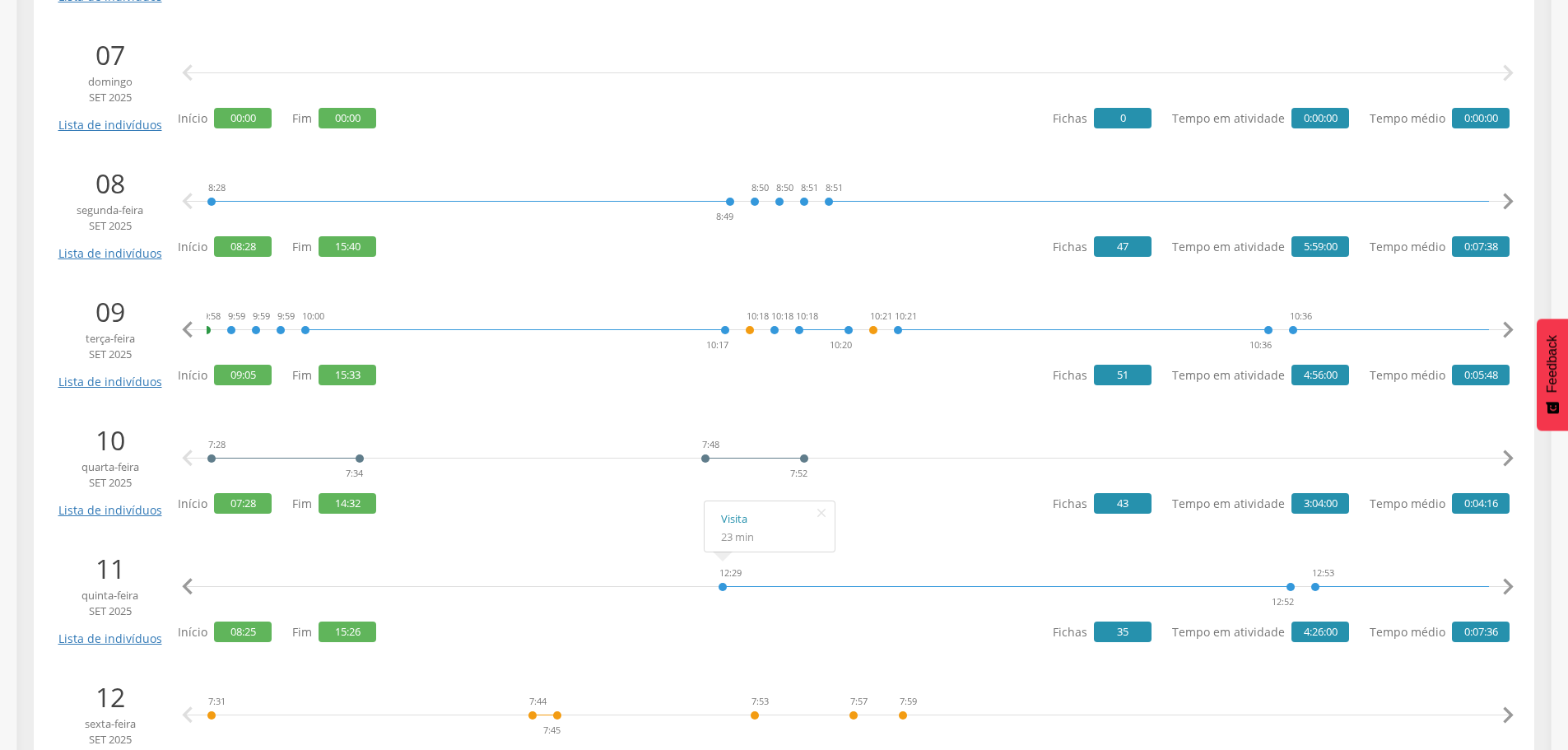
click at [1505, 329] on icon "" at bounding box center [1508, 329] width 33 height 33
click at [1502, 329] on icon "" at bounding box center [1508, 329] width 33 height 33
click at [1502, 329] on icon "" at bounding box center [1508, 329] width 33 height 33
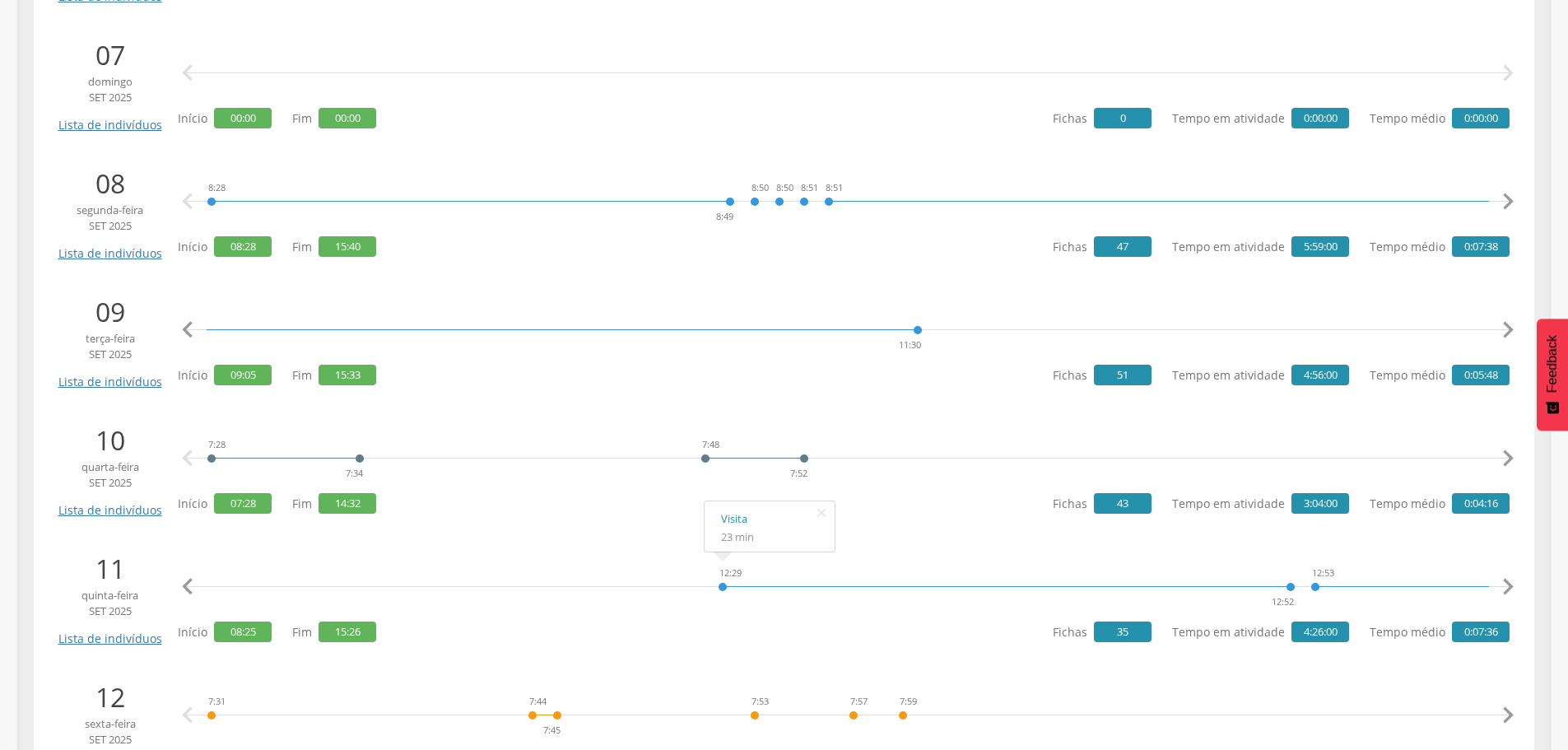
click at [186, 328] on icon "" at bounding box center [188, 329] width 33 height 33
click at [1505, 320] on icon "" at bounding box center [1508, 329] width 33 height 33
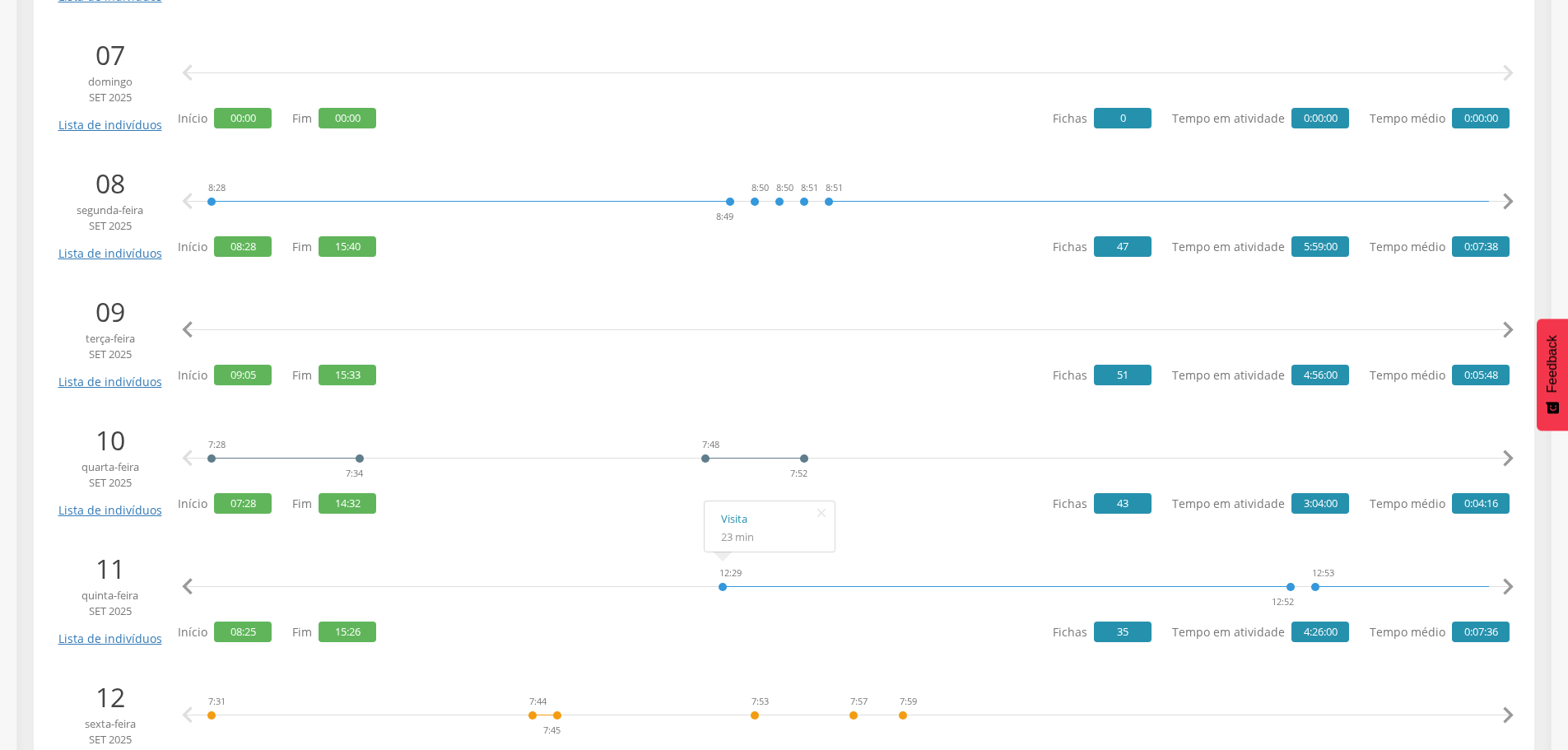
click at [1505, 320] on icon "" at bounding box center [1508, 329] width 33 height 33
click at [1310, 258] on link "Visita" at bounding box center [1347, 262] width 97 height 21
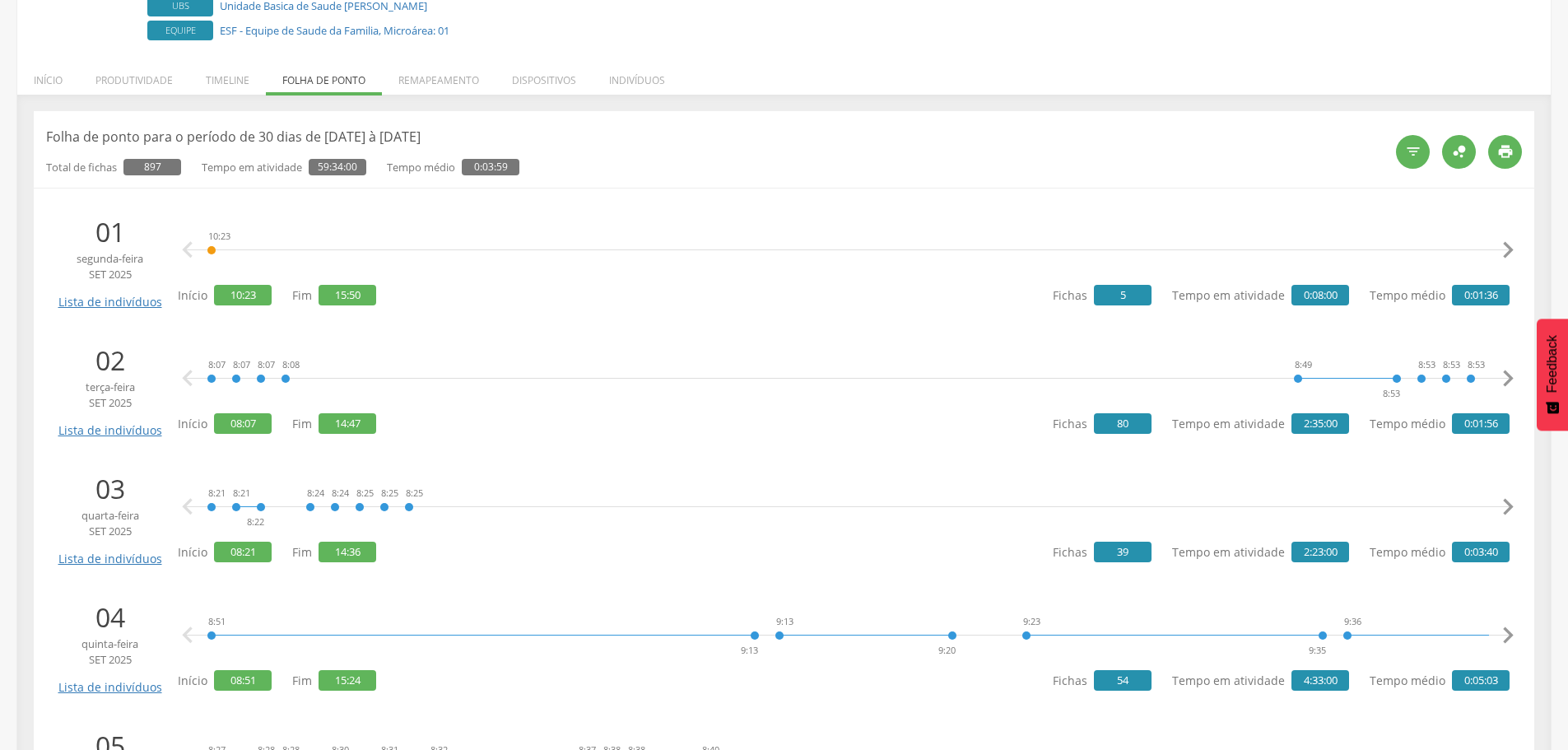
scroll to position [0, 0]
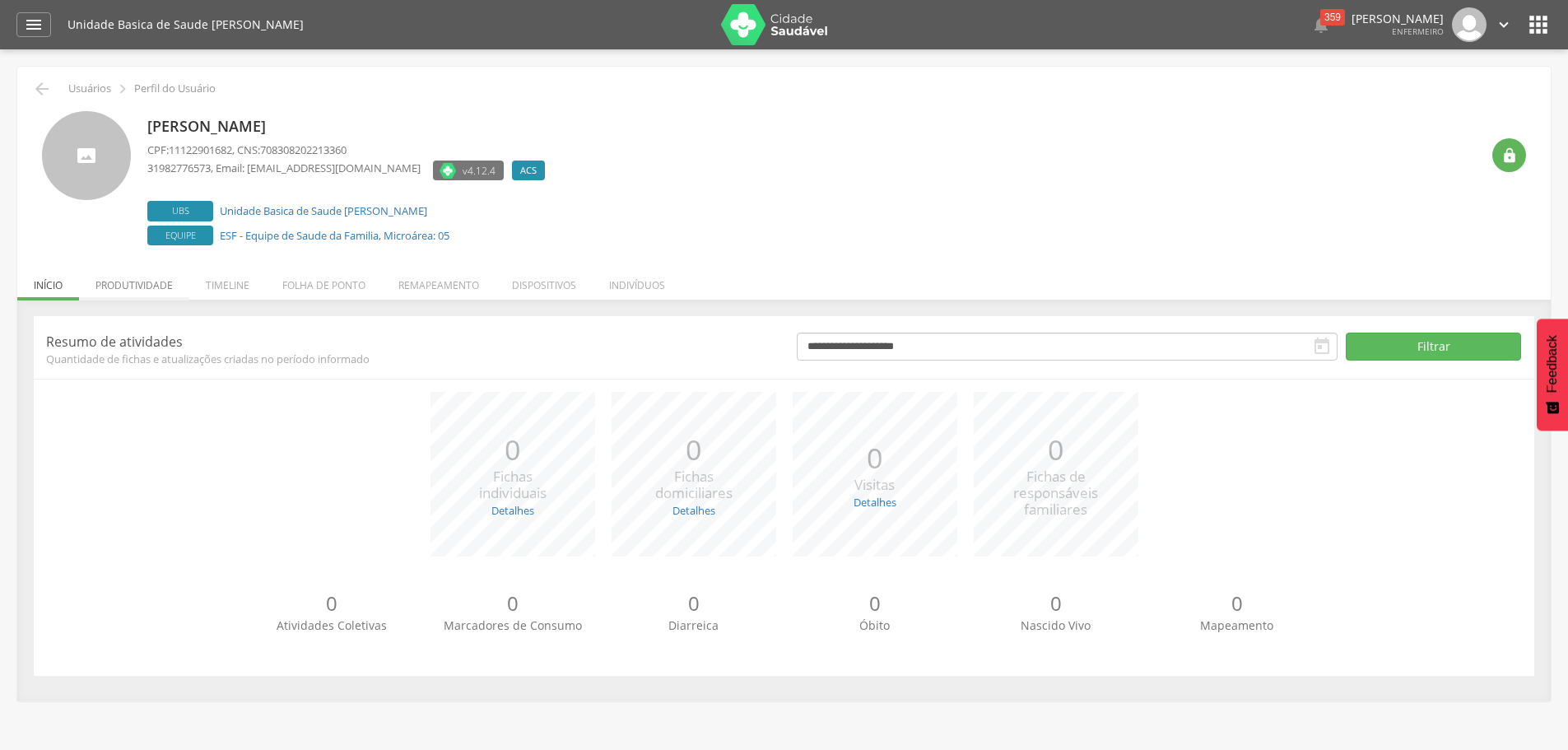
click at [137, 289] on li "Produtividade" at bounding box center [134, 280] width 110 height 38
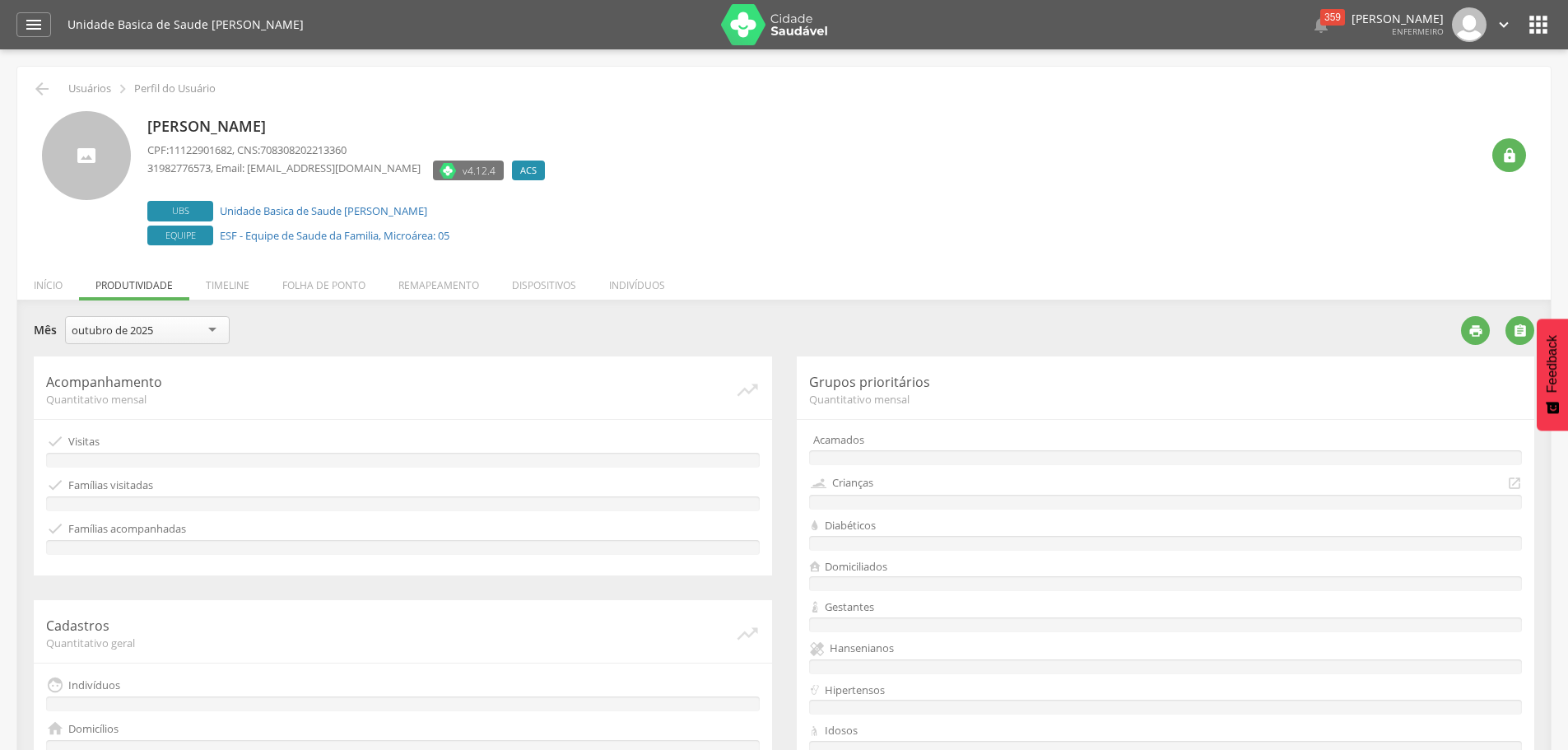
click at [151, 326] on div "outubro de 2025" at bounding box center [112, 329] width 81 height 15
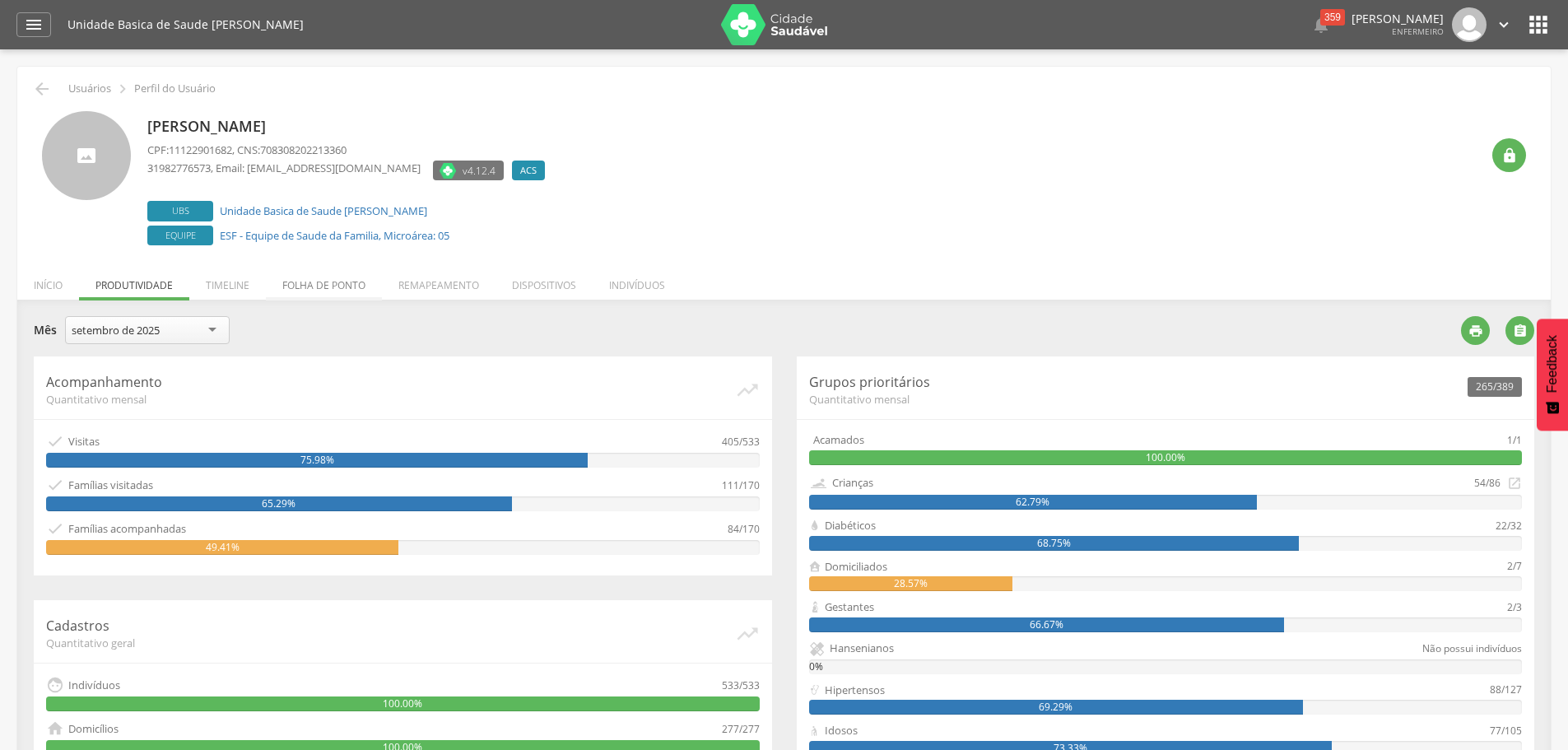
click at [337, 286] on li "Folha de ponto" at bounding box center [323, 280] width 116 height 38
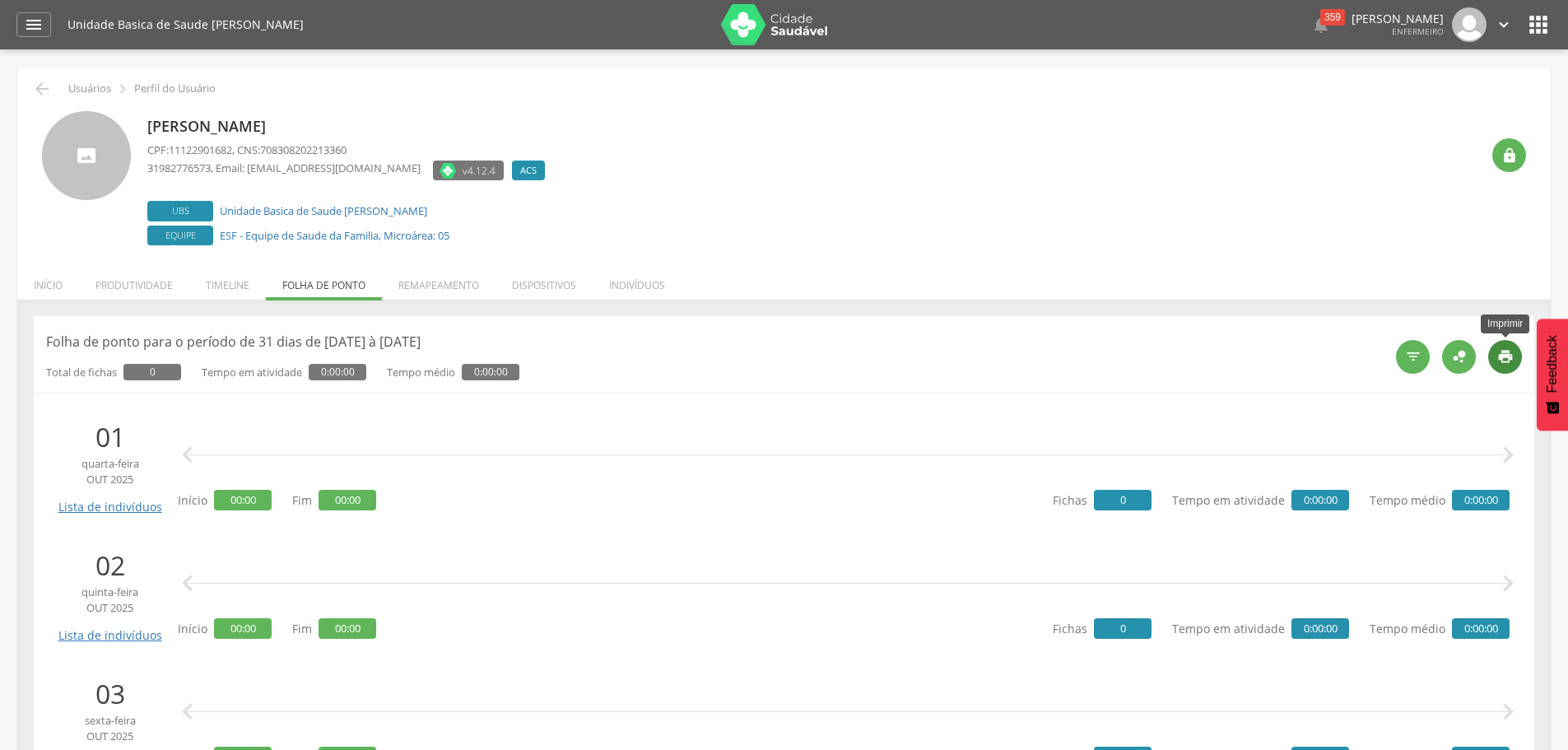
click at [1499, 345] on div "" at bounding box center [1504, 356] width 34 height 34
click at [1413, 363] on icon "" at bounding box center [1413, 356] width 16 height 16
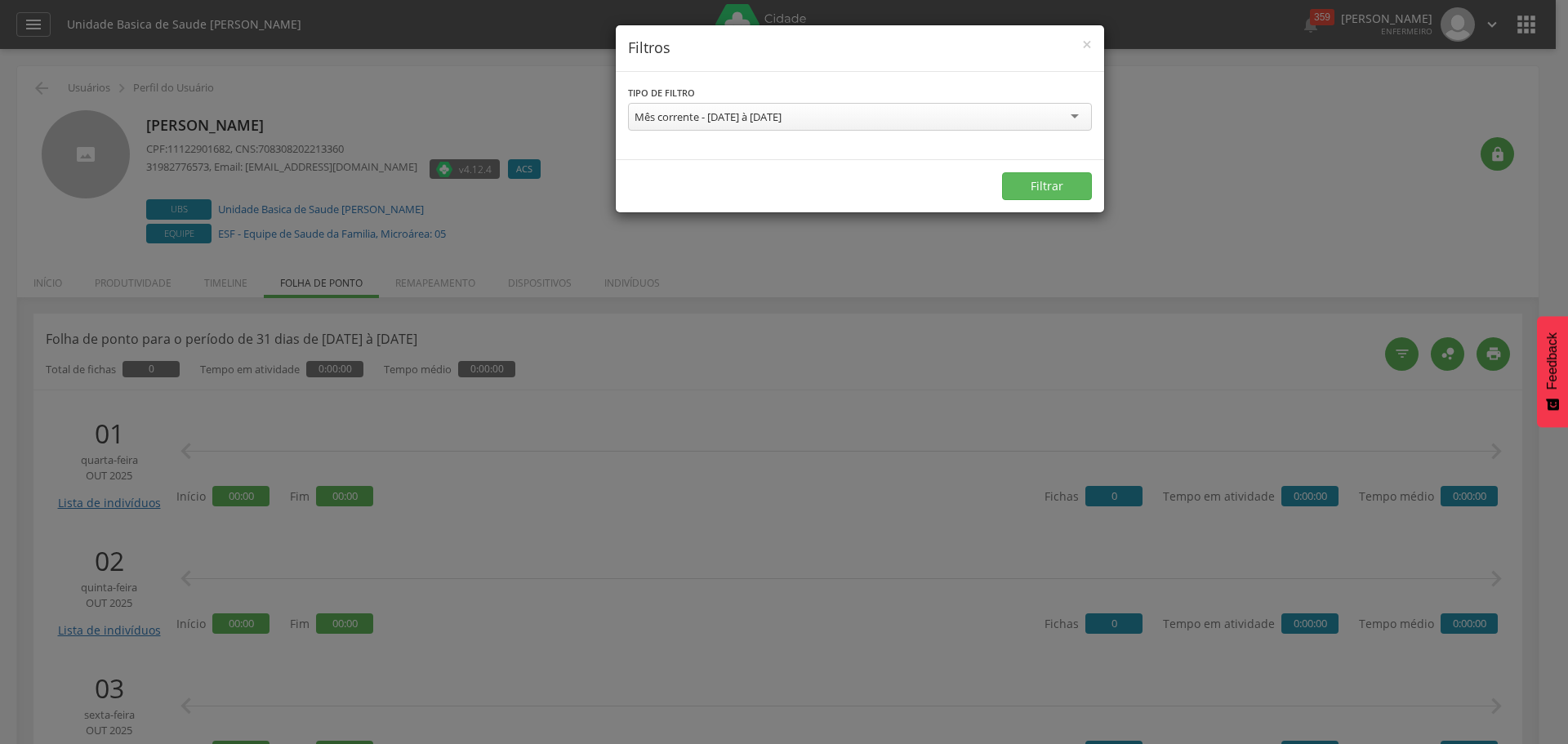
click at [781, 124] on div "Mês corrente - [DATE] à [DATE]" at bounding box center [707, 116] width 147 height 14
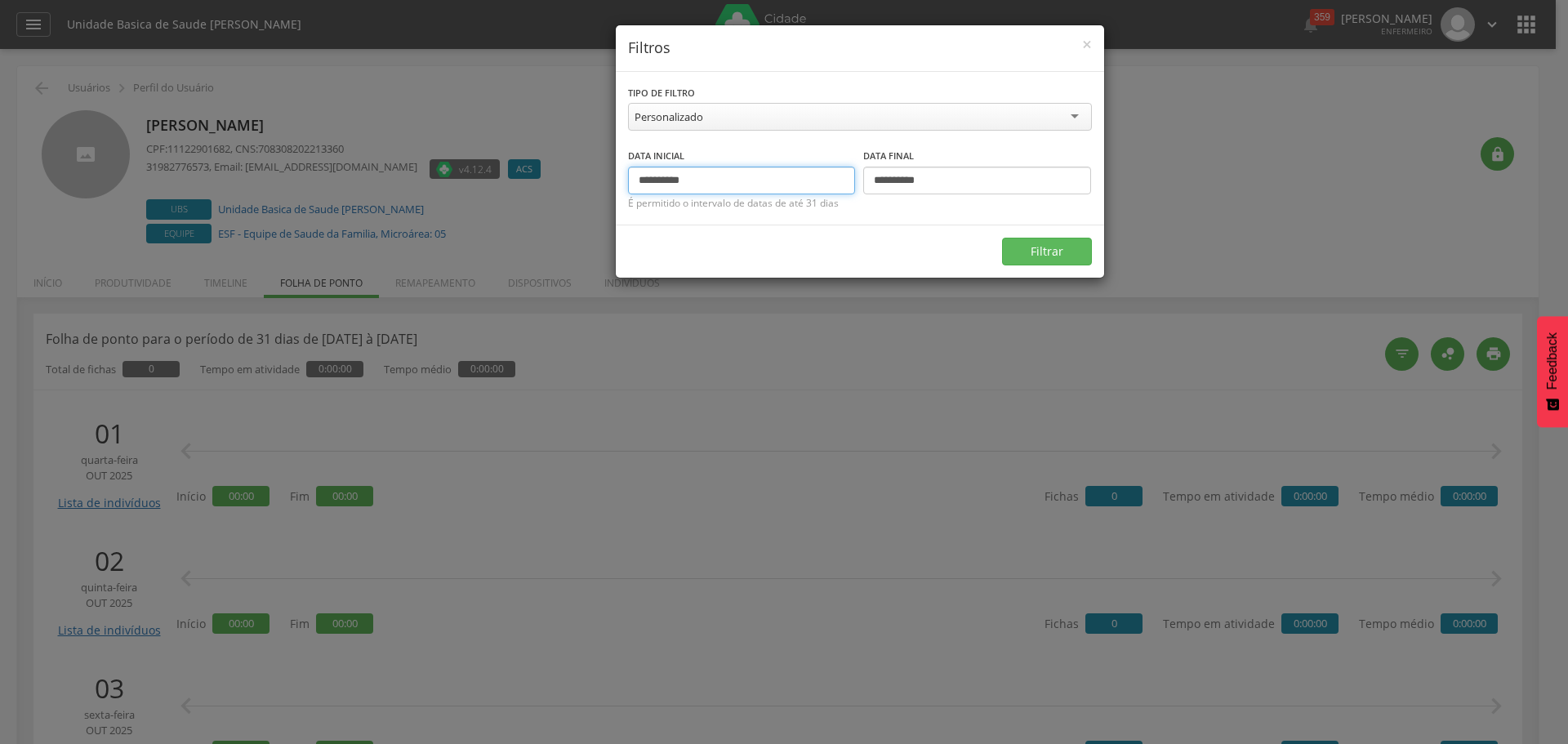
click at [665, 181] on input "**********" at bounding box center [742, 180] width 228 height 28
type input "**********"
click at [903, 182] on input "**********" at bounding box center [977, 180] width 228 height 28
type input "**********"
click at [1059, 259] on button "Filtrar" at bounding box center [1046, 251] width 89 height 28
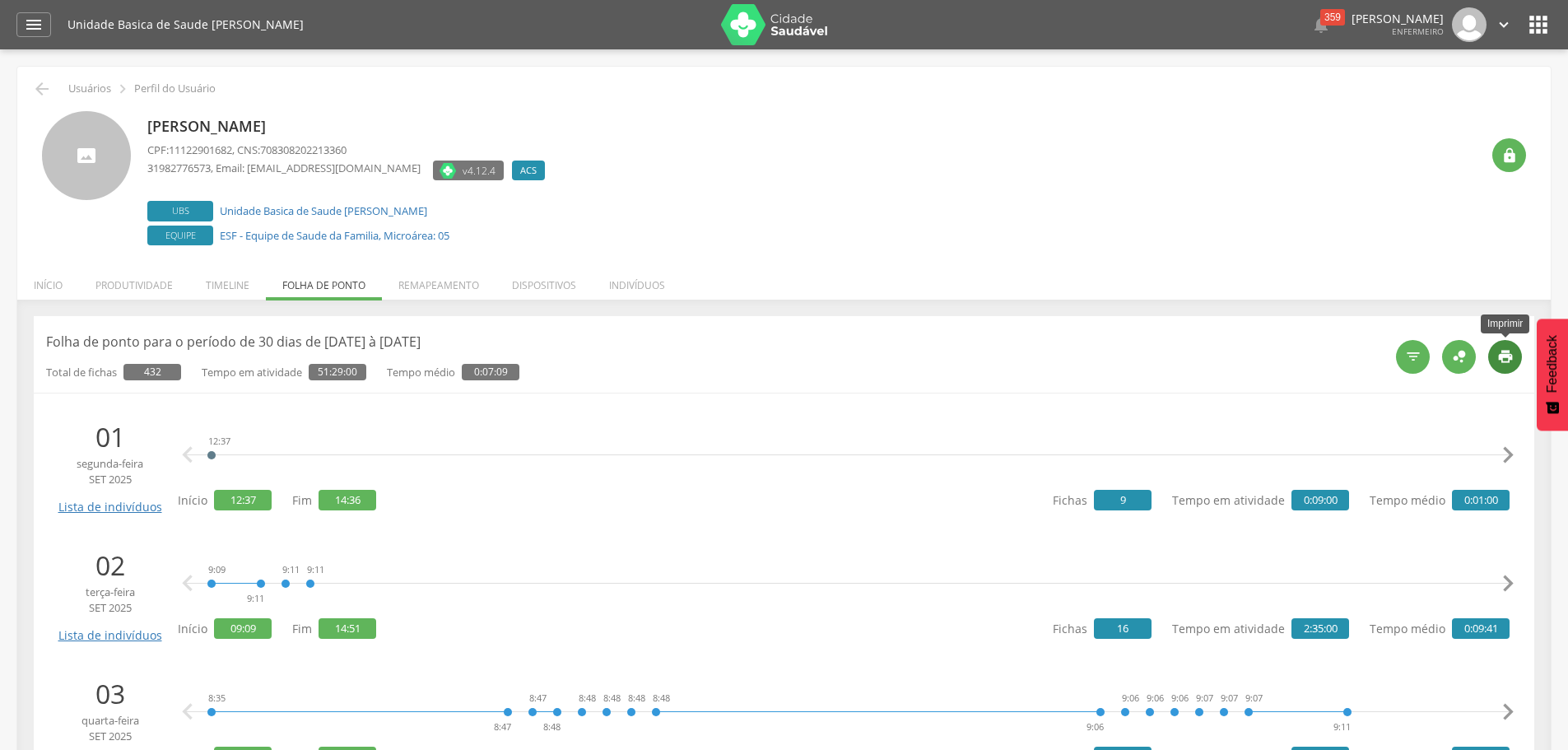
click at [1508, 356] on icon "" at bounding box center [1505, 356] width 16 height 16
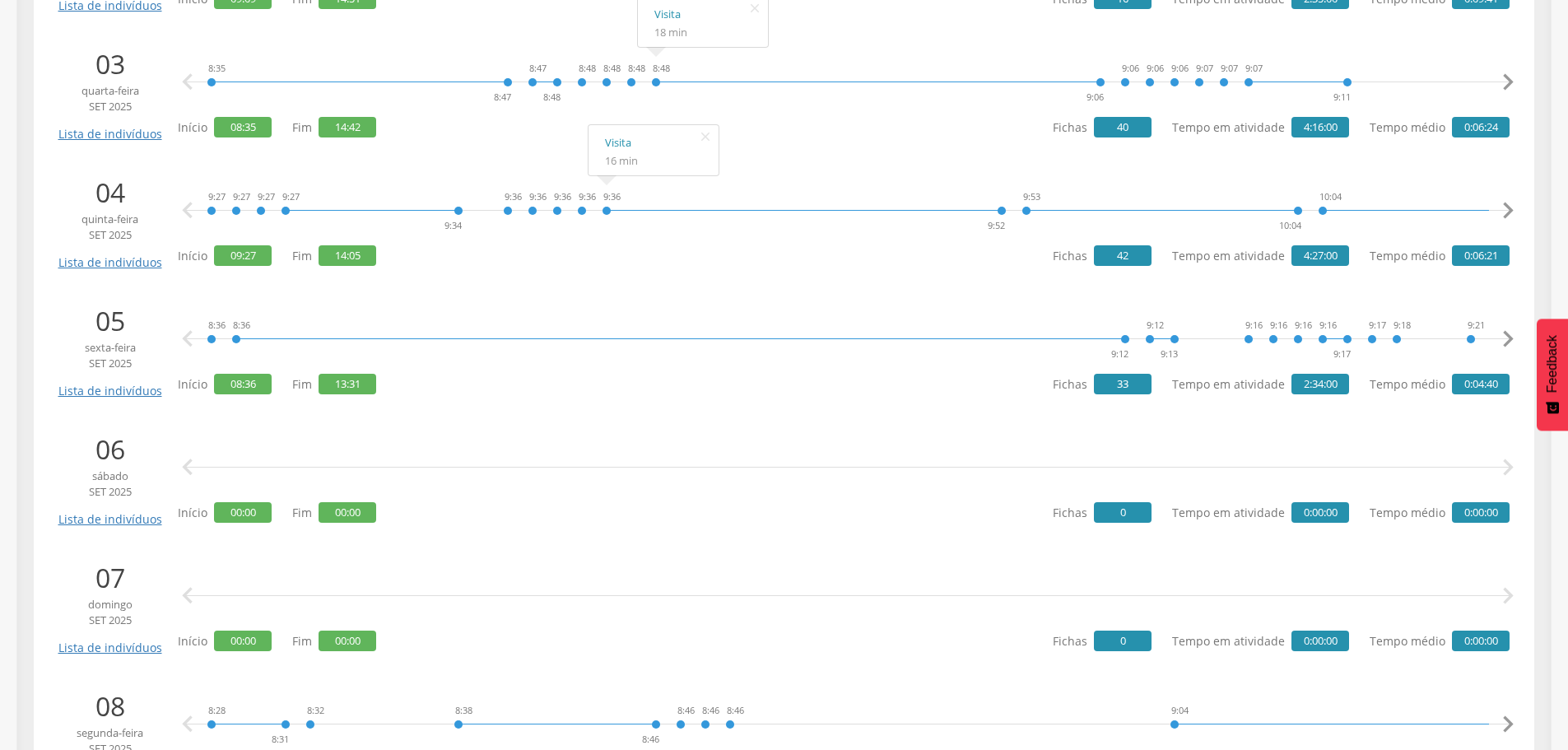
scroll to position [658, 0]
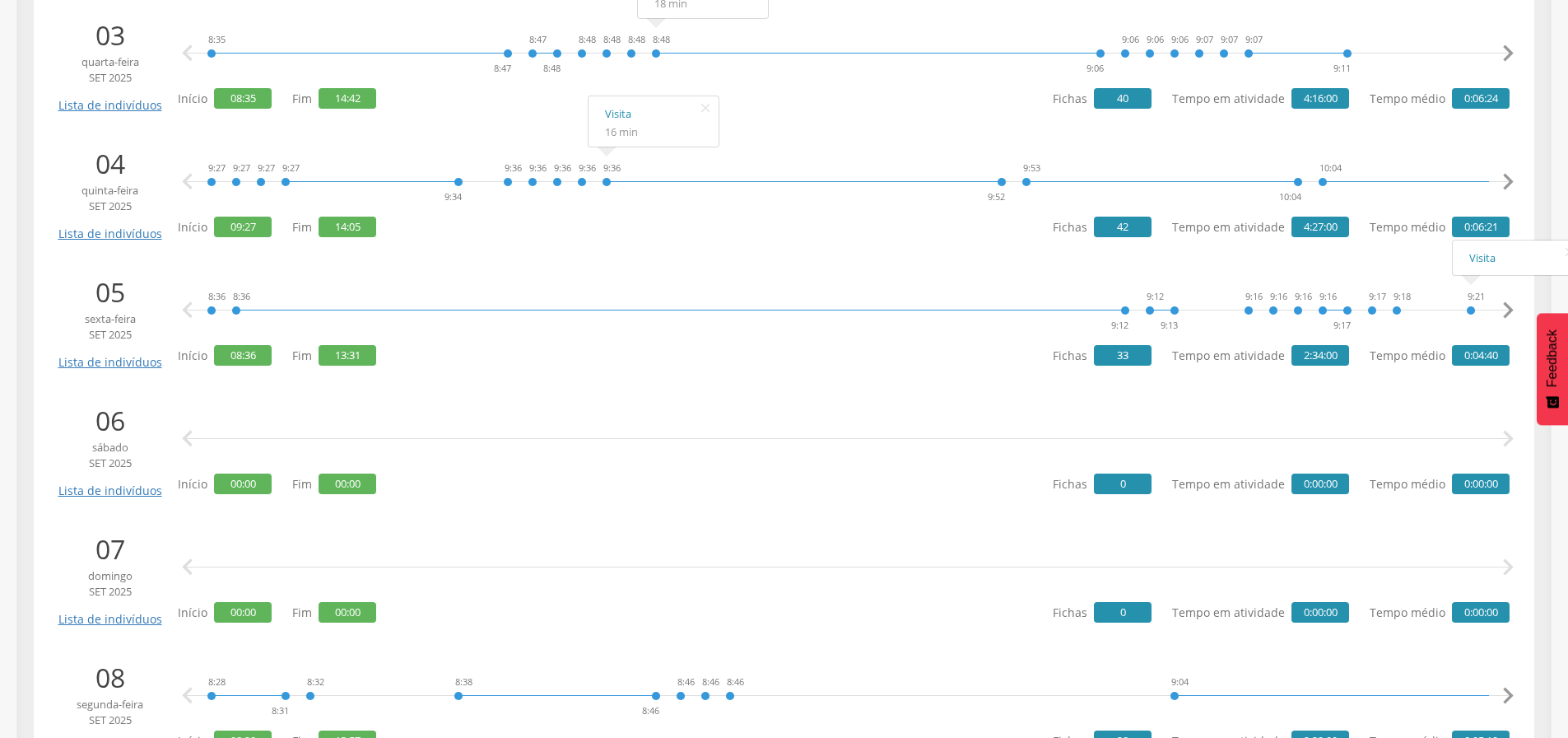
click at [1509, 306] on icon "" at bounding box center [1508, 311] width 33 height 33
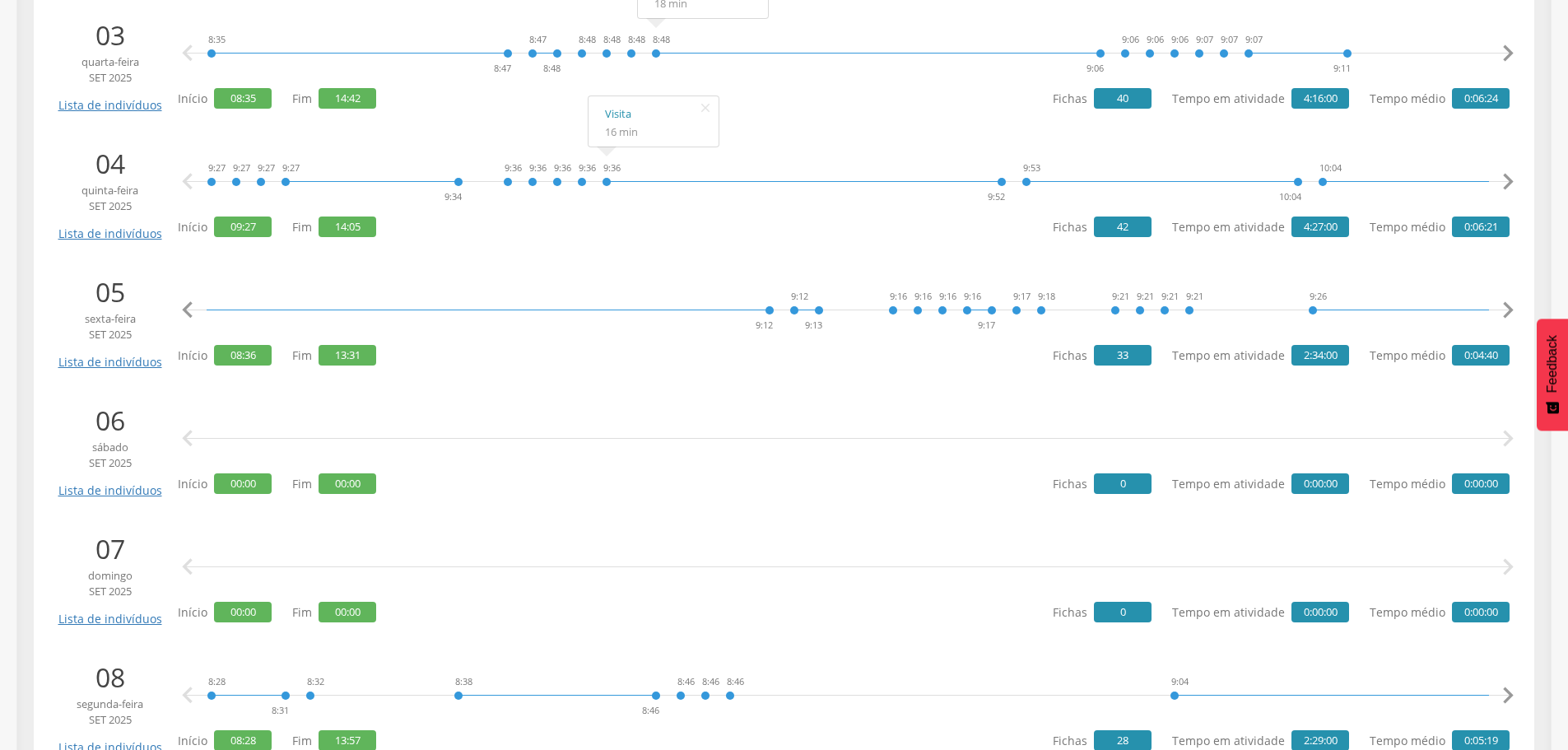
scroll to position [0, 427]
click at [1503, 307] on icon "" at bounding box center [1508, 310] width 33 height 33
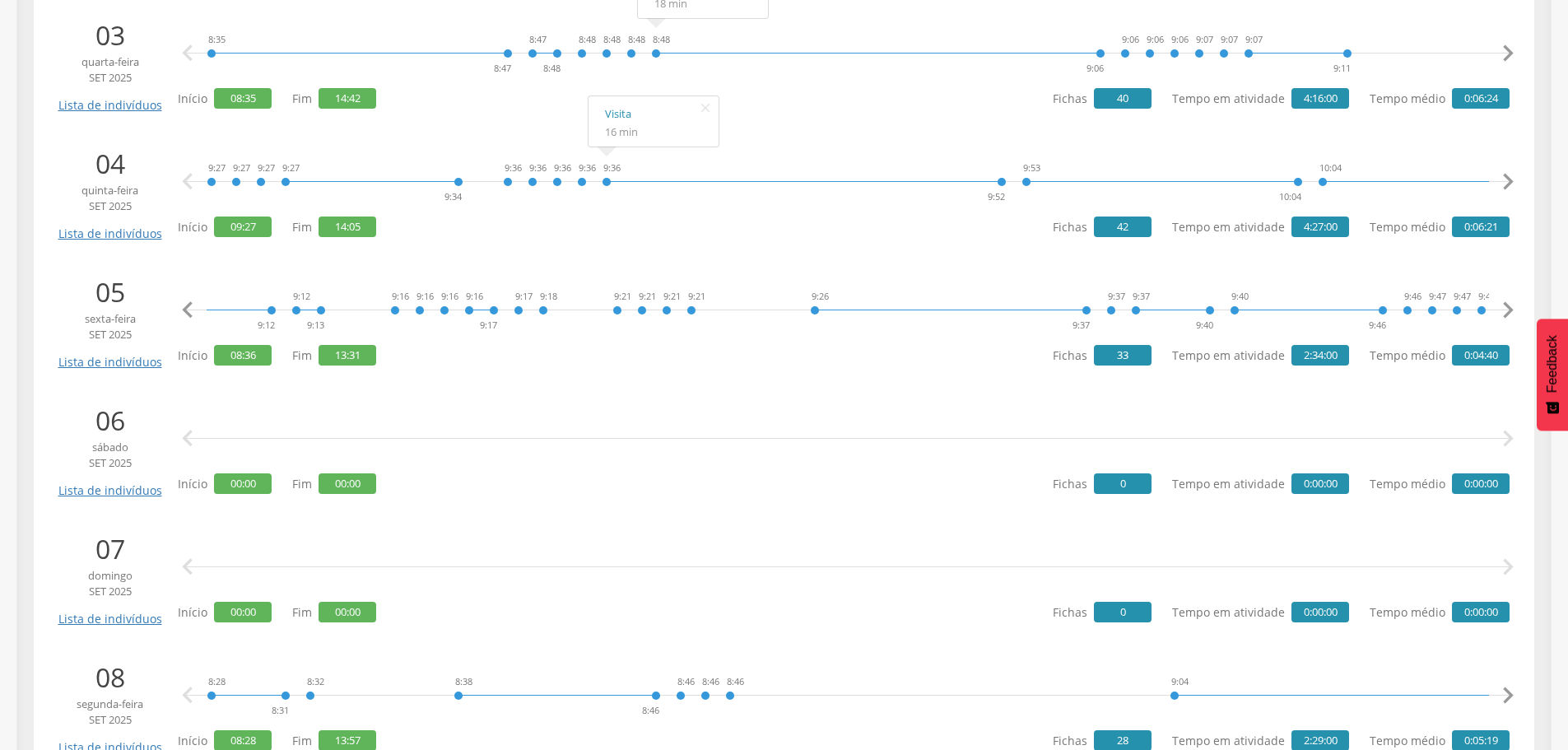
scroll to position [0, 854]
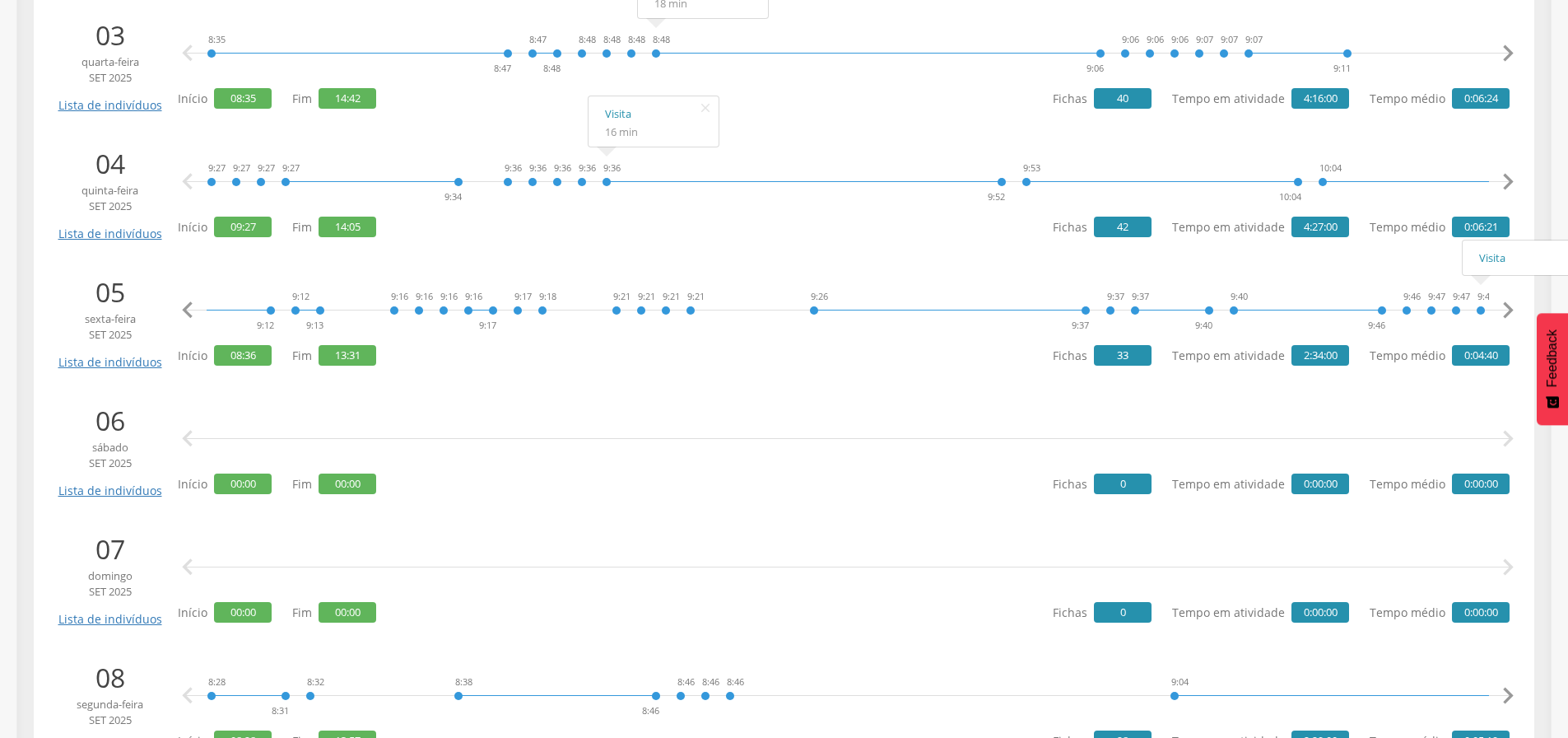
click at [1507, 311] on icon "" at bounding box center [1508, 311] width 33 height 33
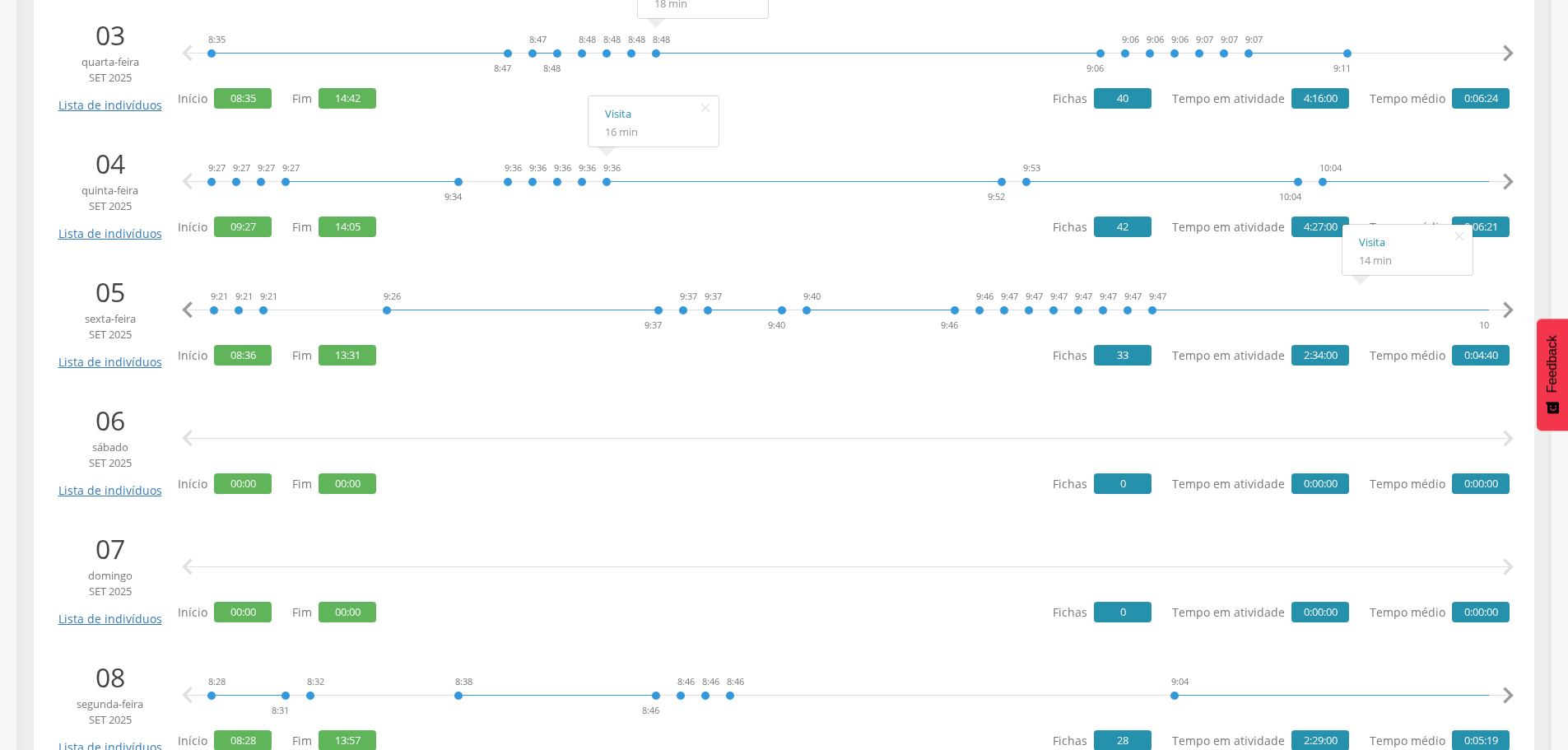
scroll to position [0, 1281]
click at [1166, 242] on link "Visita" at bounding box center [1199, 242] width 97 height 21
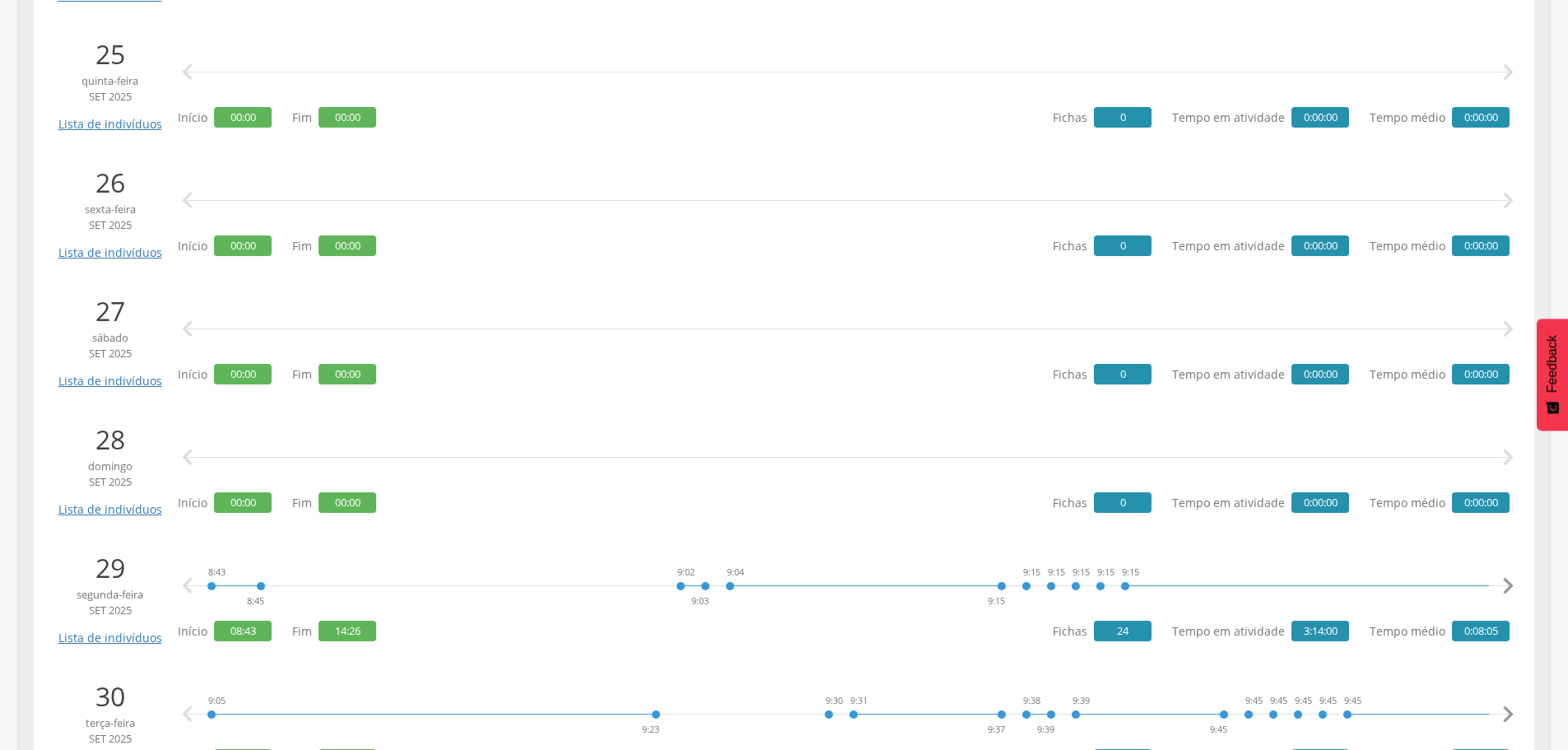
scroll to position [3541, 0]
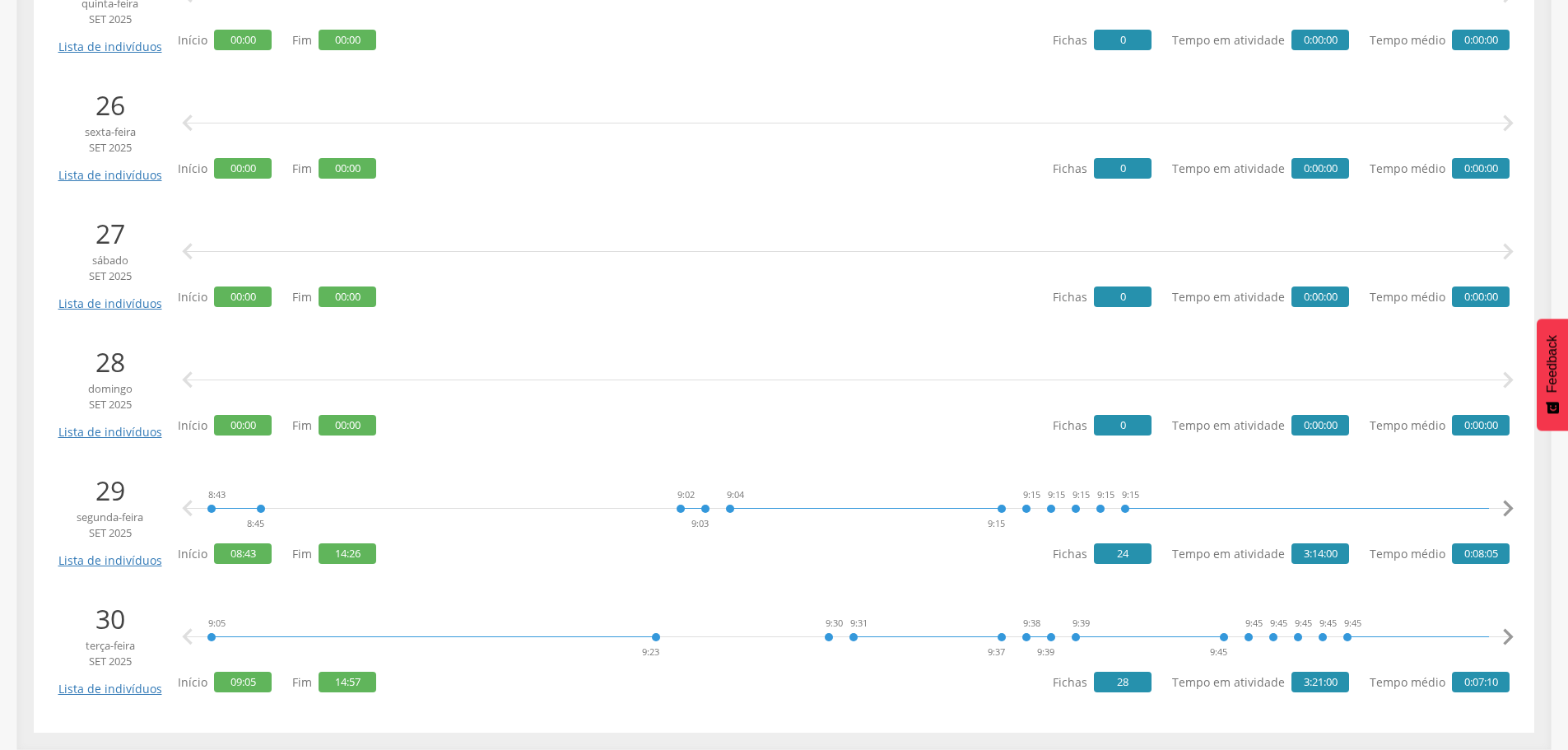
click at [1506, 638] on icon "" at bounding box center [1508, 637] width 33 height 33
click at [1502, 634] on icon "" at bounding box center [1508, 637] width 33 height 33
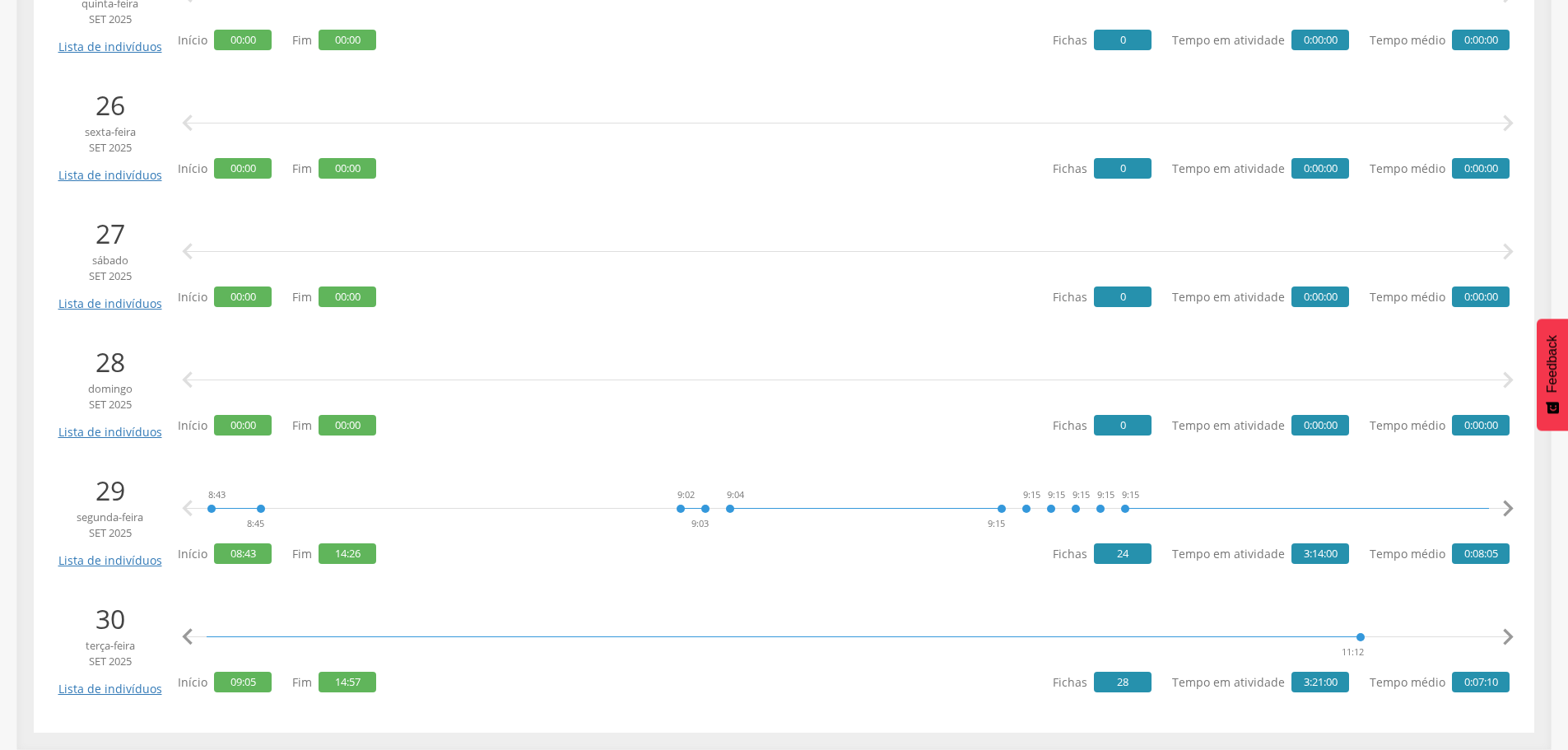
click at [1502, 634] on icon "" at bounding box center [1508, 637] width 33 height 33
click at [1511, 632] on icon "" at bounding box center [1508, 637] width 33 height 33
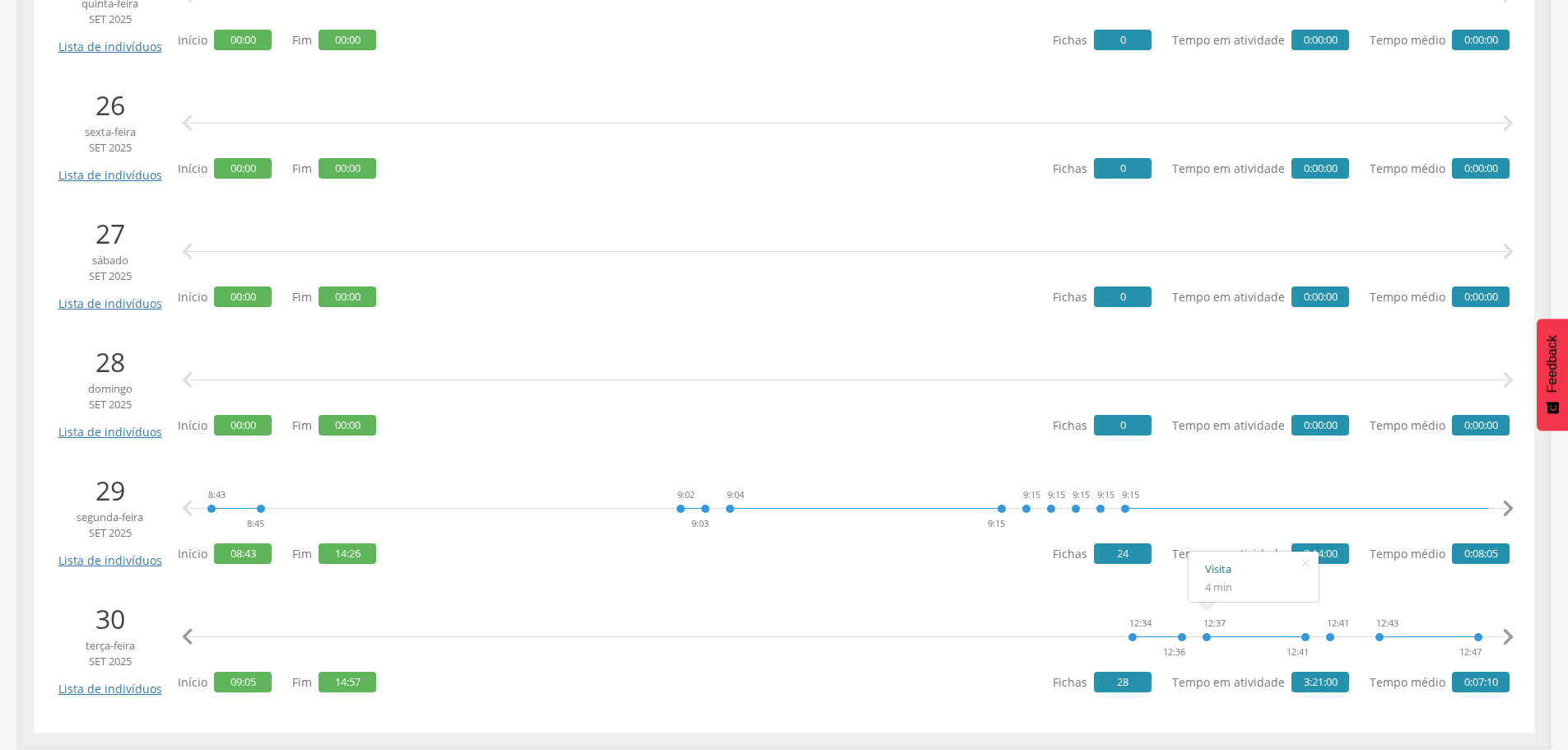
click at [1219, 568] on link "Visita" at bounding box center [1253, 569] width 97 height 21
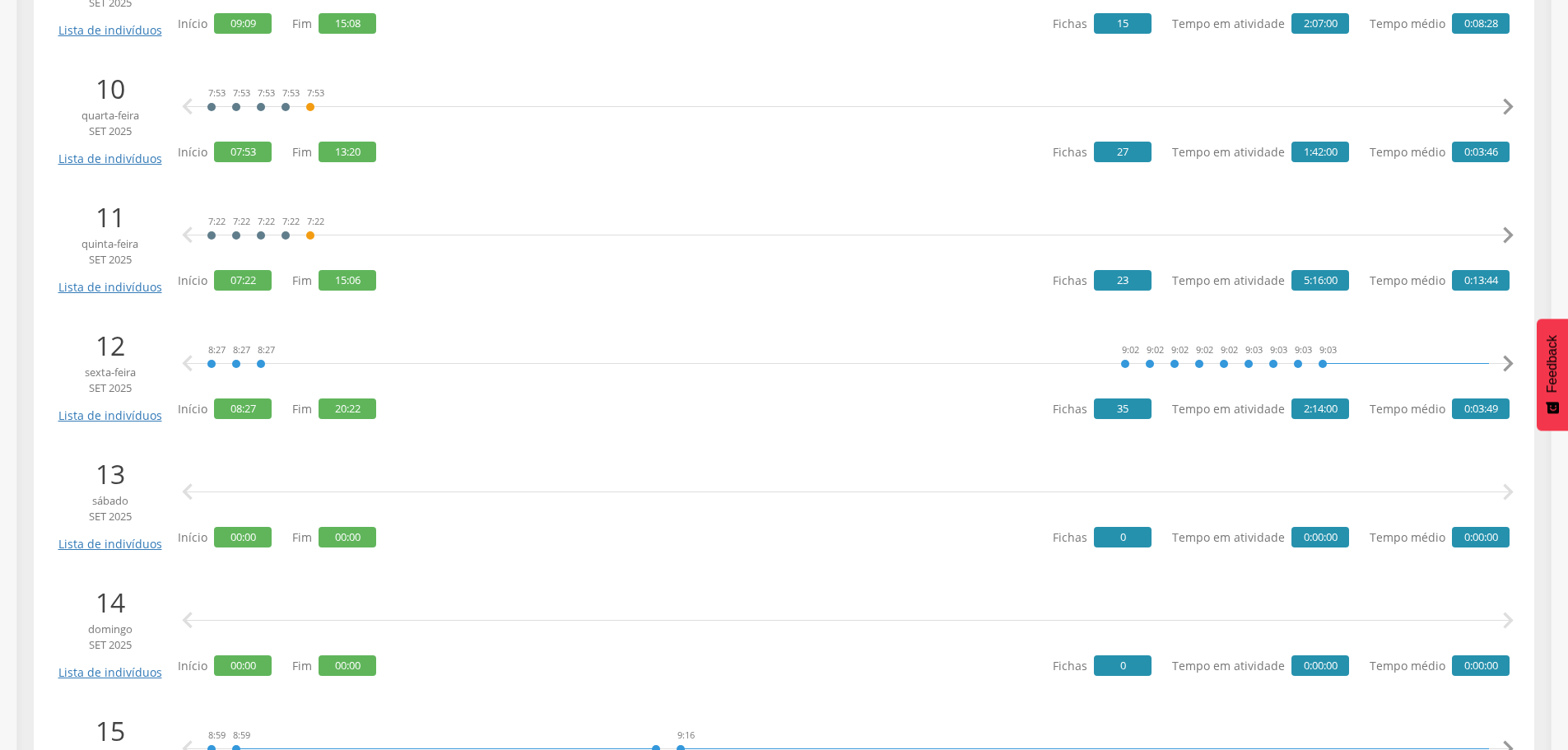
scroll to position [1484, 0]
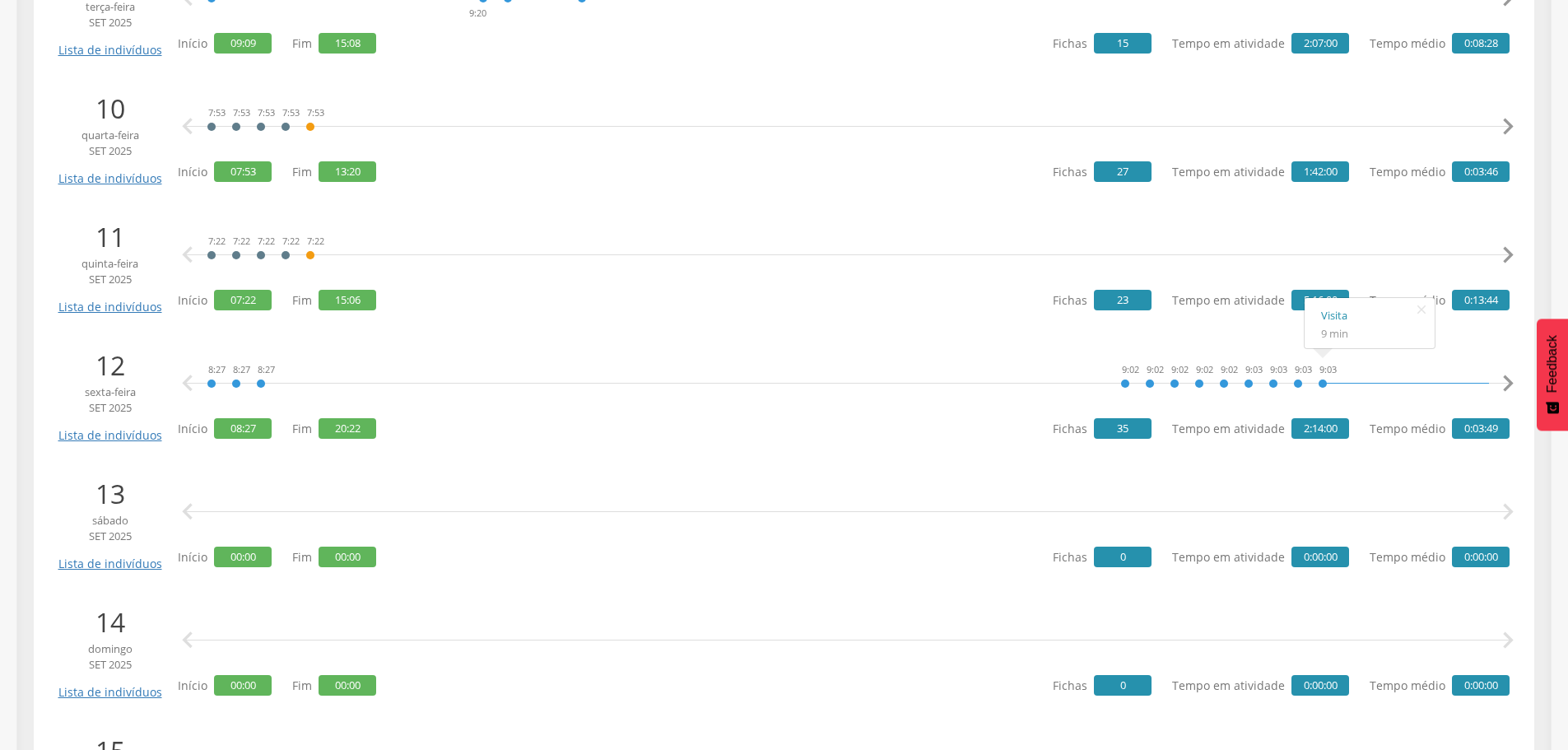
click at [1504, 377] on icon "" at bounding box center [1508, 383] width 33 height 33
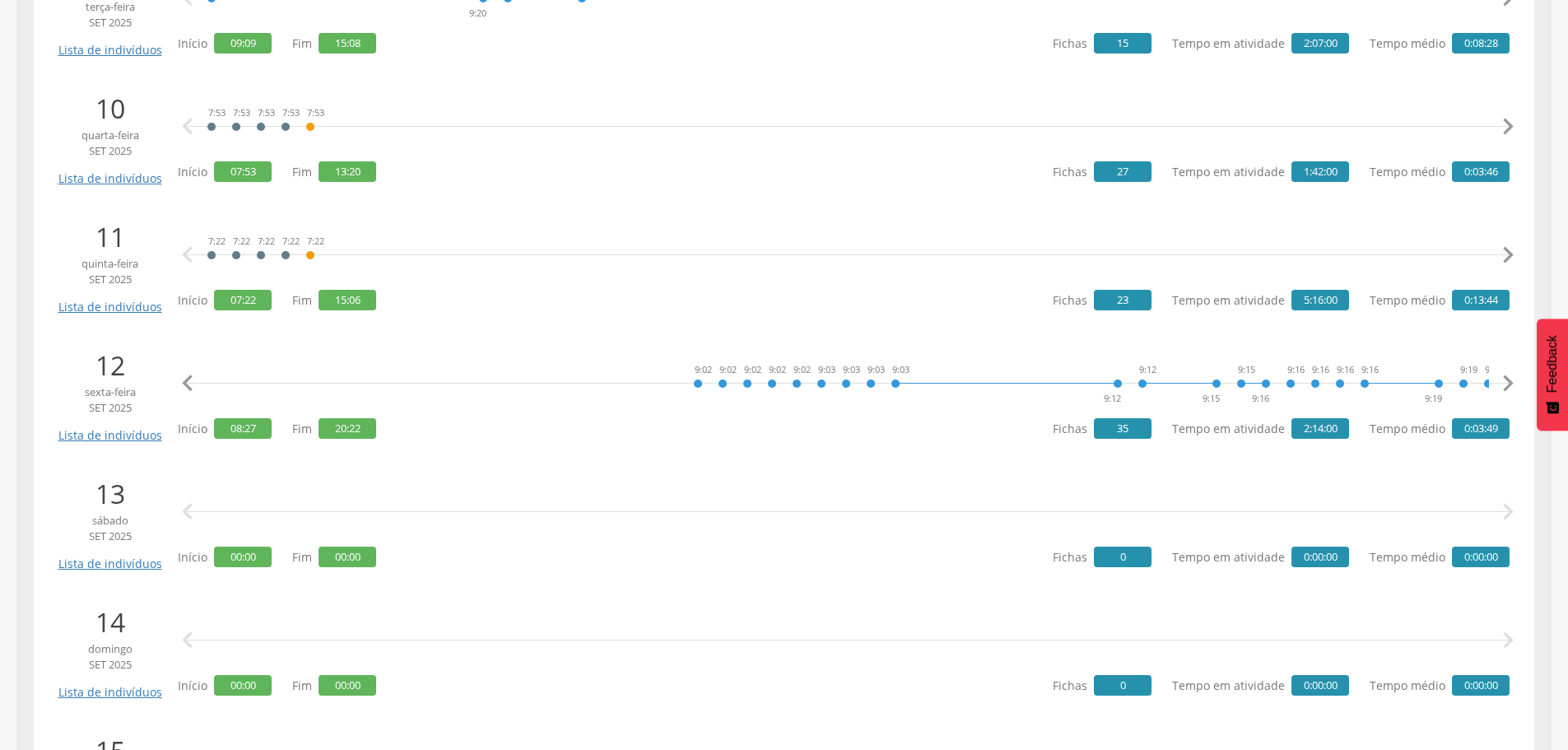
click at [1504, 377] on icon "" at bounding box center [1508, 383] width 33 height 33
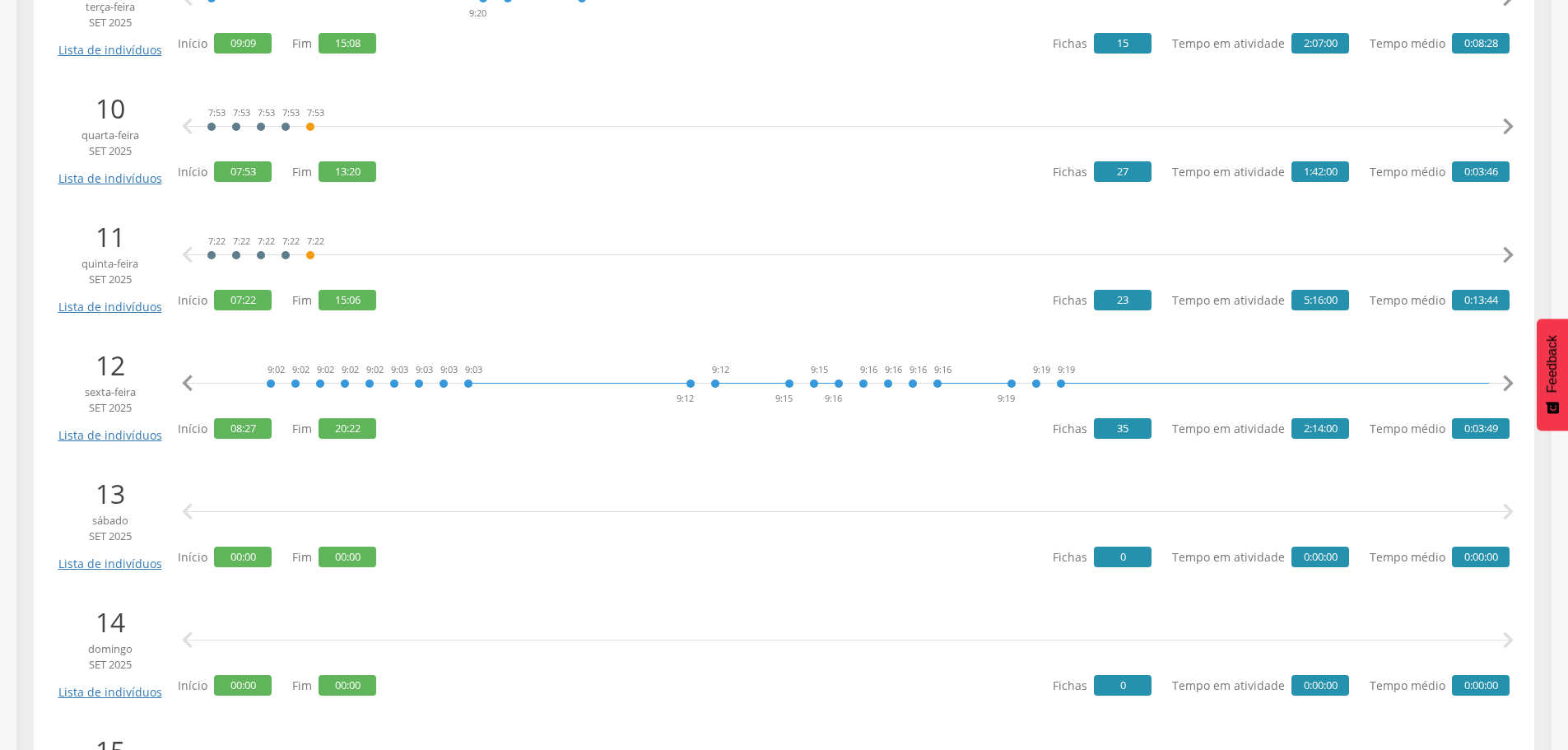
click at [1504, 377] on icon "" at bounding box center [1508, 383] width 33 height 33
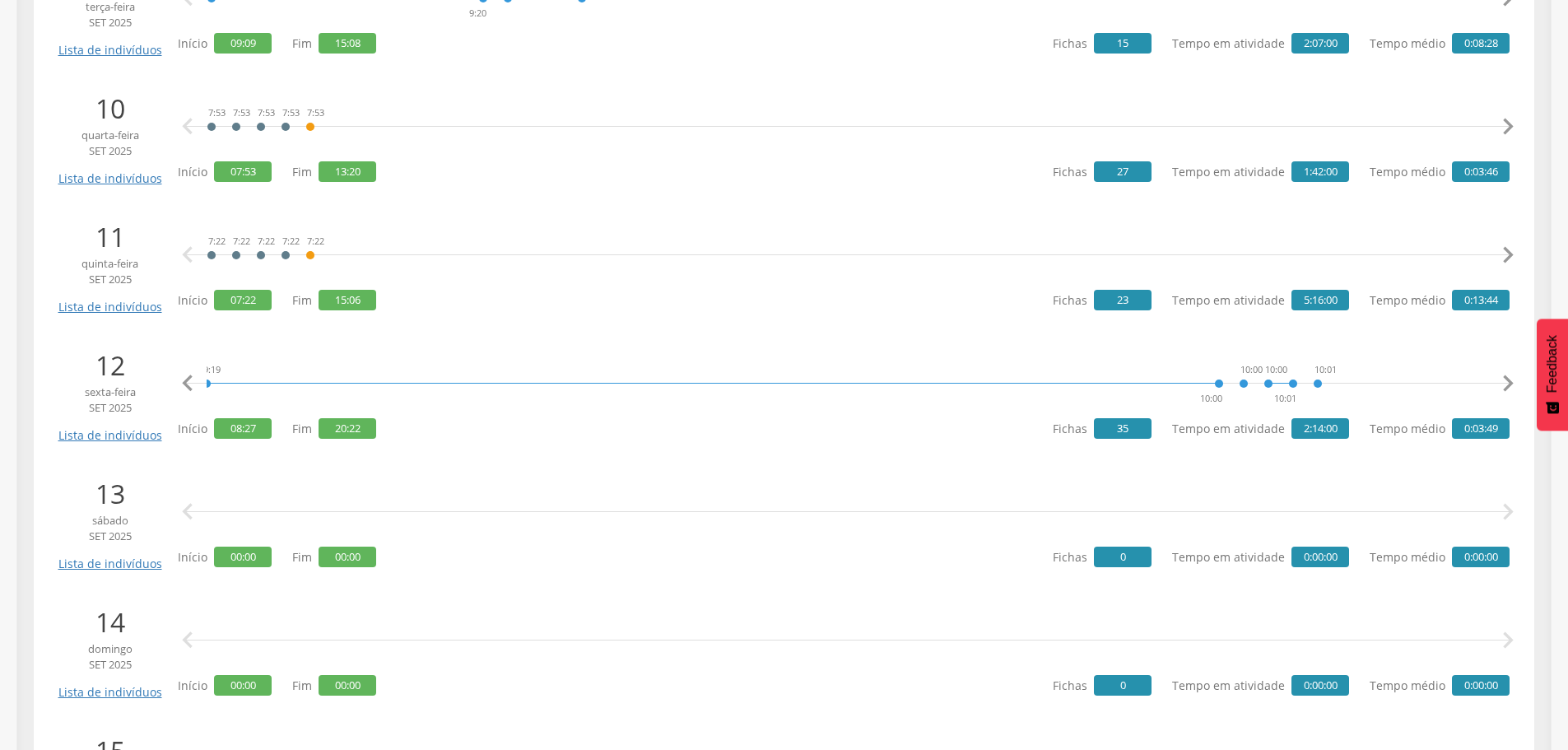
click at [1504, 377] on icon "" at bounding box center [1508, 383] width 33 height 33
click at [913, 319] on link "Visita" at bounding box center [954, 315] width 97 height 21
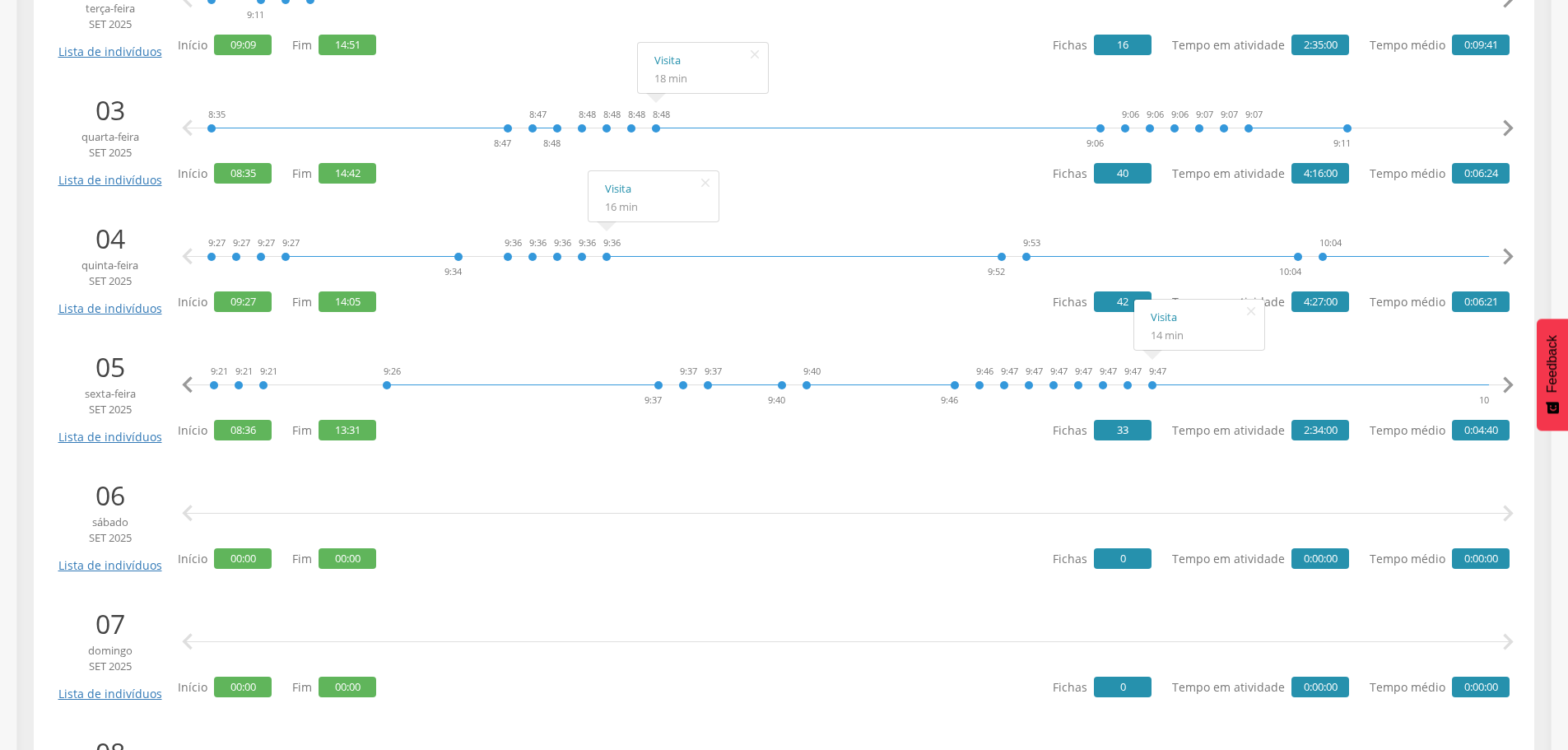
scroll to position [578, 0]
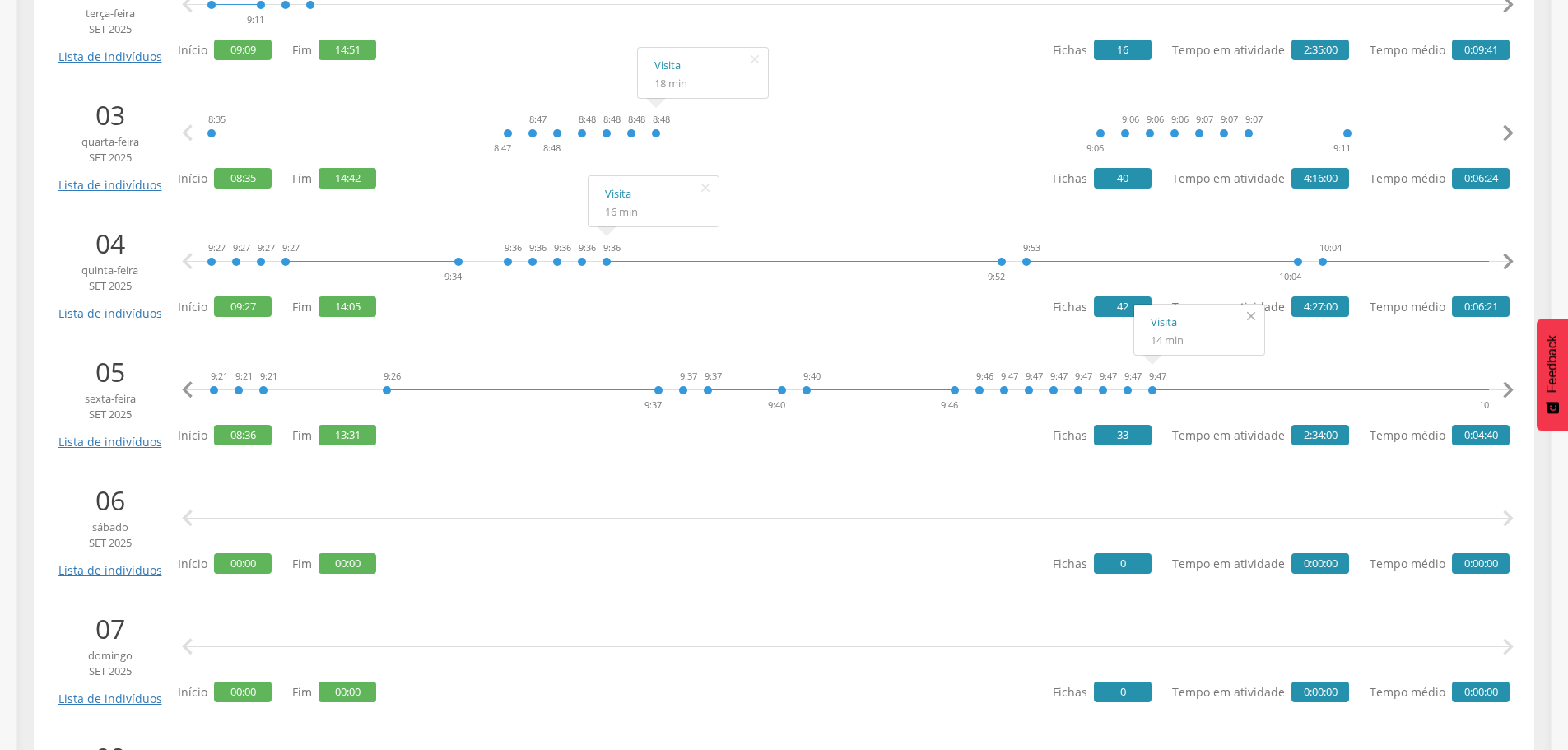
click at [1247, 317] on icon "" at bounding box center [1251, 315] width 26 height 23
click at [1512, 387] on icon "" at bounding box center [1508, 390] width 33 height 33
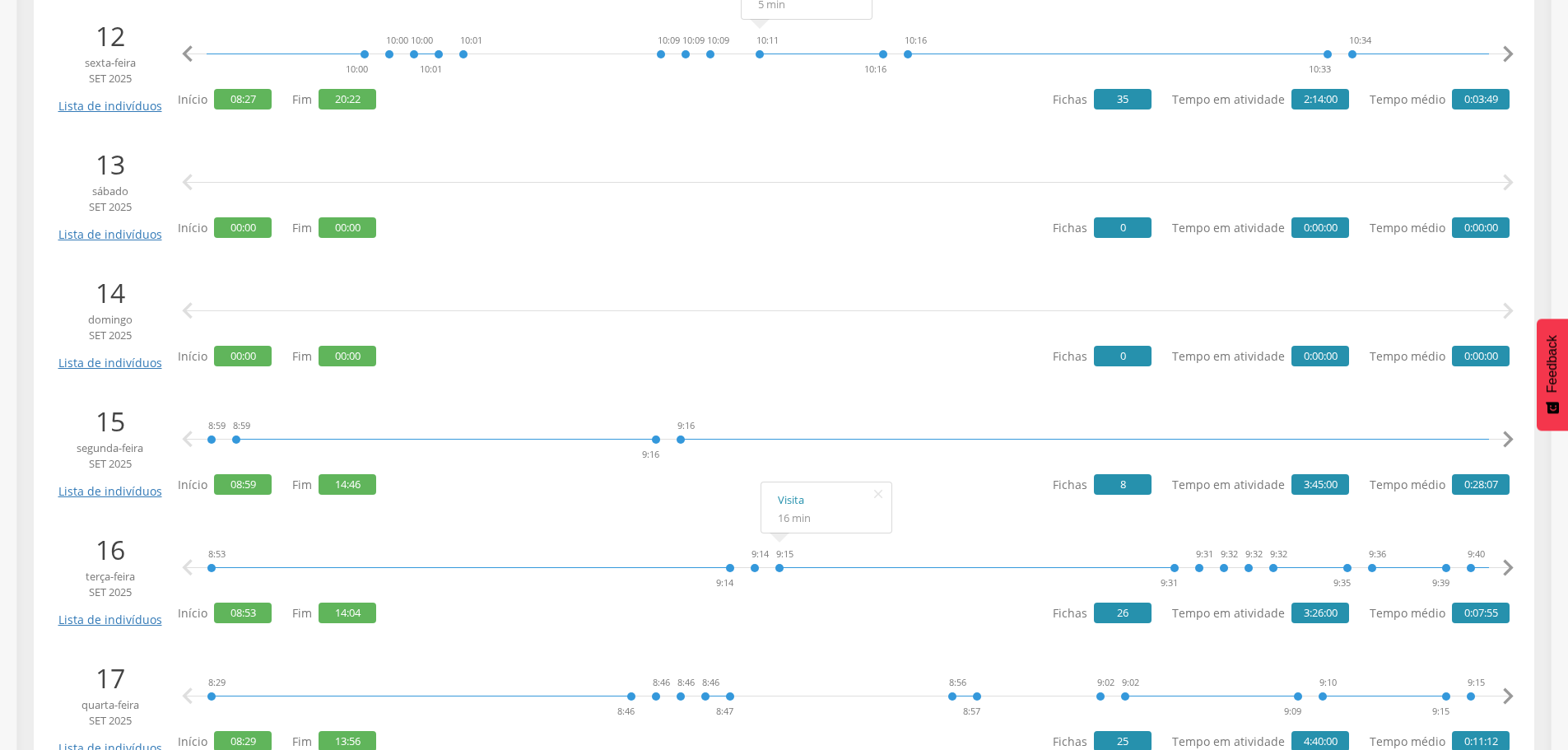
scroll to position [2060, 0]
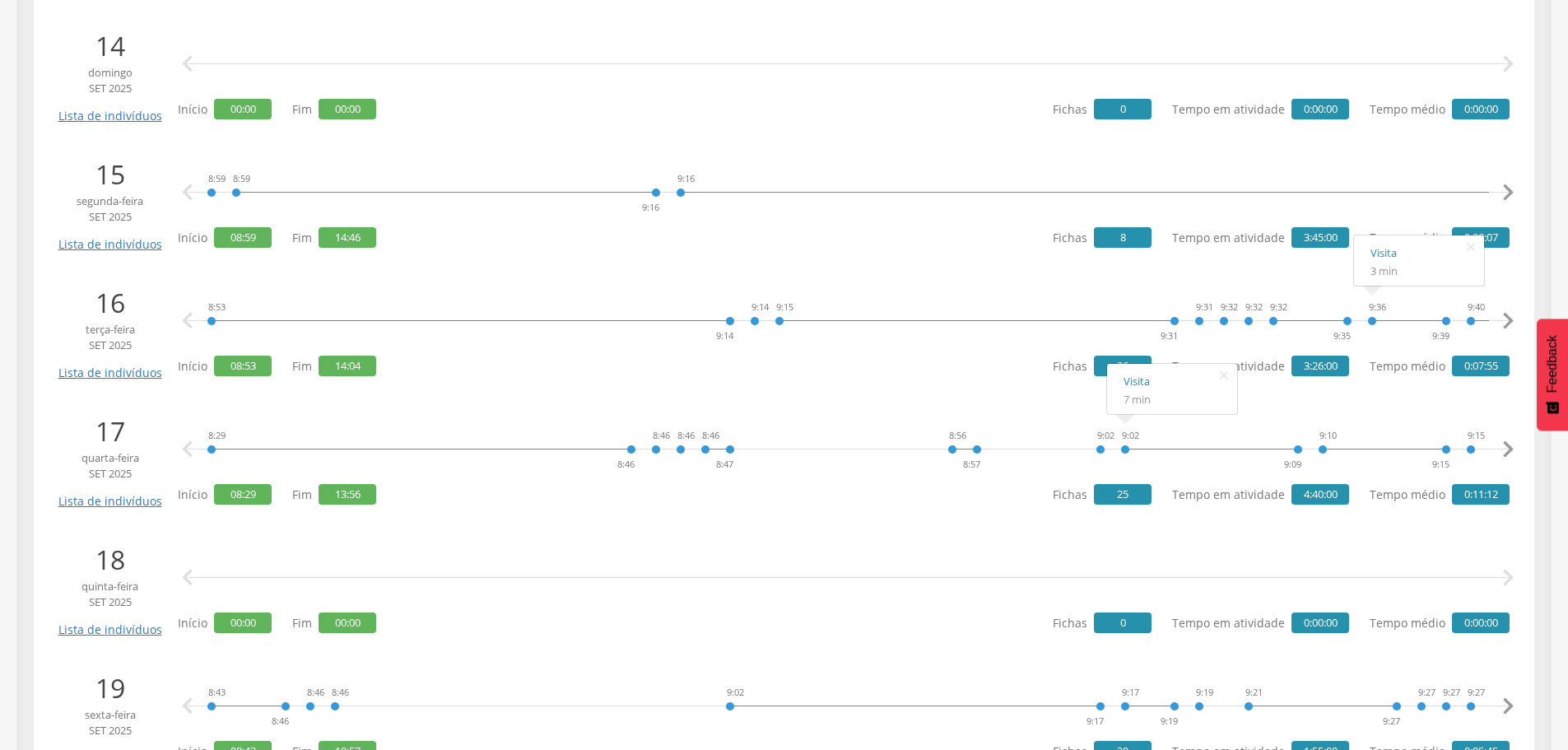
click at [1504, 321] on icon "" at bounding box center [1508, 320] width 33 height 33
click at [1182, 251] on link "Visita" at bounding box center [1224, 253] width 97 height 21
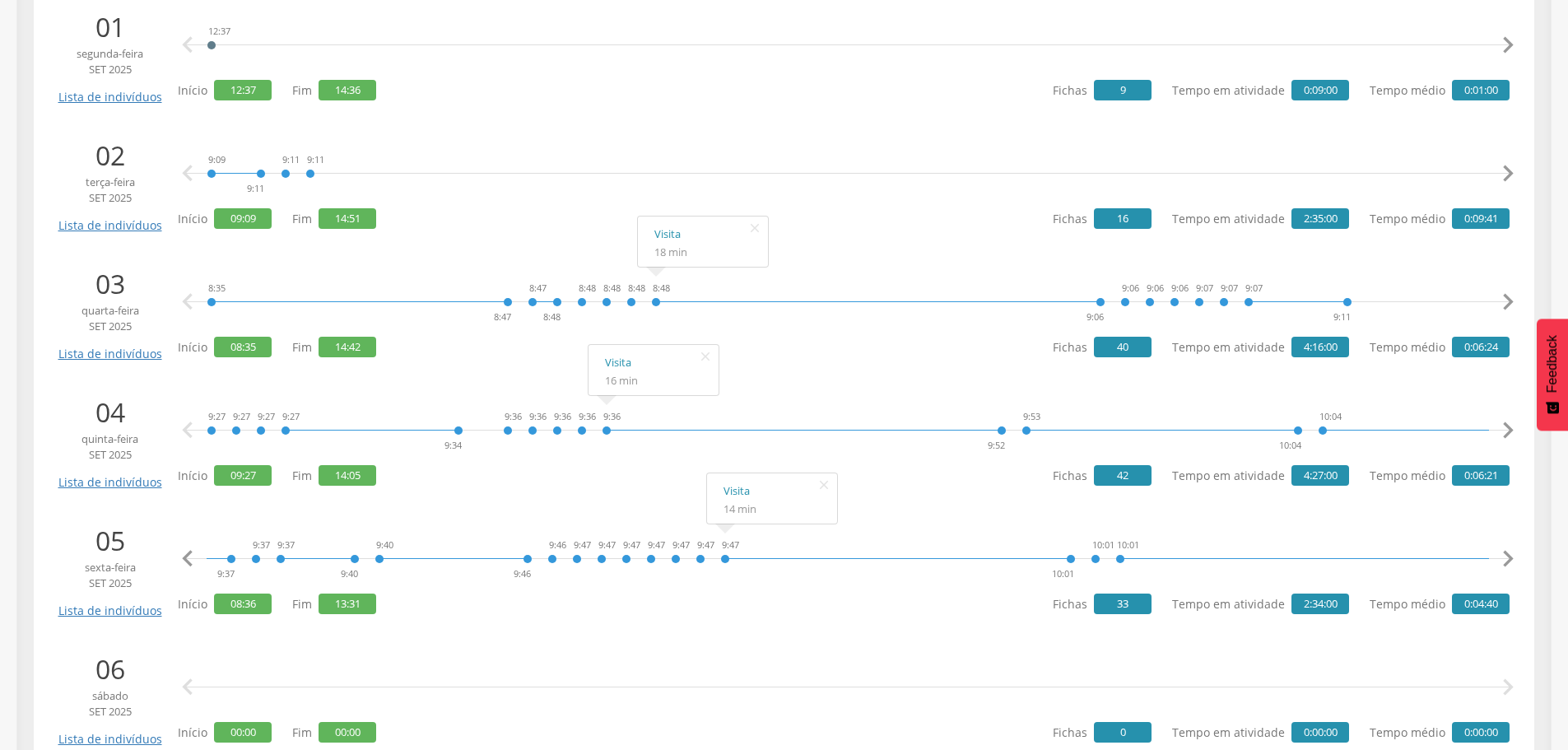
scroll to position [249, 0]
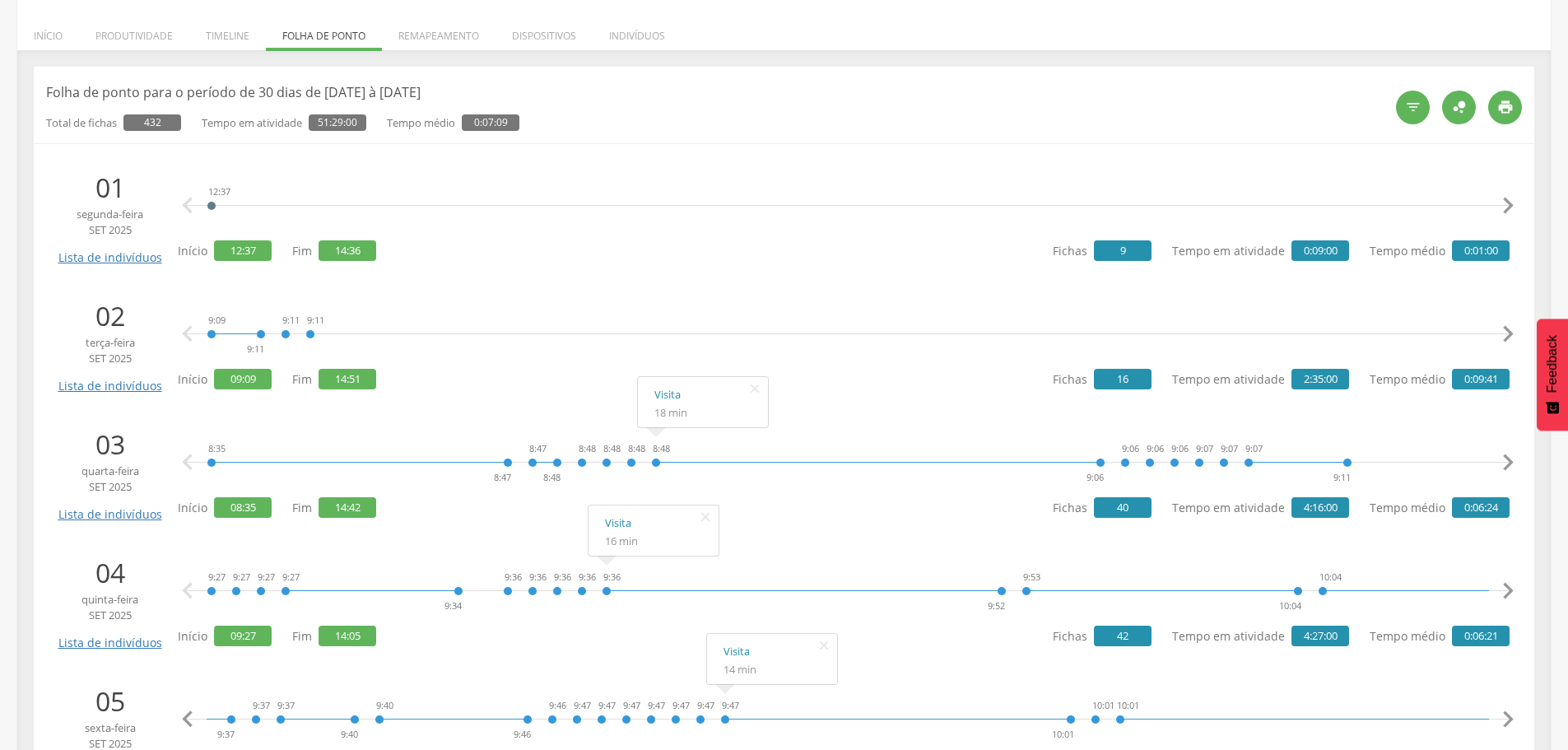
click at [1513, 332] on icon "" at bounding box center [1508, 334] width 33 height 33
click at [1509, 331] on icon "" at bounding box center [1508, 334] width 33 height 33
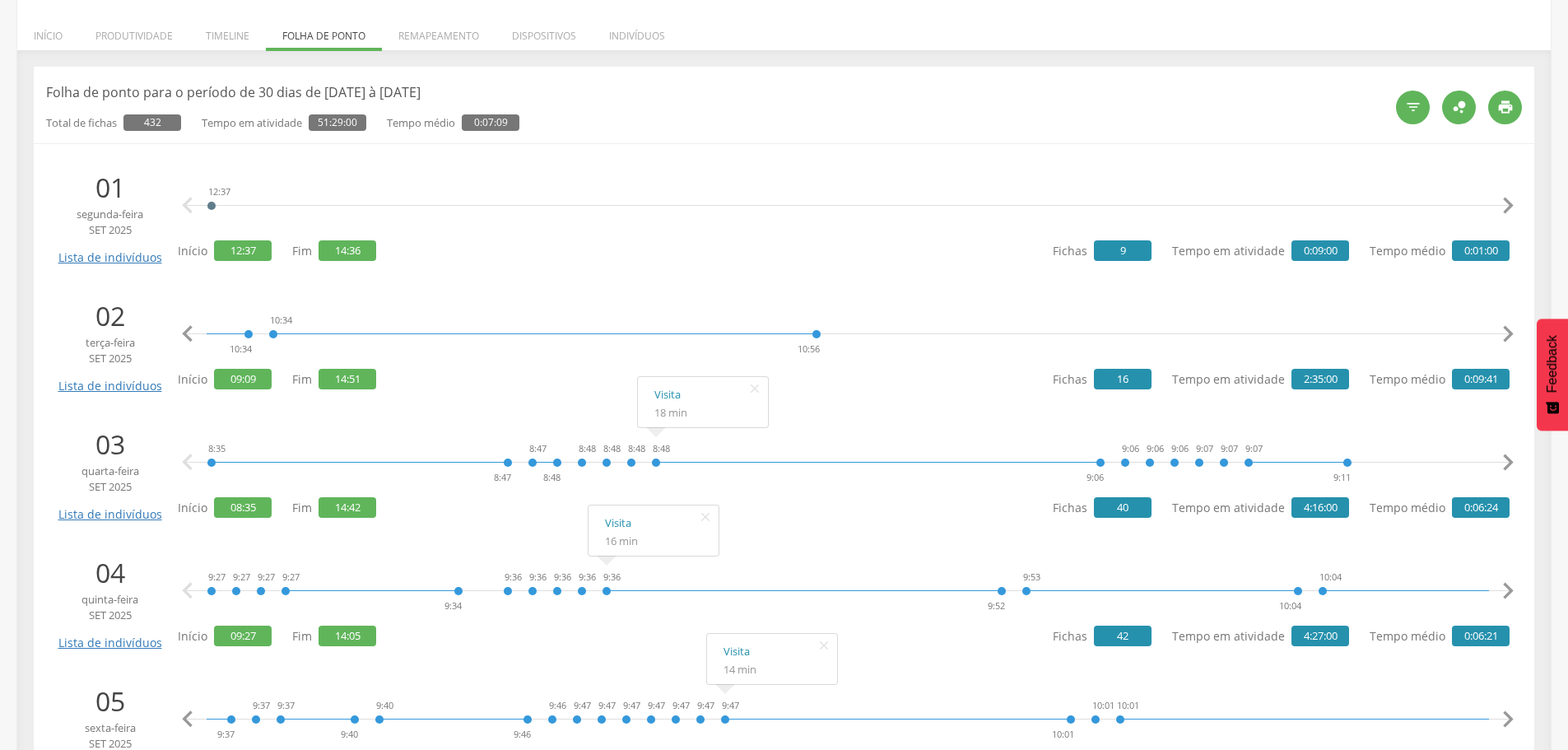
click at [1509, 331] on icon "" at bounding box center [1508, 334] width 33 height 33
click at [1035, 265] on link "Visita" at bounding box center [1064, 266] width 97 height 21
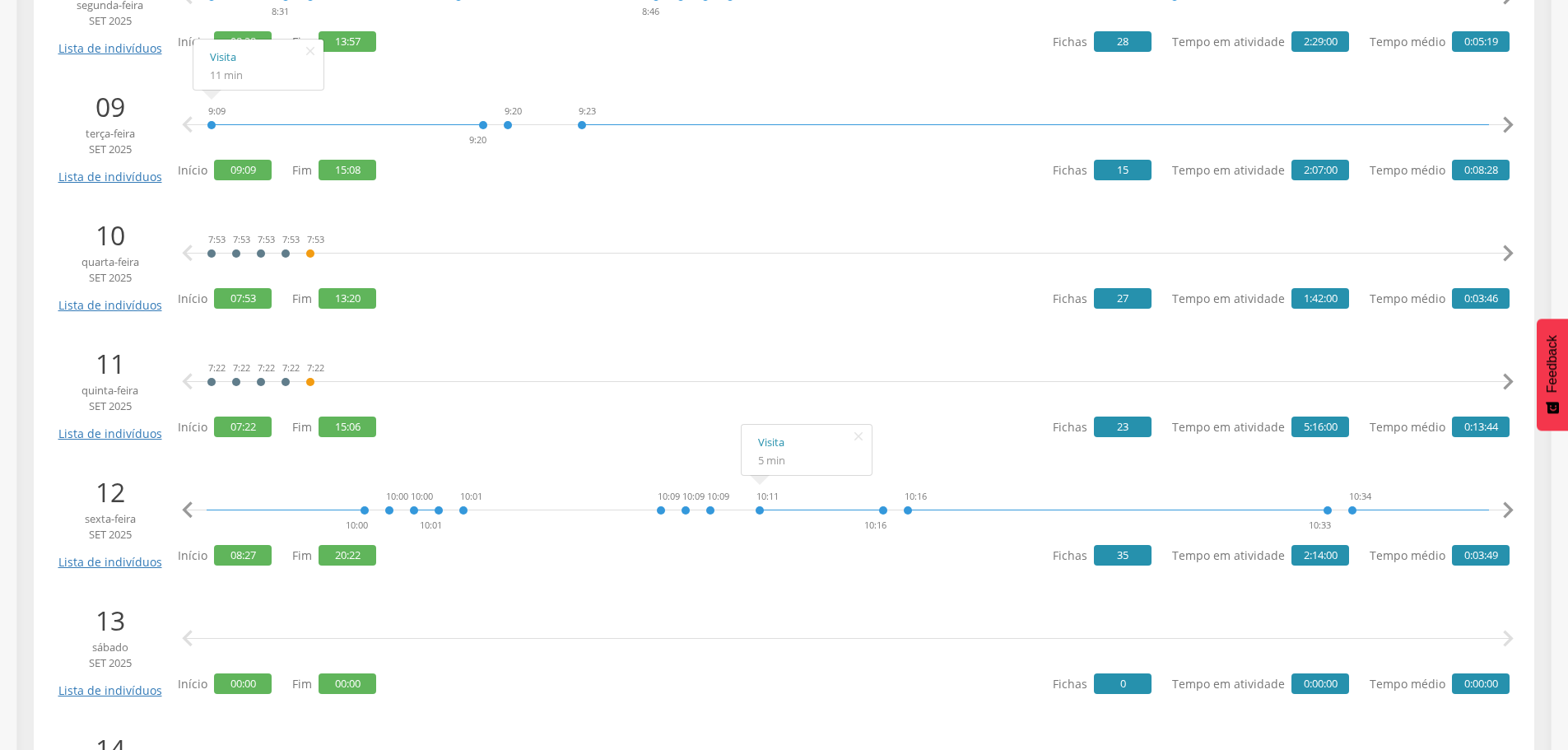
scroll to position [1484, 0]
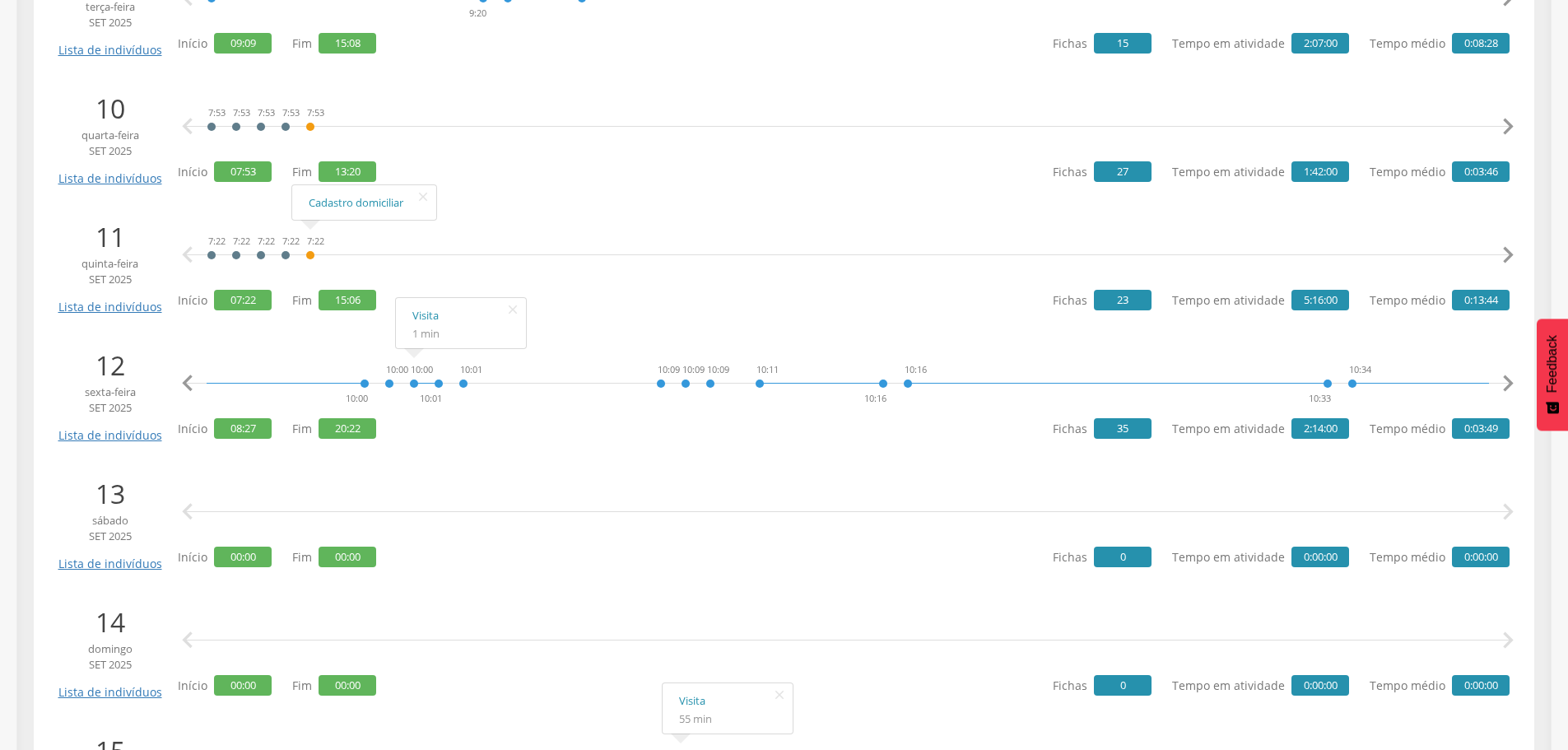
click at [1502, 250] on icon "" at bounding box center [1508, 255] width 33 height 33
click at [1498, 252] on icon "" at bounding box center [1508, 255] width 33 height 33
click at [1492, 256] on icon "" at bounding box center [1508, 255] width 33 height 33
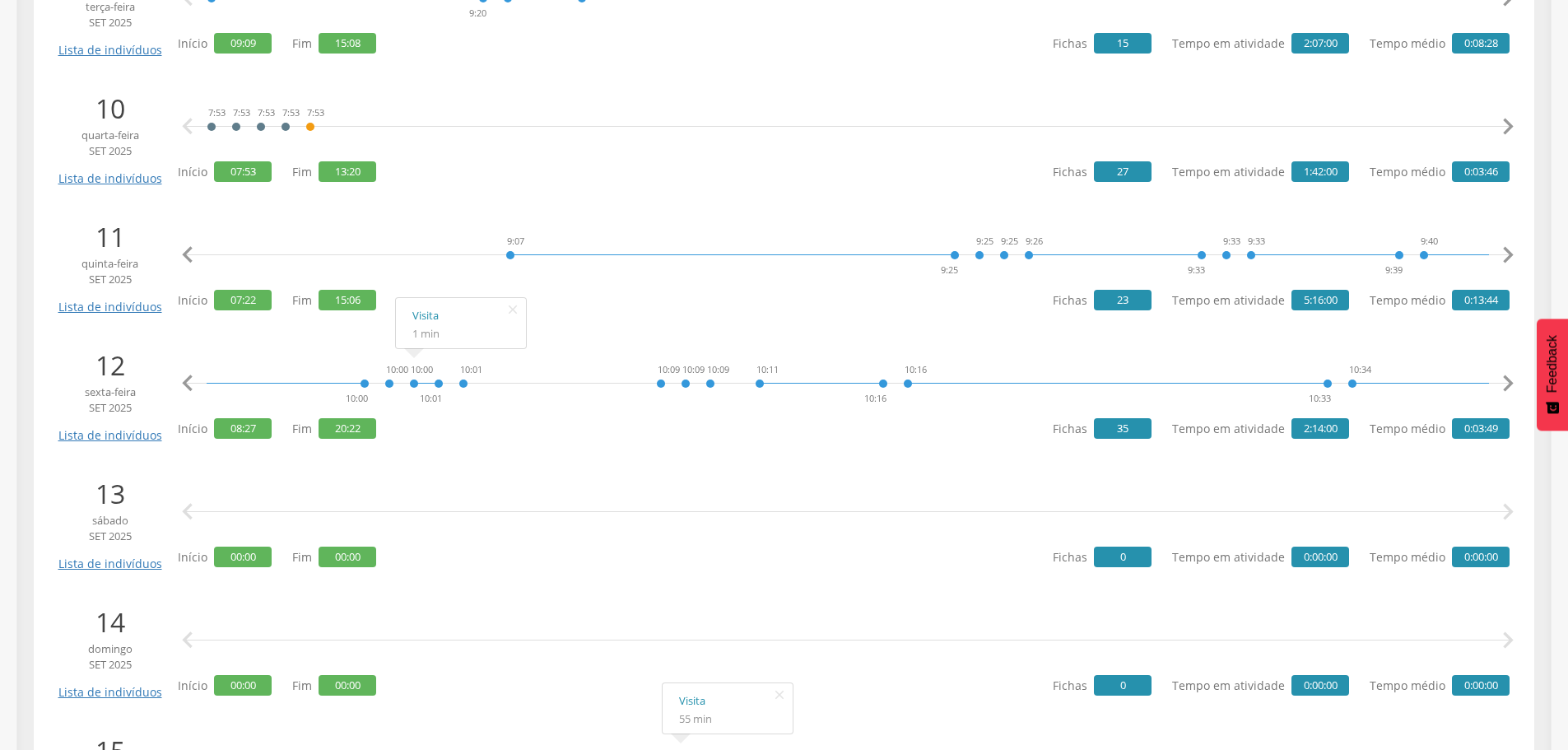
click at [1496, 253] on icon "" at bounding box center [1508, 255] width 33 height 33
click at [1007, 179] on link "Visita" at bounding box center [1044, 187] width 97 height 21
